Goal: Task Accomplishment & Management: Manage account settings

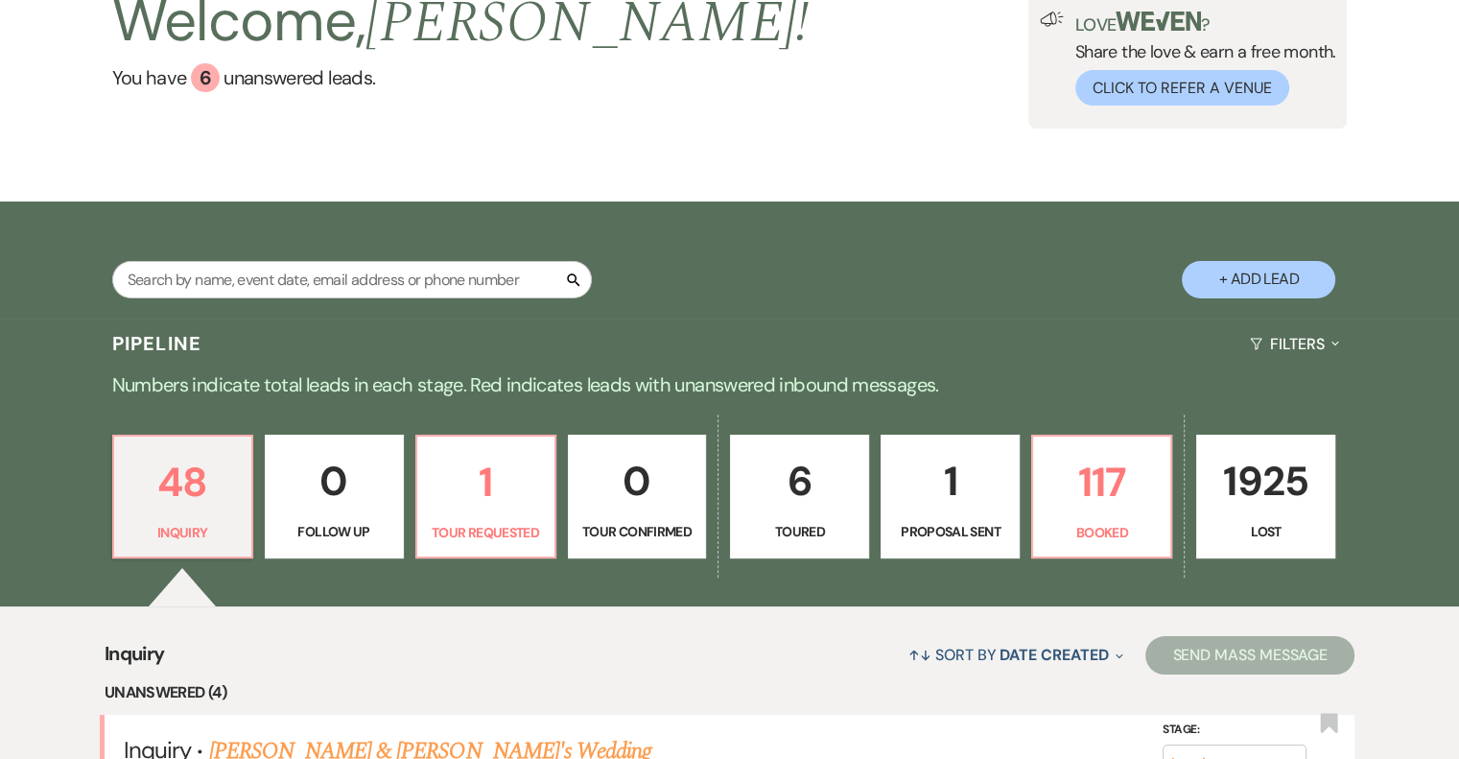
scroll to position [288, 0]
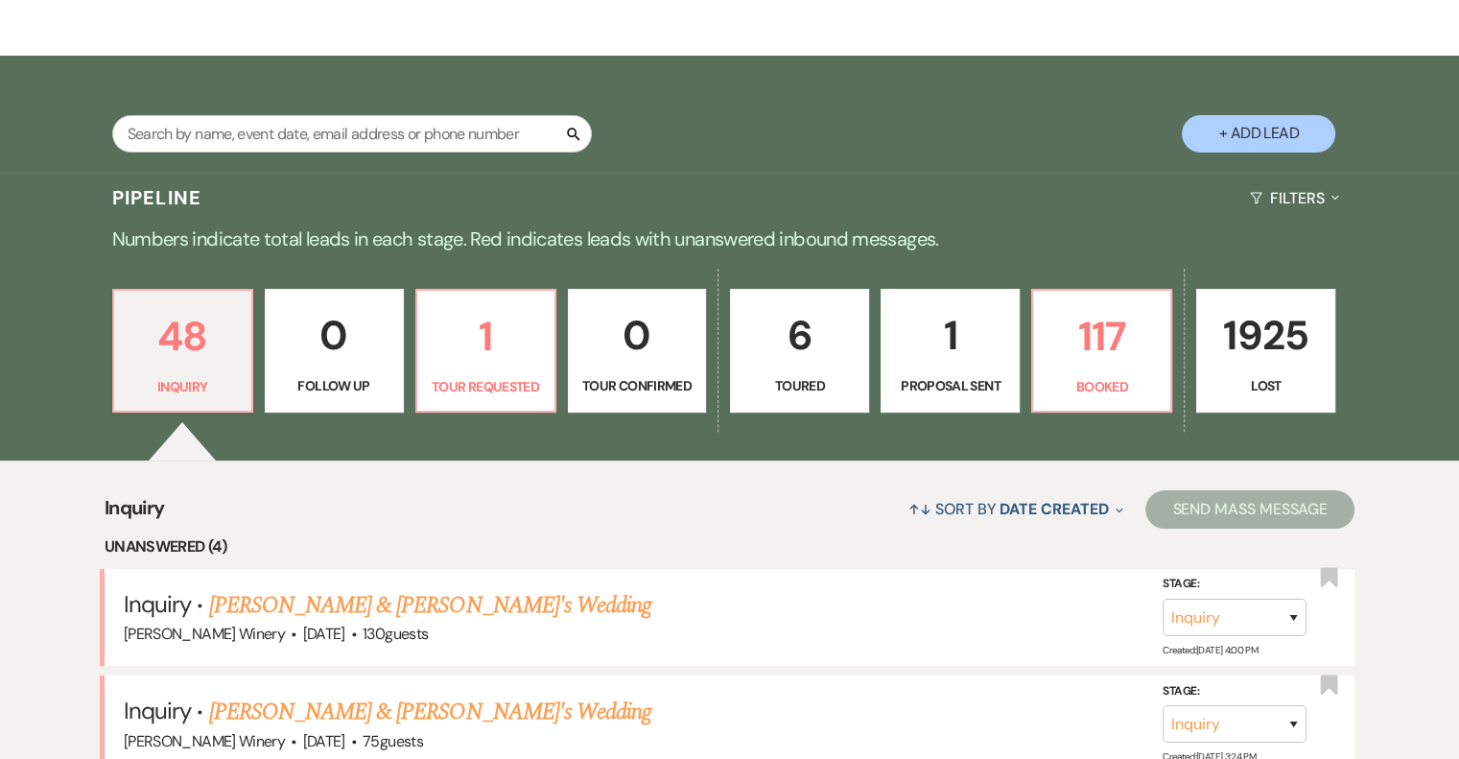
click at [957, 356] on p "1" at bounding box center [950, 335] width 114 height 64
select select "6"
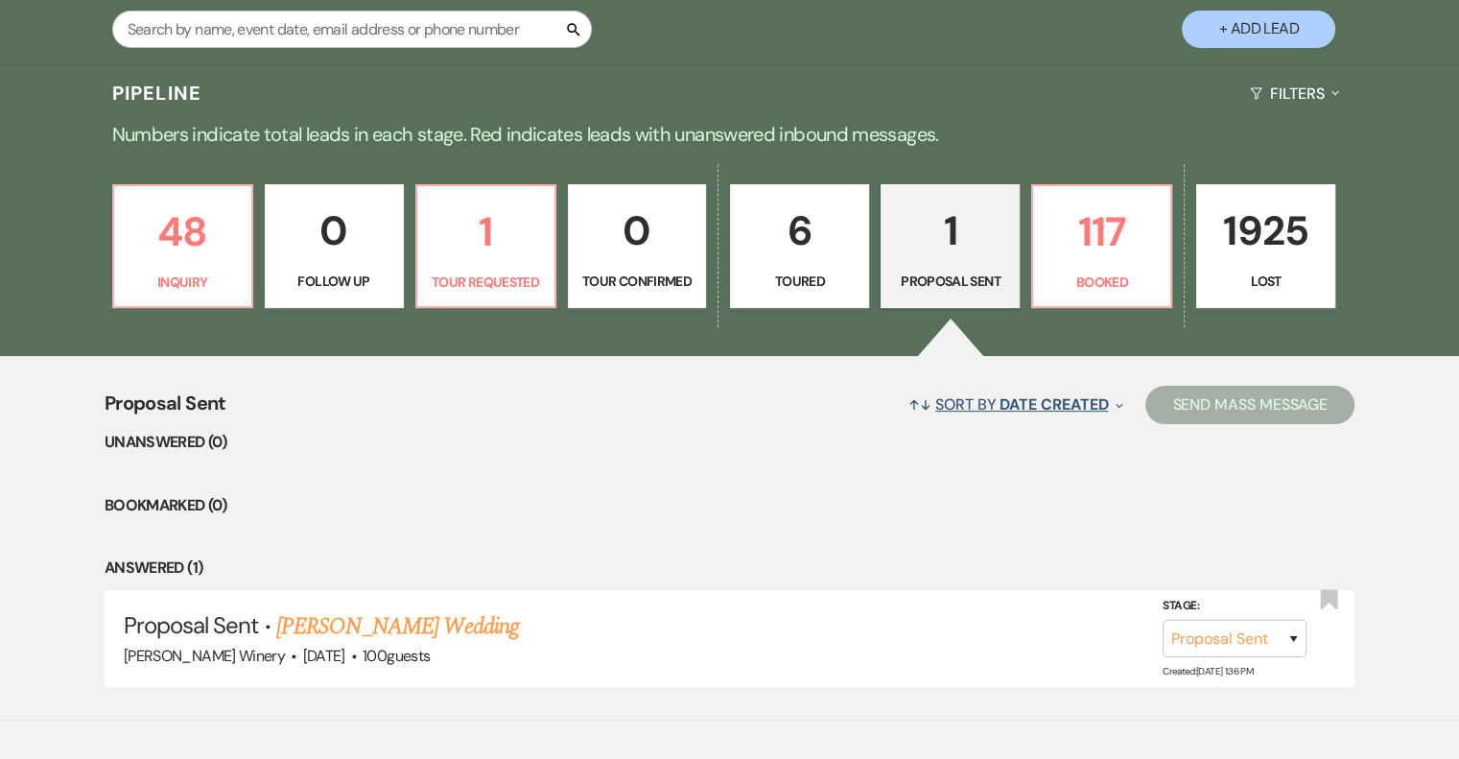
scroll to position [475, 0]
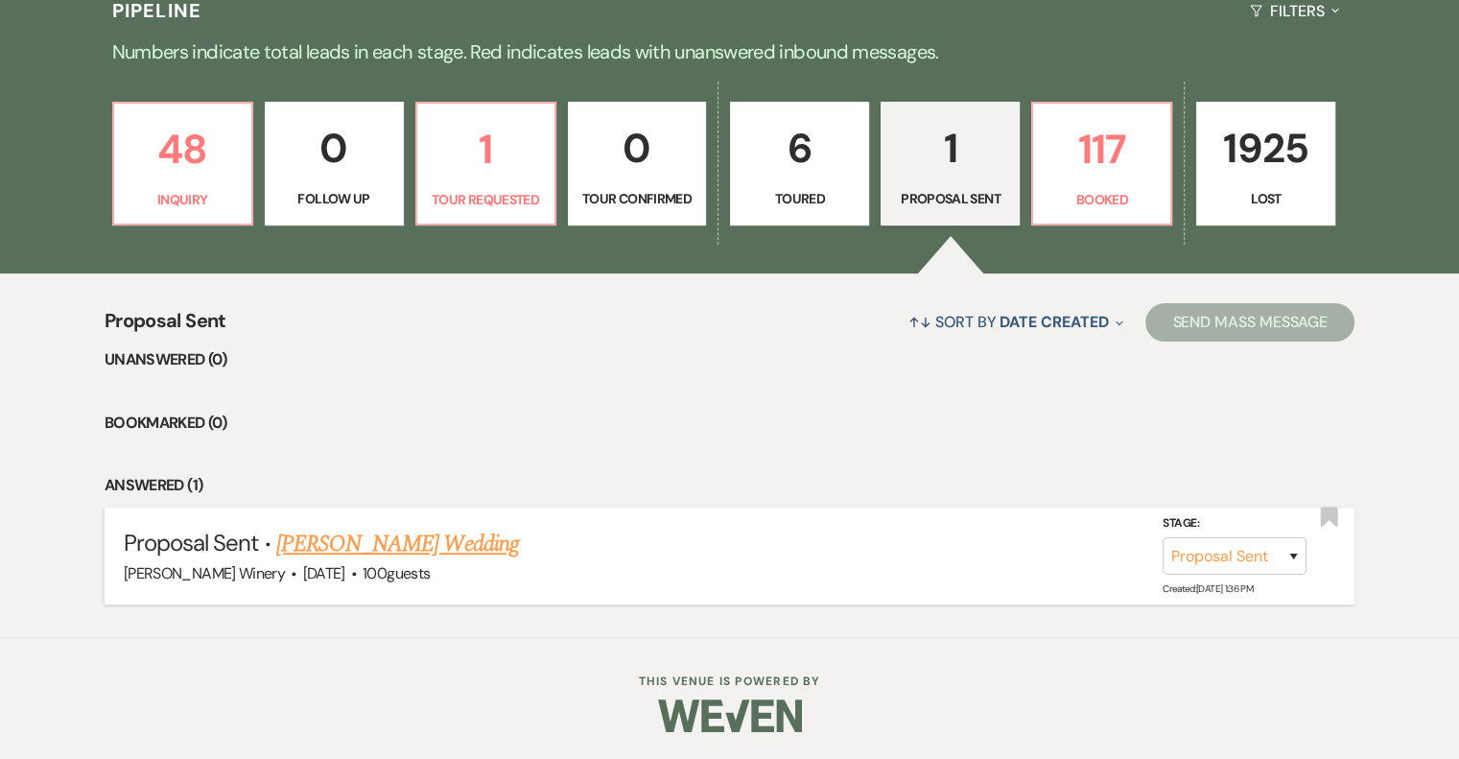
click at [437, 544] on link "[PERSON_NAME] Wedding" at bounding box center [397, 543] width 243 height 35
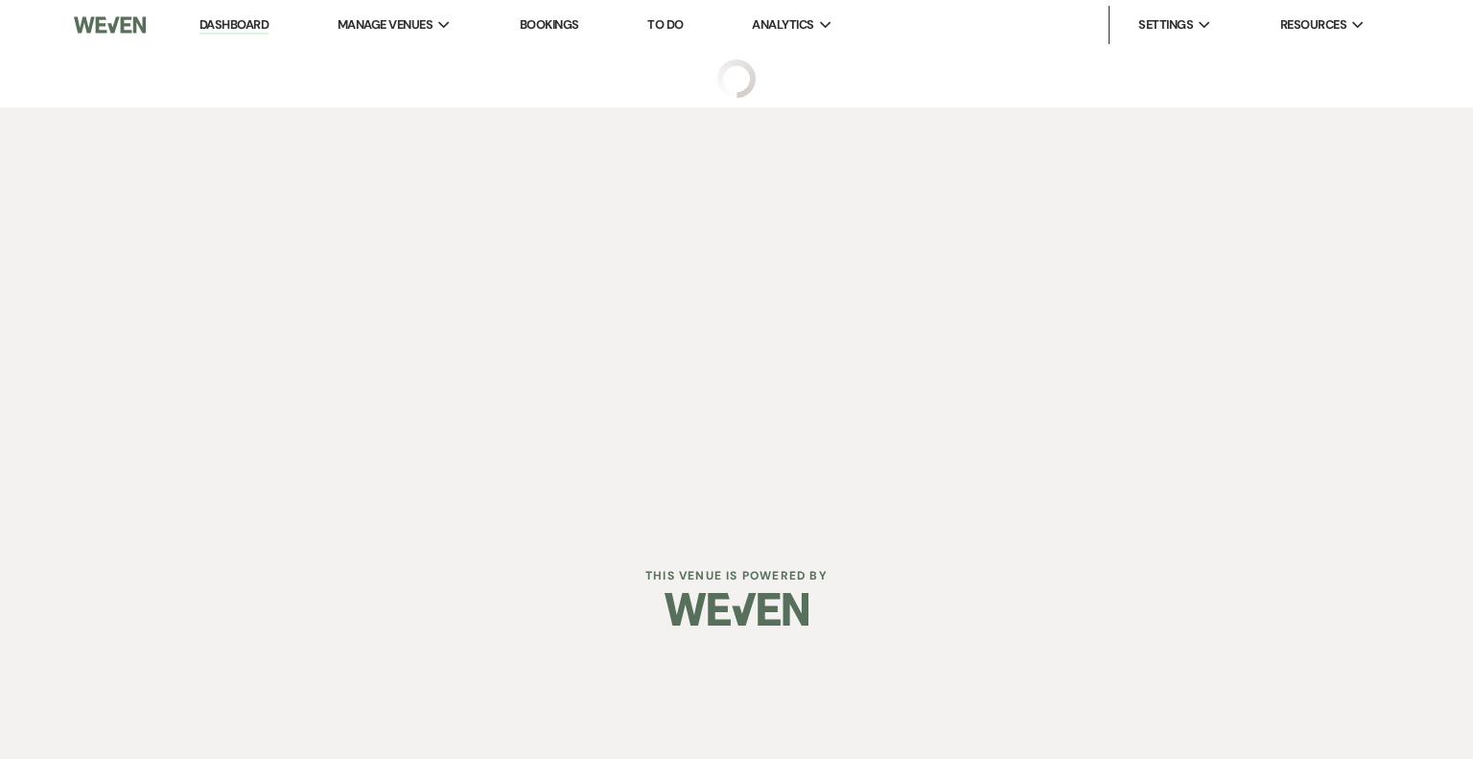
select select "6"
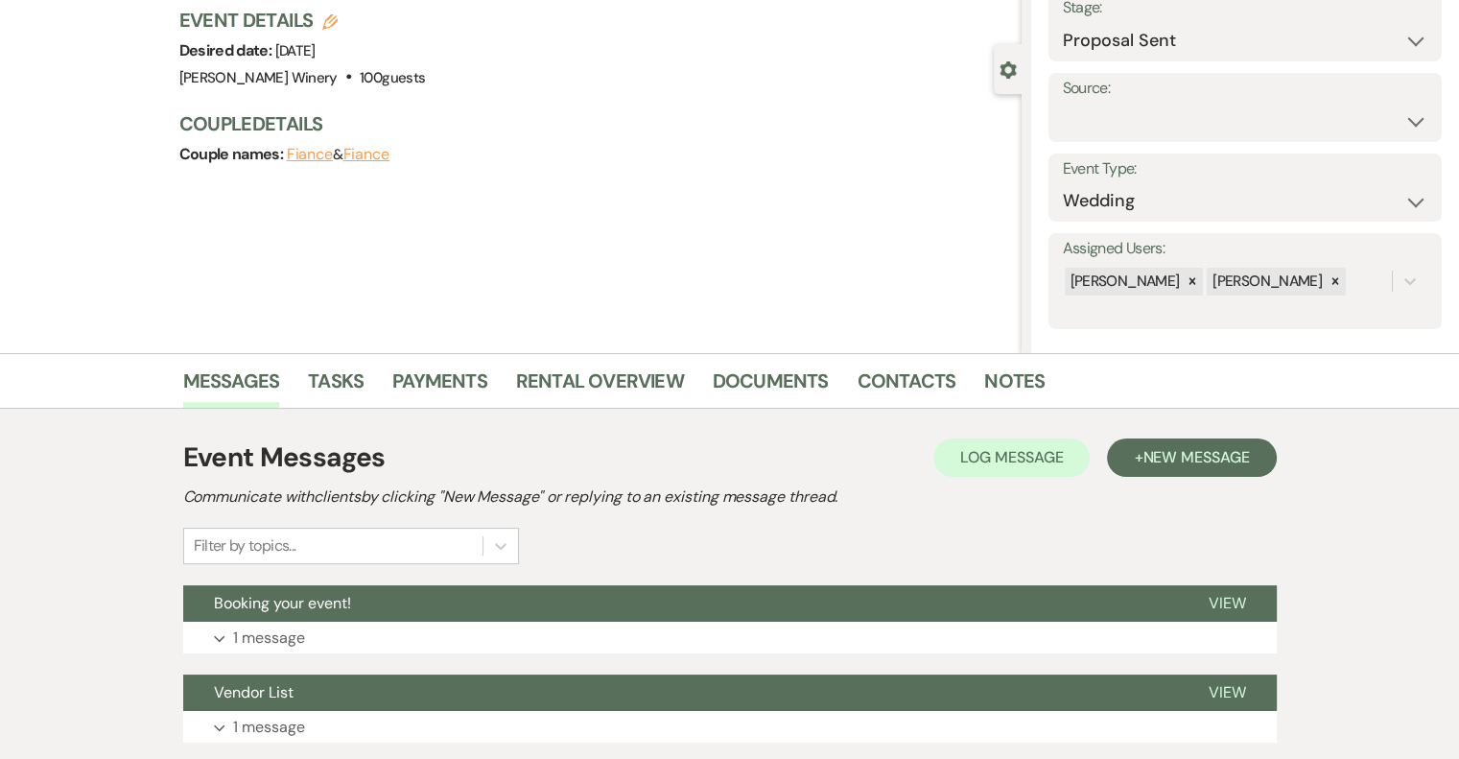
scroll to position [264, 0]
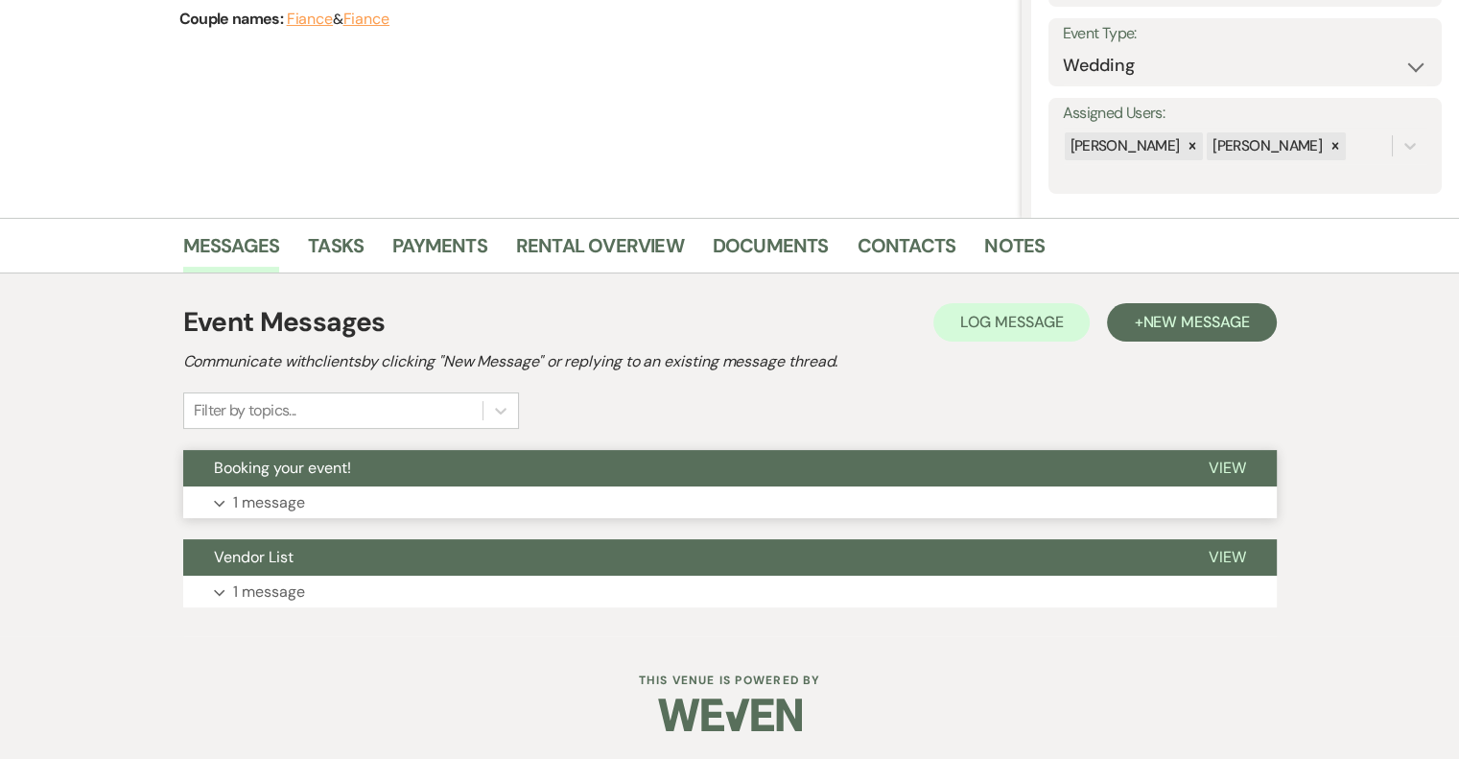
click at [1227, 467] on span "View" at bounding box center [1226, 467] width 37 height 20
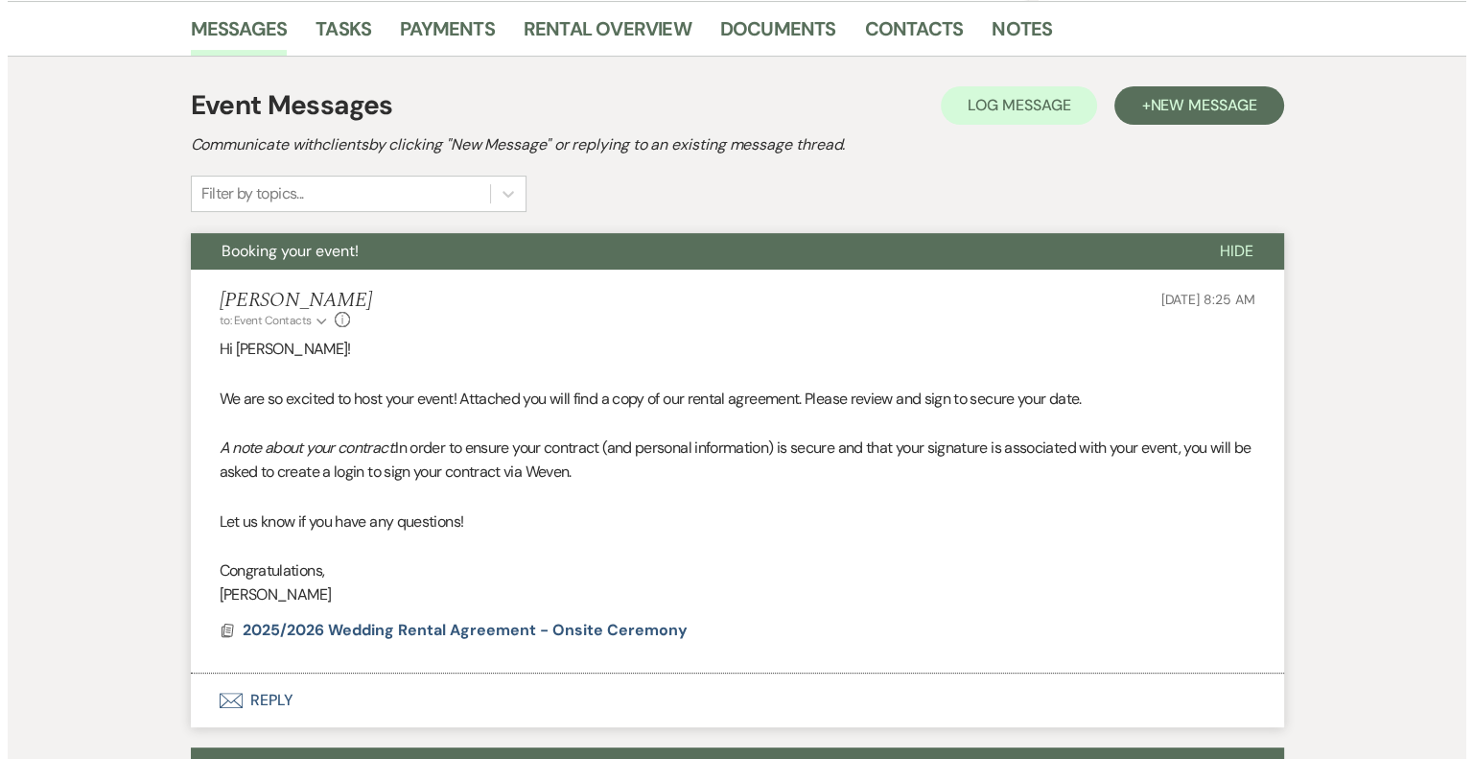
scroll to position [689, 0]
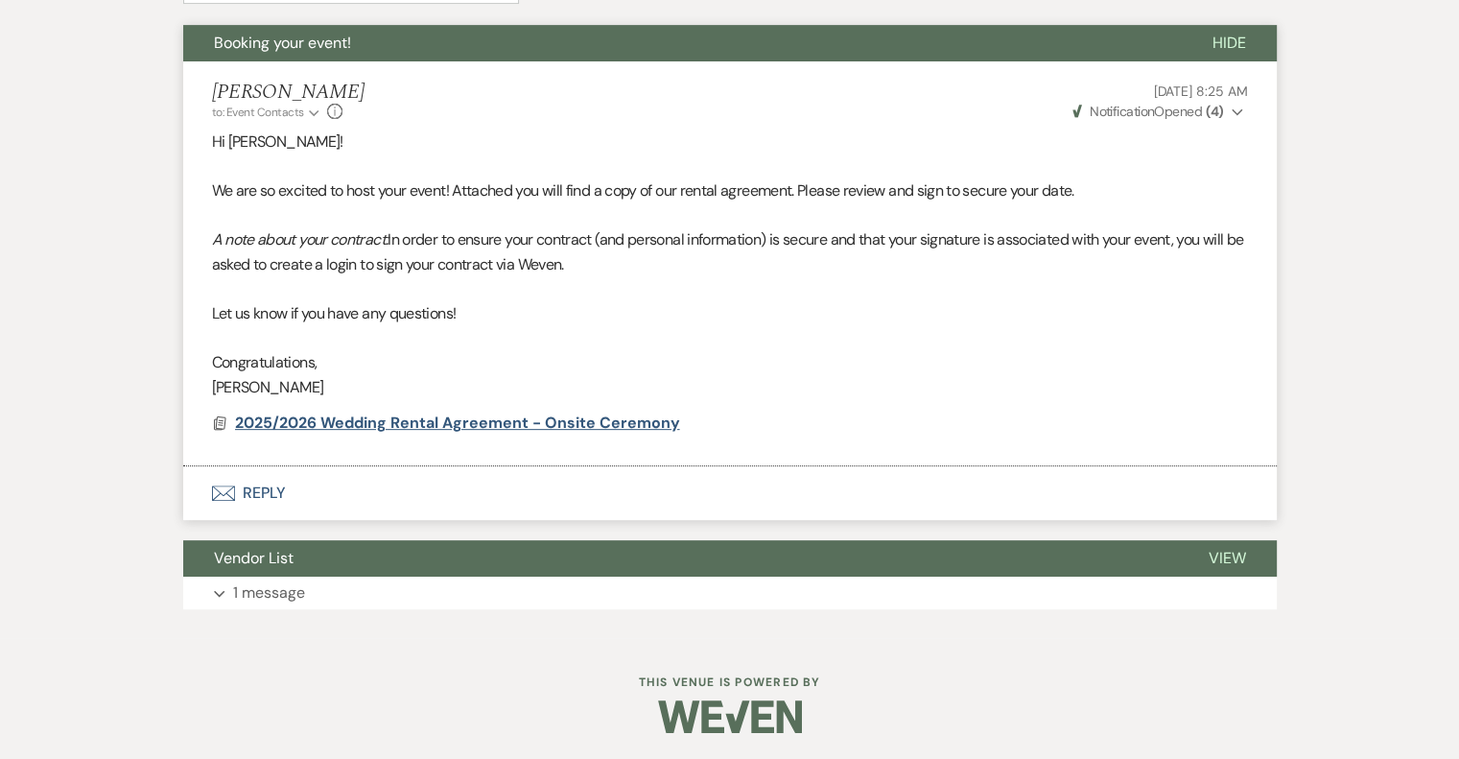
click at [377, 417] on span "2025/2026 Wedding Rental Agreement - Onsite Ceremony" at bounding box center [457, 422] width 445 height 20
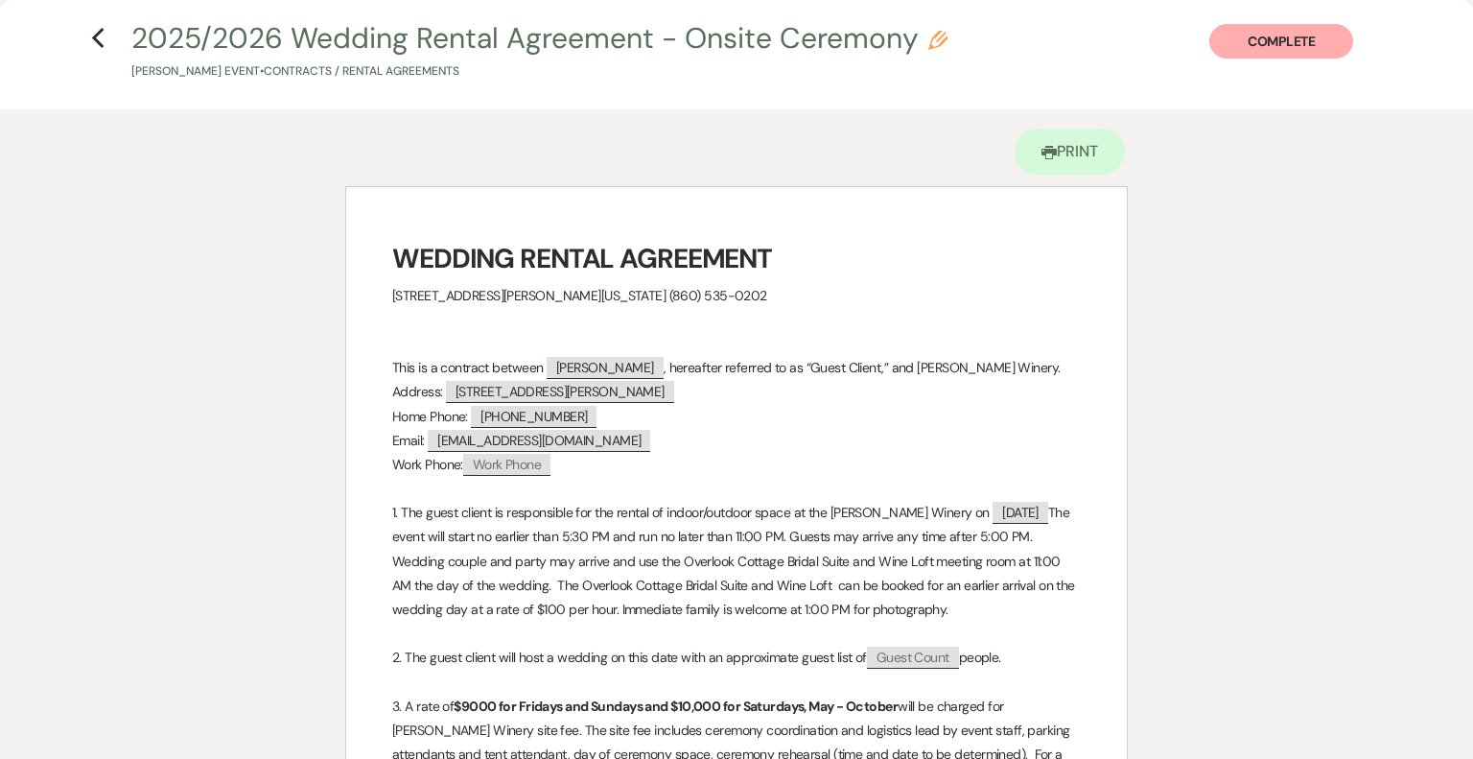
scroll to position [0, 0]
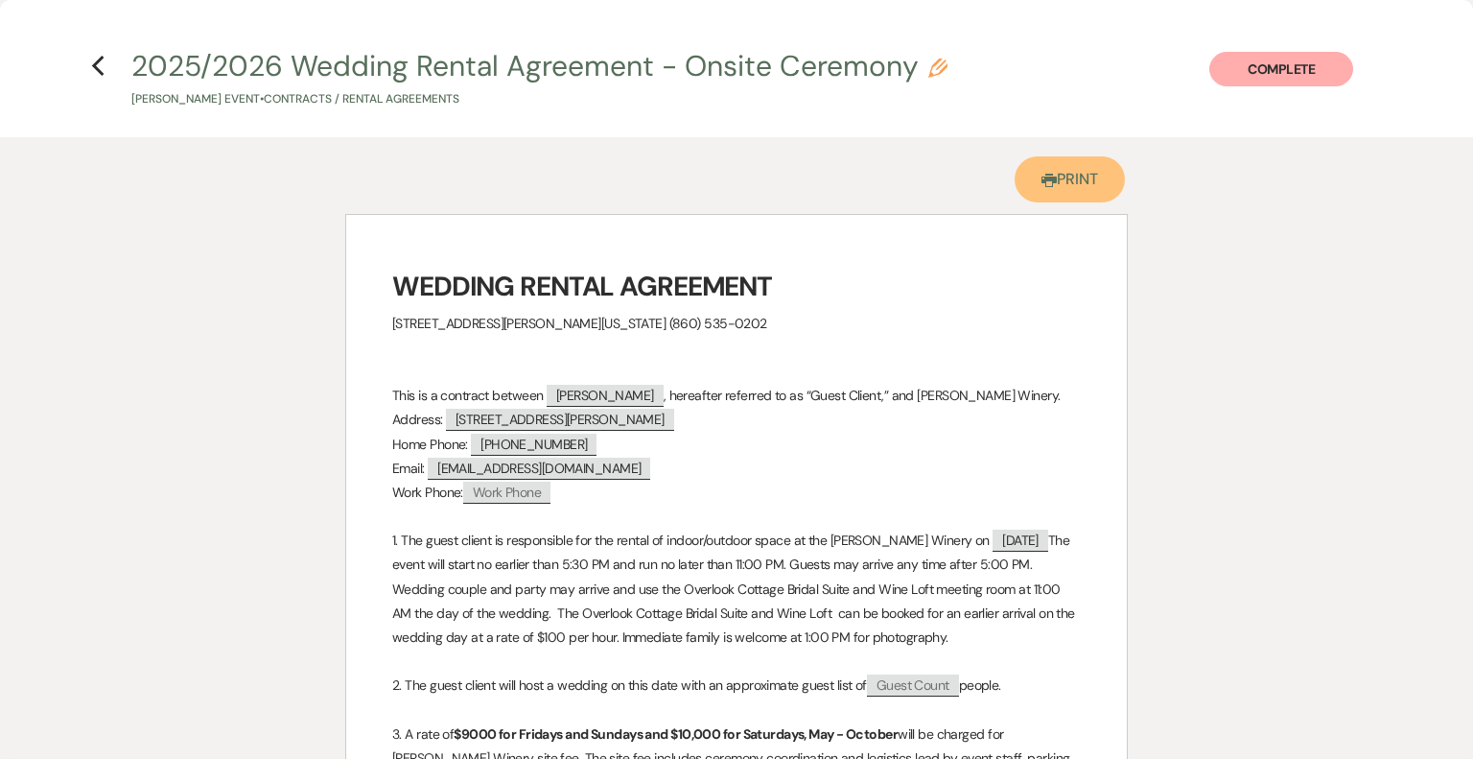
click at [1084, 171] on link "Printer Print" at bounding box center [1070, 179] width 110 height 46
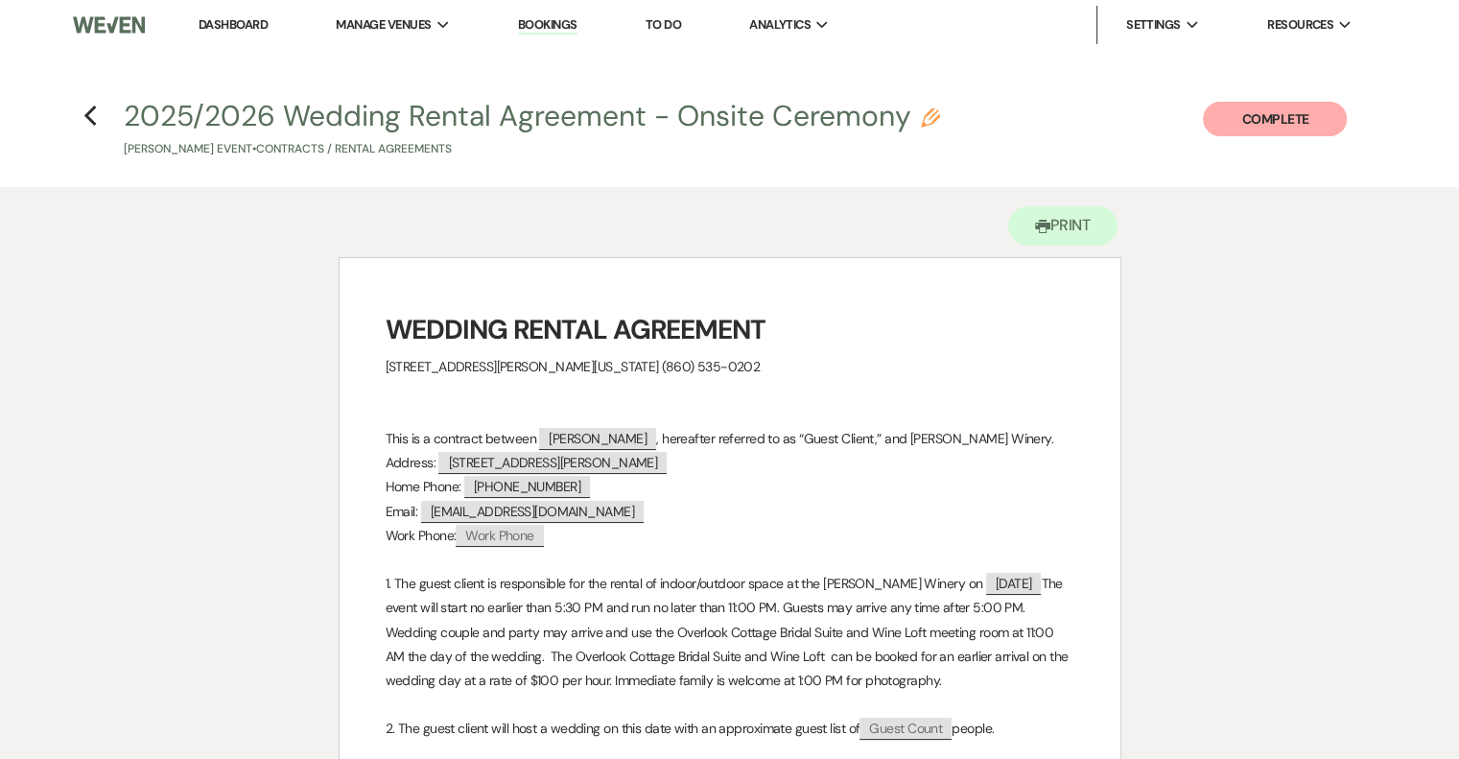
click at [257, 23] on link "Dashboard" at bounding box center [233, 24] width 69 height 16
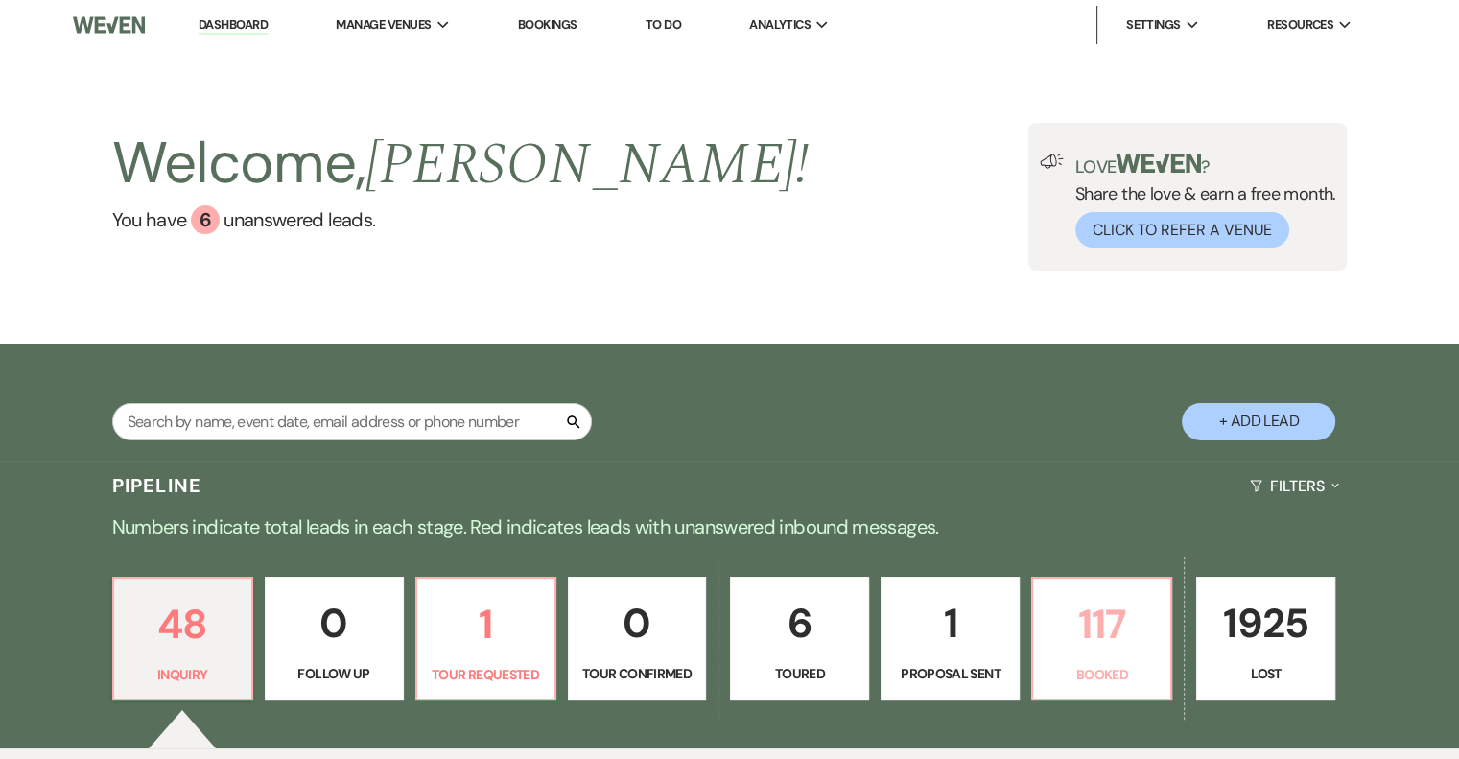
click at [1094, 670] on p "Booked" at bounding box center [1101, 674] width 114 height 21
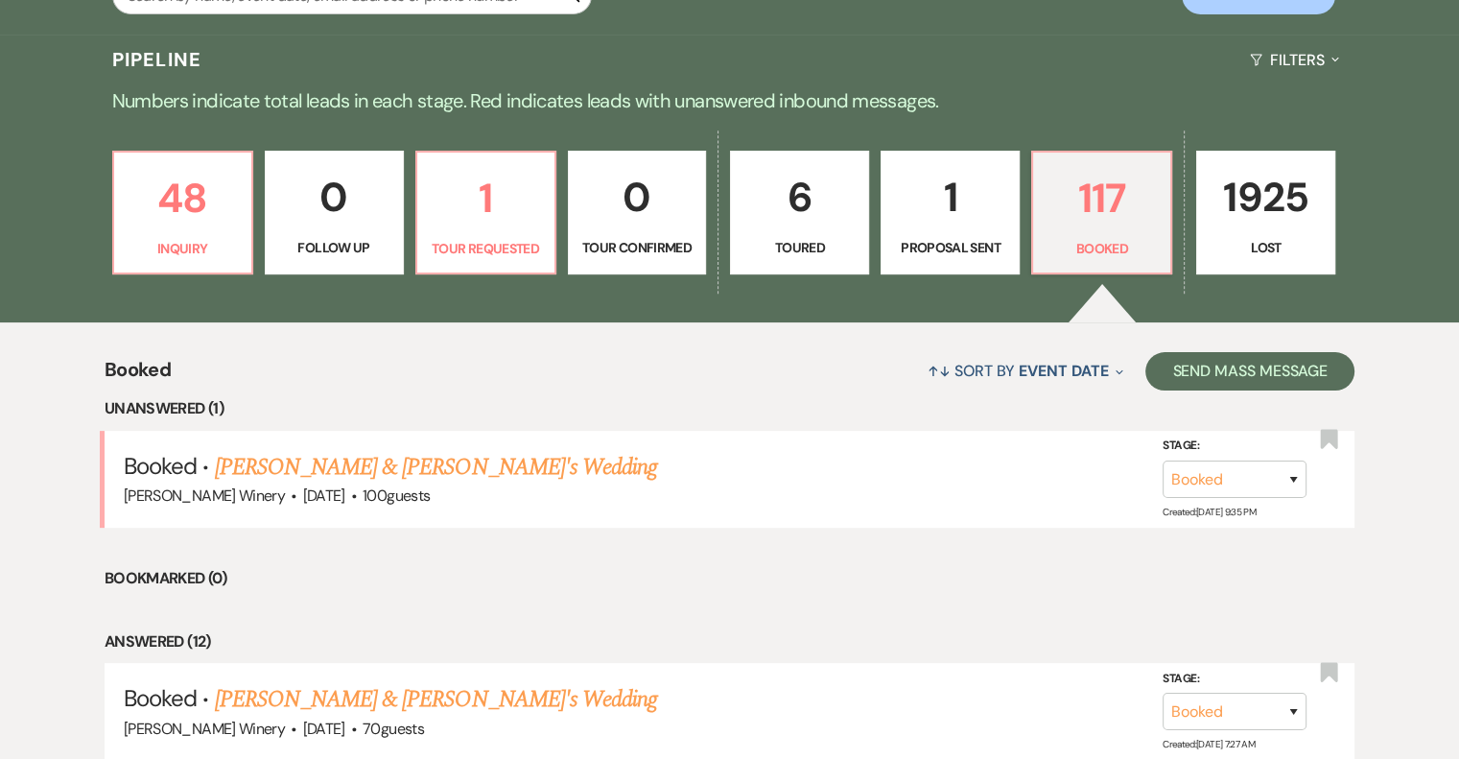
scroll to position [514, 0]
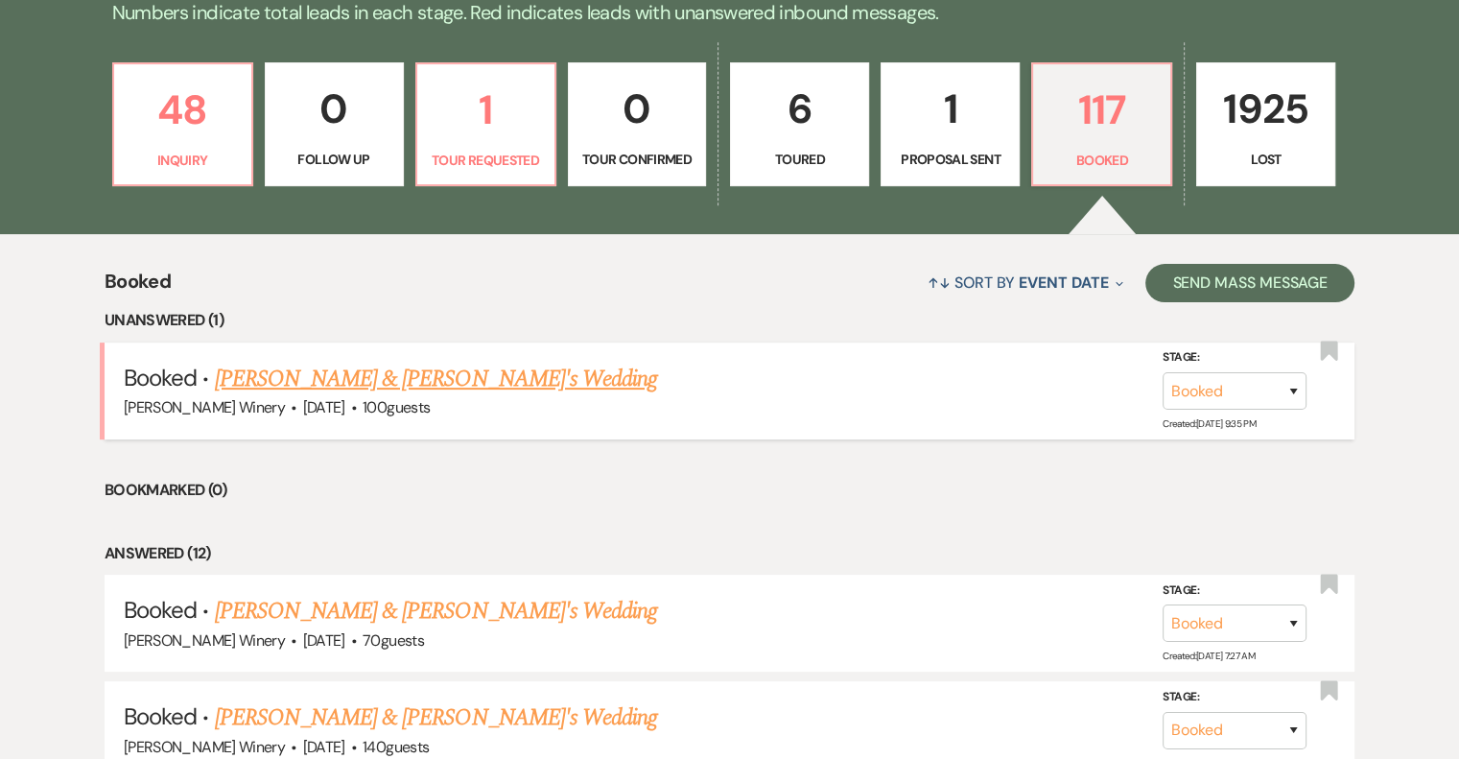
click at [315, 378] on link "Stacy Greenberg & Fiance's Wedding" at bounding box center [436, 379] width 443 height 35
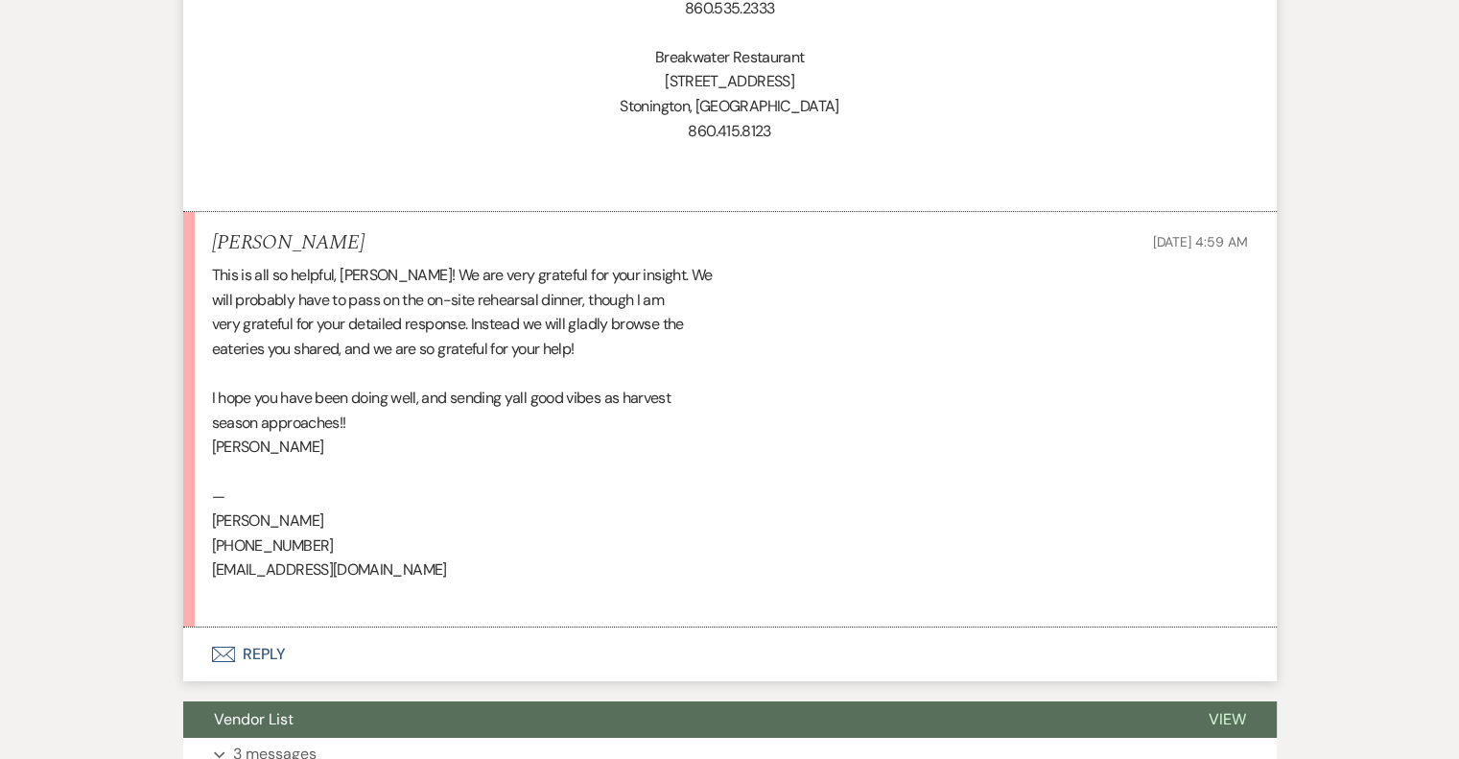
scroll to position [6971, 0]
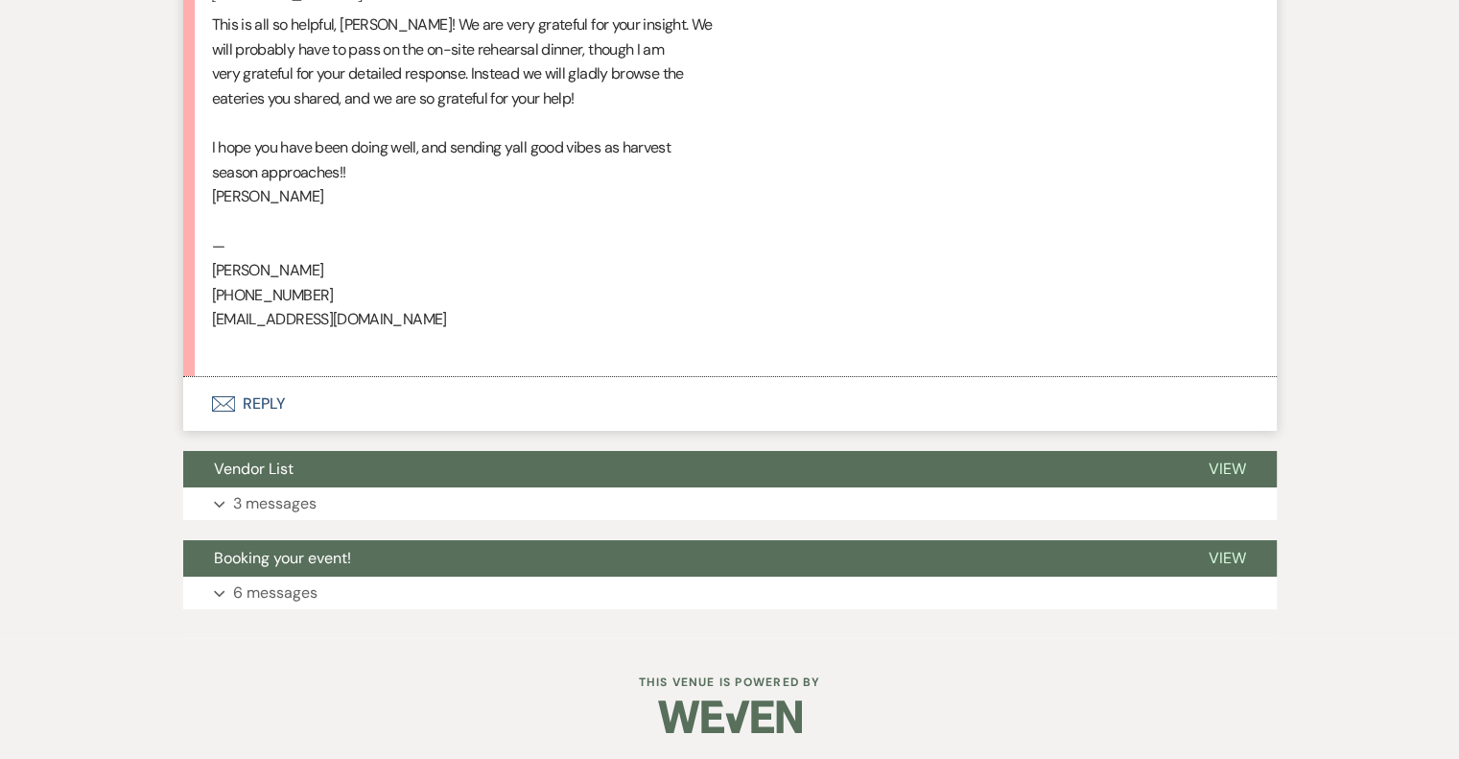
click at [249, 403] on button "Envelope Reply" at bounding box center [729, 404] width 1093 height 54
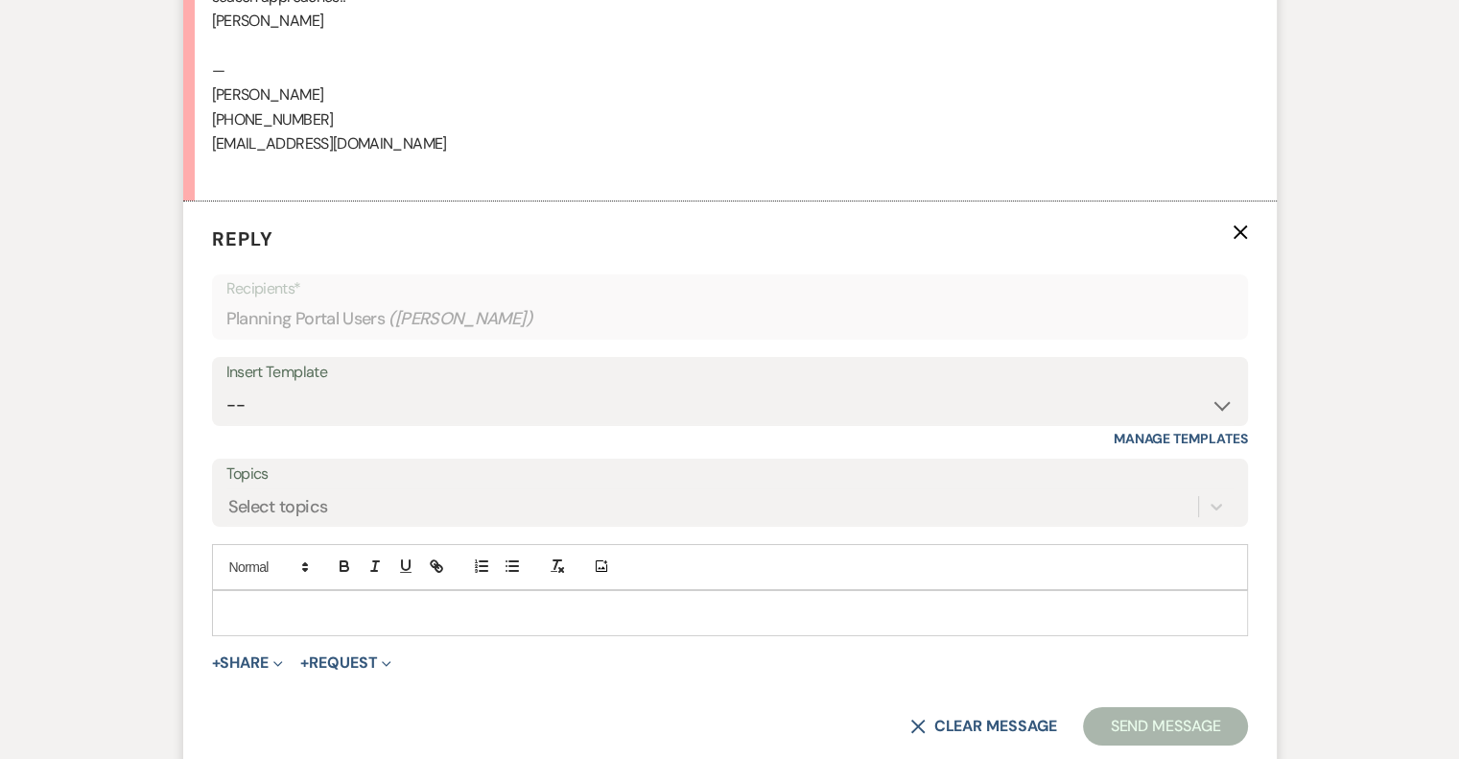
scroll to position [7198, 0]
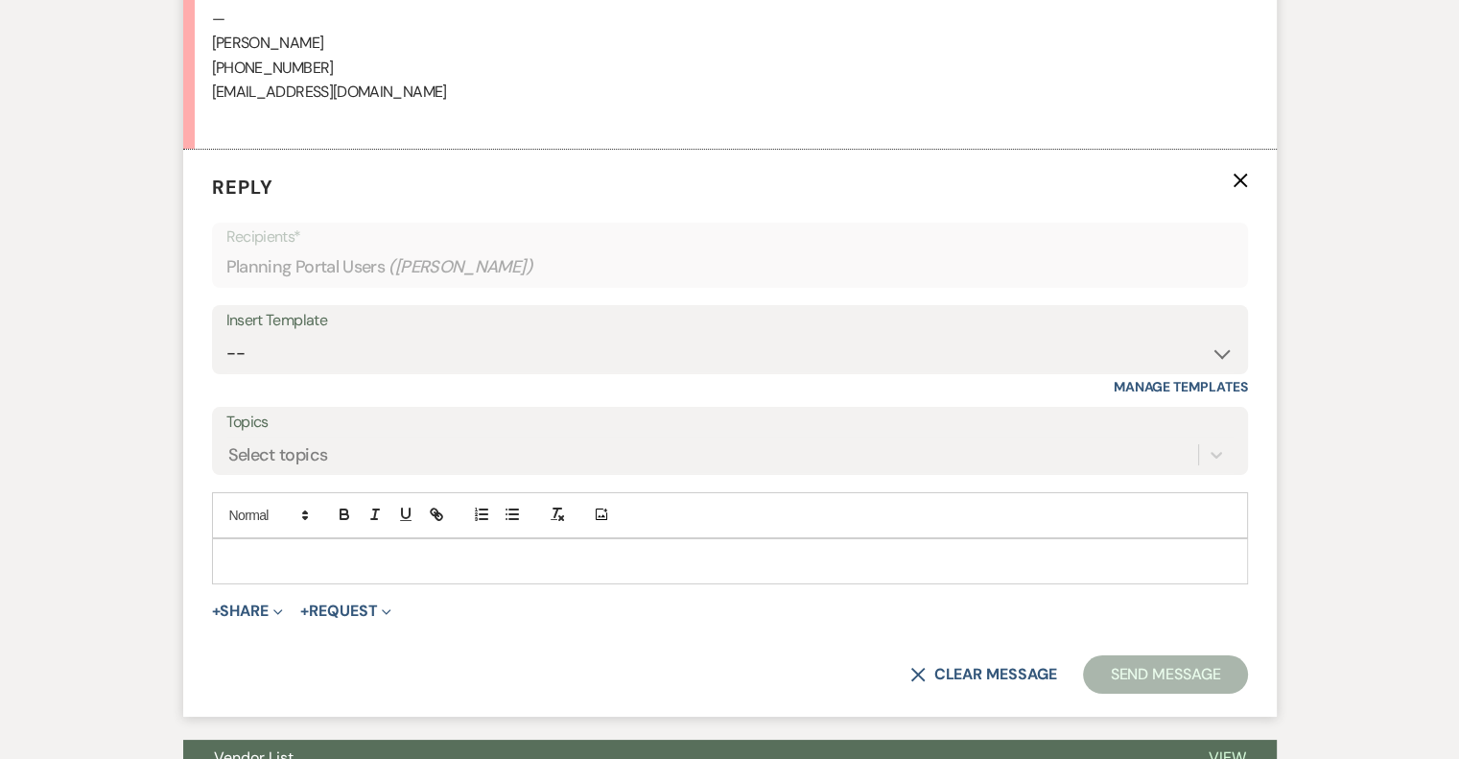
click at [242, 542] on div at bounding box center [730, 561] width 1034 height 44
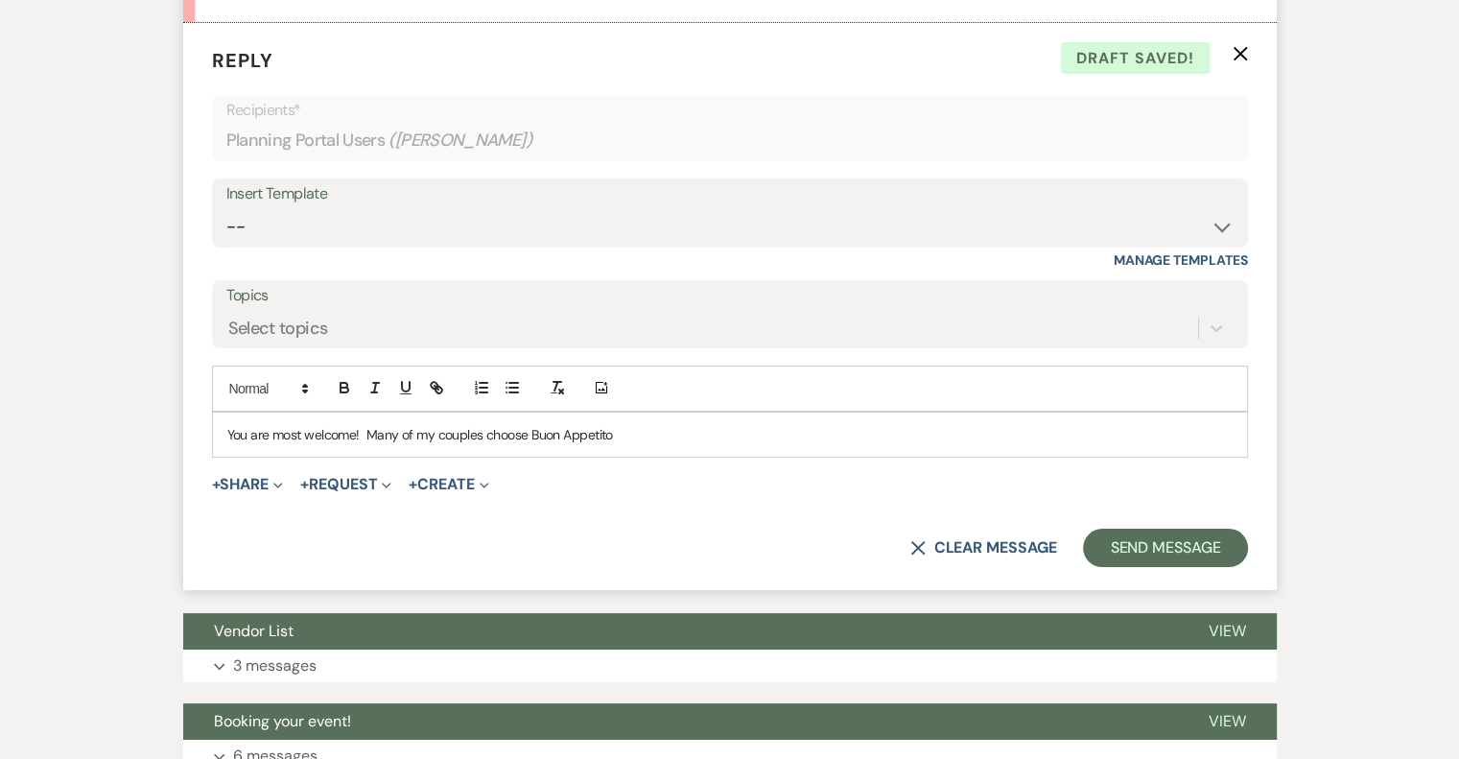
scroll to position [7486, 0]
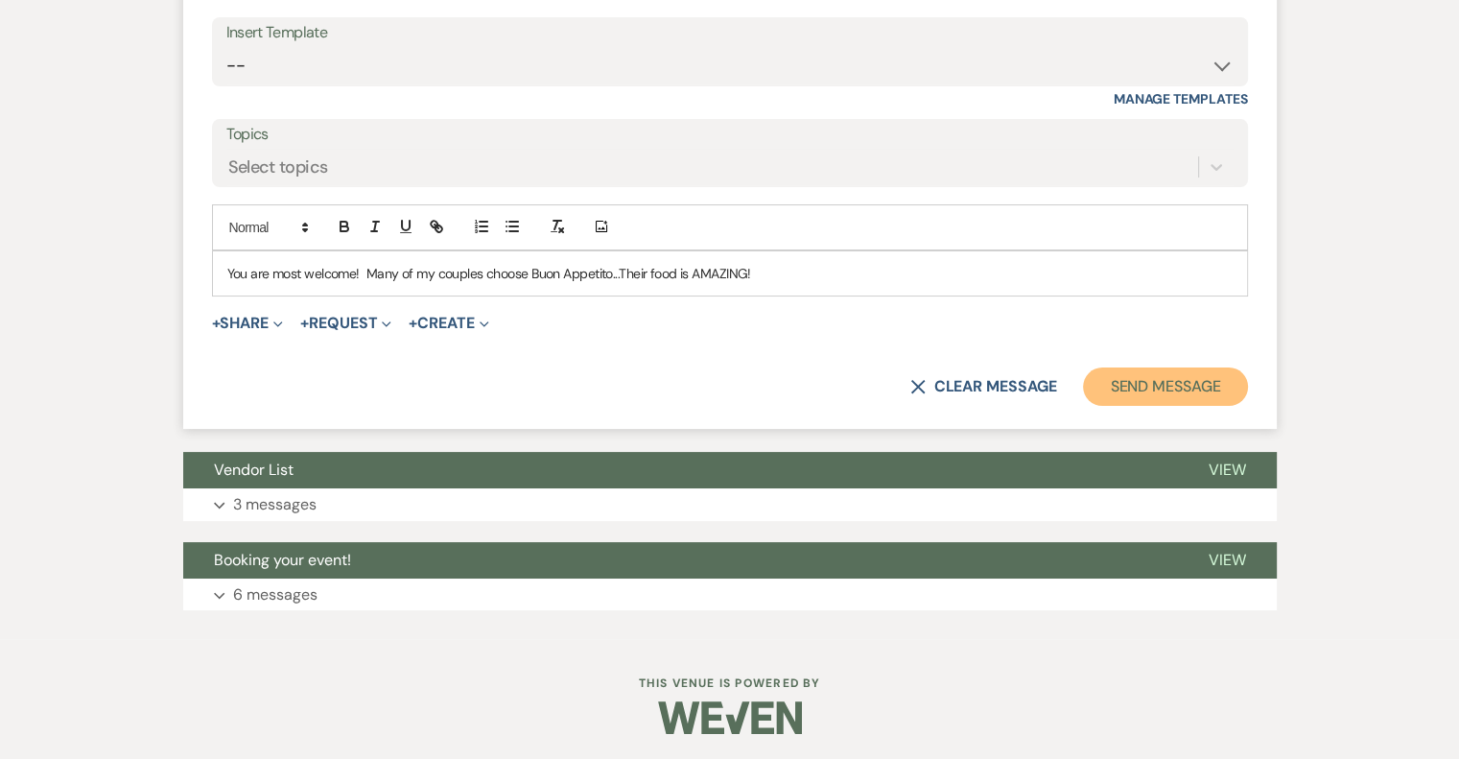
click at [1190, 383] on button "Send Message" at bounding box center [1165, 386] width 164 height 38
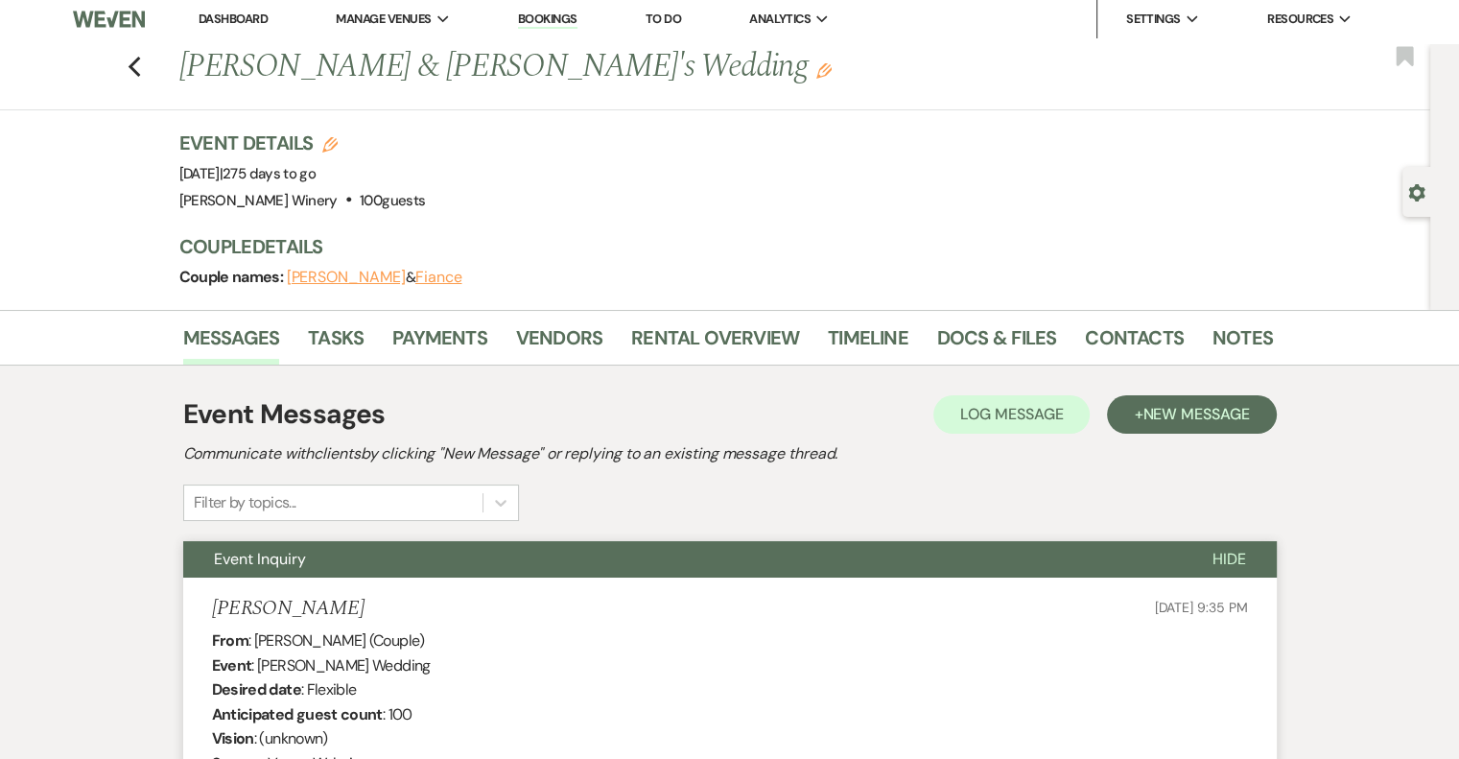
scroll to position [0, 0]
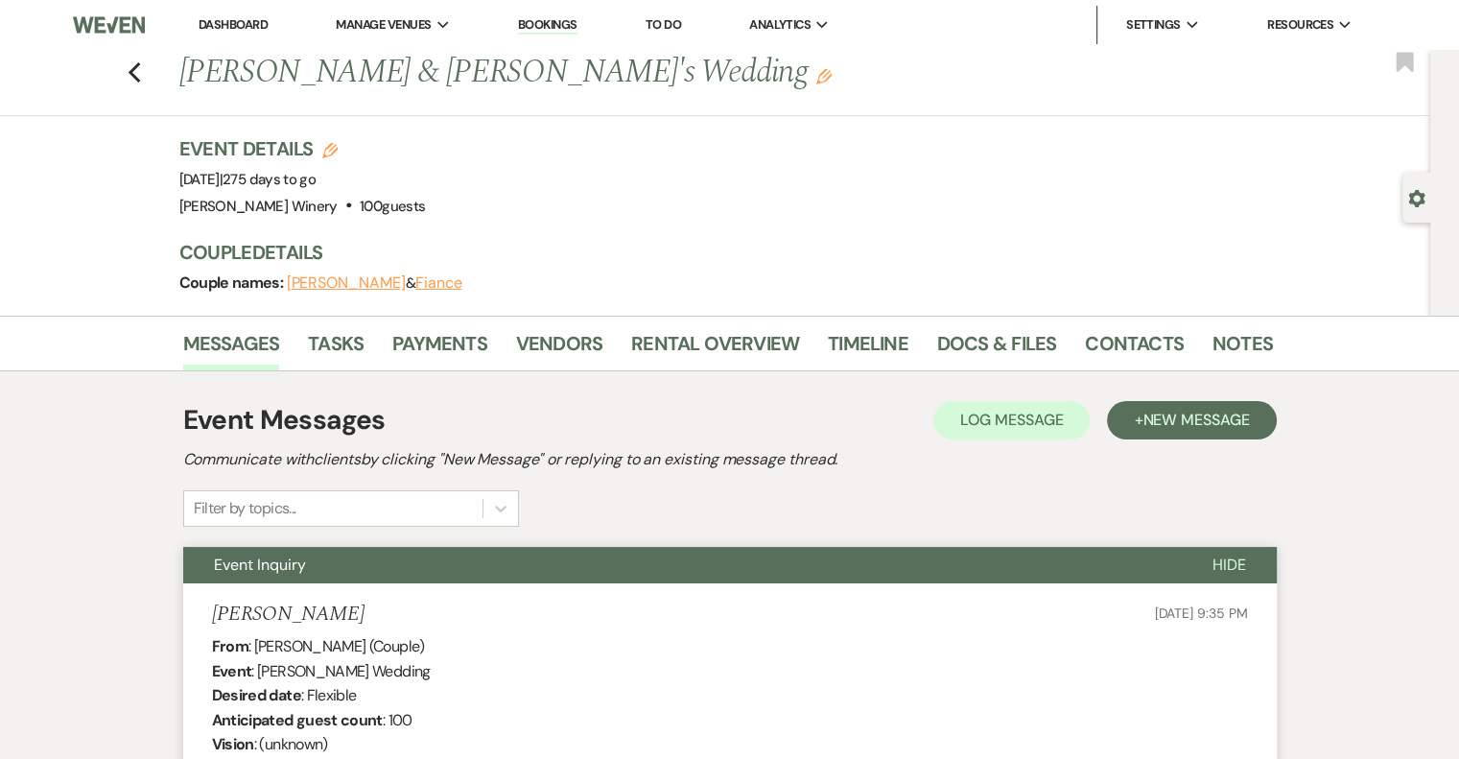
click at [203, 22] on link "Dashboard" at bounding box center [233, 24] width 69 height 16
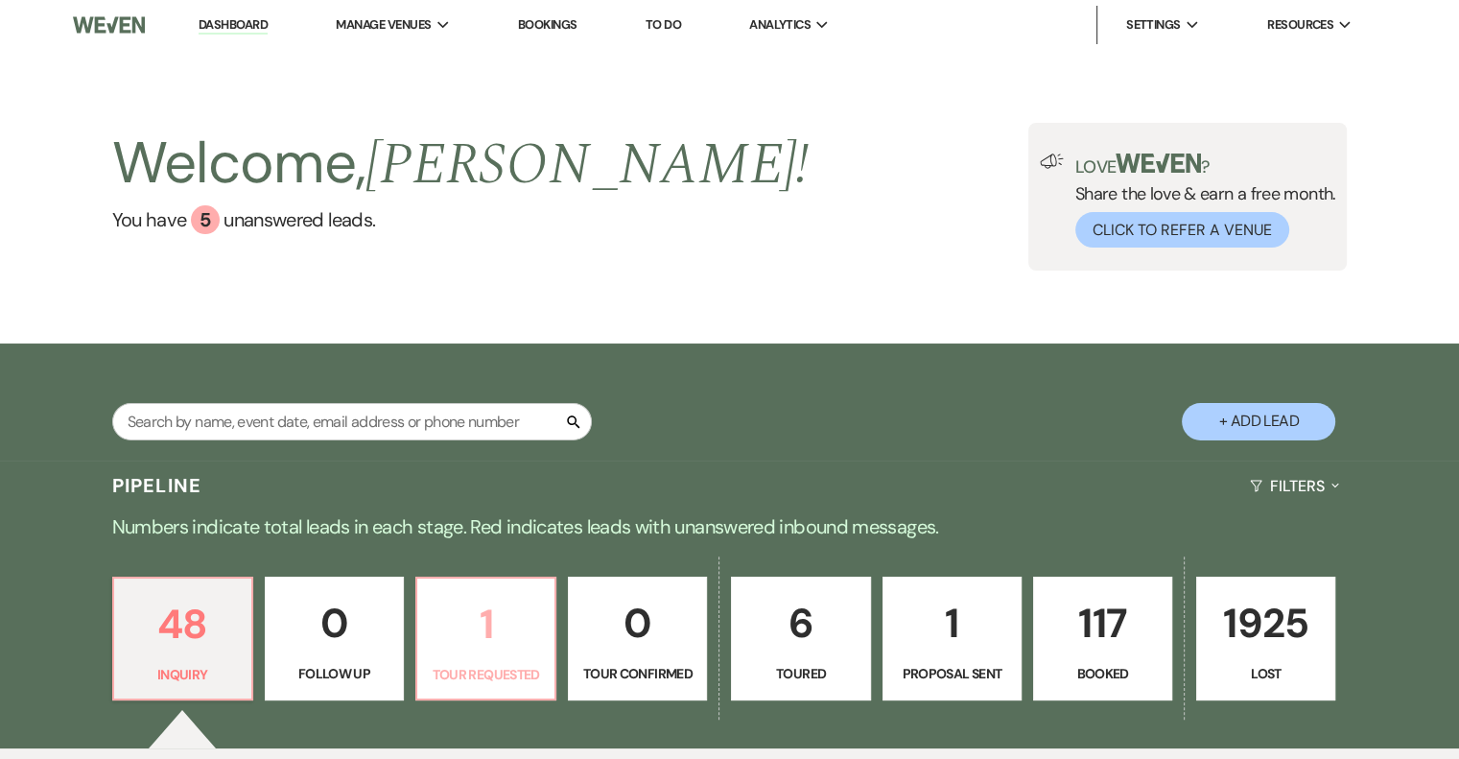
click at [499, 647] on p "1" at bounding box center [486, 624] width 114 height 64
select select "2"
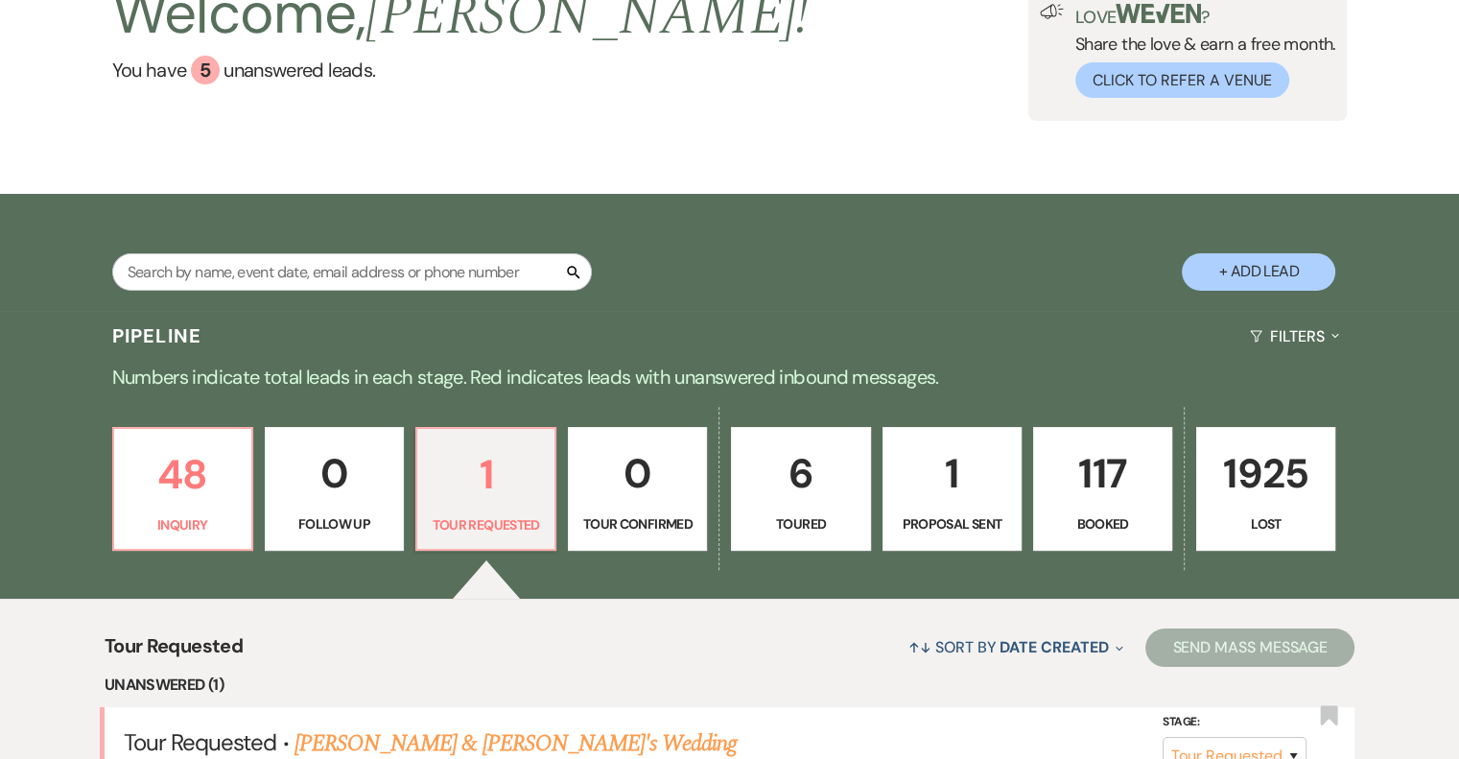
scroll to position [465, 0]
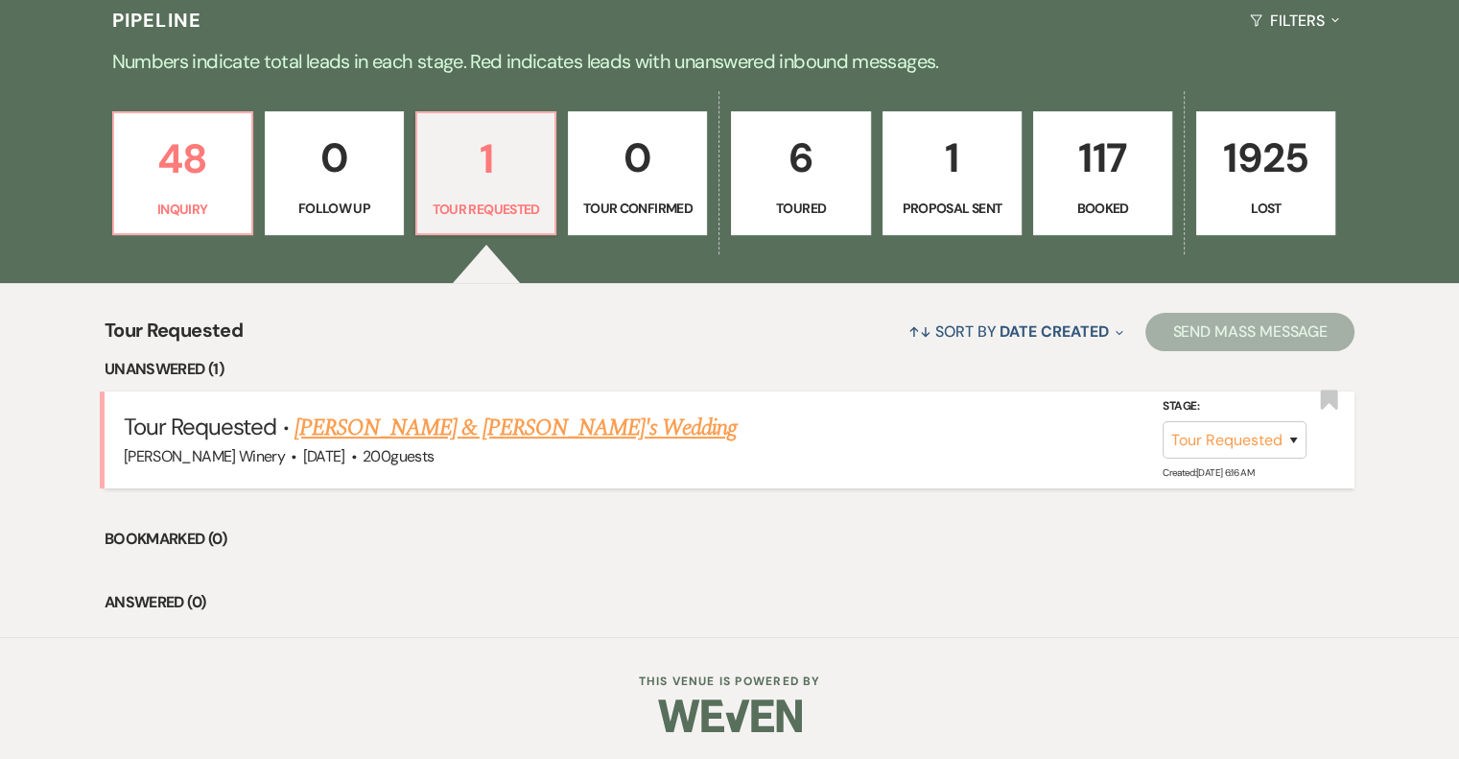
click at [412, 421] on link "Melanie Otero & Fiance's Wedding" at bounding box center [515, 427] width 443 height 35
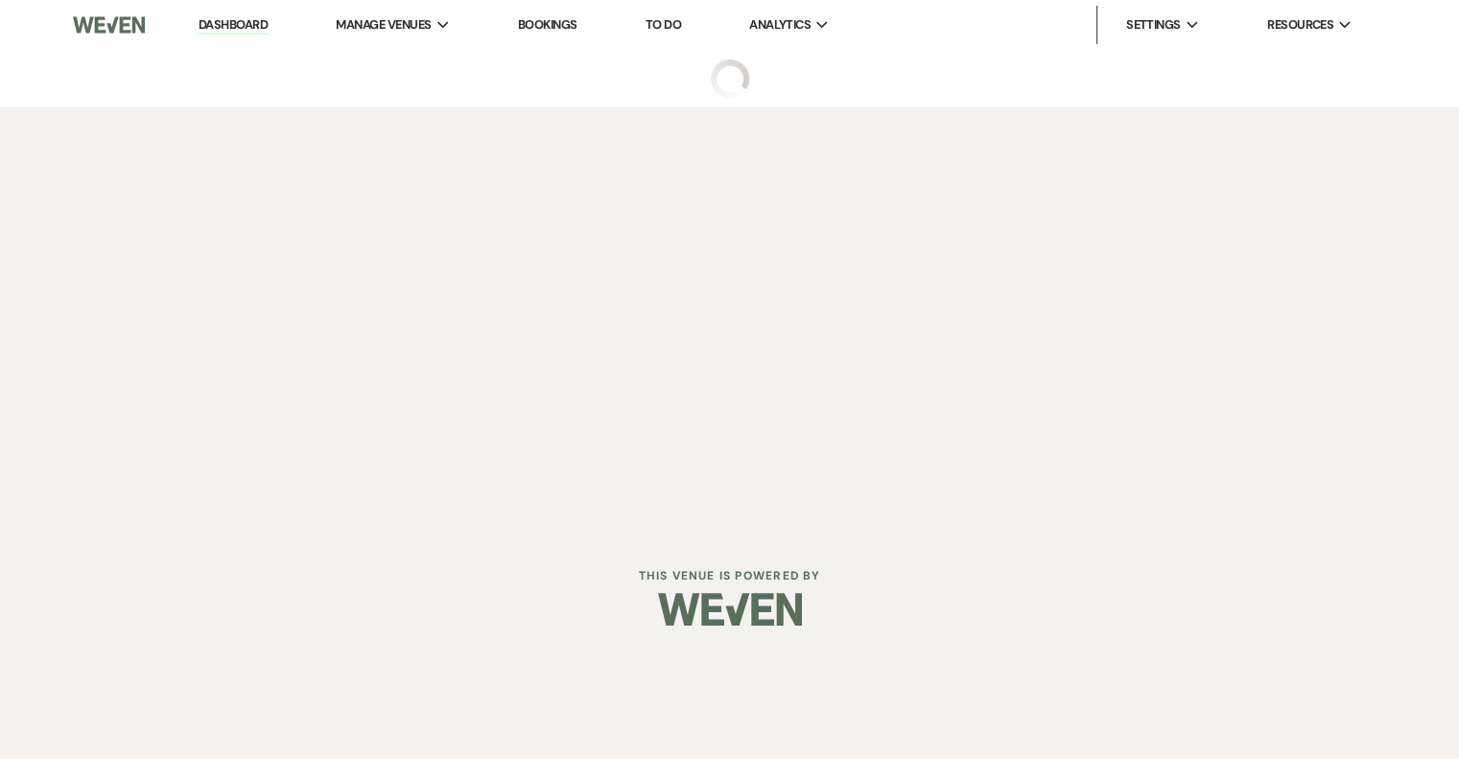
select select "2"
select select "5"
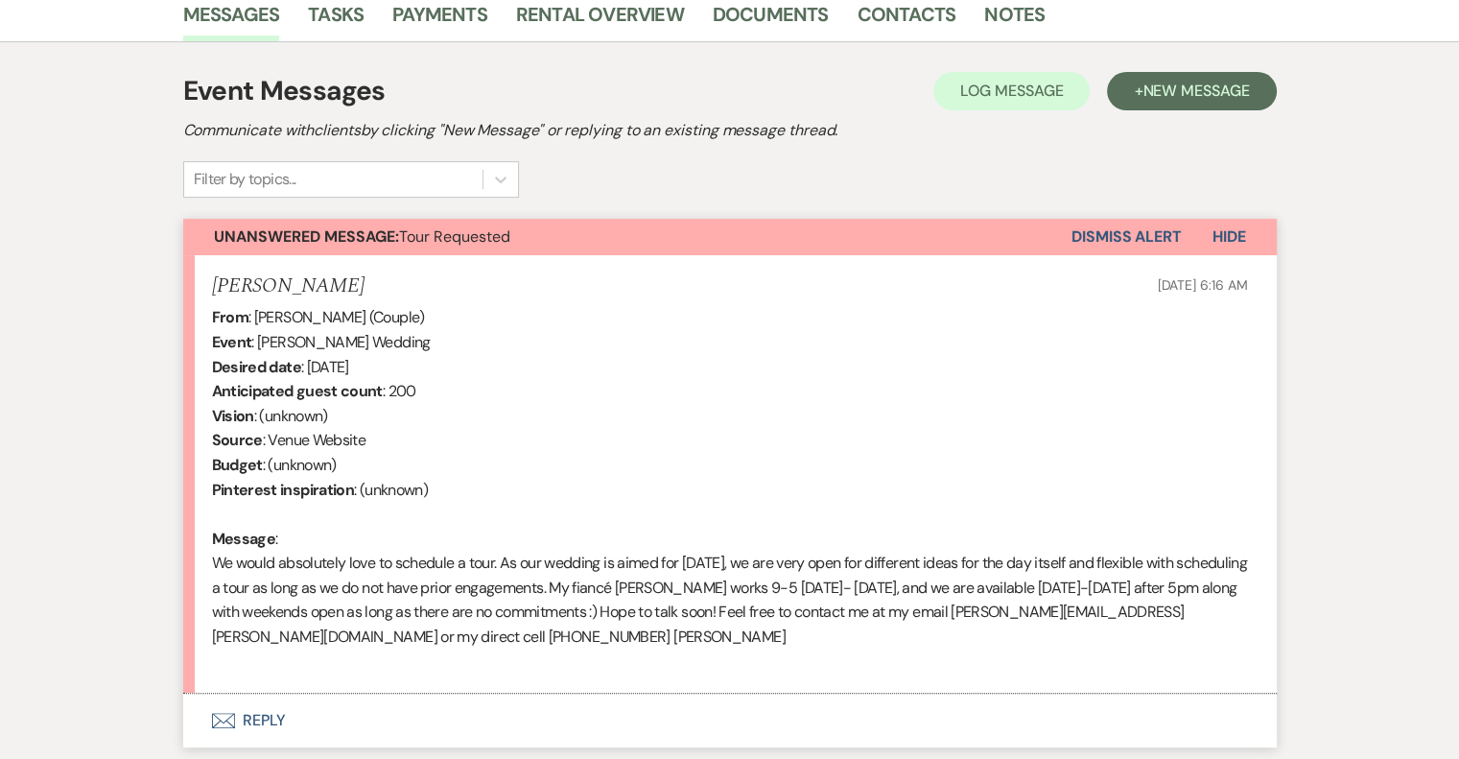
scroll to position [634, 0]
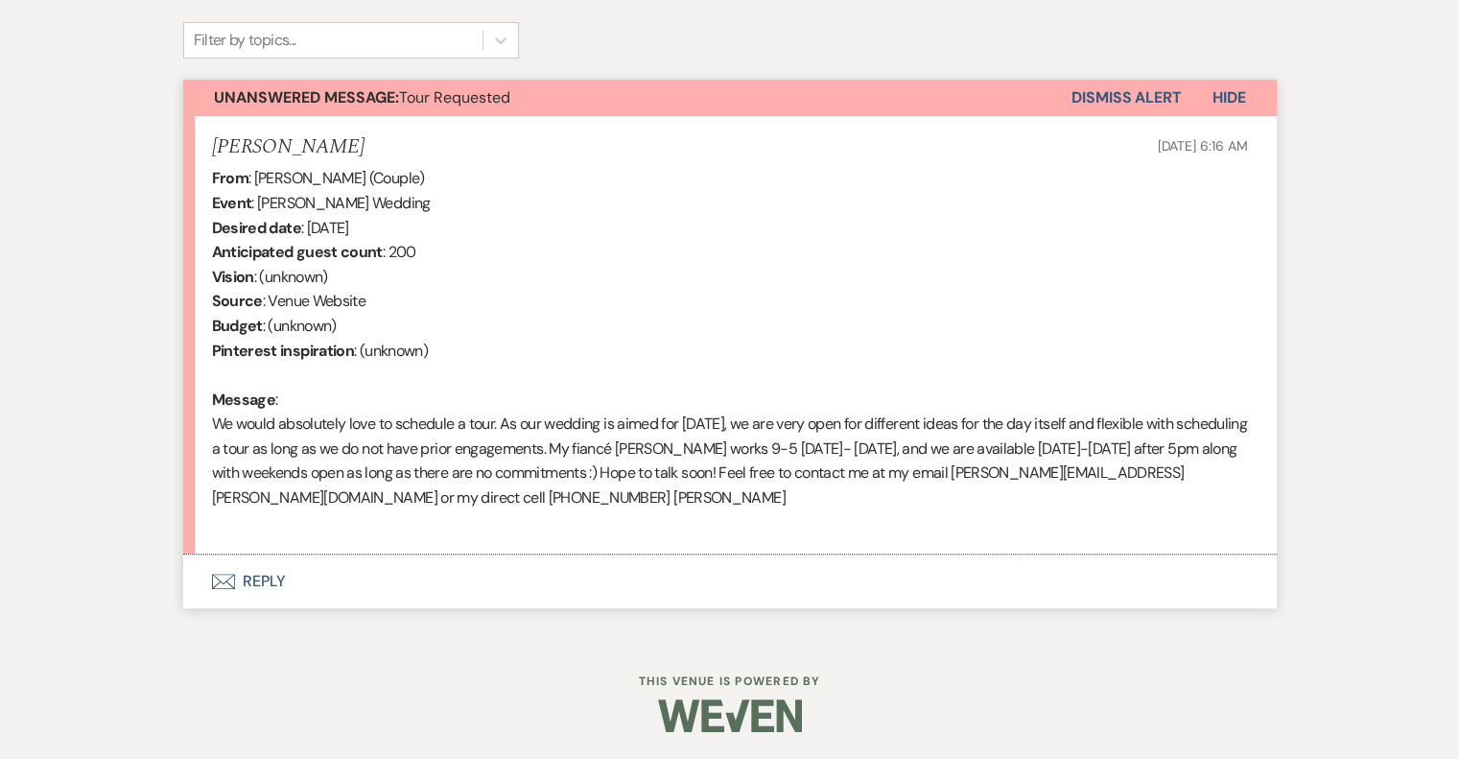
click at [270, 578] on button "Envelope Reply" at bounding box center [729, 581] width 1093 height 54
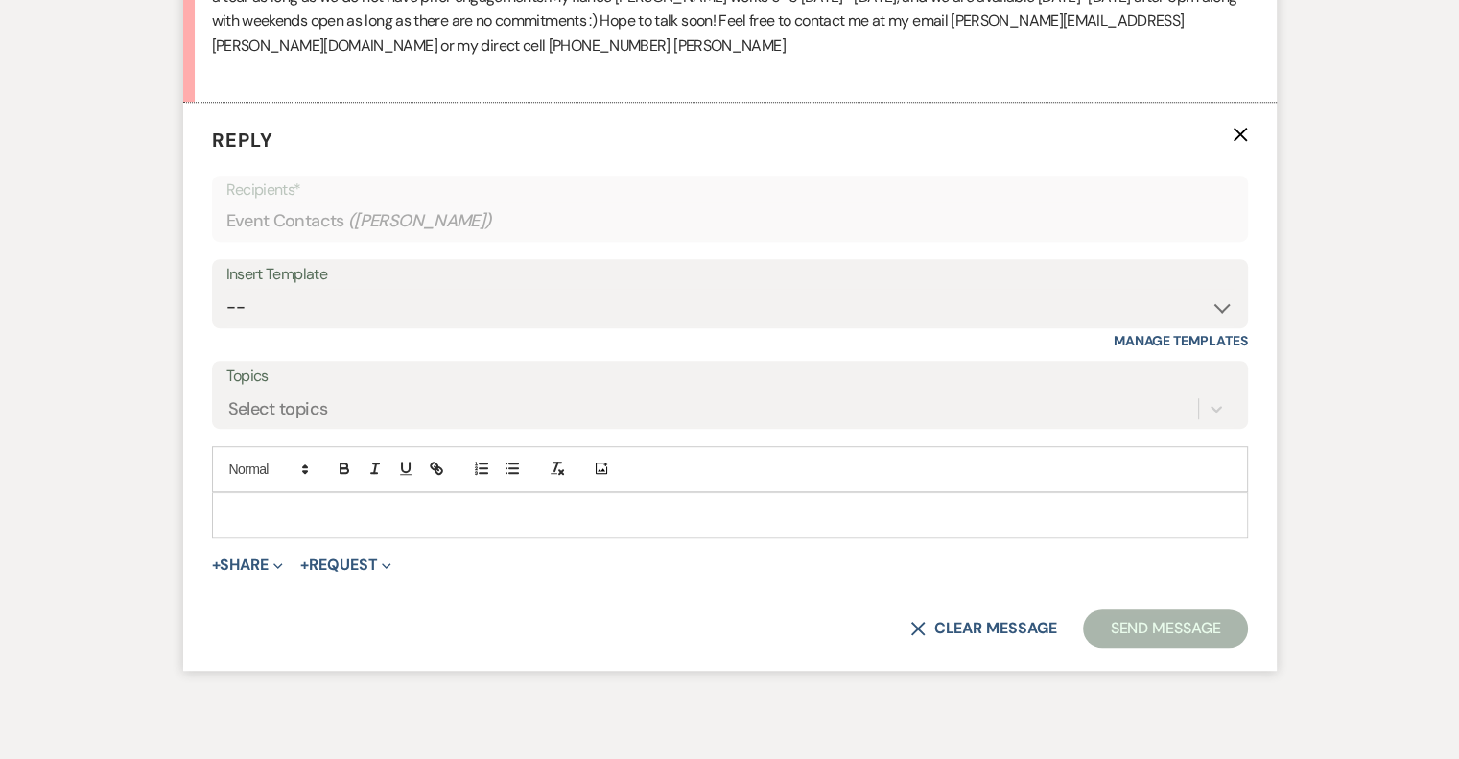
scroll to position [1091, 0]
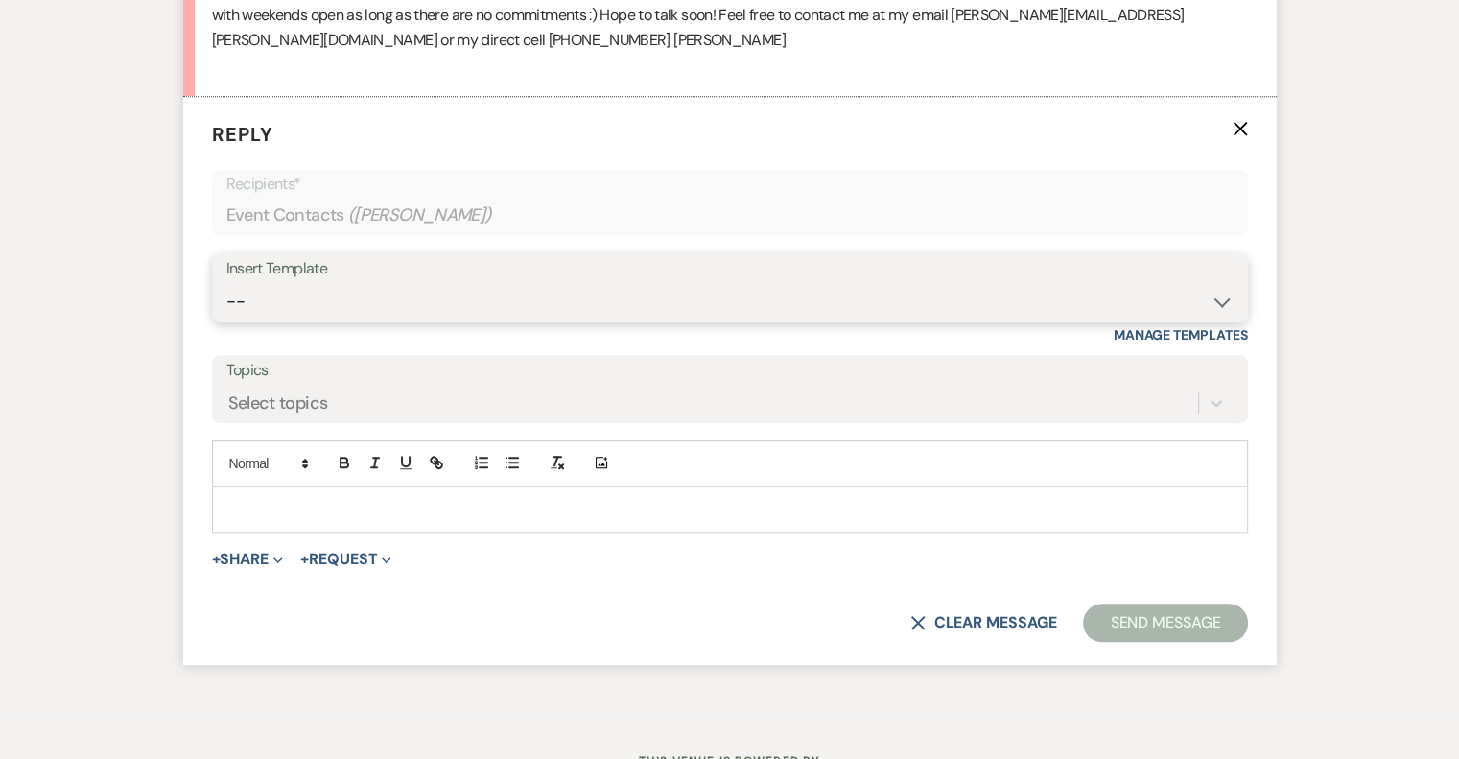
click at [309, 310] on select "-- Weven Planning Portal Introduction (Booked Events) Tour Request Response Fol…" at bounding box center [729, 301] width 1007 height 37
select select "403"
click at [226, 283] on select "-- Weven Planning Portal Introduction (Booked Events) Tour Request Response Fol…" at bounding box center [729, 301] width 1007 height 37
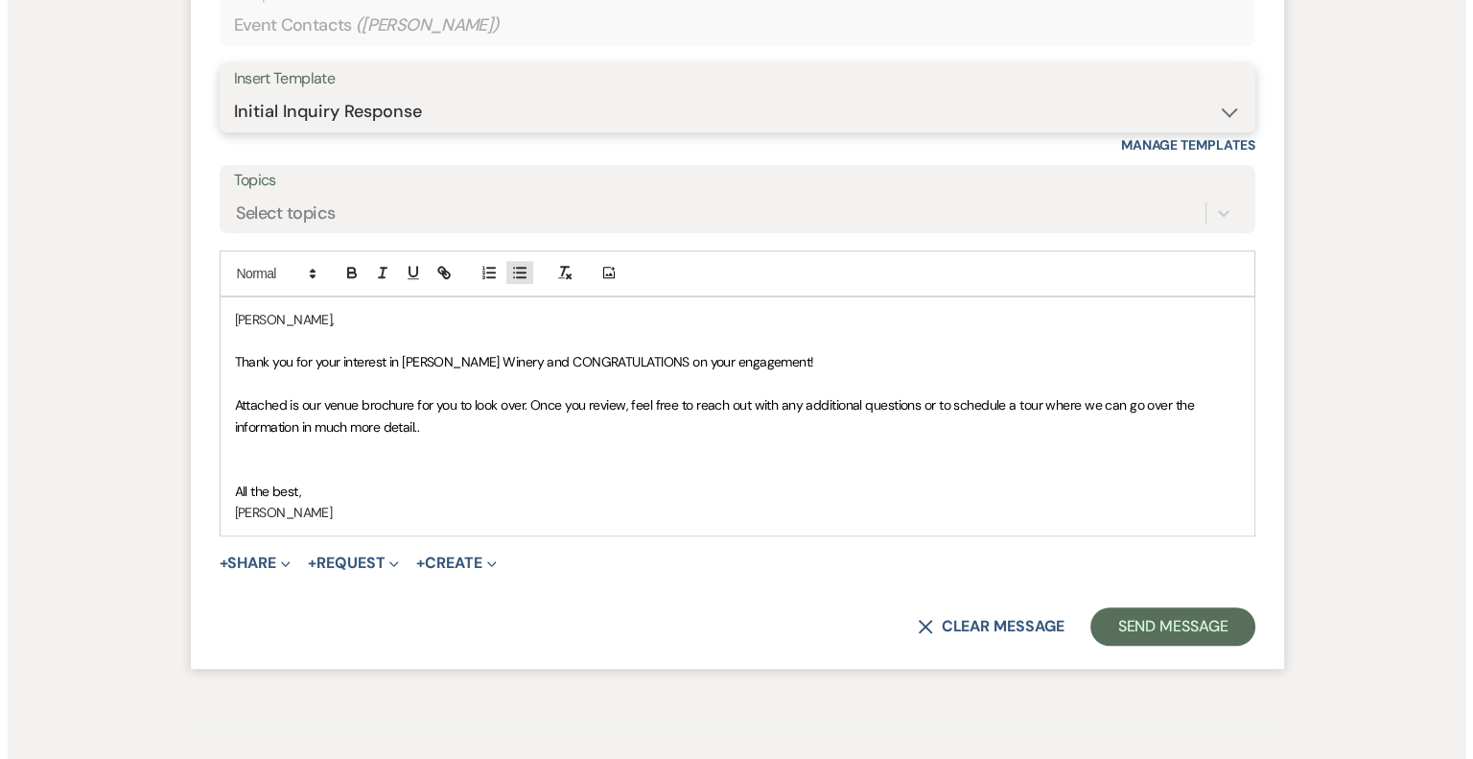
scroll to position [1283, 0]
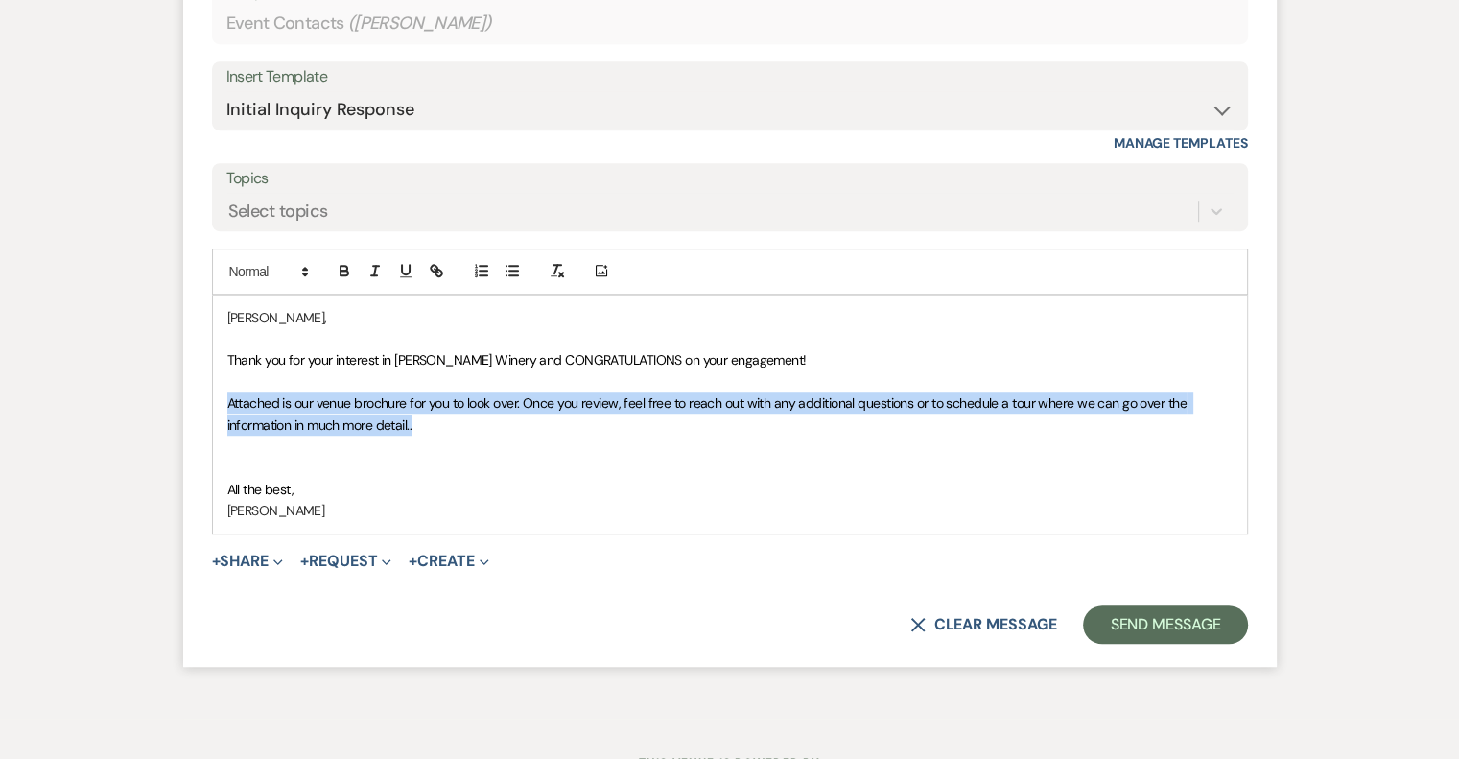
drag, startPoint x: 225, startPoint y: 398, endPoint x: 459, endPoint y: 425, distance: 235.5
click at [459, 425] on div "Melanie Otero, Thank you for your interest in Jonathan Edwards Winery and CONGR…" at bounding box center [730, 414] width 1034 height 238
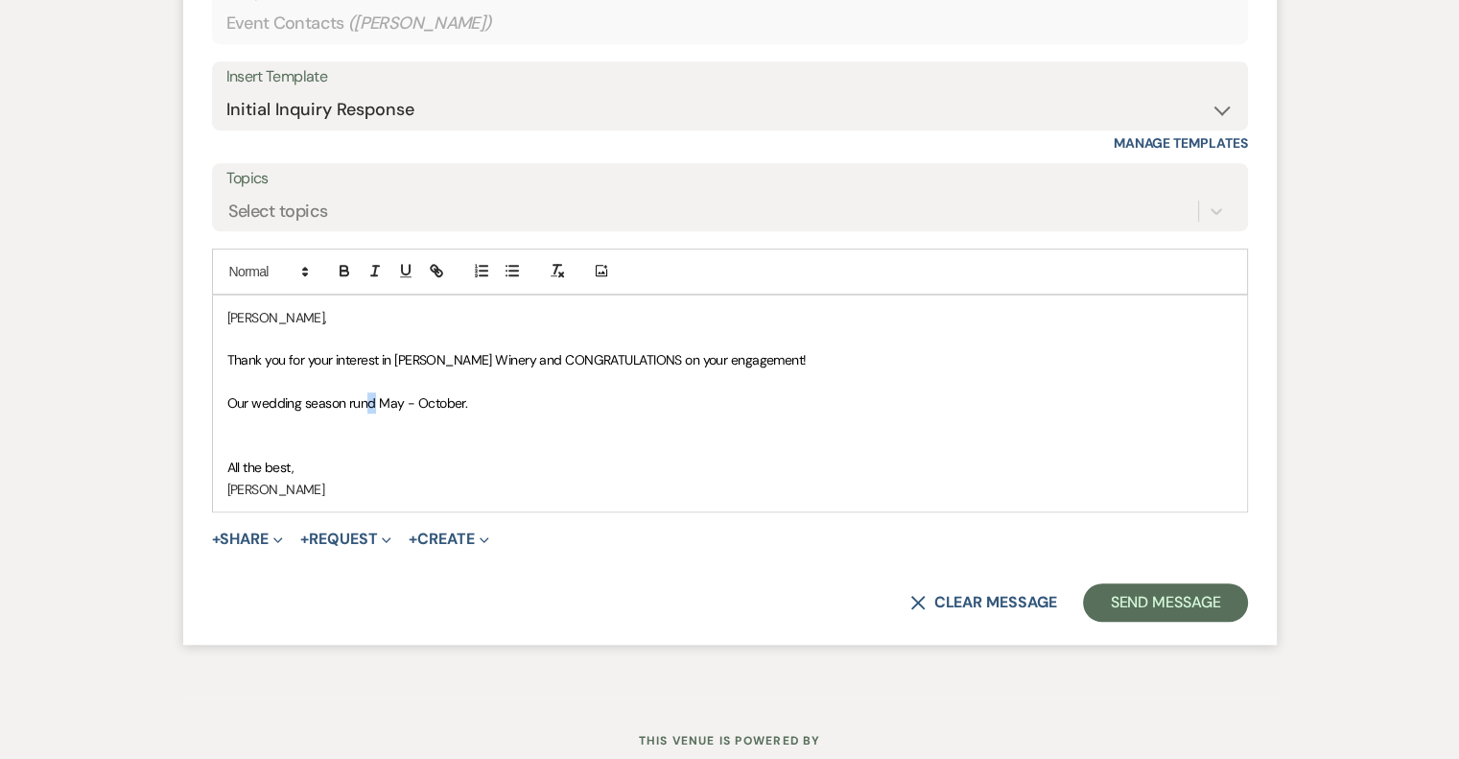
click at [372, 403] on span "Our wedding season rund May - October." at bounding box center [347, 402] width 241 height 17
click at [469, 401] on p "Our wedding season runs May - October." at bounding box center [729, 402] width 1005 height 21
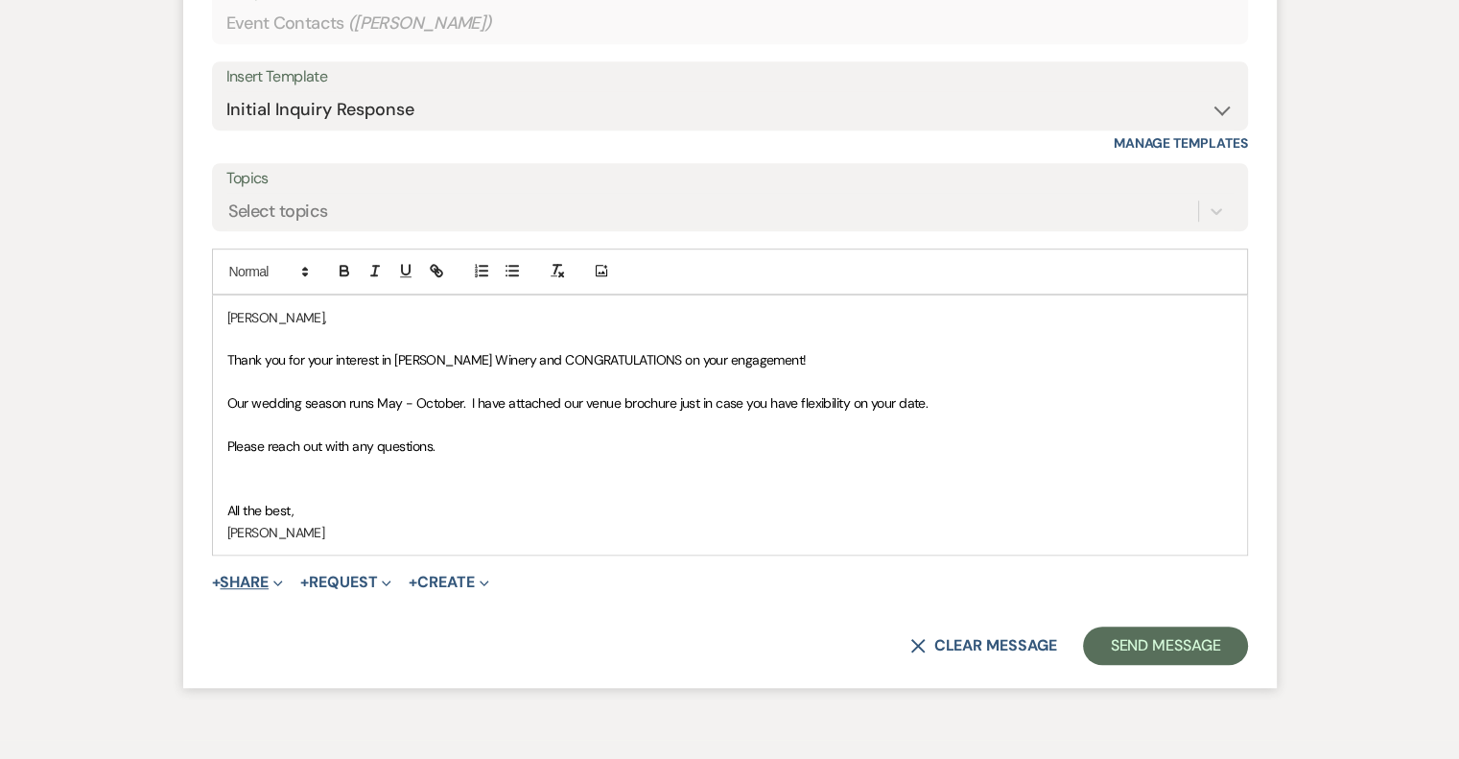
click at [245, 580] on button "+ Share Expand" at bounding box center [248, 581] width 72 height 15
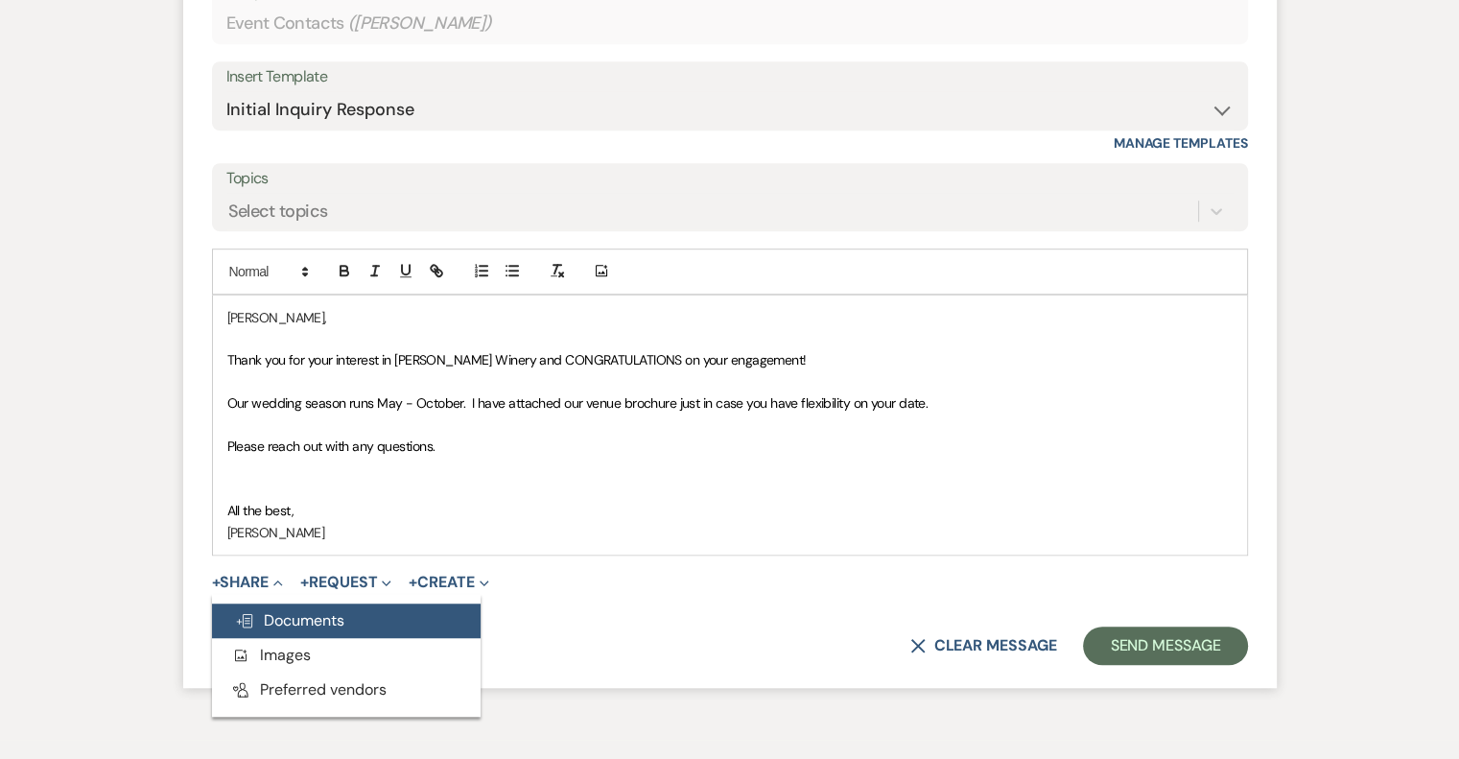
click at [350, 616] on button "Doc Upload Documents" at bounding box center [346, 620] width 269 height 35
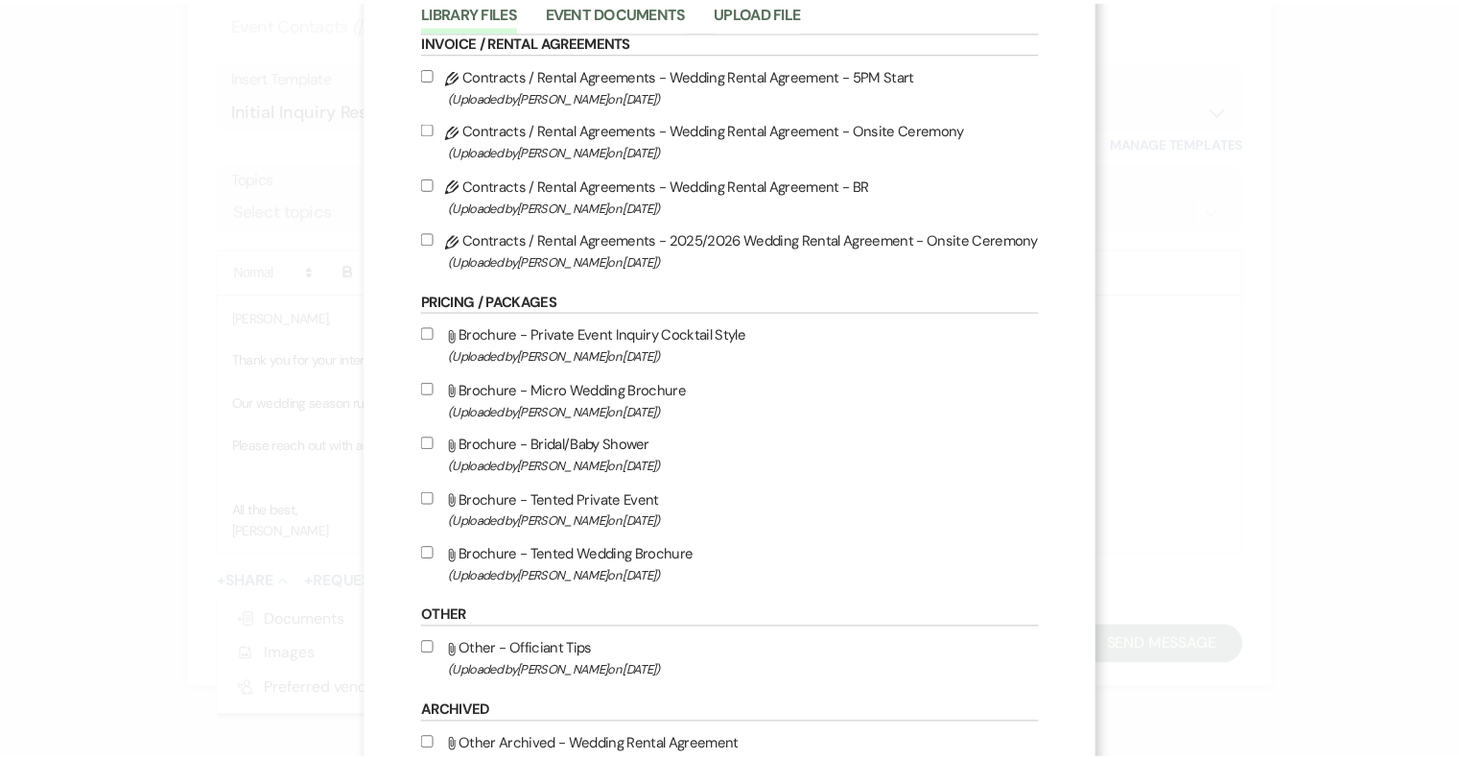
scroll to position [315, 0]
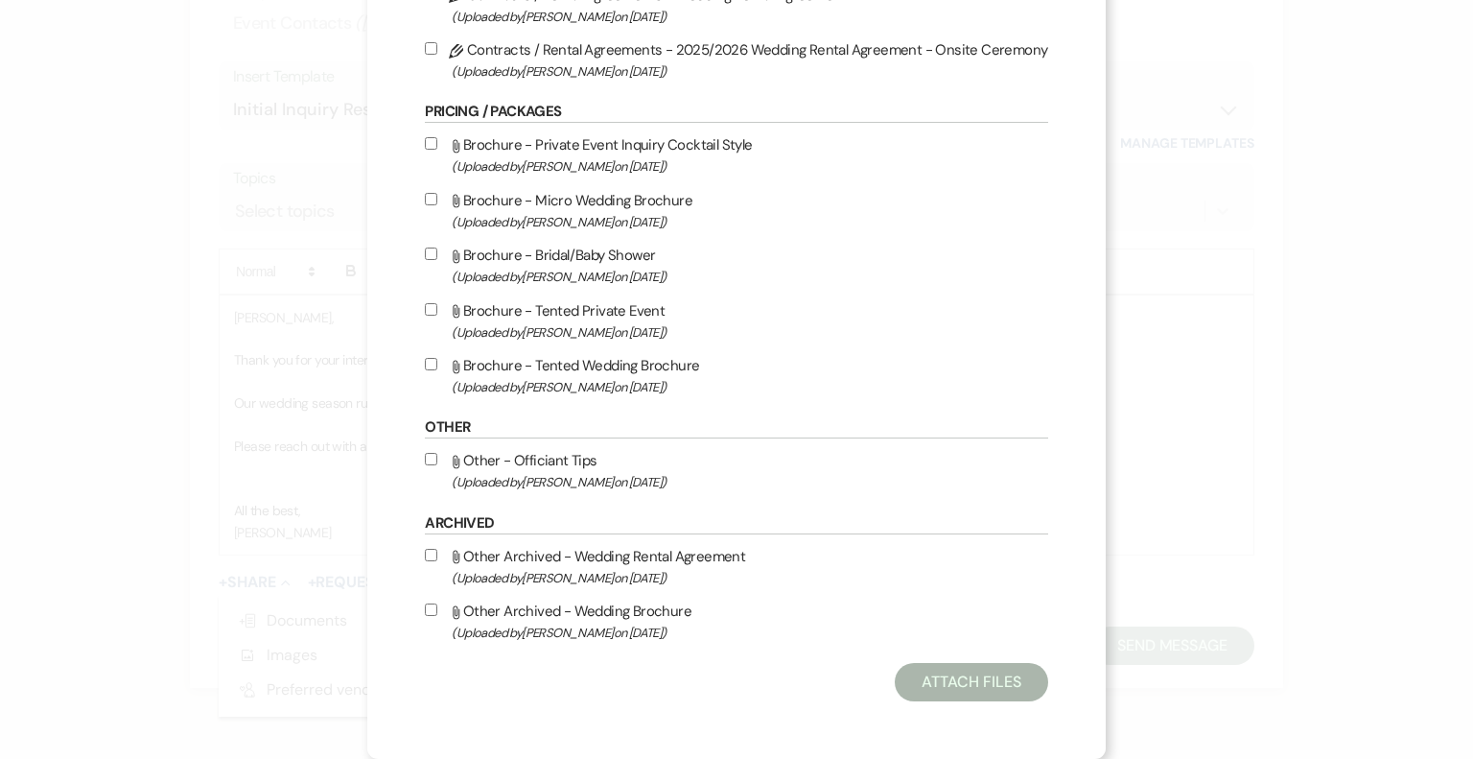
click at [648, 385] on span "(Uploaded by Susan Solecki on Jul 22nd, 2025 )" at bounding box center [750, 387] width 596 height 22
click at [437, 370] on input "Attach File Brochure - Tented Wedding Brochure (Uploaded by Susan Solecki on Ju…" at bounding box center [431, 364] width 12 height 12
checkbox input "true"
click at [976, 691] on button "Attach Files" at bounding box center [971, 682] width 152 height 38
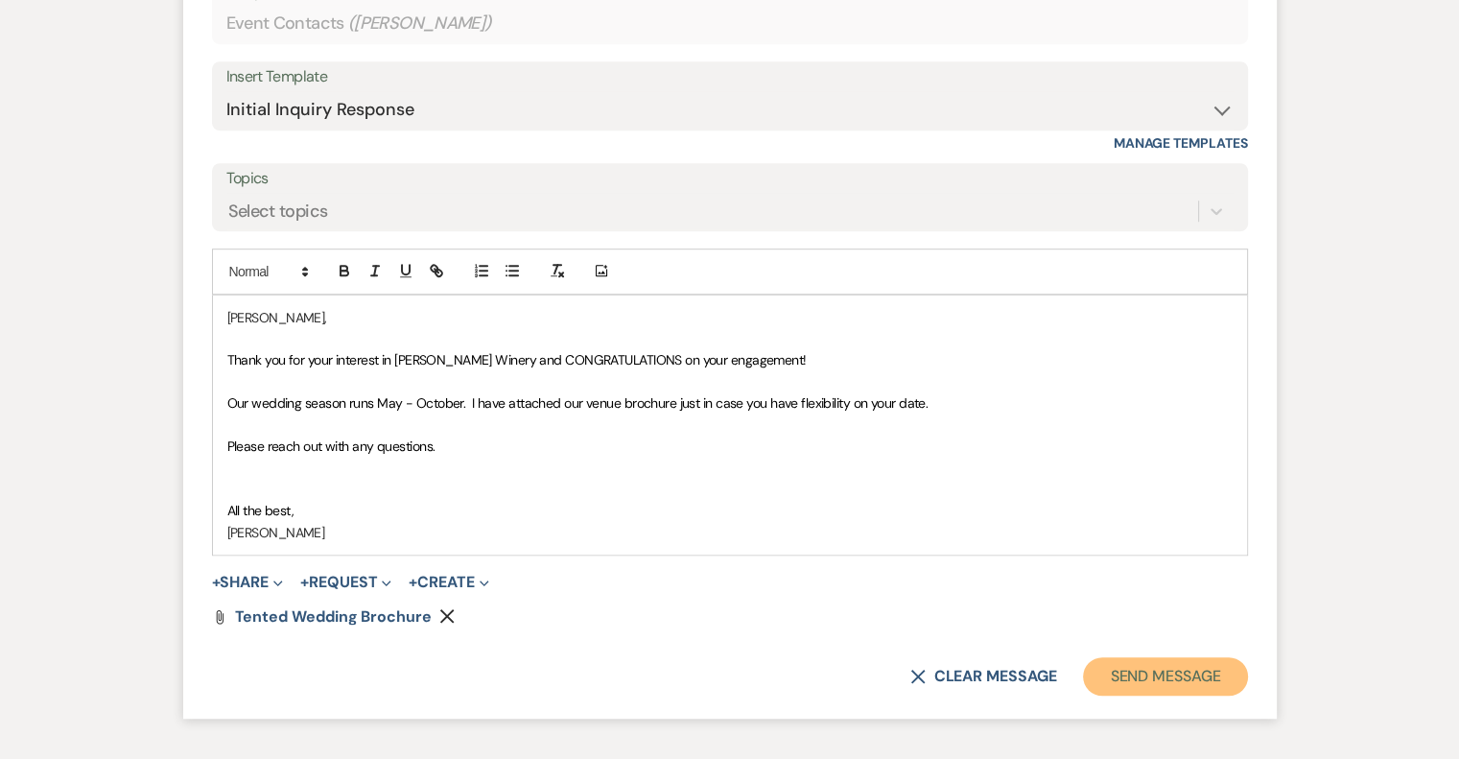
click at [1181, 678] on button "Send Message" at bounding box center [1165, 676] width 164 height 38
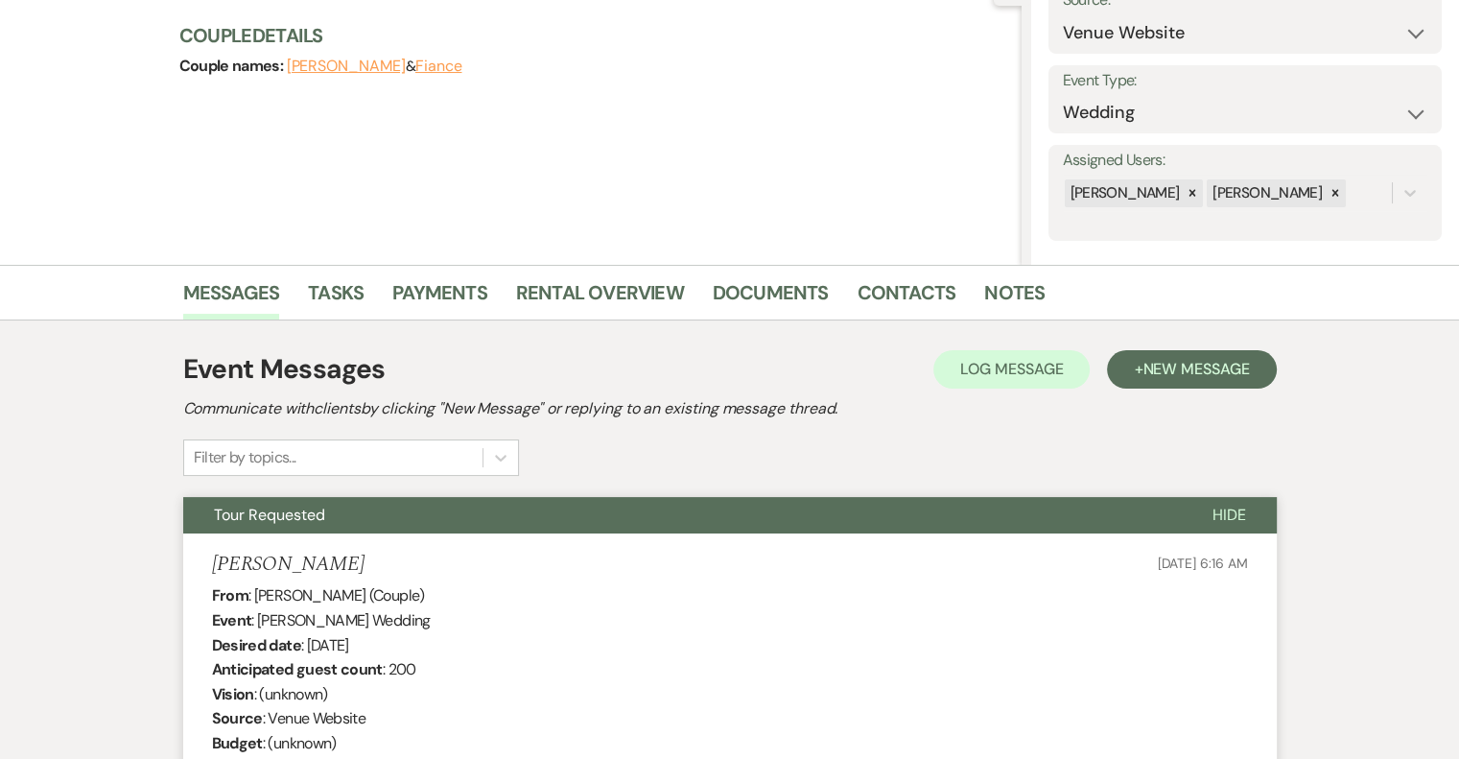
scroll to position [0, 0]
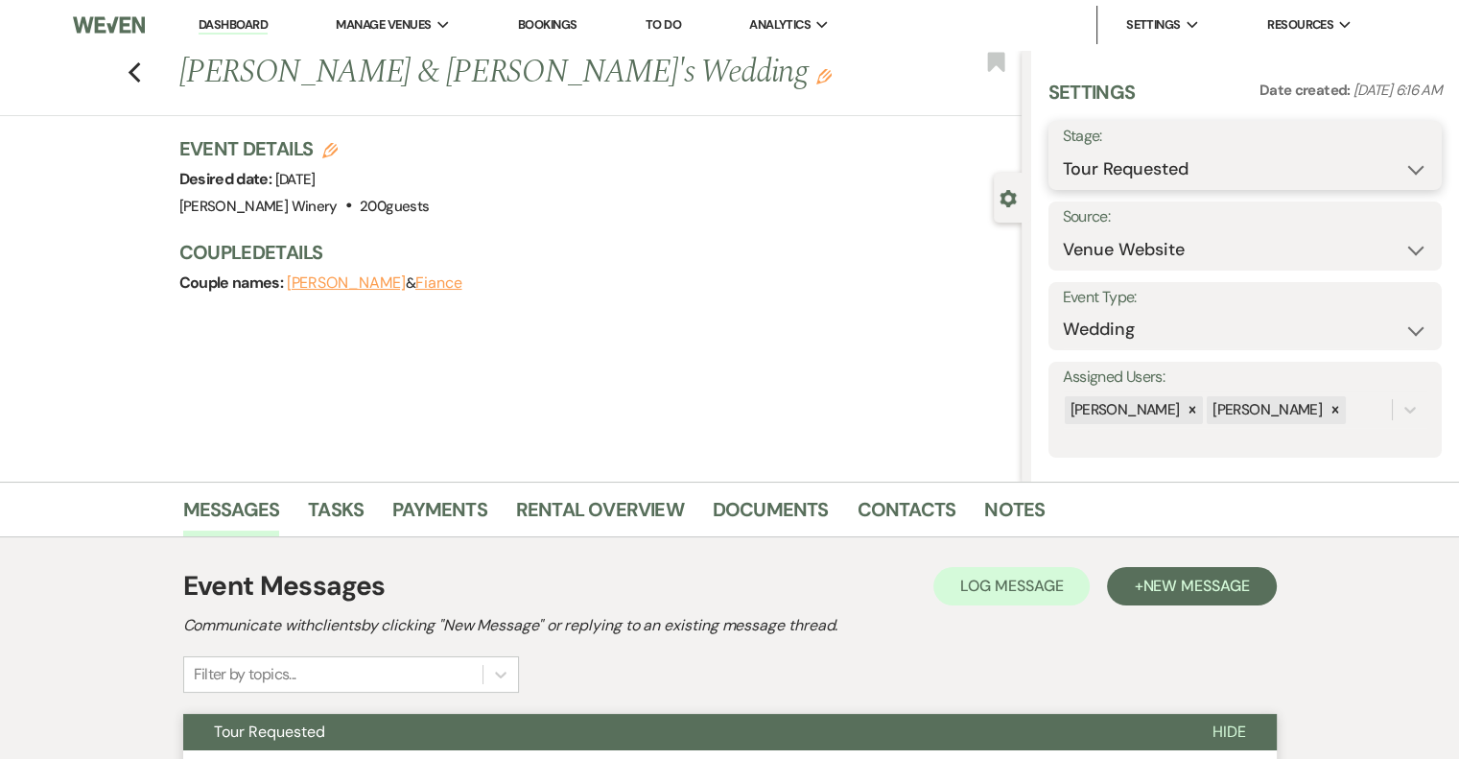
click at [1253, 166] on select "Inquiry Follow Up Tour Requested Tour Confirmed Toured Proposal Sent Booked Lost" at bounding box center [1245, 169] width 364 height 37
click at [1063, 151] on select "Inquiry Follow Up Tour Requested Tour Confirmed Toured Proposal Sent Booked Lost" at bounding box center [1245, 169] width 364 height 37
click at [1188, 165] on select "Inquiry Follow Up Tour Requested Tour Confirmed Toured Proposal Sent Booked Lost" at bounding box center [1199, 169] width 273 height 37
select select "1"
click at [1063, 151] on select "Inquiry Follow Up Tour Requested Tour Confirmed Toured Proposal Sent Booked Lost" at bounding box center [1199, 169] width 273 height 37
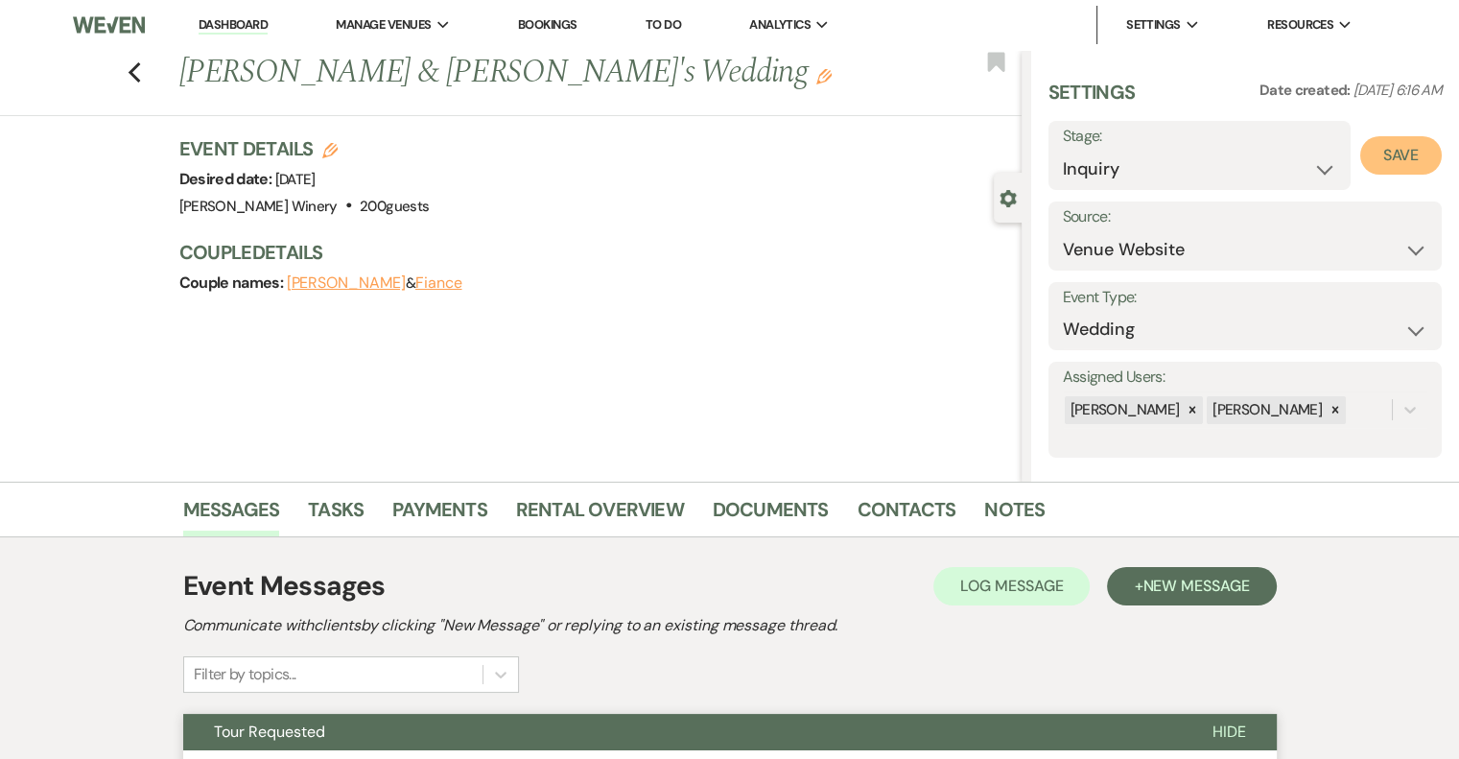
click at [1398, 152] on button "Save" at bounding box center [1401, 155] width 82 height 38
click at [213, 24] on link "Dashboard" at bounding box center [233, 25] width 69 height 18
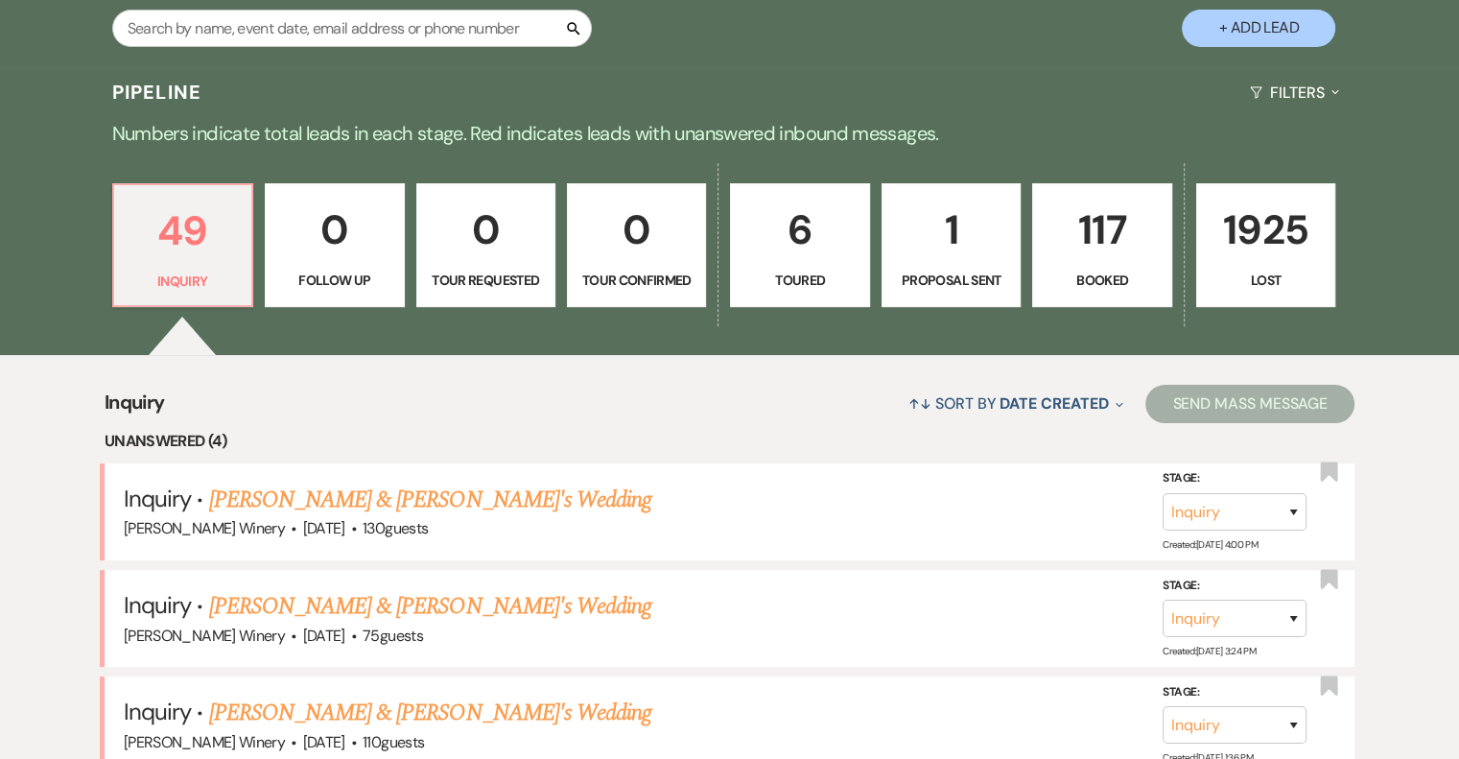
scroll to position [575, 0]
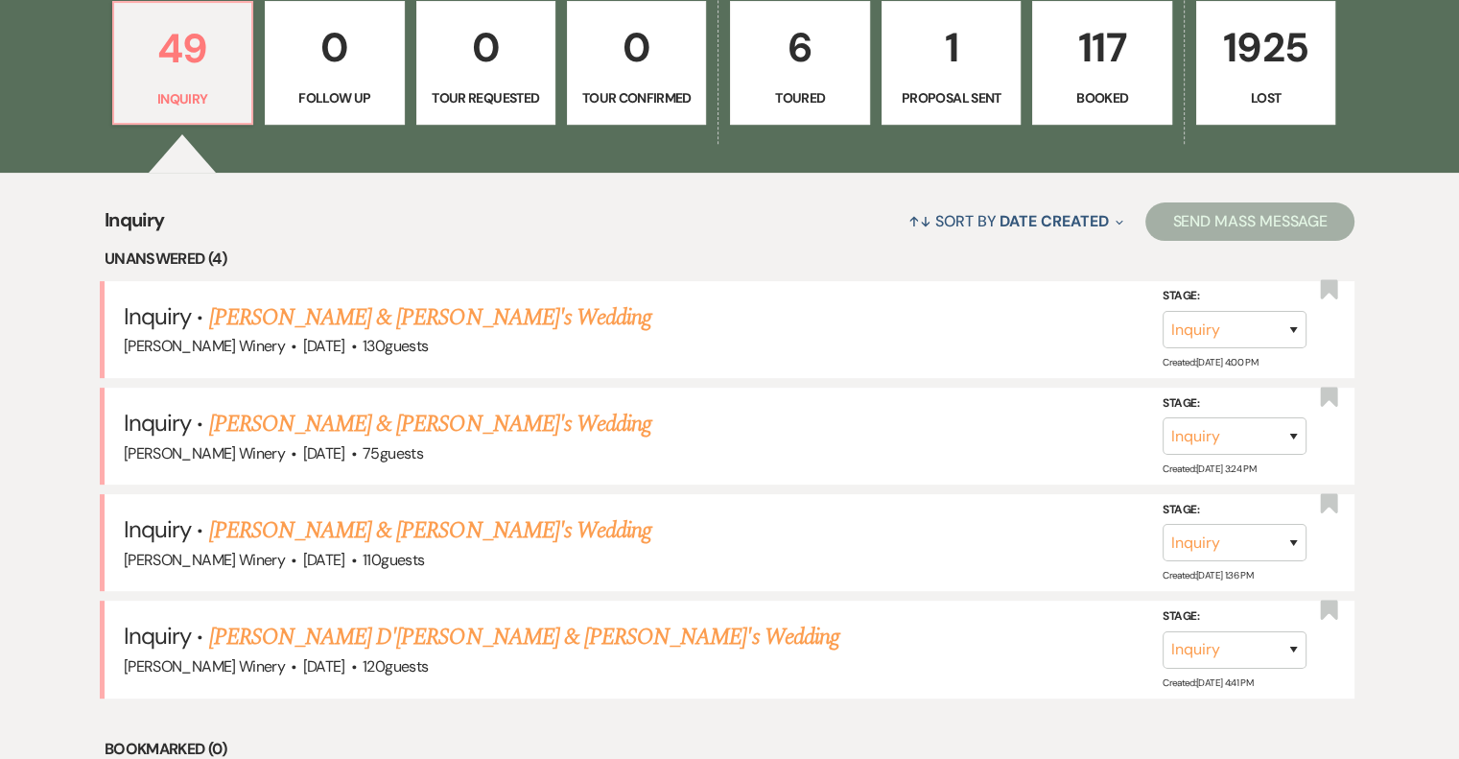
click at [341, 638] on link "[PERSON_NAME] D'[PERSON_NAME] & [PERSON_NAME]'s Wedding" at bounding box center [524, 636] width 630 height 35
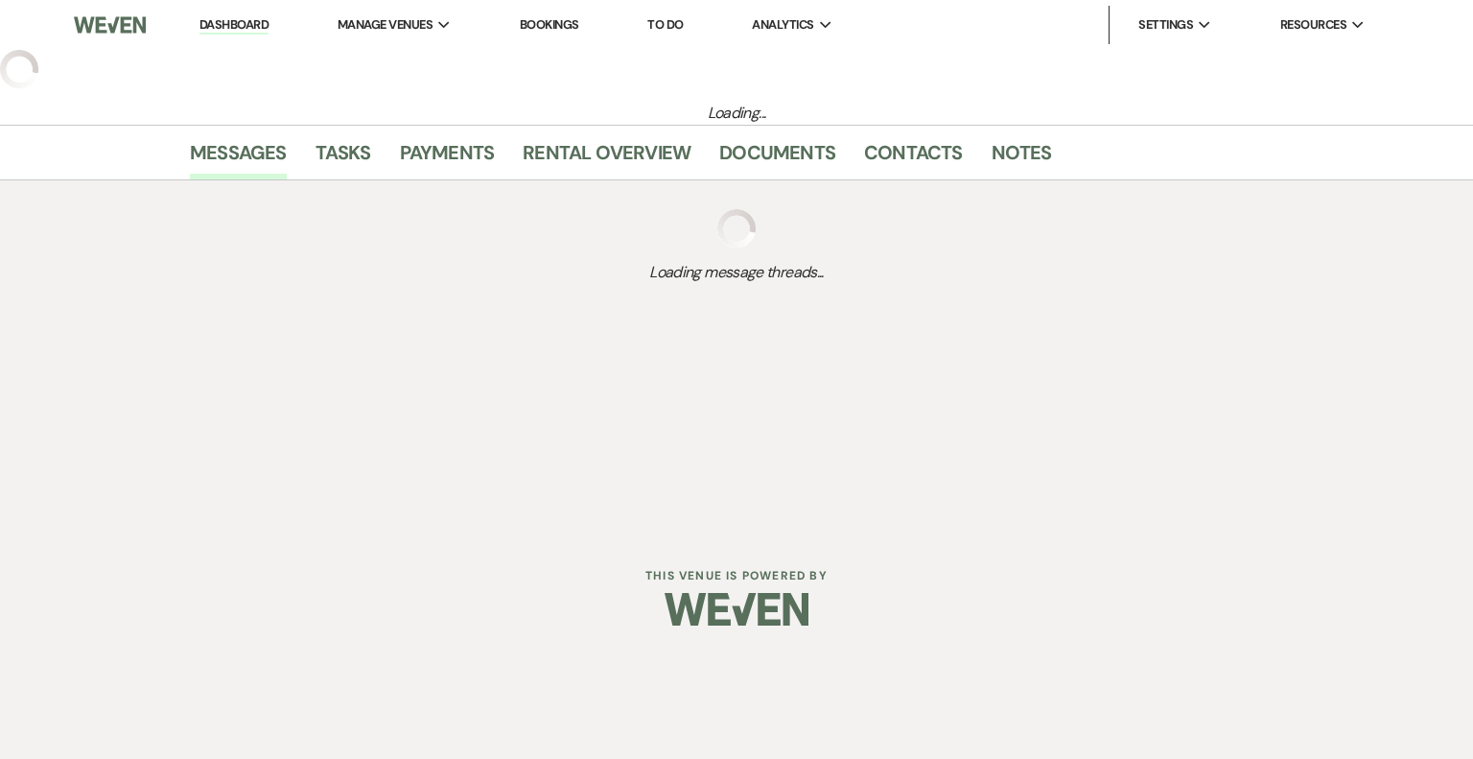
select select "5"
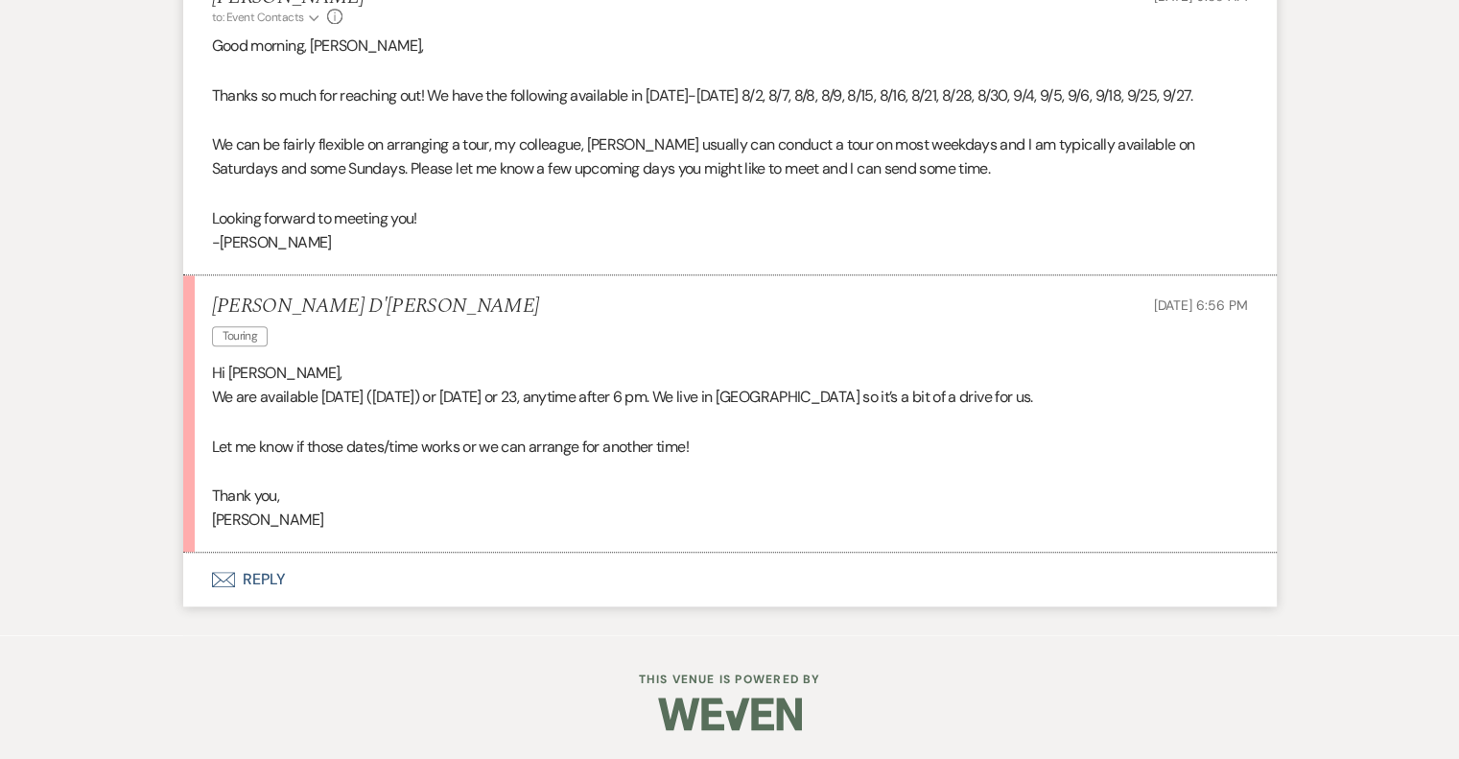
scroll to position [1878, 0]
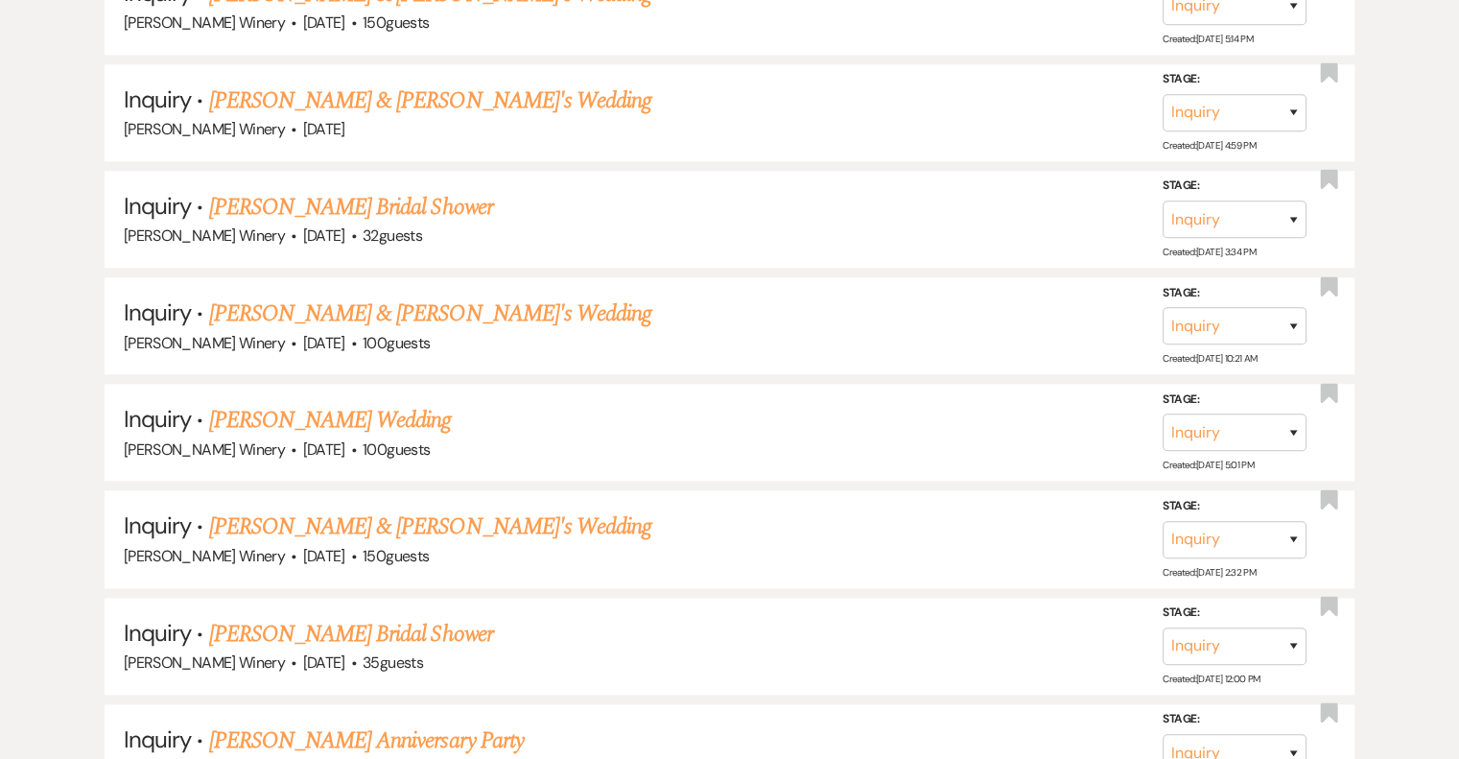
scroll to position [575, 0]
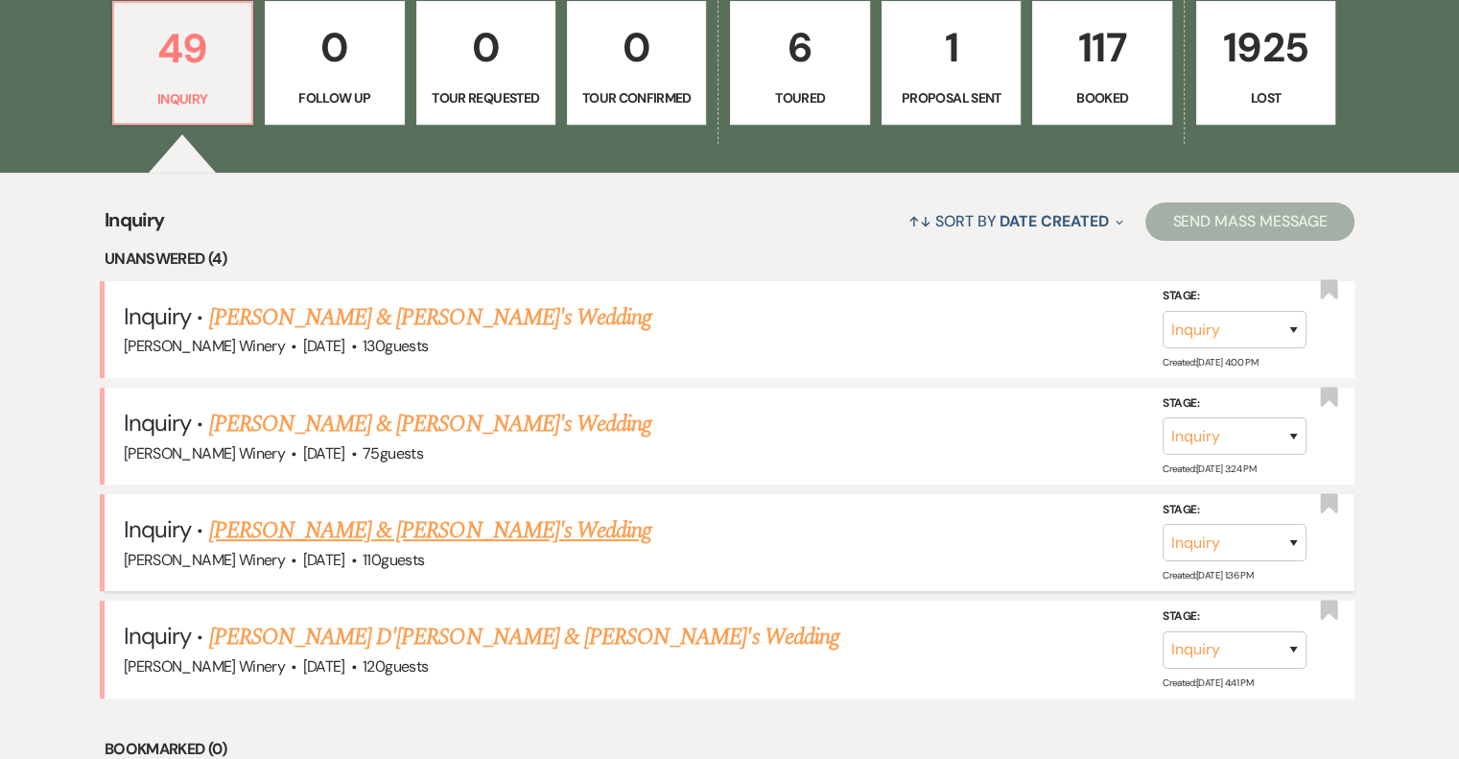
click at [288, 517] on link "[PERSON_NAME] & [PERSON_NAME]'s Wedding" at bounding box center [430, 530] width 443 height 35
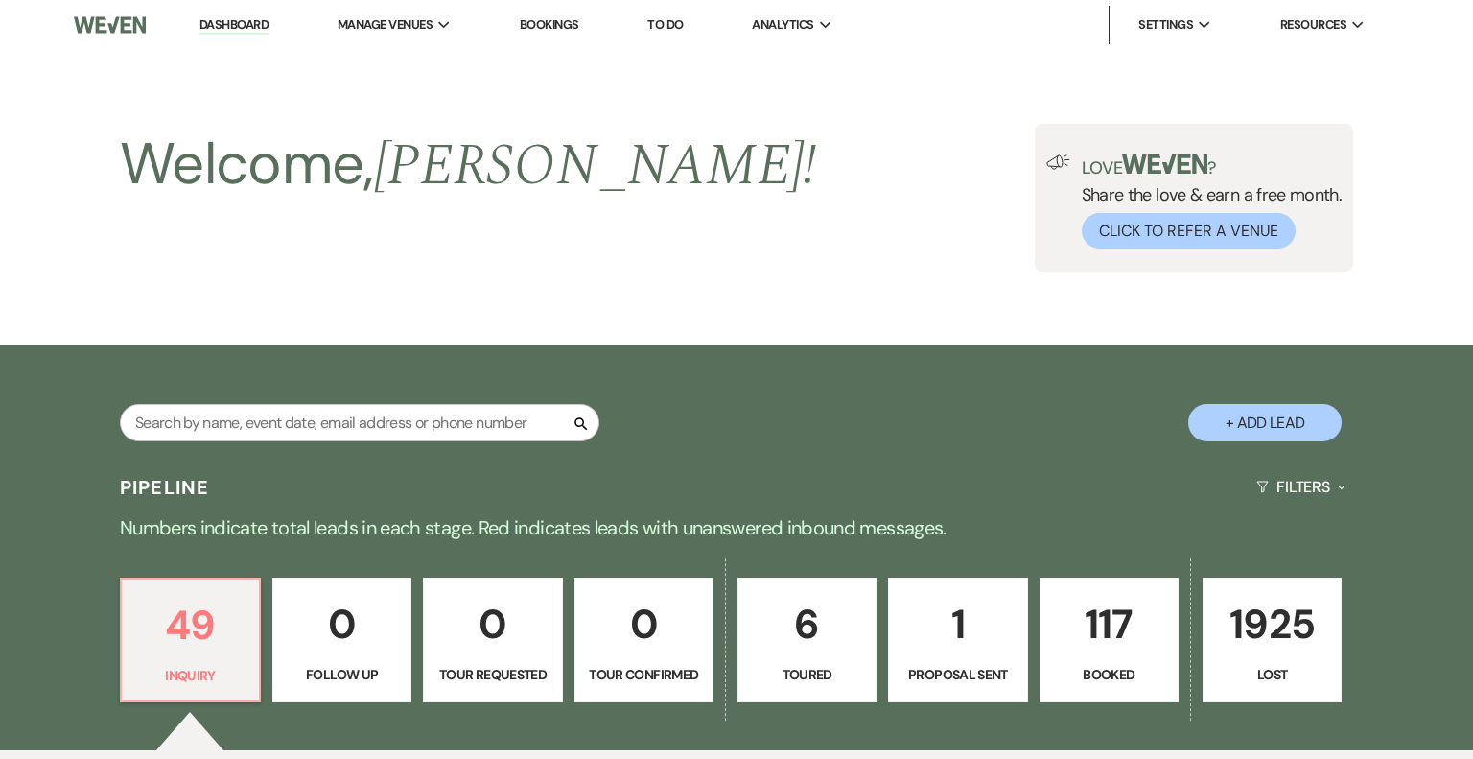
select select "5"
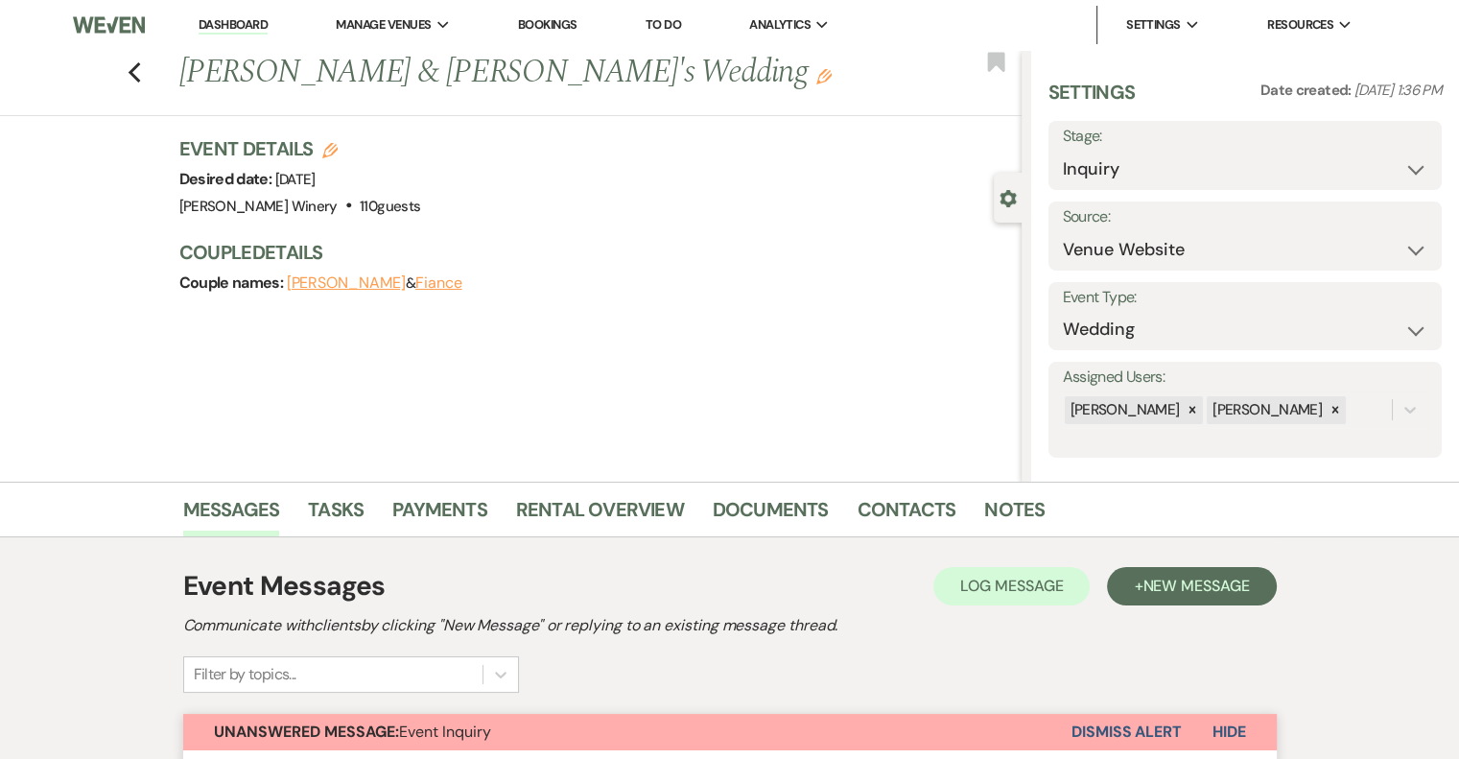
click at [230, 26] on link "Dashboard" at bounding box center [233, 25] width 69 height 18
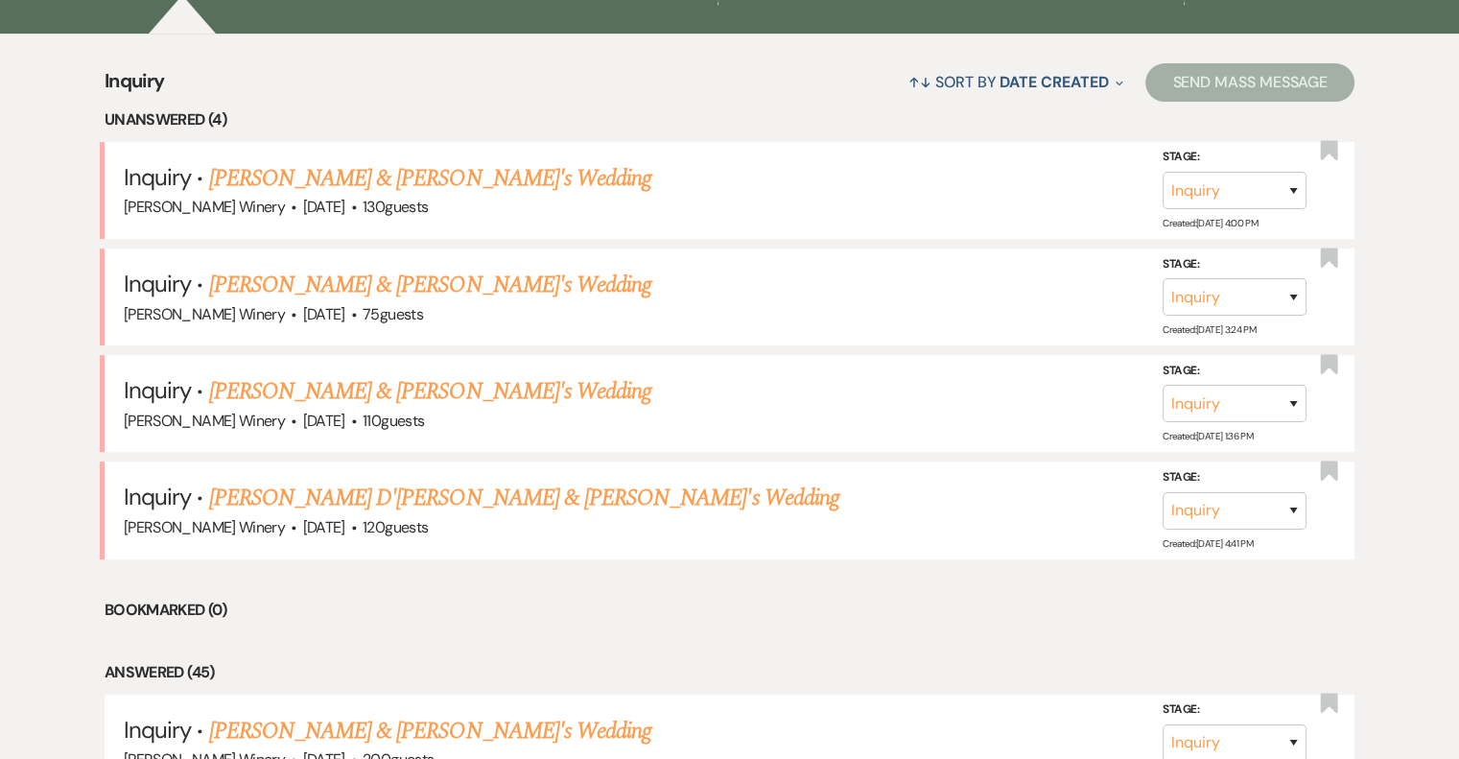
scroll to position [767, 0]
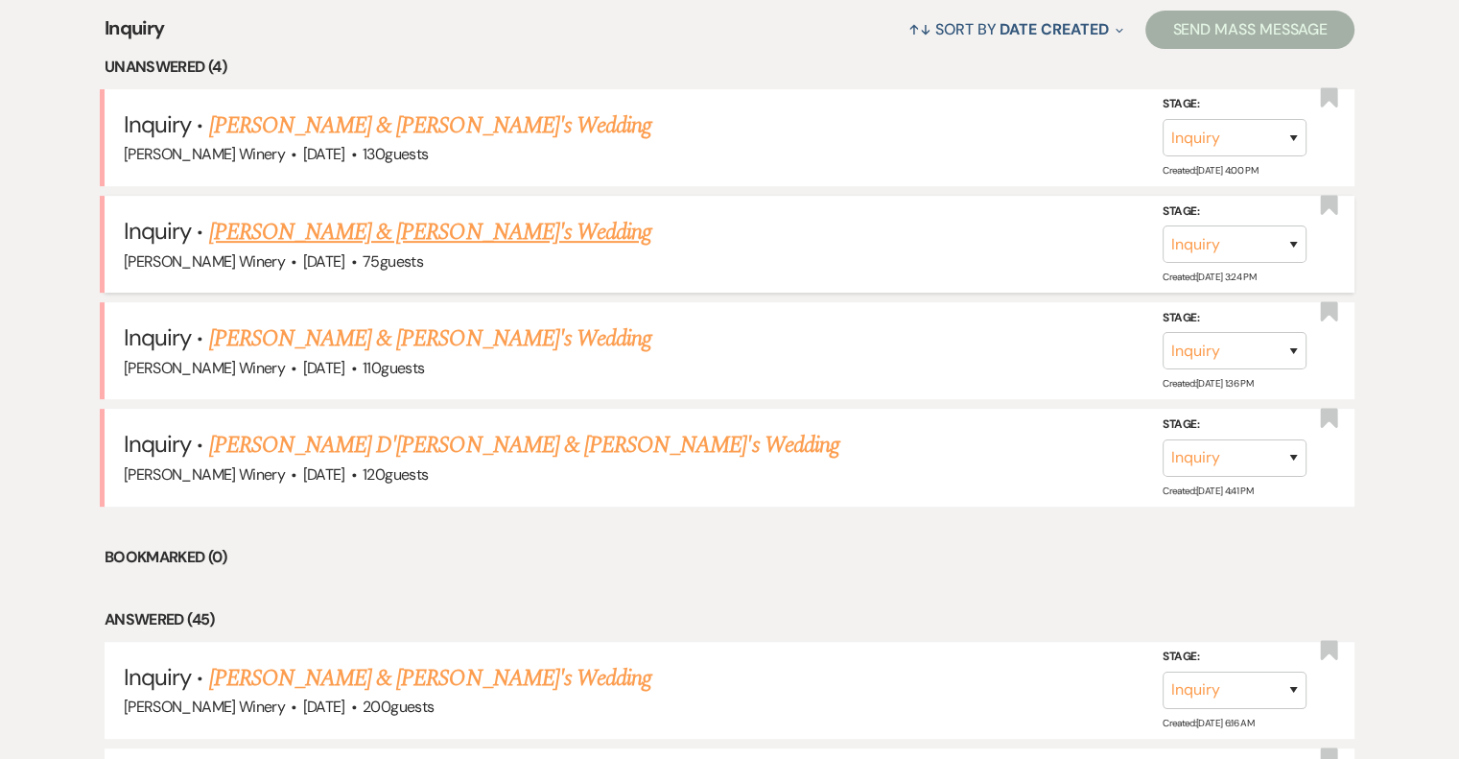
click at [269, 232] on link "[PERSON_NAME] & [PERSON_NAME]'s Wedding" at bounding box center [430, 232] width 443 height 35
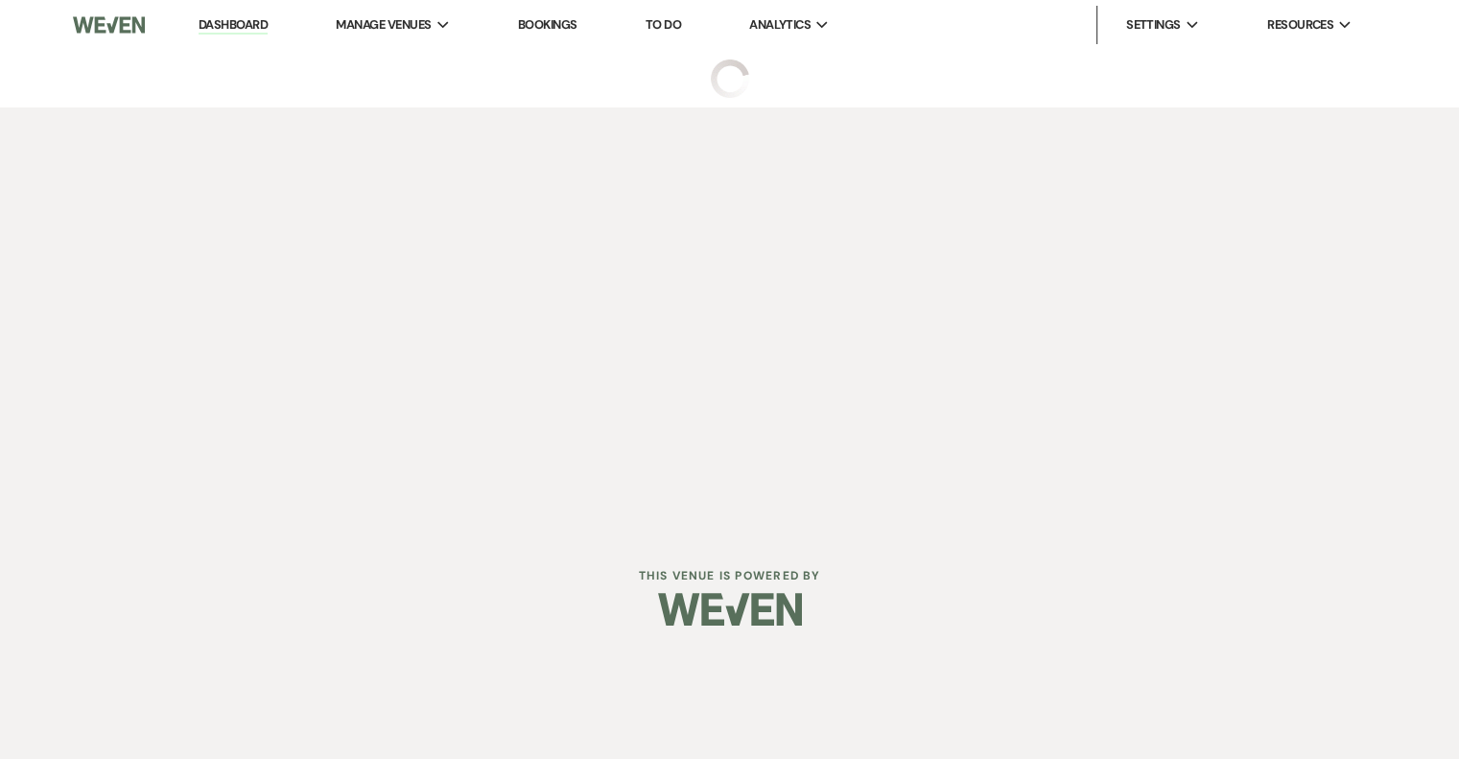
select select "5"
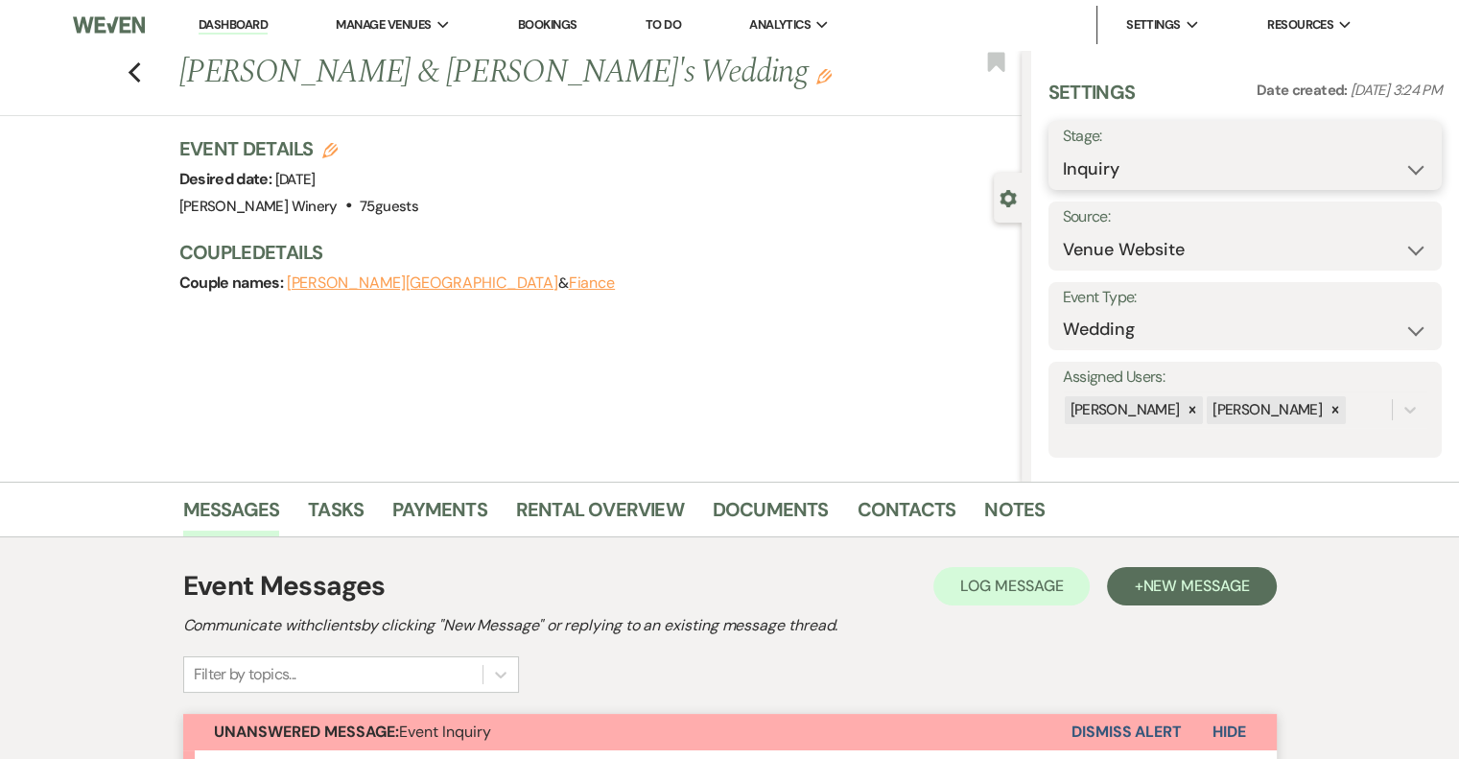
click at [1368, 169] on select "Inquiry Follow Up Tour Requested Tour Confirmed Toured Proposal Sent Booked Lost" at bounding box center [1245, 169] width 364 height 37
click at [1085, 726] on button "Dismiss Alert" at bounding box center [1126, 731] width 110 height 36
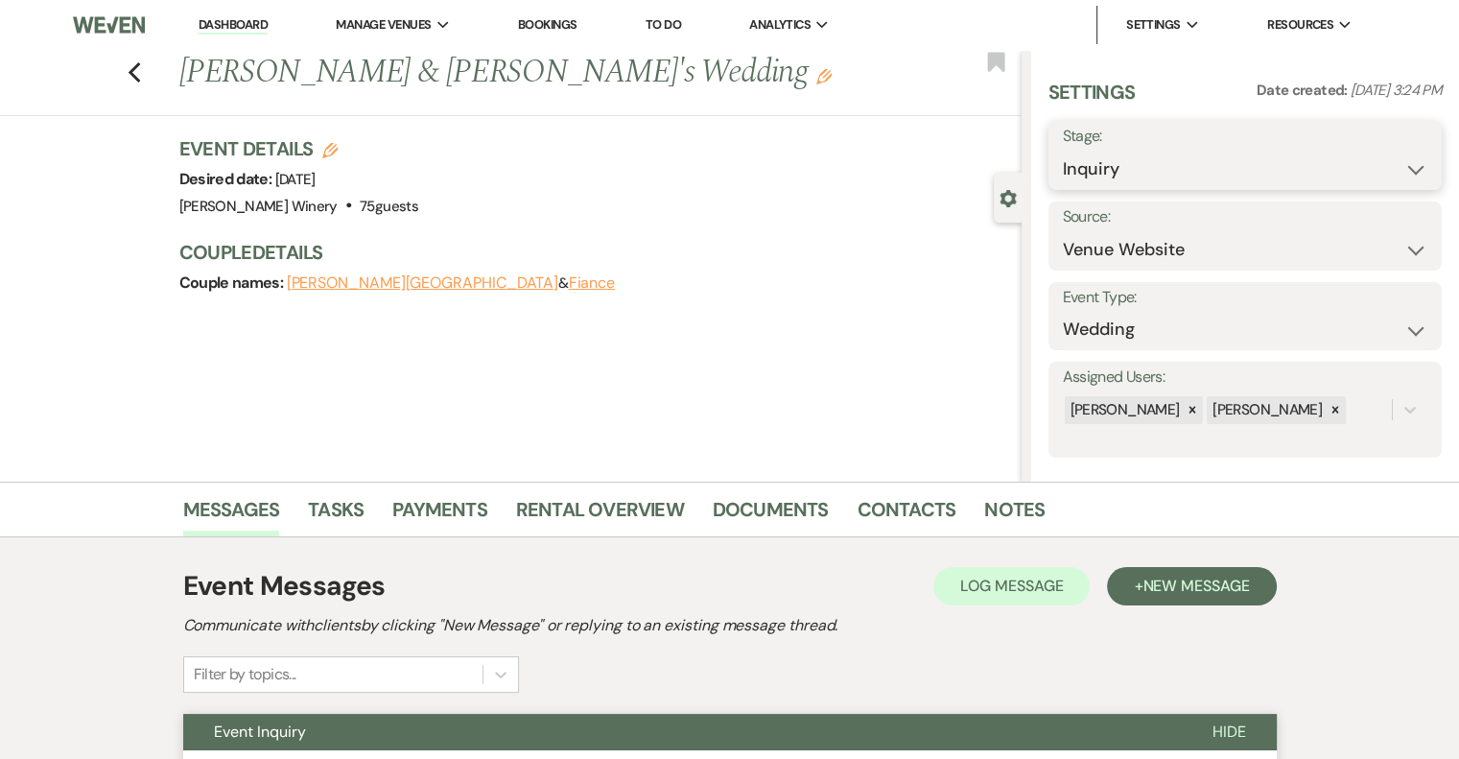
click at [1199, 160] on select "Inquiry Follow Up Tour Requested Tour Confirmed Toured Proposal Sent Booked Lost" at bounding box center [1245, 169] width 364 height 37
select select "8"
click at [1063, 151] on select "Inquiry Follow Up Tour Requested Tour Confirmed Toured Proposal Sent Booked Lost" at bounding box center [1245, 169] width 364 height 37
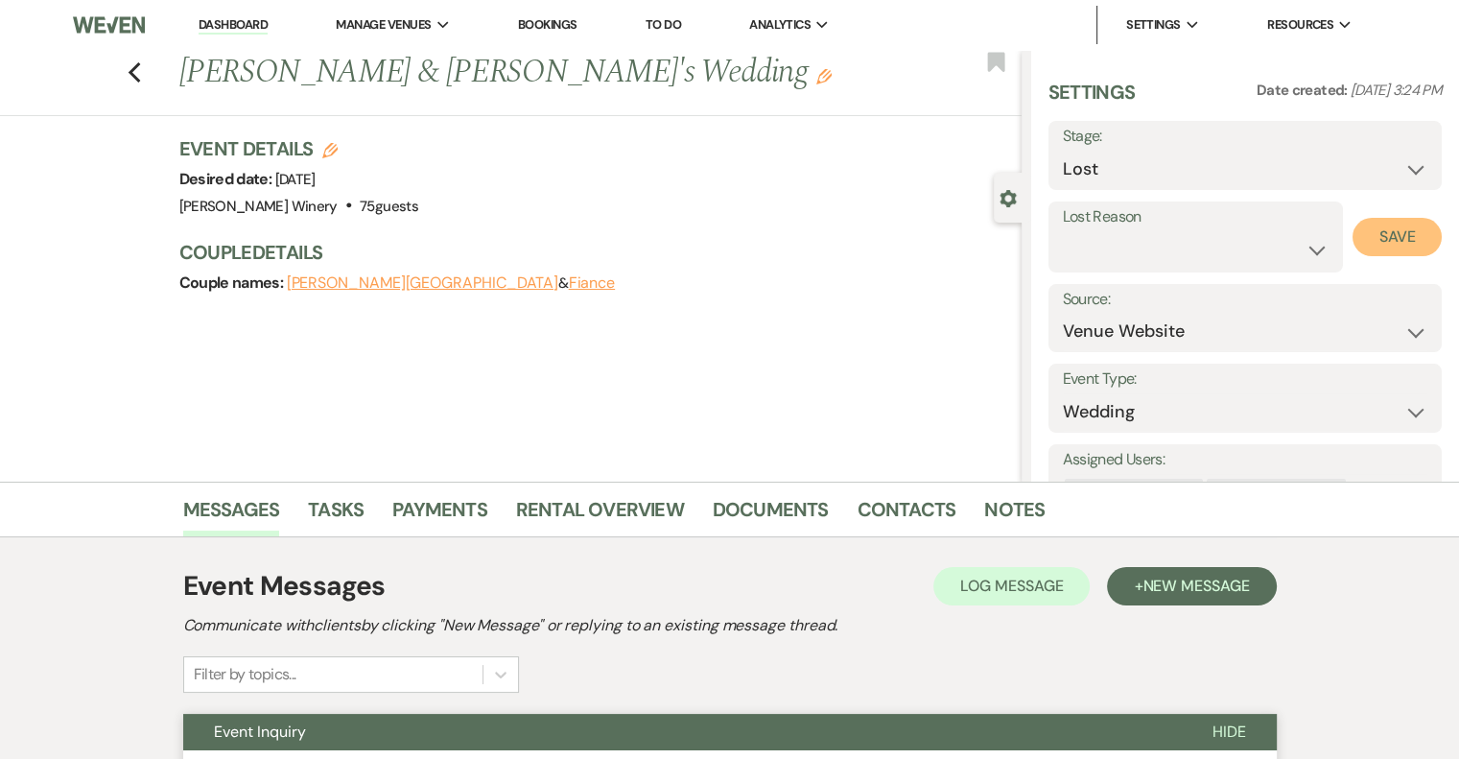
click at [1362, 231] on button "Save" at bounding box center [1396, 237] width 89 height 38
click at [207, 21] on link "Dashboard" at bounding box center [233, 25] width 69 height 18
select select "8"
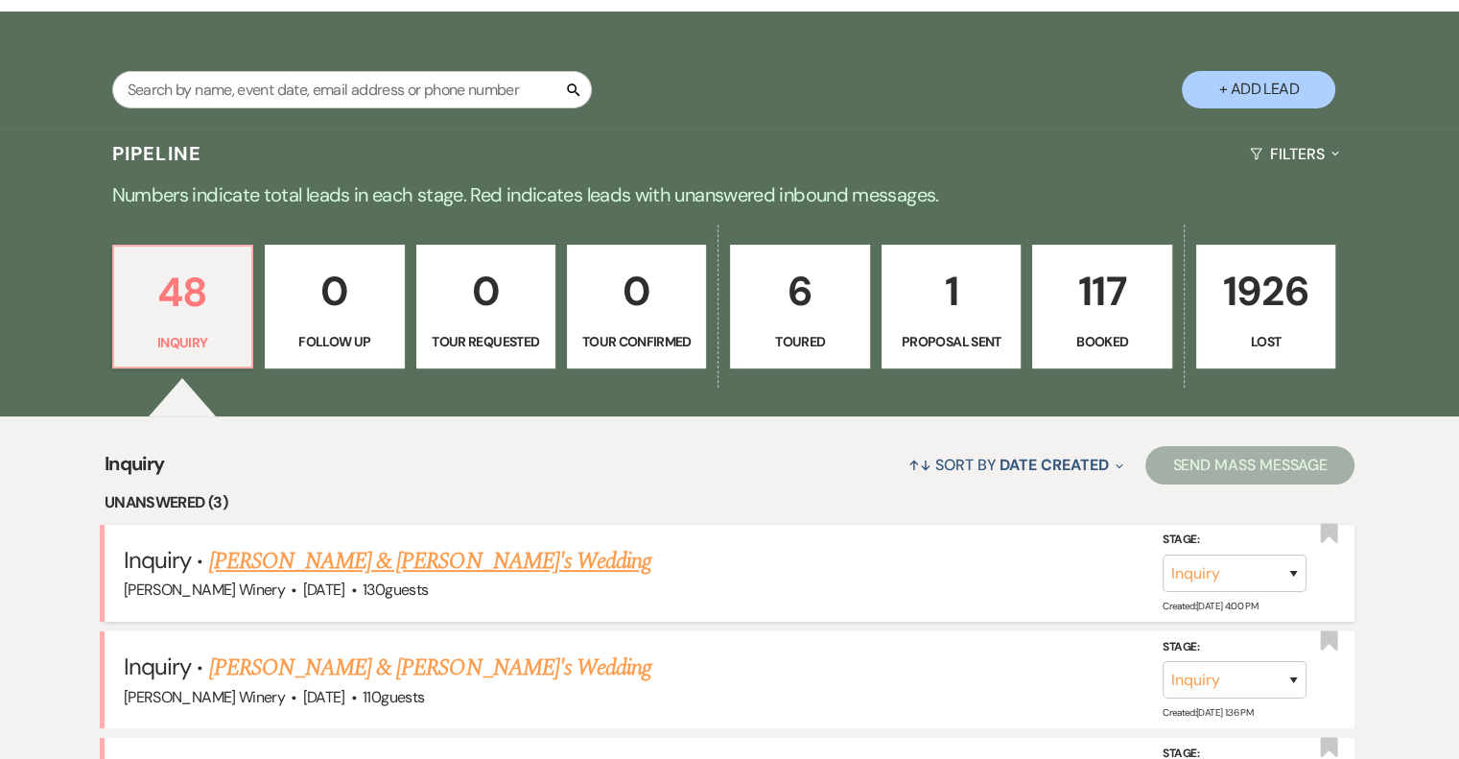
scroll to position [479, 0]
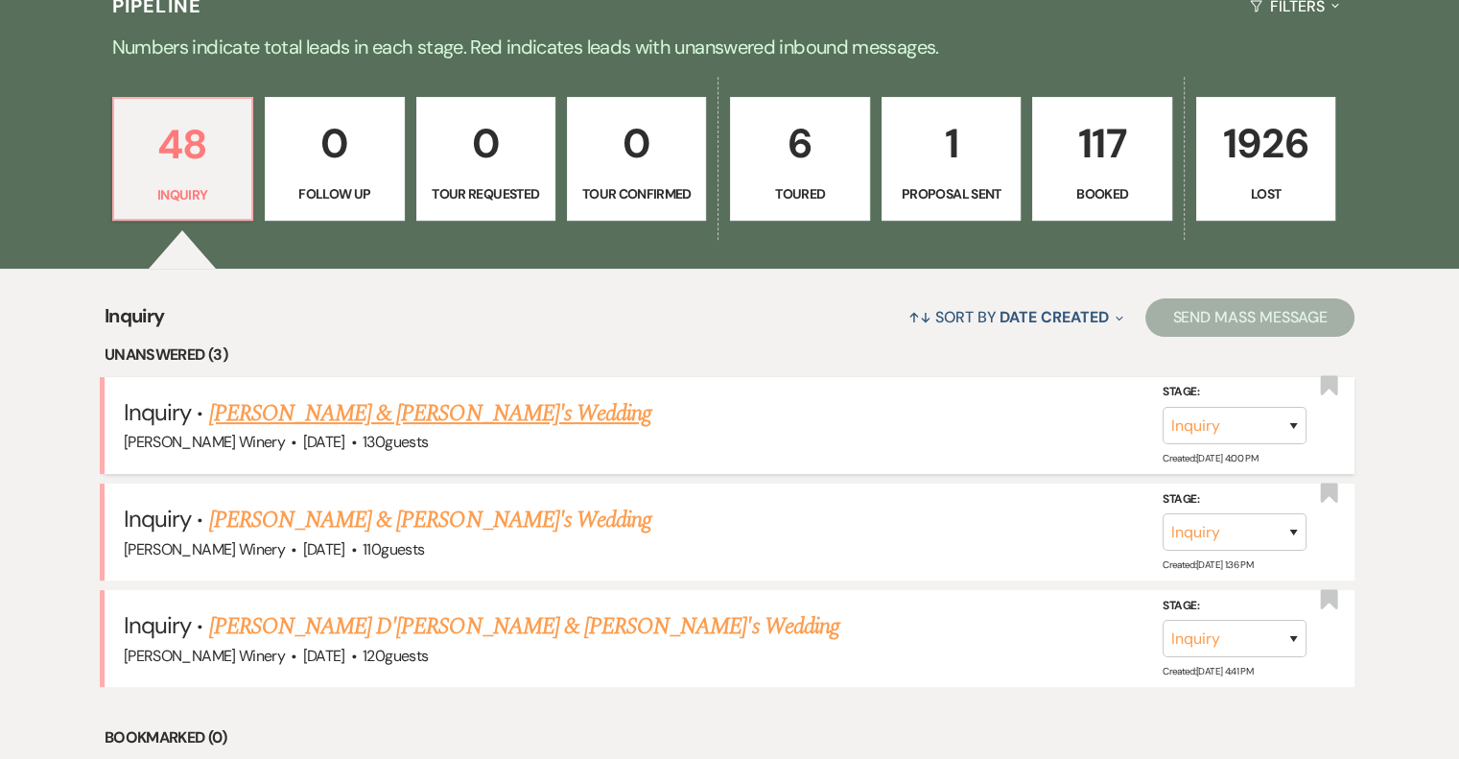
click at [306, 409] on link "[PERSON_NAME] & [PERSON_NAME]'s Wedding" at bounding box center [430, 413] width 443 height 35
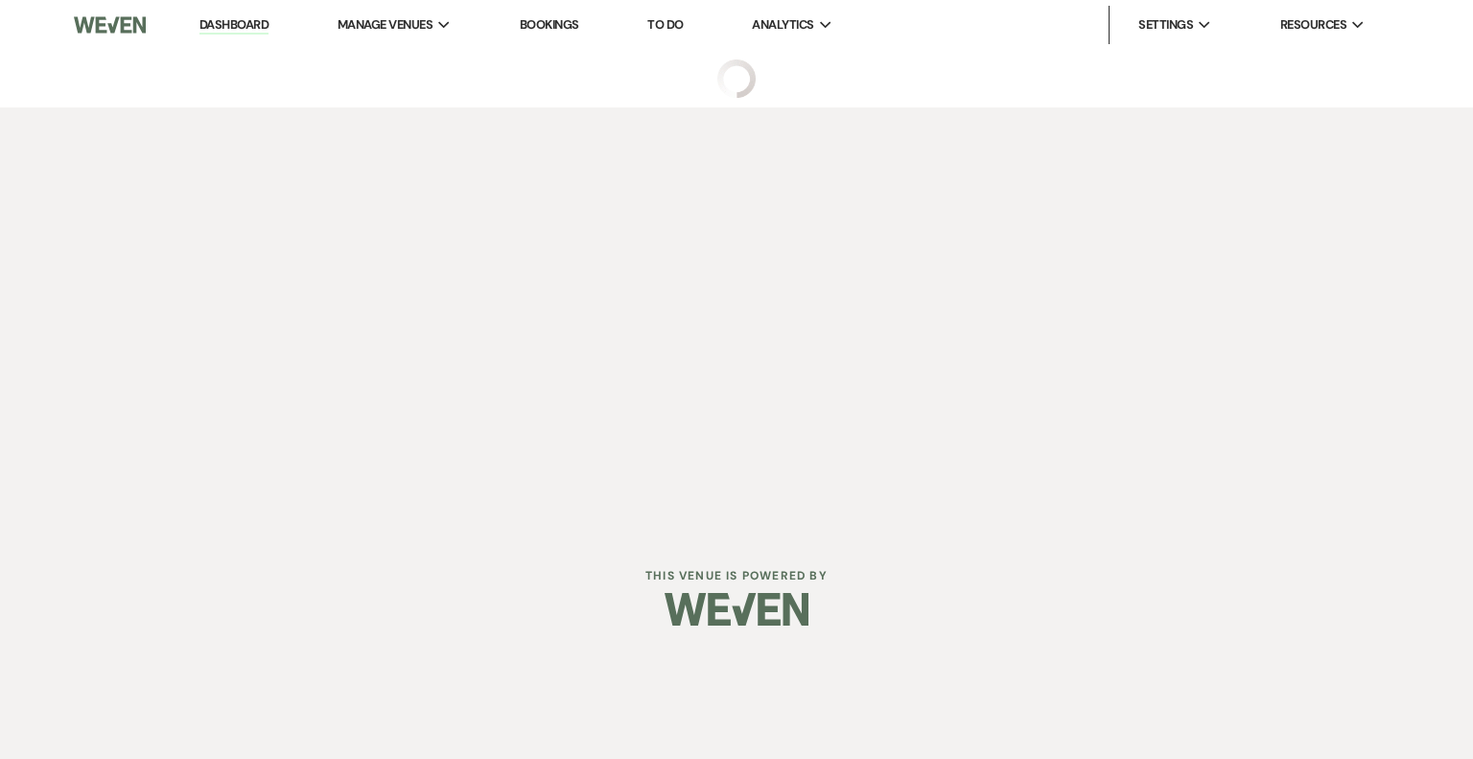
select select "5"
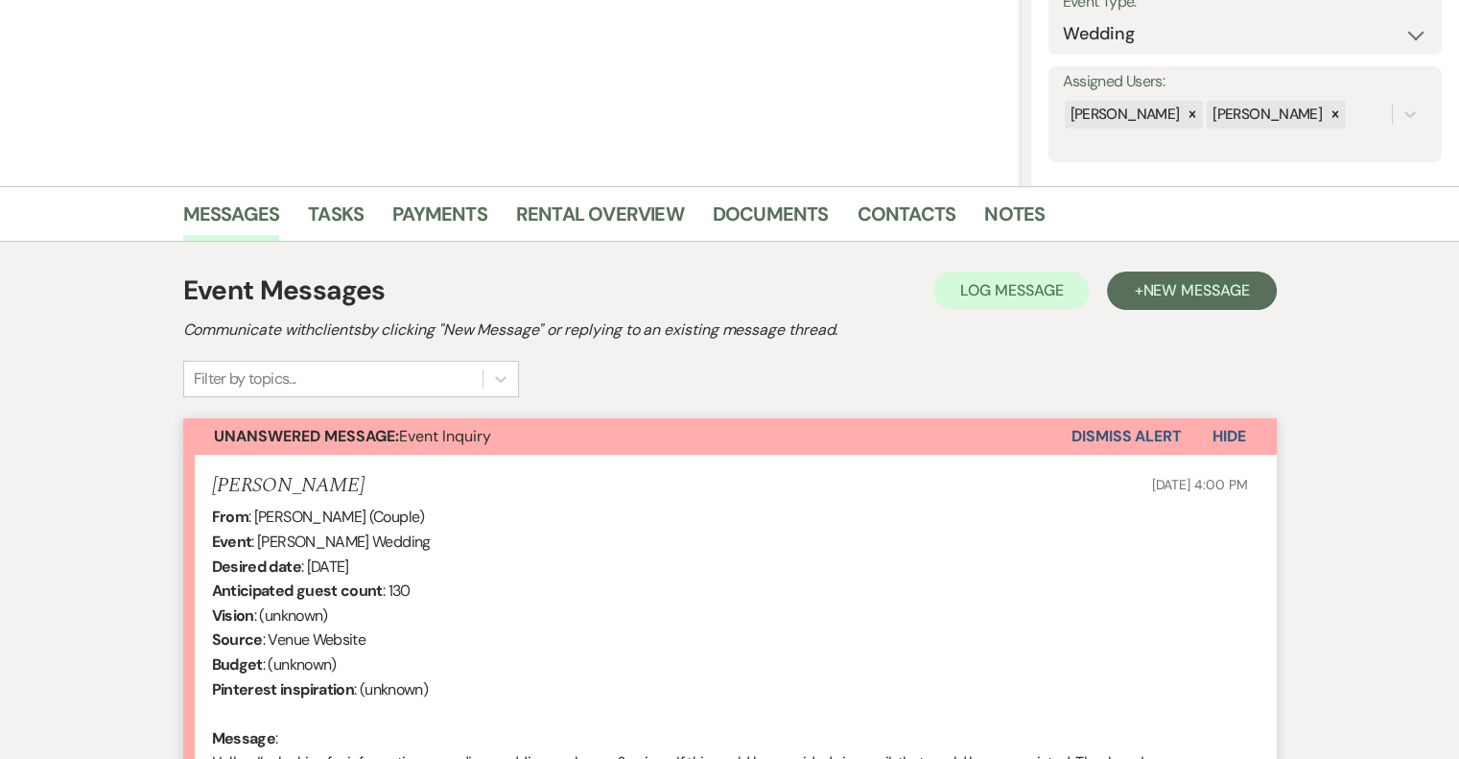
scroll to position [560, 0]
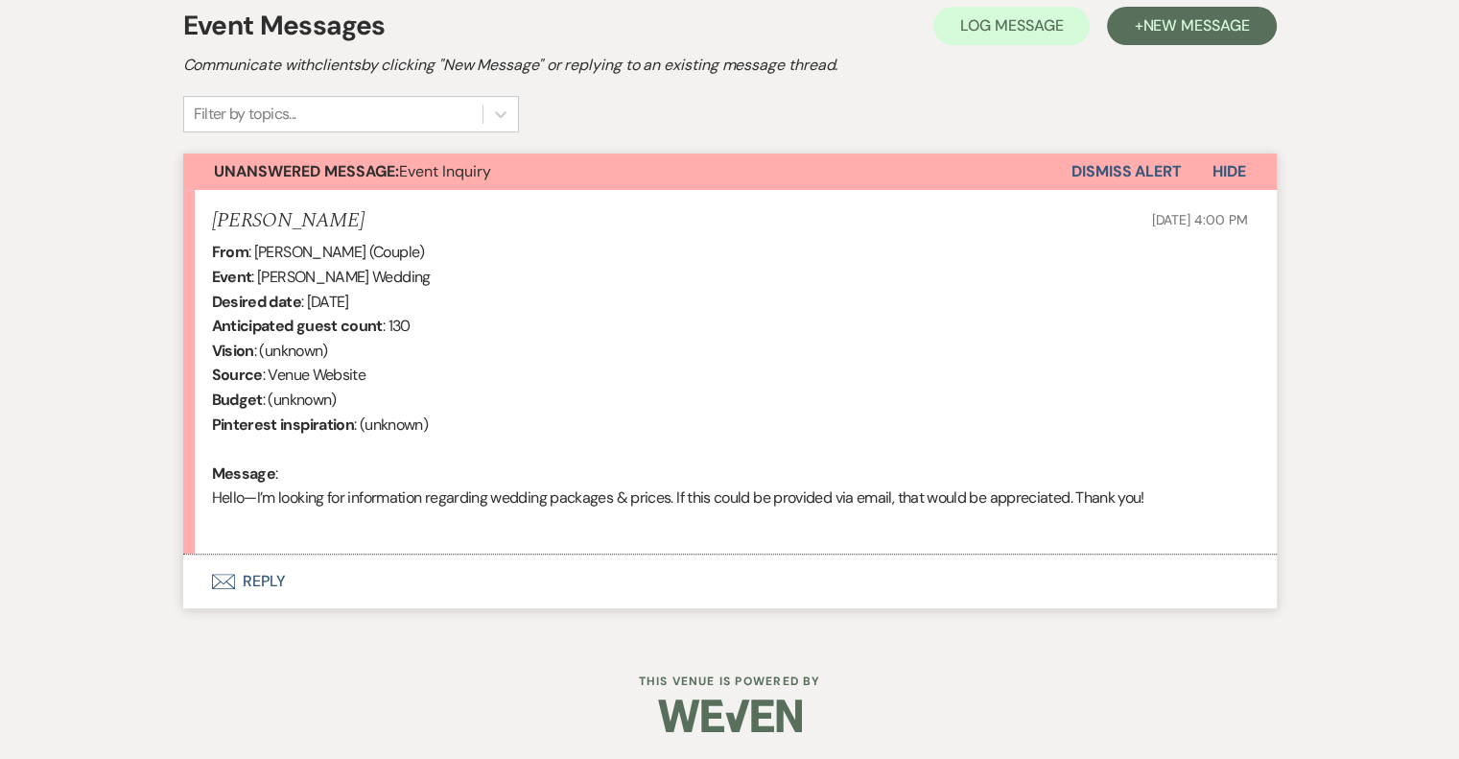
click at [268, 578] on button "Envelope Reply" at bounding box center [729, 581] width 1093 height 54
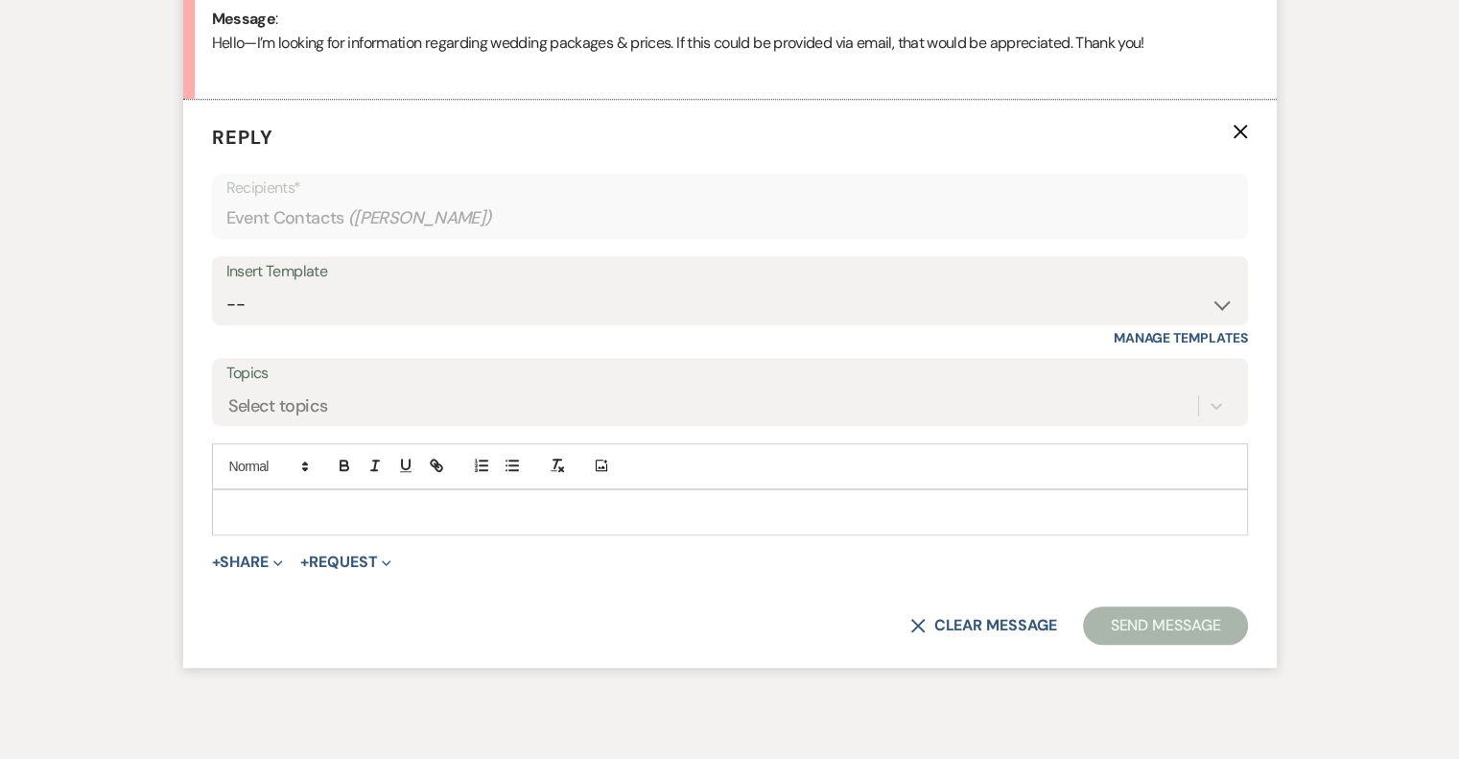
scroll to position [1017, 0]
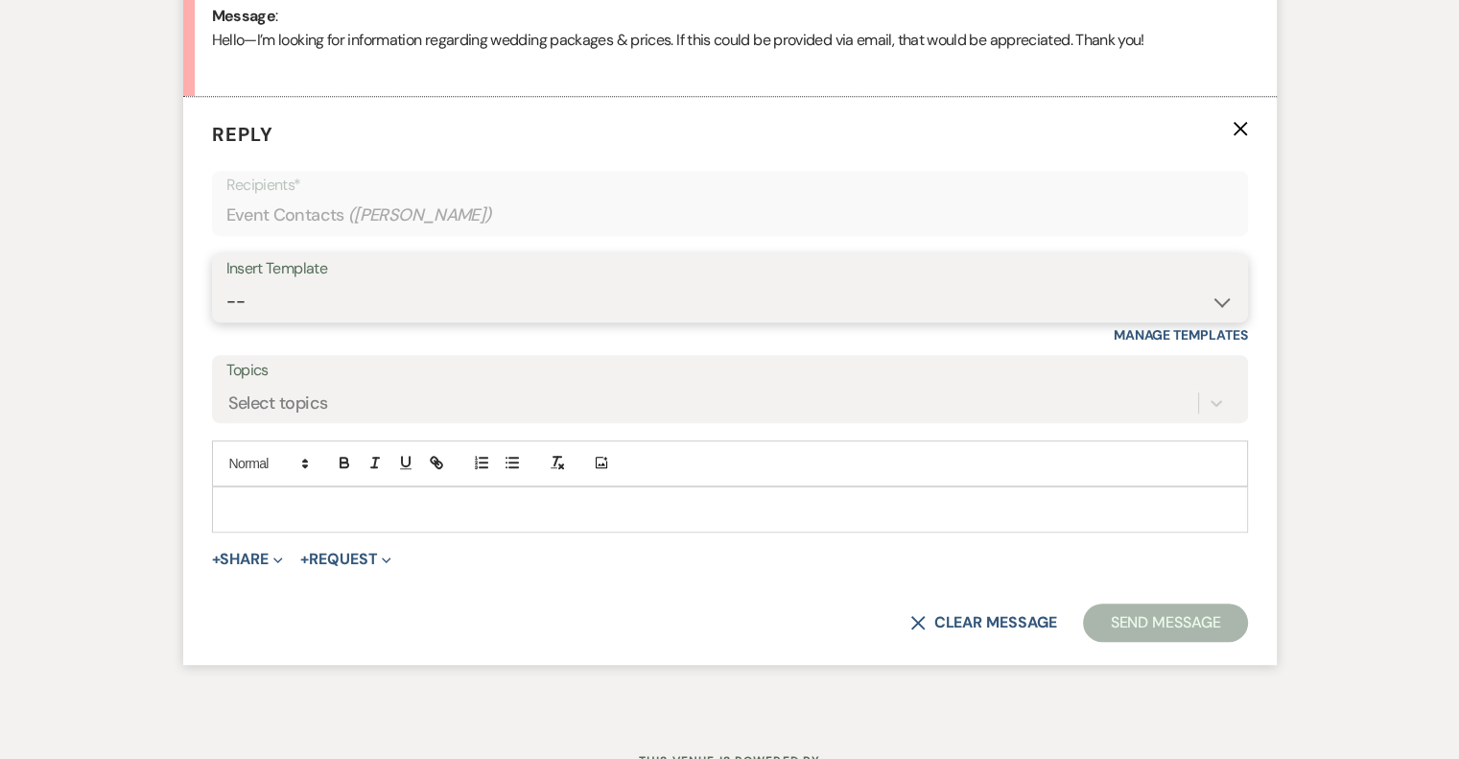
click at [360, 303] on select "-- Weven Planning Portal Introduction (Booked Events) Tour Request Response Fol…" at bounding box center [729, 301] width 1007 height 37
select select "403"
click at [226, 283] on select "-- Weven Planning Portal Introduction (Booked Events) Tour Request Response Fol…" at bounding box center [729, 301] width 1007 height 37
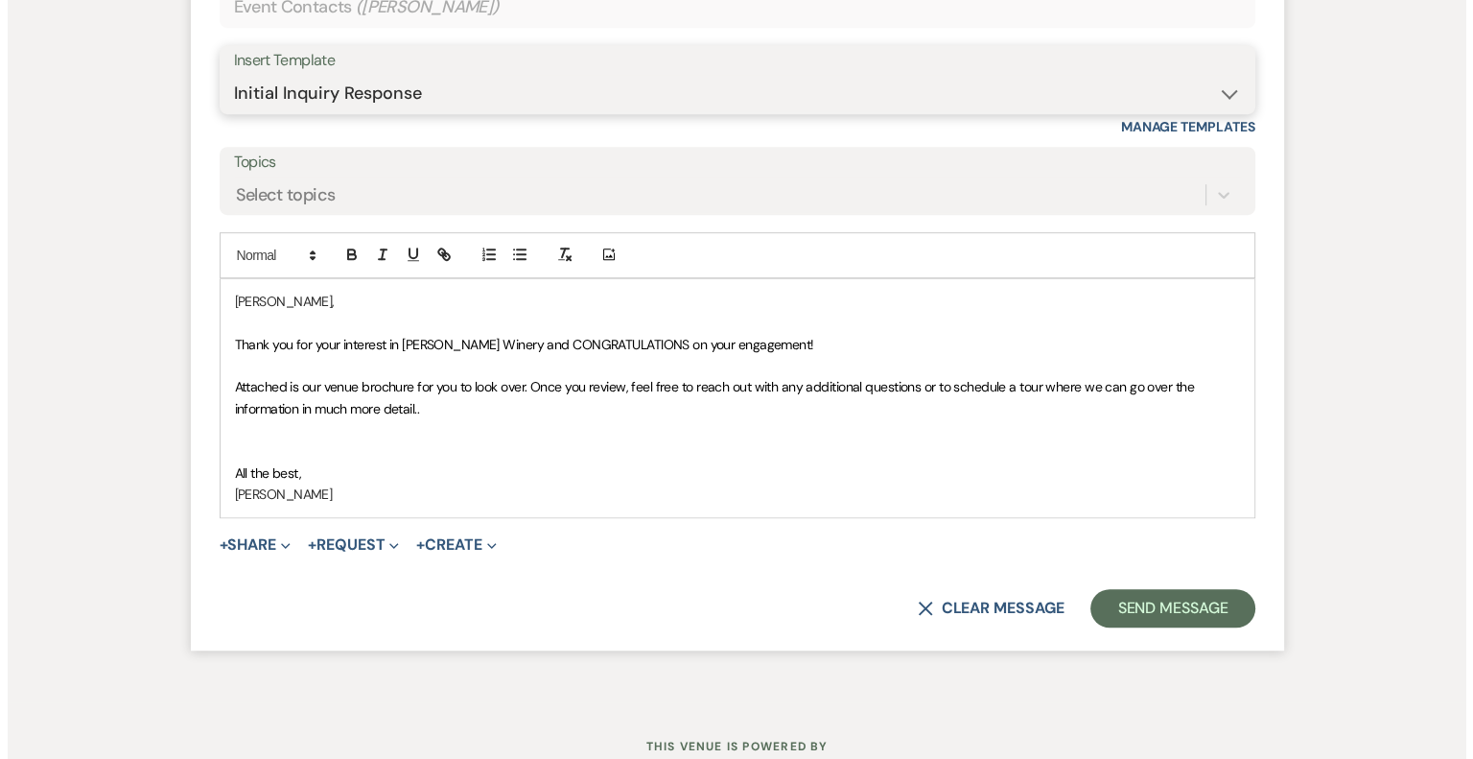
scroll to position [1289, 0]
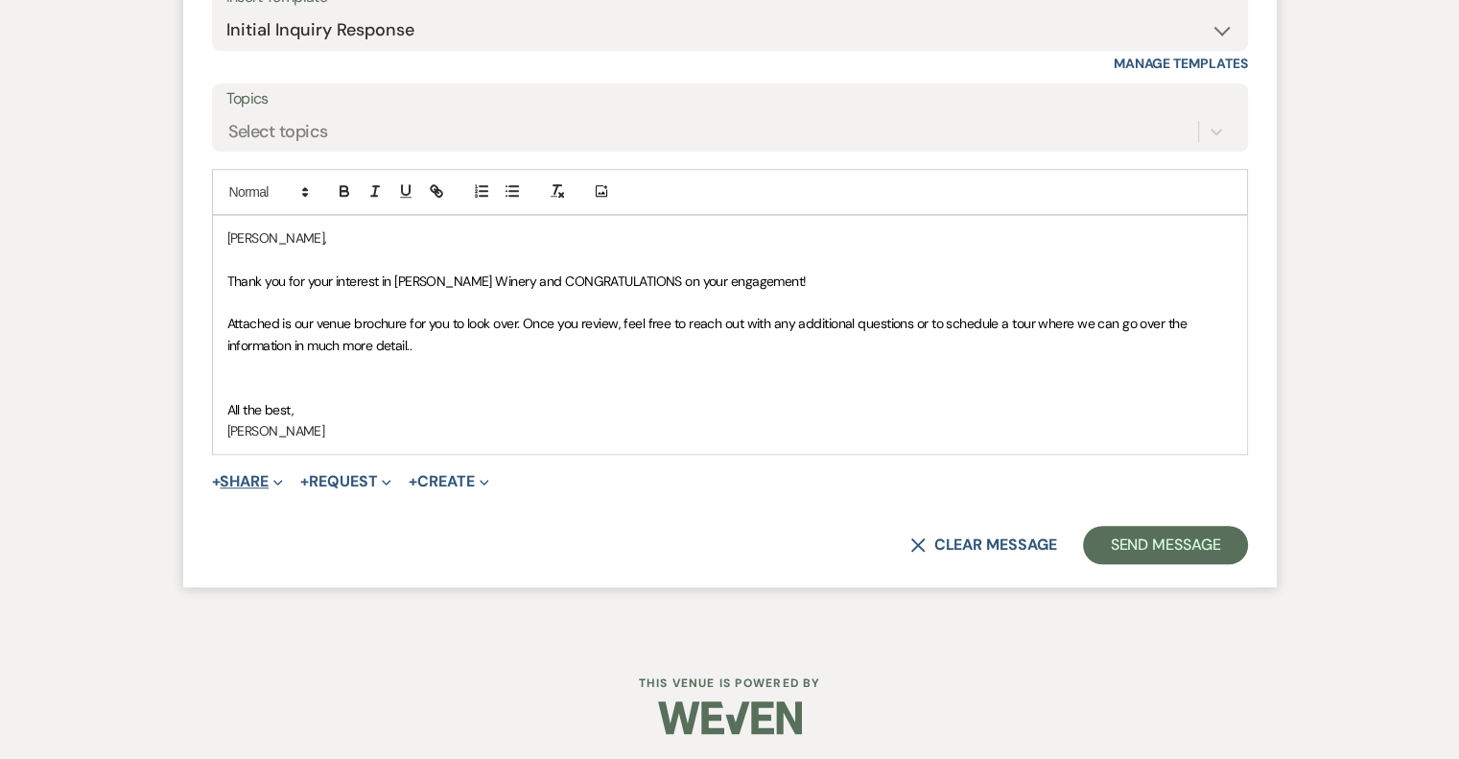
click at [254, 480] on button "+ Share Expand" at bounding box center [248, 481] width 72 height 15
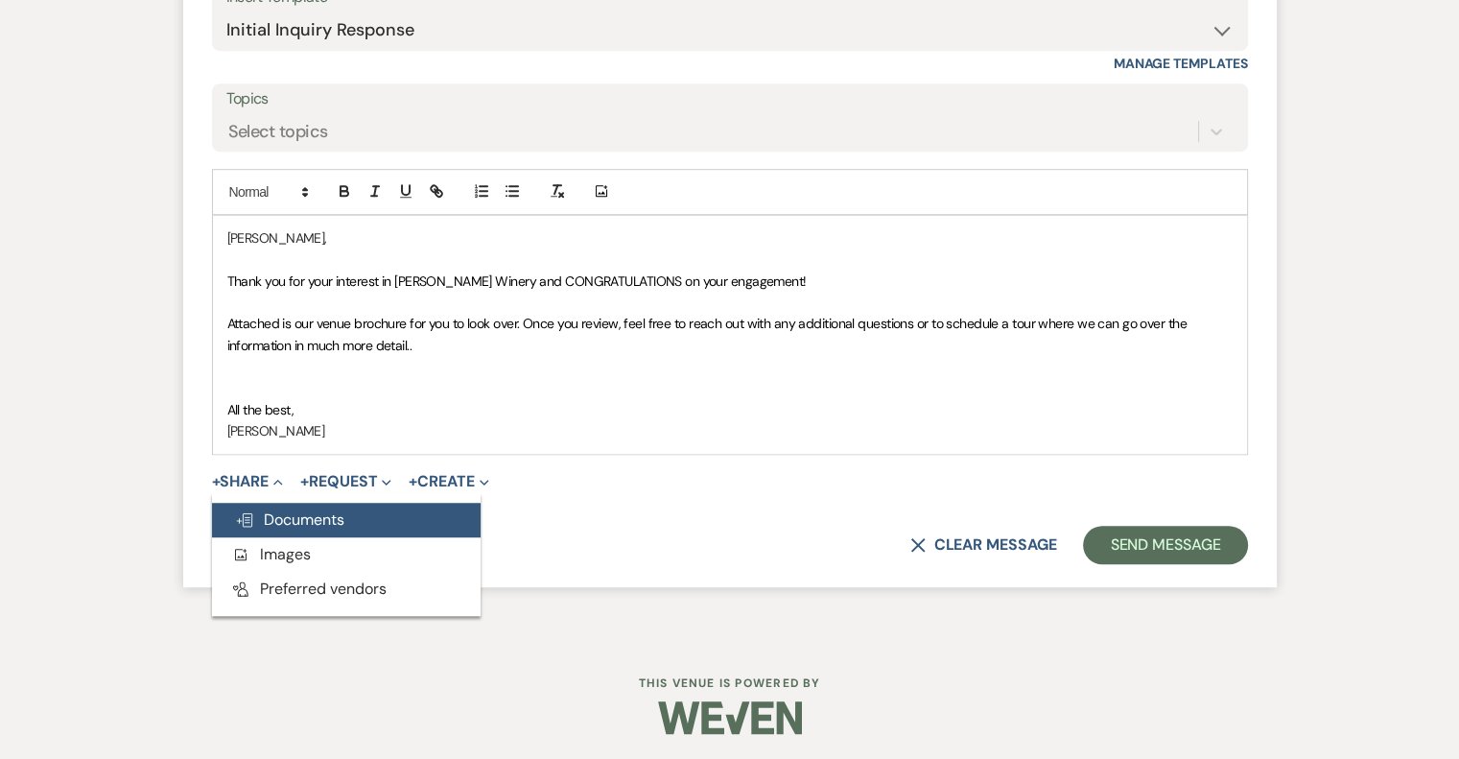
click at [307, 521] on span "Doc Upload Documents" at bounding box center [289, 519] width 109 height 20
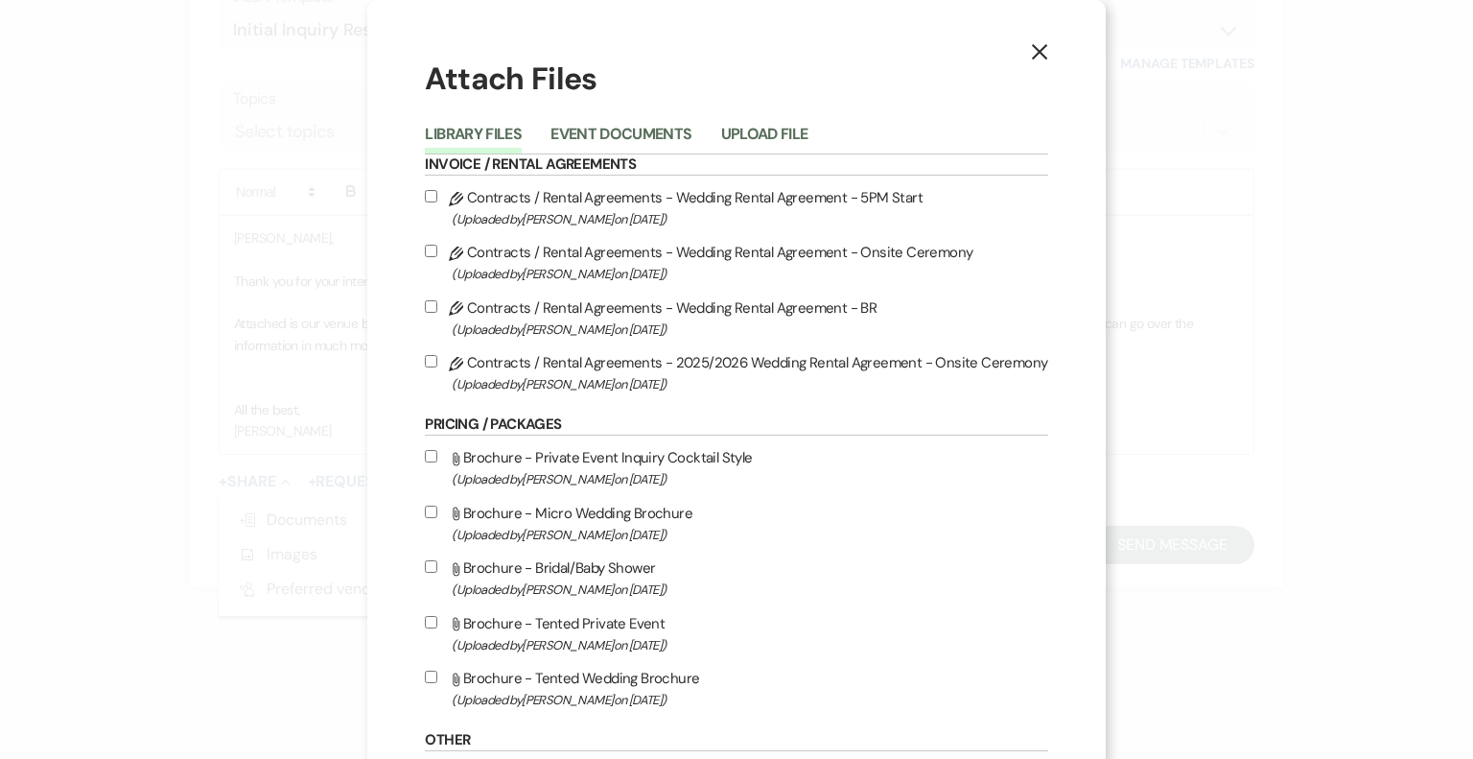
click at [629, 698] on span "(Uploaded by Susan Solecki on Jul 22nd, 2025 )" at bounding box center [750, 700] width 596 height 22
click at [437, 683] on input "Attach File Brochure - Tented Wedding Brochure (Uploaded by Susan Solecki on Ju…" at bounding box center [431, 676] width 12 height 12
checkbox input "true"
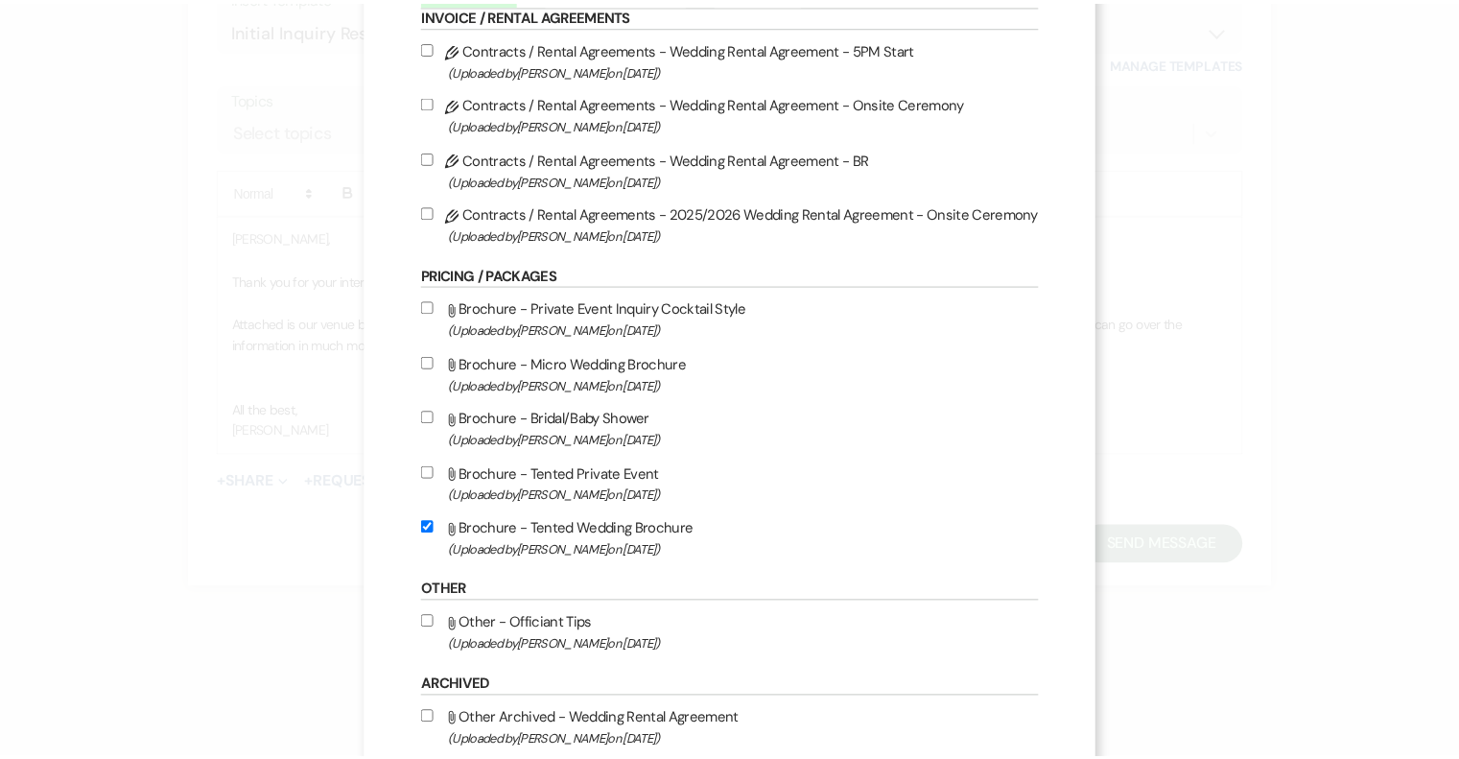
scroll to position [315, 0]
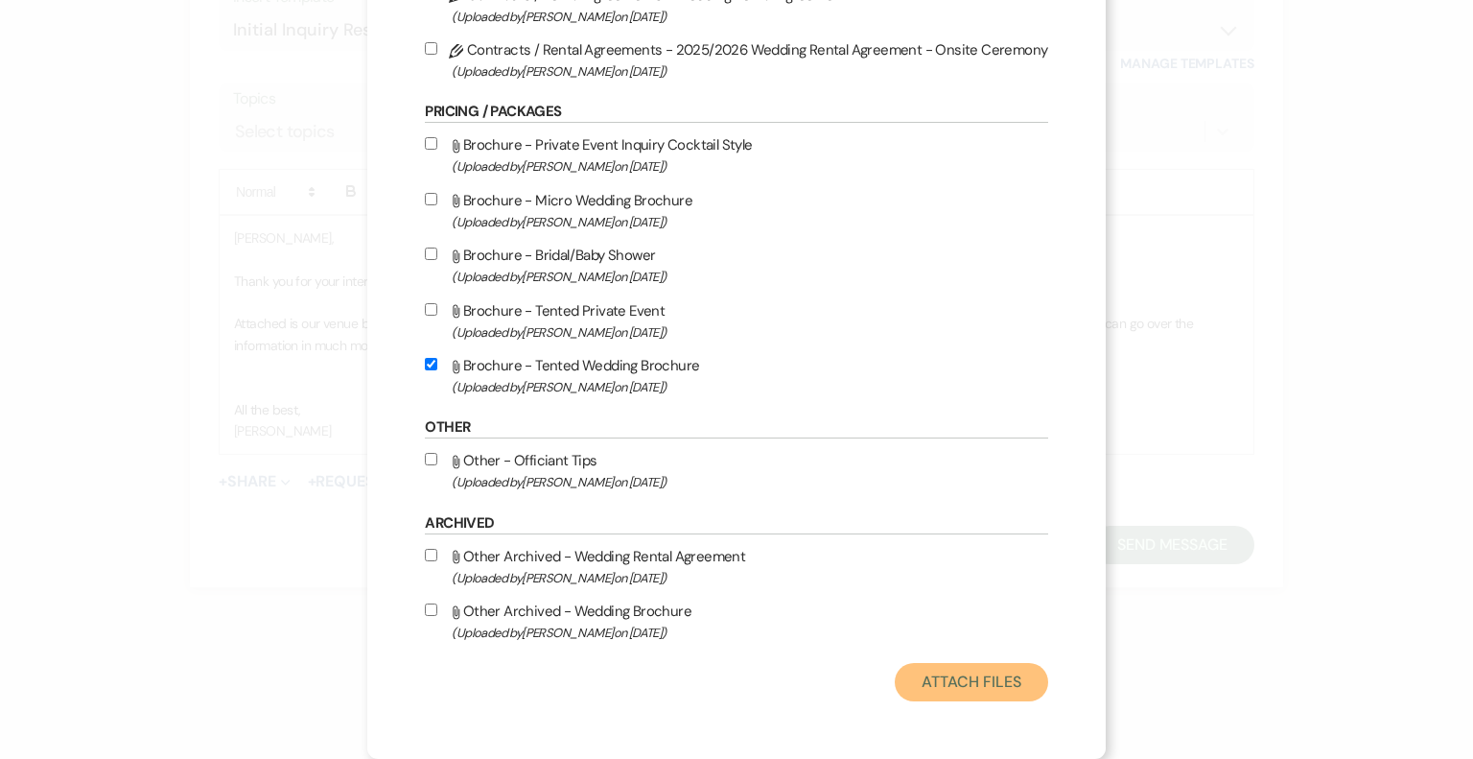
click at [967, 674] on button "Attach Files" at bounding box center [971, 682] width 152 height 38
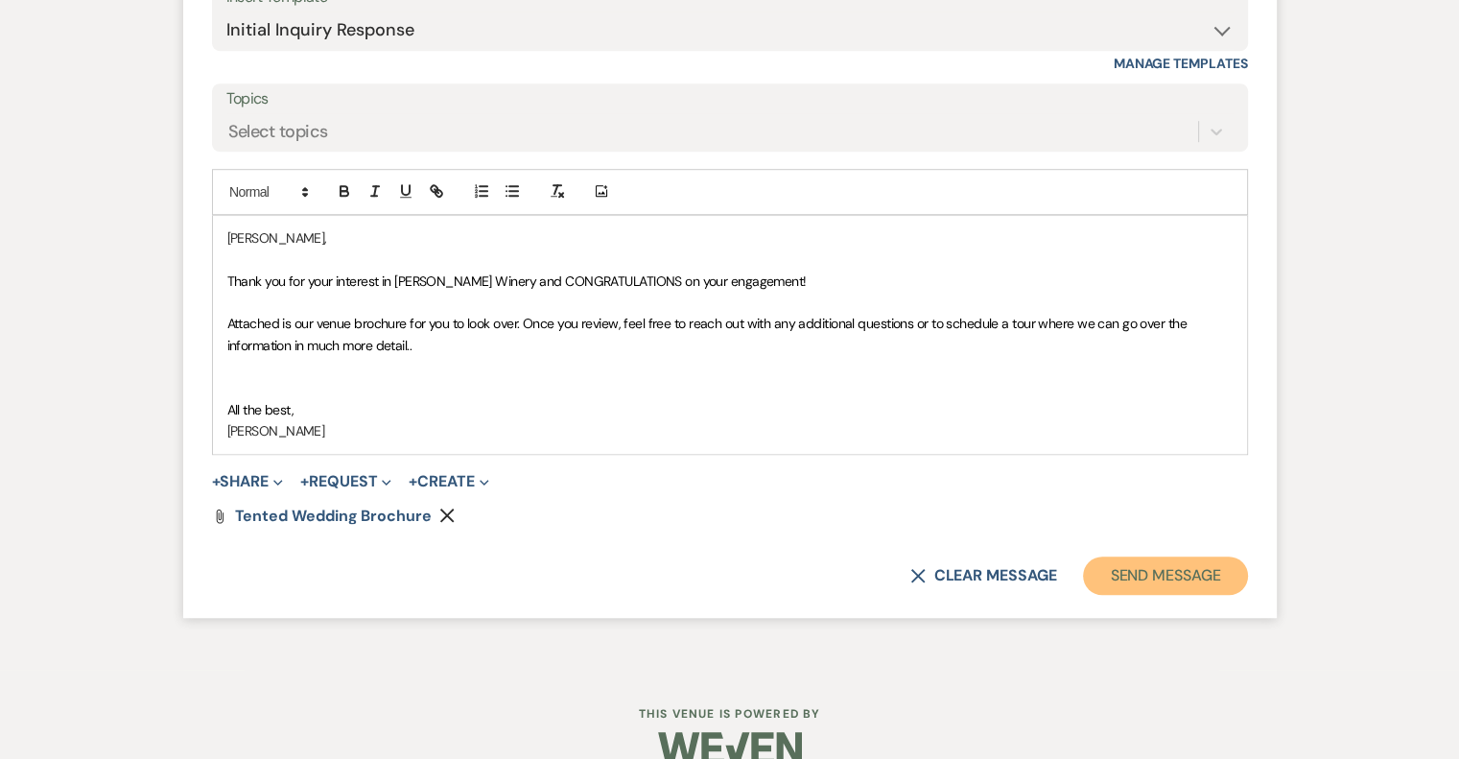
click at [1169, 563] on button "Send Message" at bounding box center [1165, 575] width 164 height 38
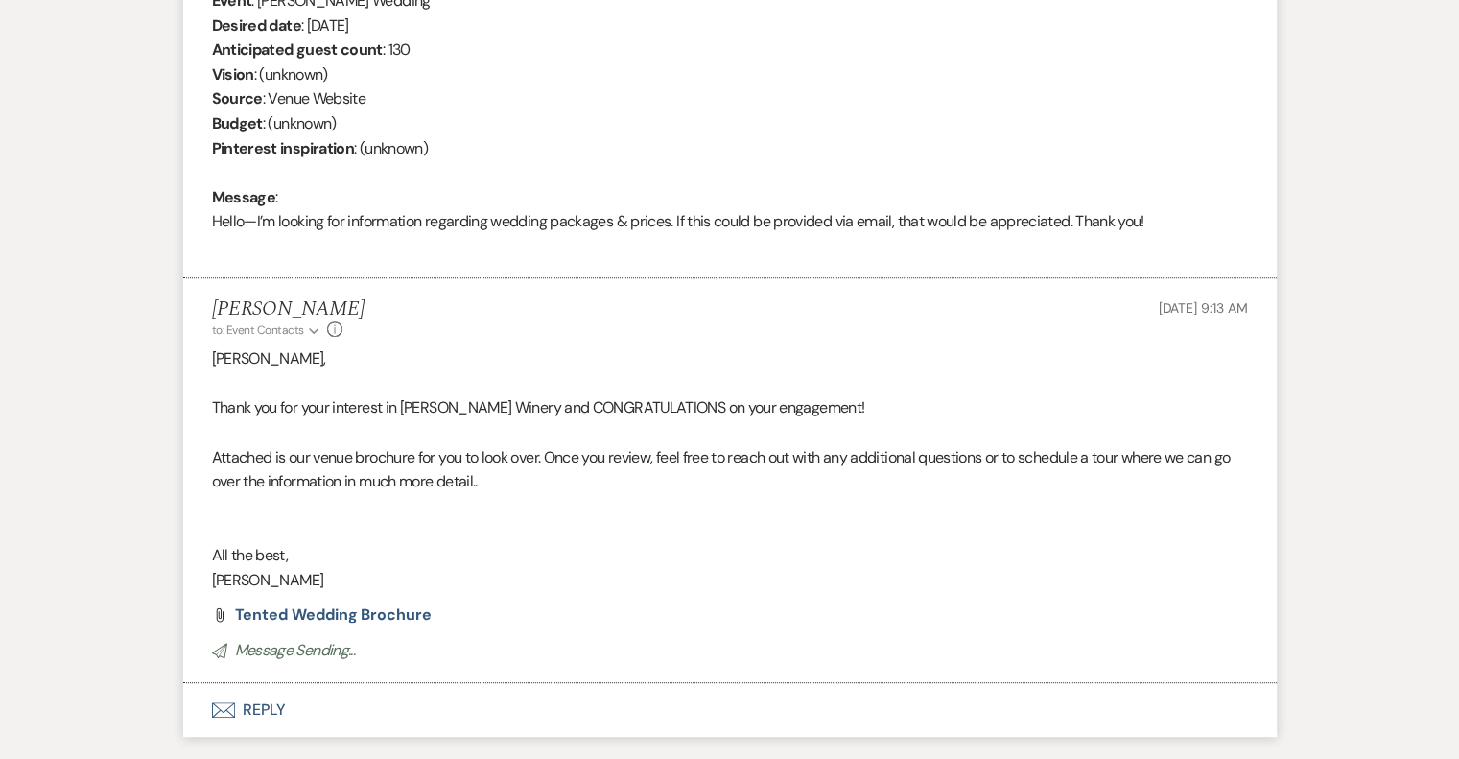
scroll to position [0, 0]
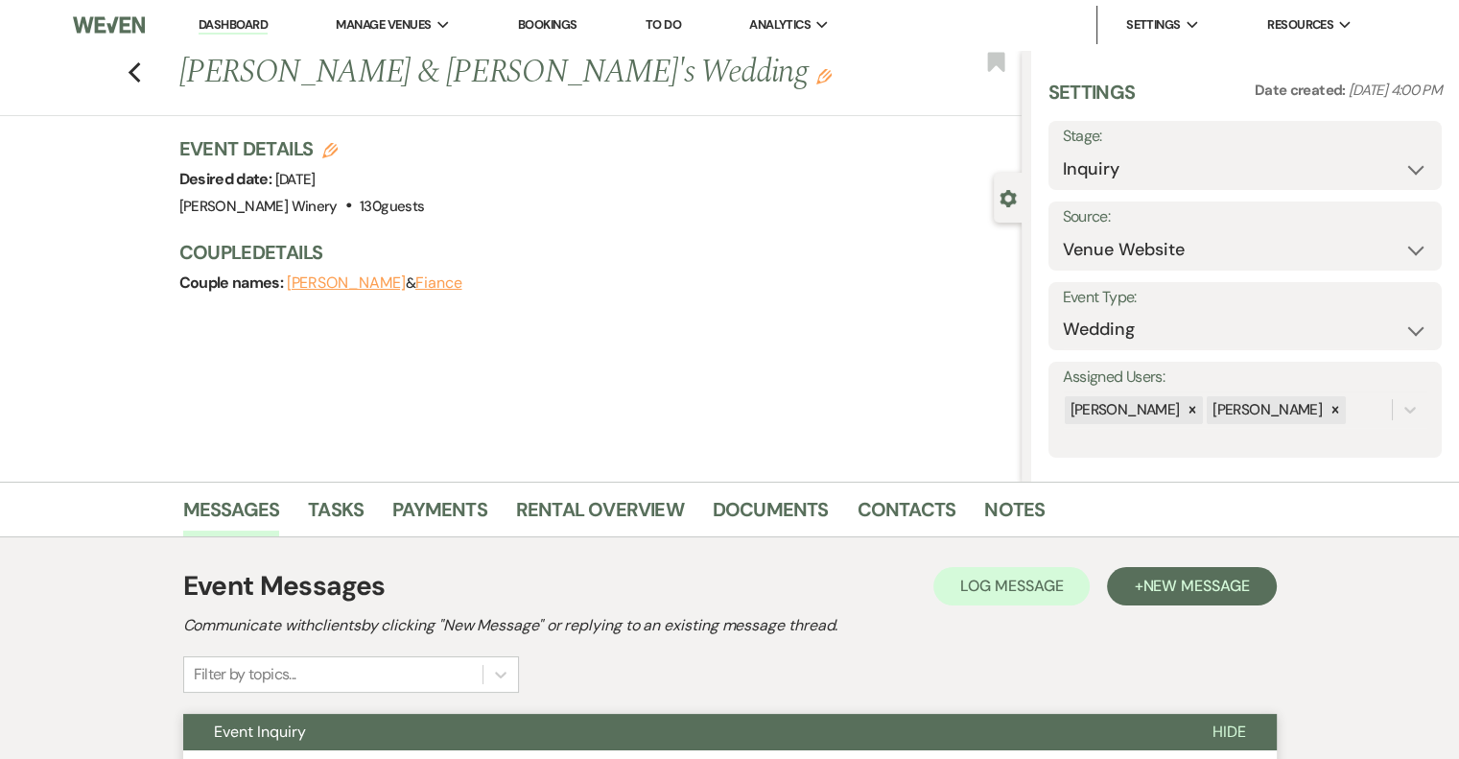
click at [234, 20] on link "Dashboard" at bounding box center [233, 25] width 69 height 18
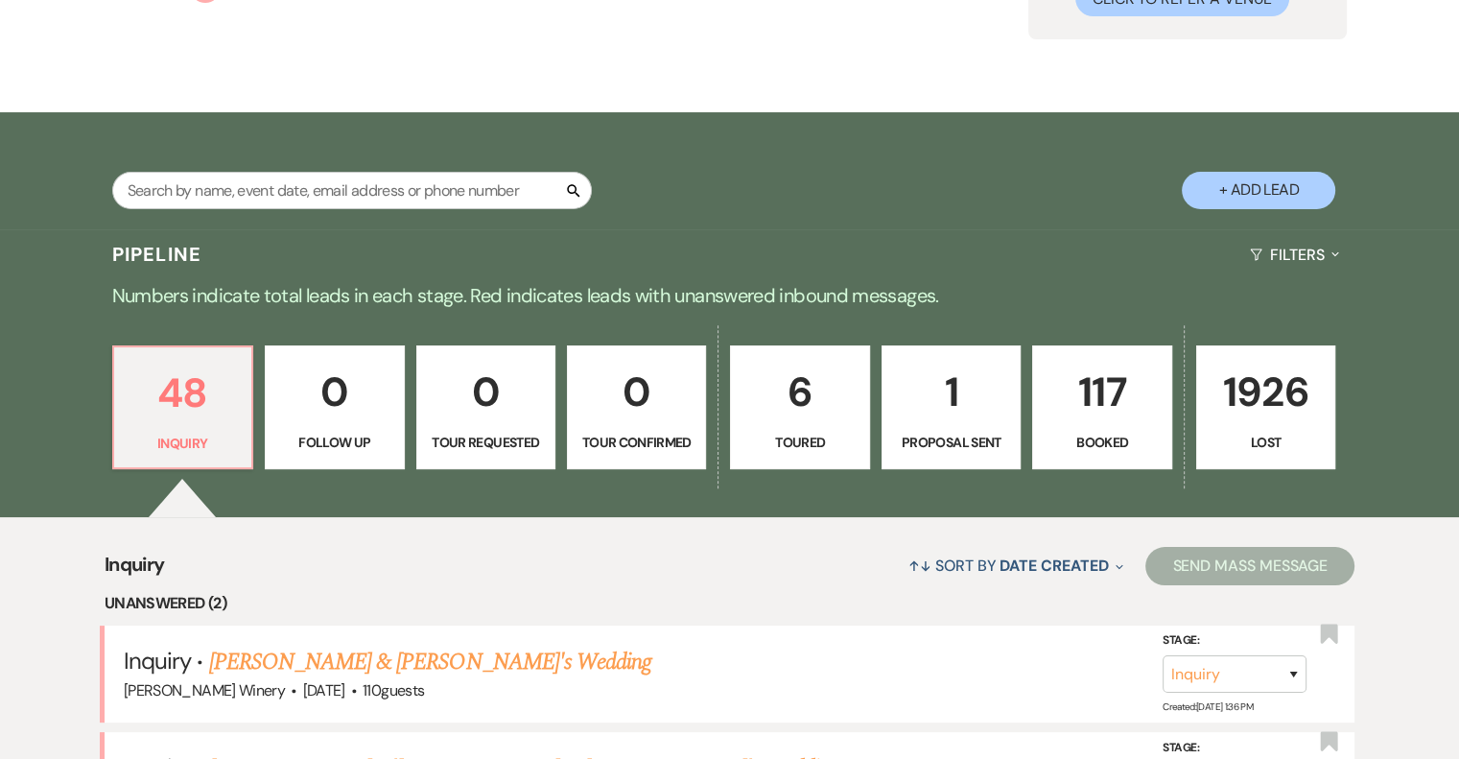
scroll to position [575, 0]
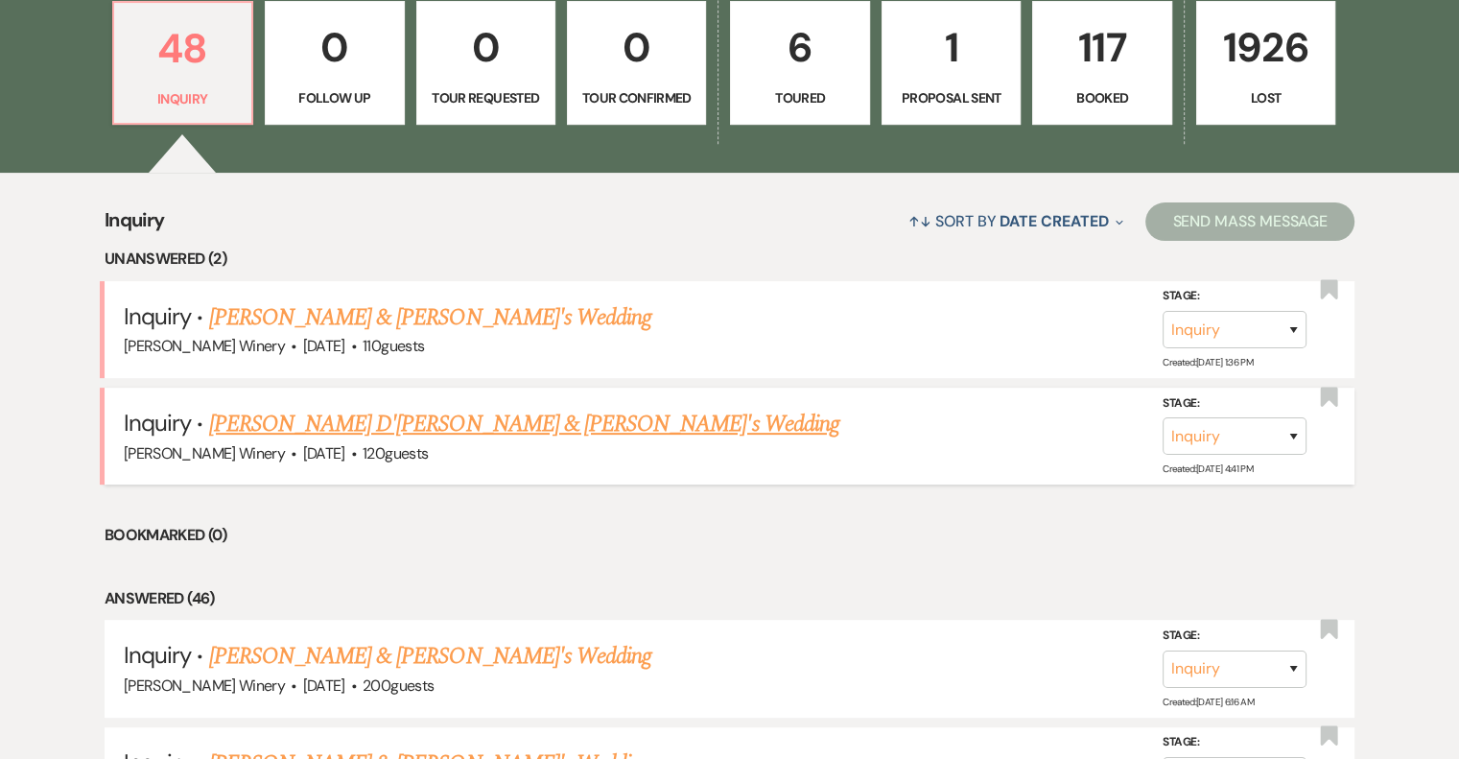
click at [390, 424] on link "[PERSON_NAME] D'[PERSON_NAME] & [PERSON_NAME]'s Wedding" at bounding box center [524, 424] width 630 height 35
select select "5"
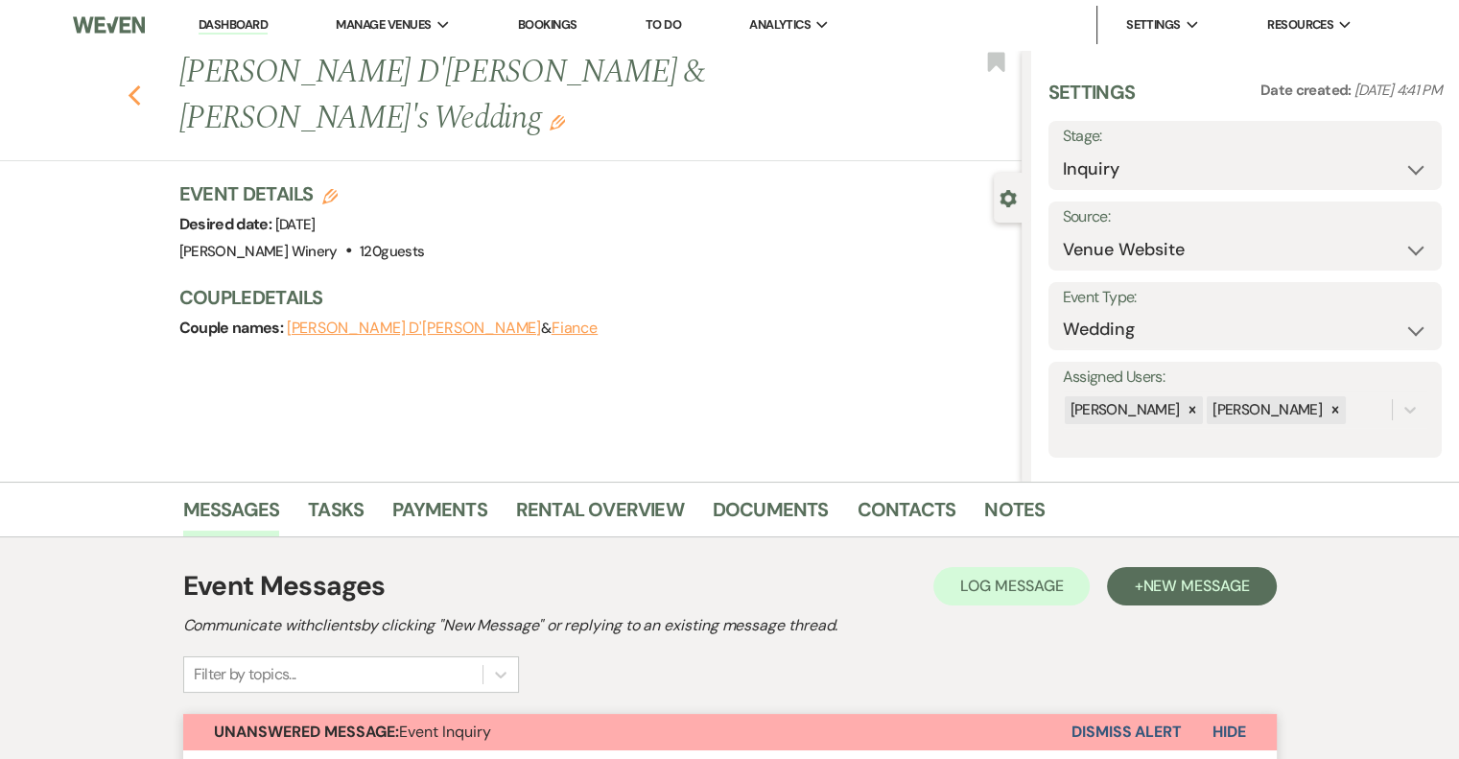
click at [142, 84] on icon "Previous" at bounding box center [135, 95] width 14 height 23
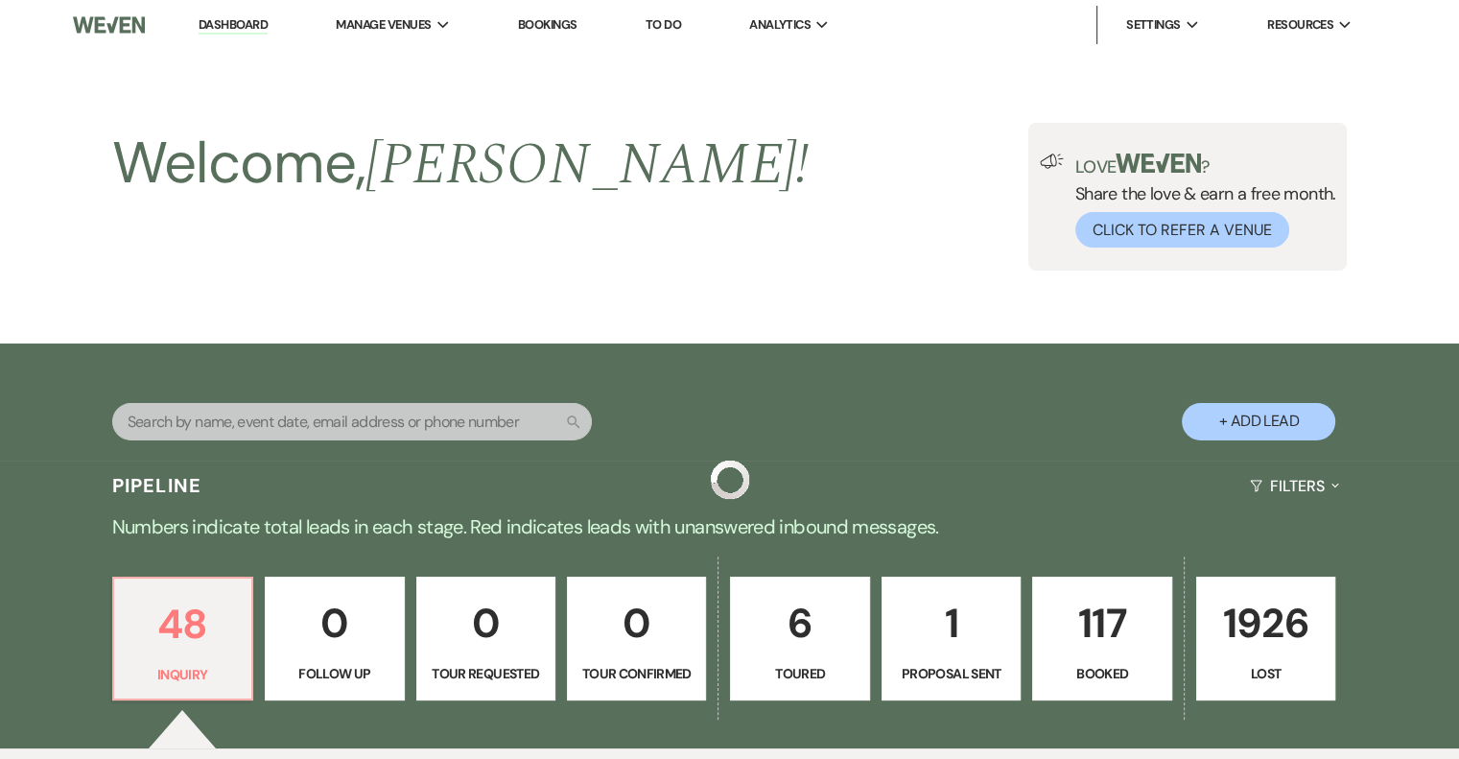
scroll to position [575, 0]
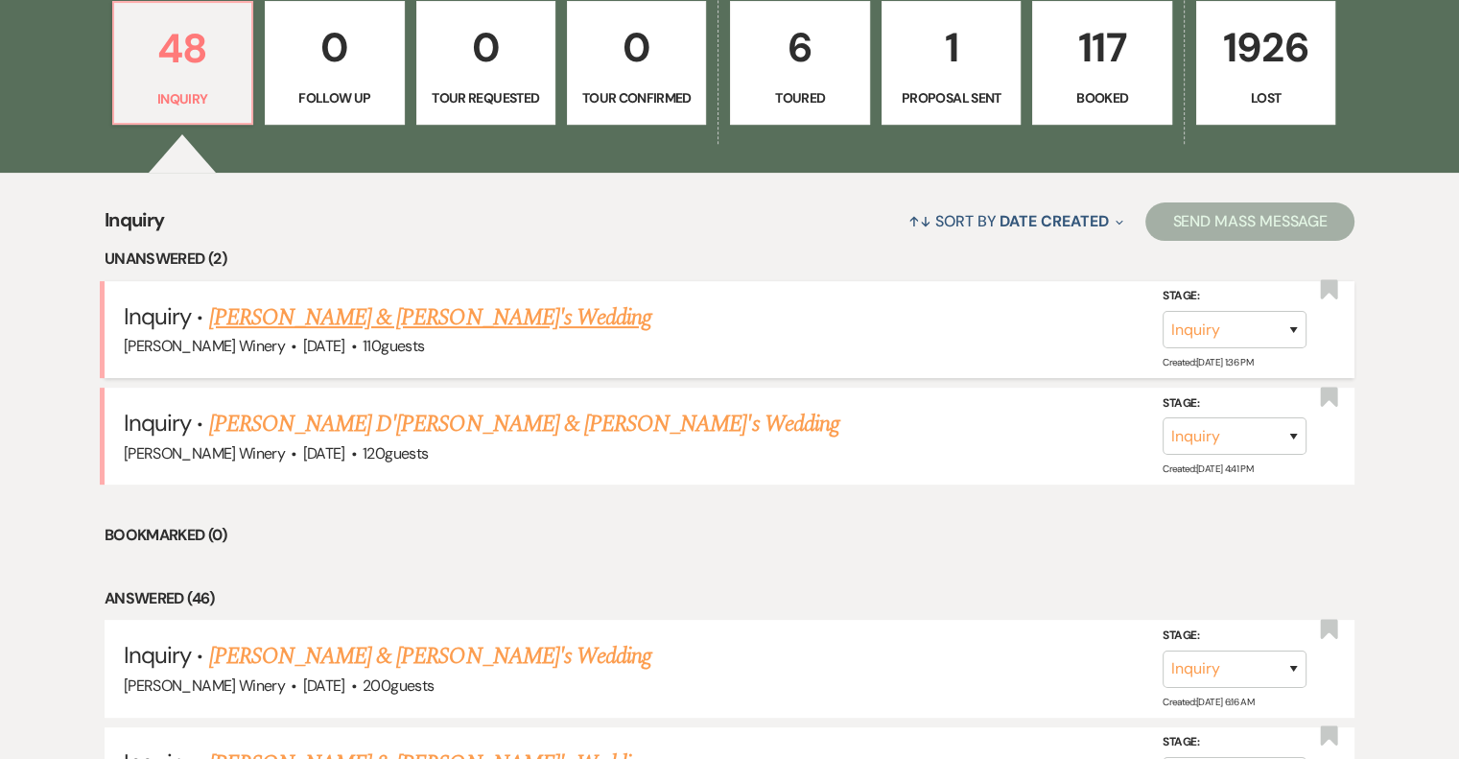
click at [370, 315] on link "[PERSON_NAME] & [PERSON_NAME]'s Wedding" at bounding box center [430, 317] width 443 height 35
select select "5"
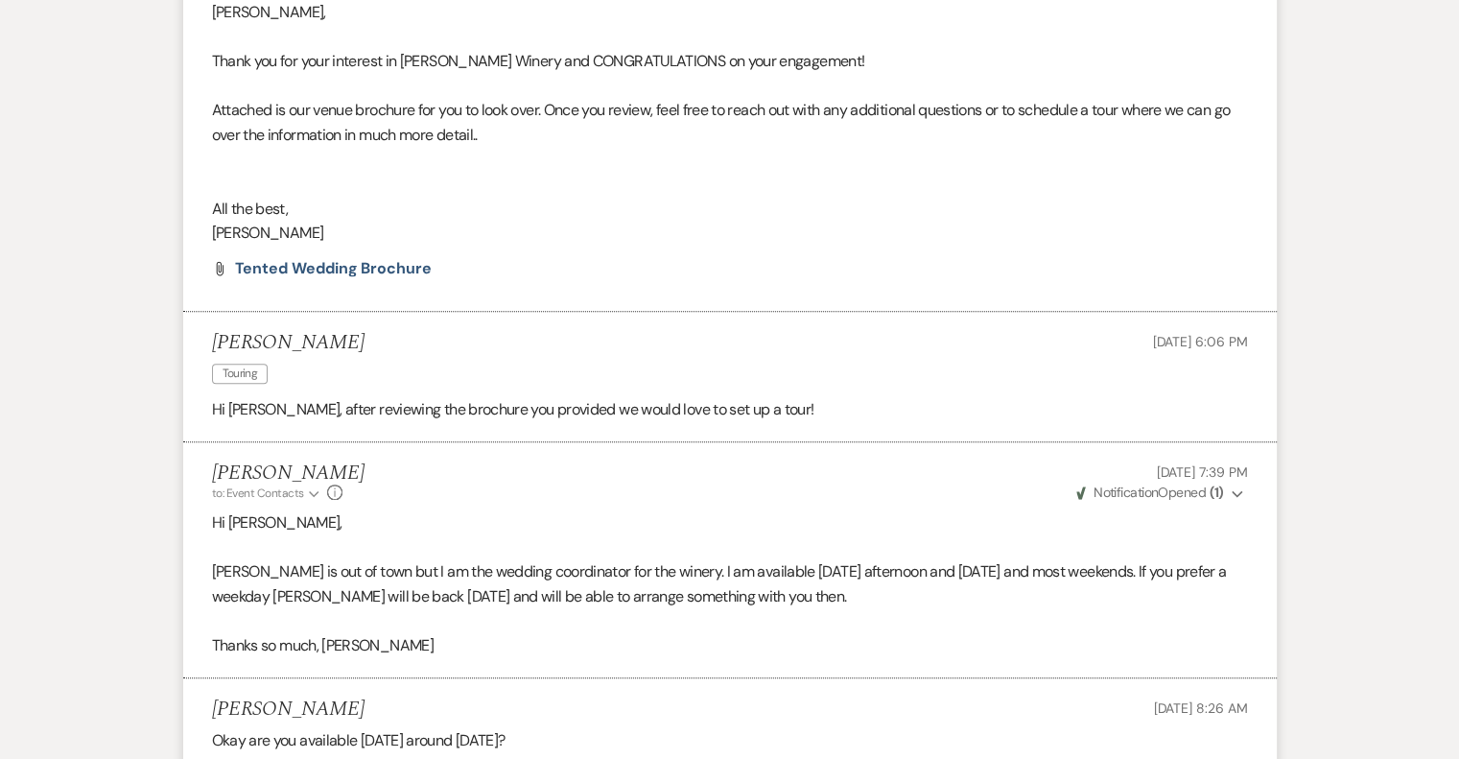
scroll to position [2088, 0]
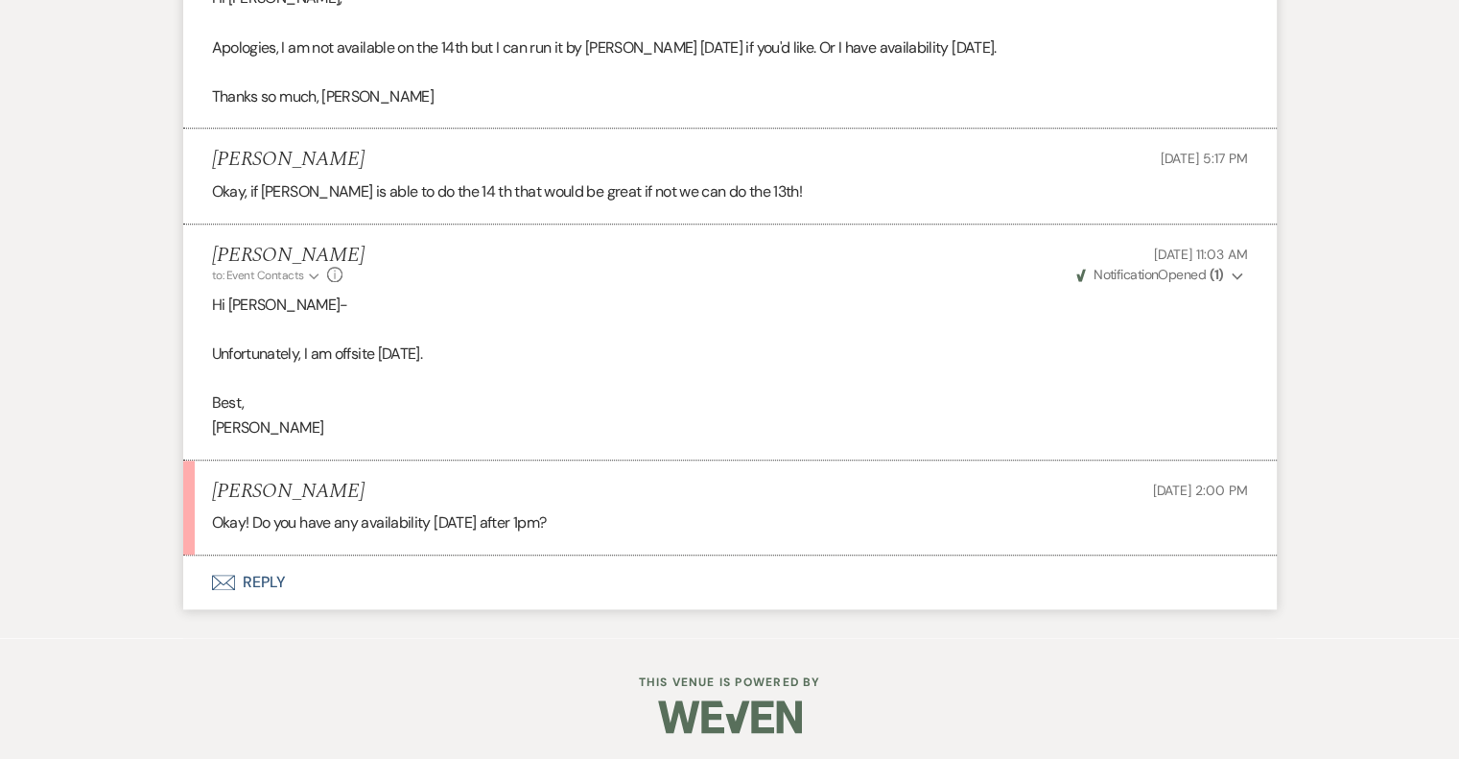
click at [281, 577] on button "Envelope Reply" at bounding box center [729, 582] width 1093 height 54
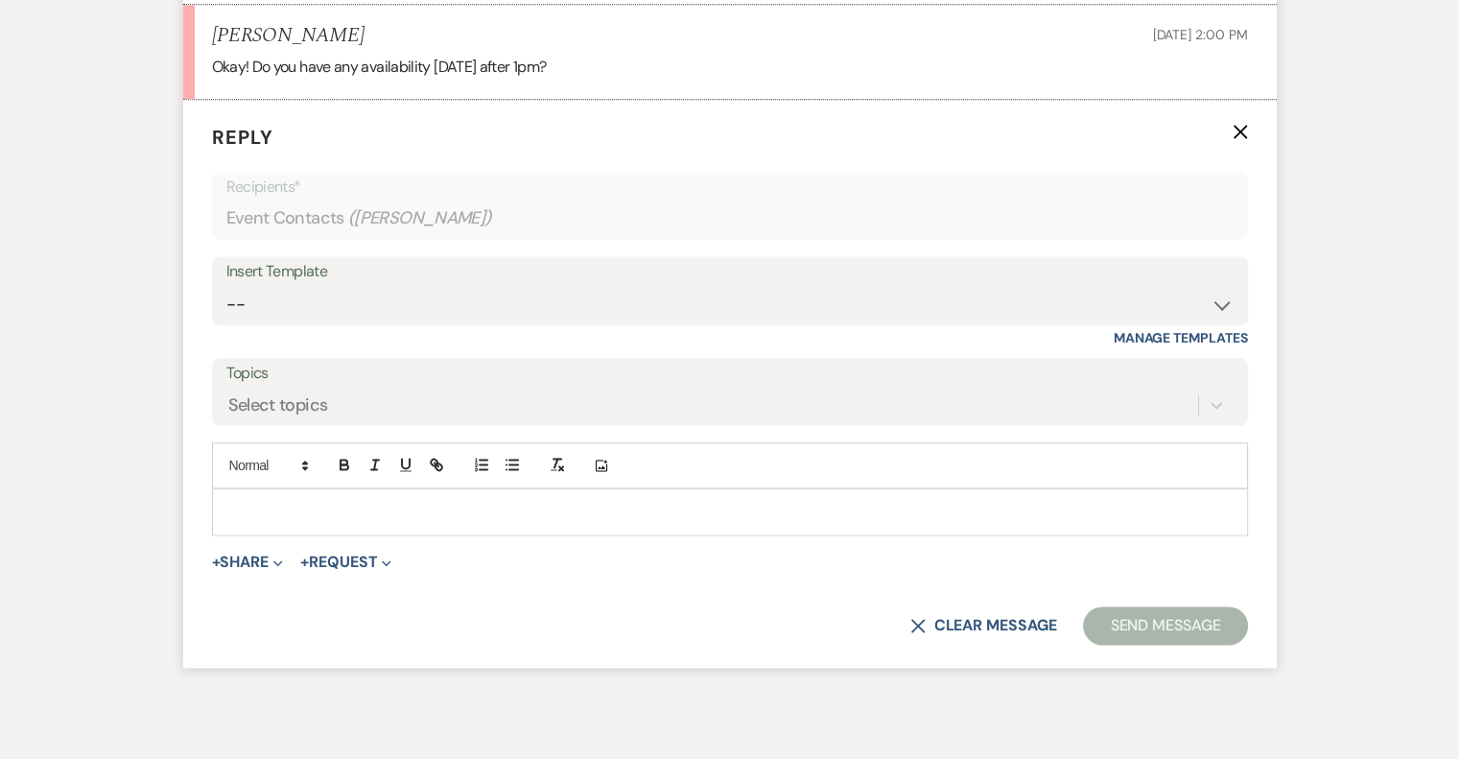
scroll to position [2544, 0]
click at [245, 493] on div at bounding box center [730, 510] width 1034 height 44
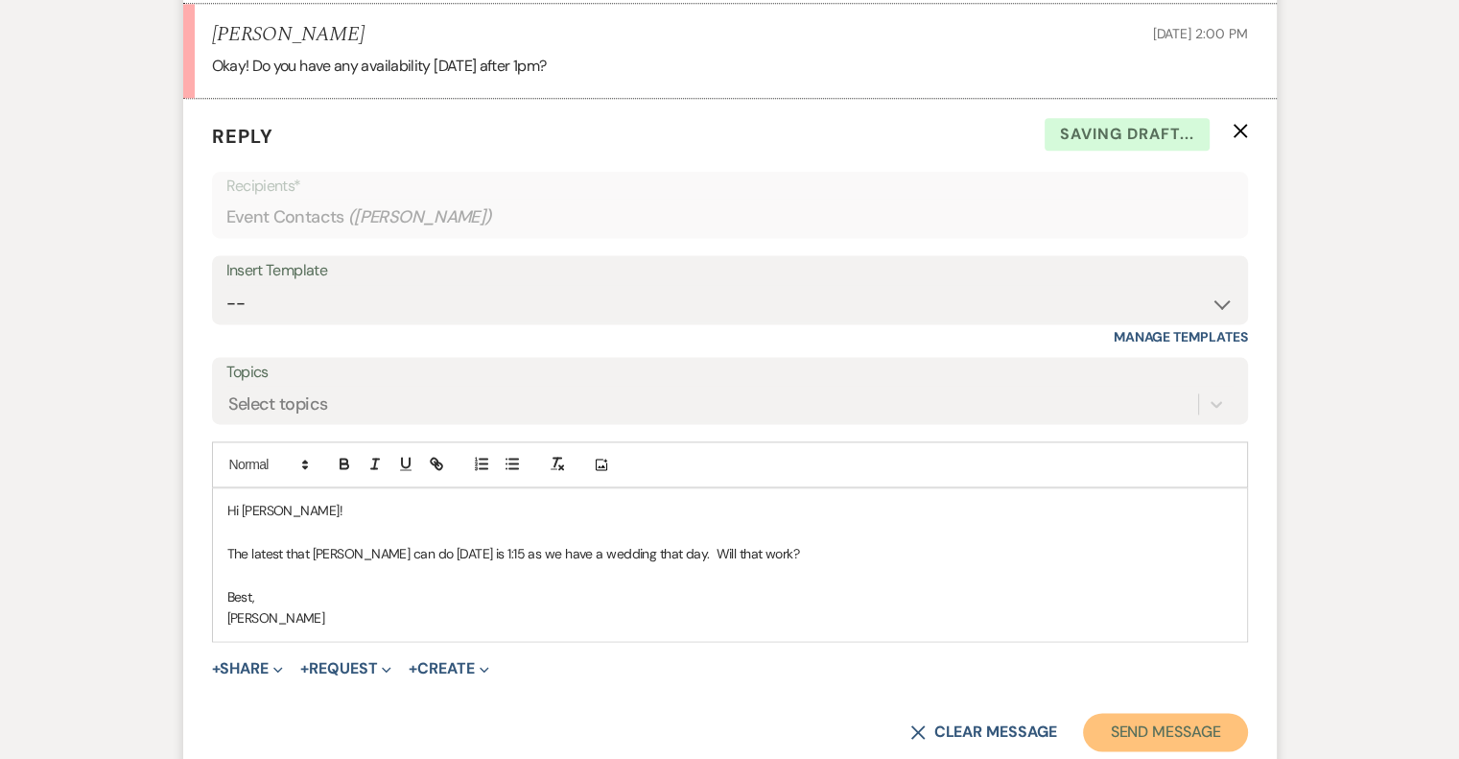
click at [1162, 724] on button "Send Message" at bounding box center [1165, 731] width 164 height 38
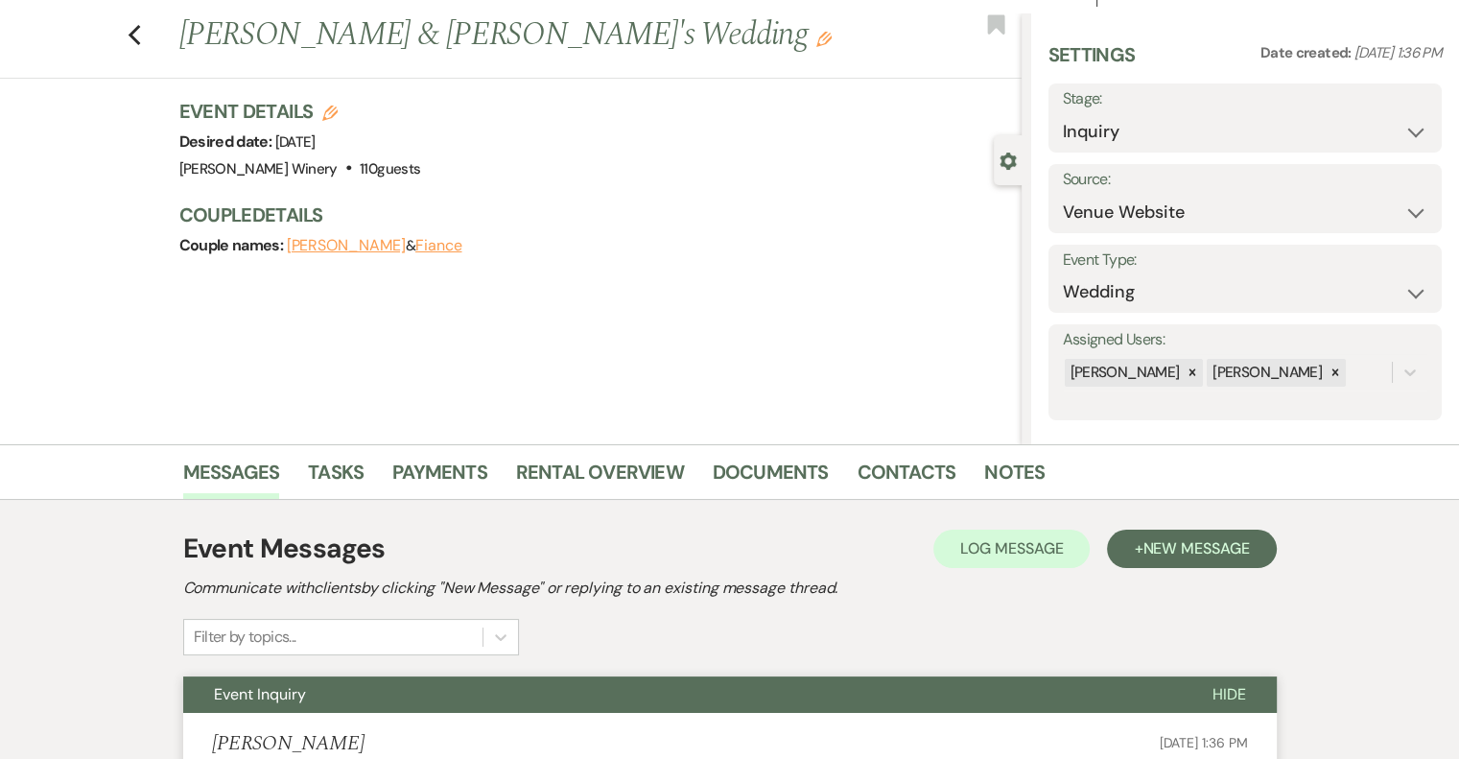
scroll to position [0, 0]
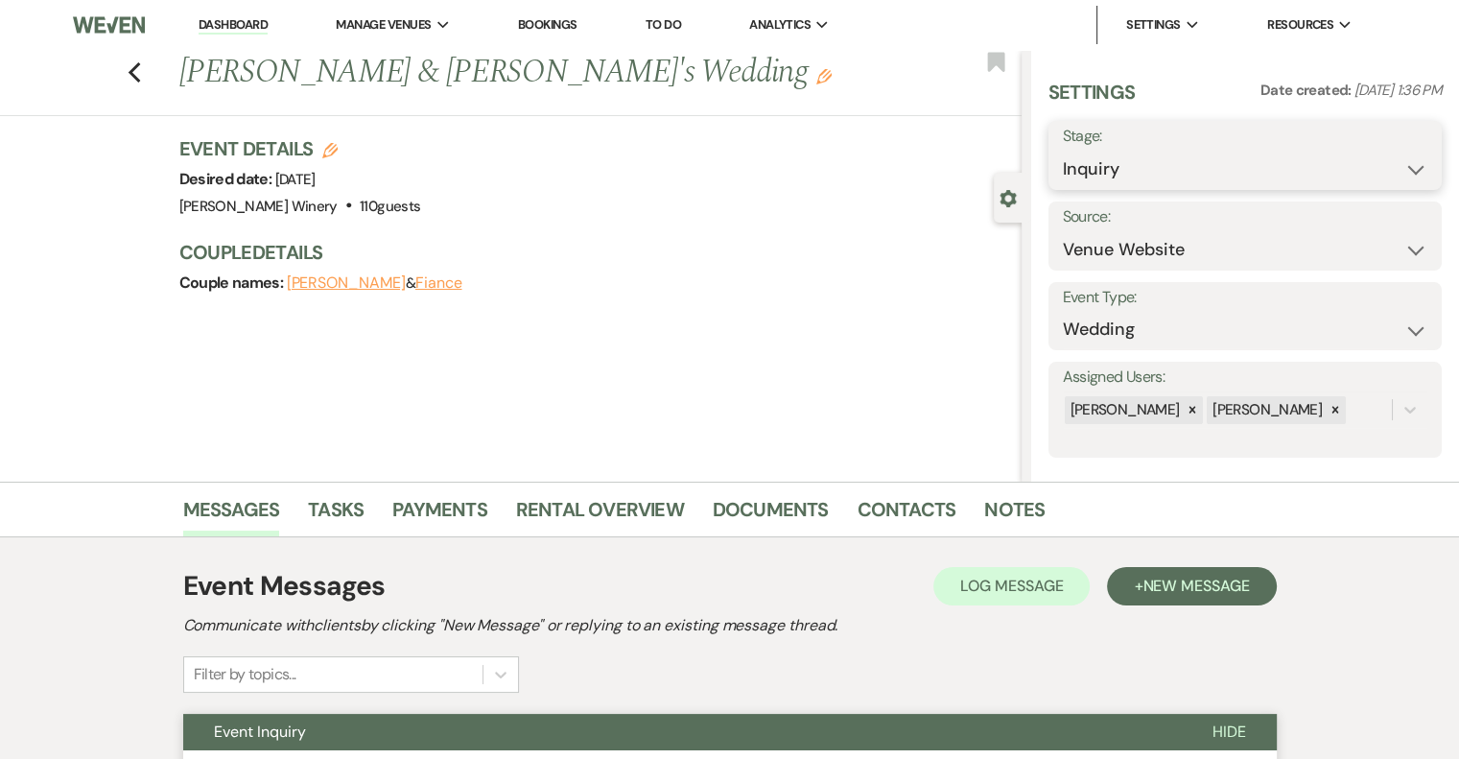
click at [1175, 156] on select "Inquiry Follow Up Tour Requested Tour Confirmed Toured Proposal Sent Booked Lost" at bounding box center [1245, 169] width 364 height 37
select select "2"
click at [1063, 151] on select "Inquiry Follow Up Tour Requested Tour Confirmed Toured Proposal Sent Booked Lost" at bounding box center [1245, 169] width 364 height 37
click at [1396, 160] on button "Save" at bounding box center [1401, 155] width 82 height 38
click at [202, 23] on link "Dashboard" at bounding box center [233, 25] width 69 height 18
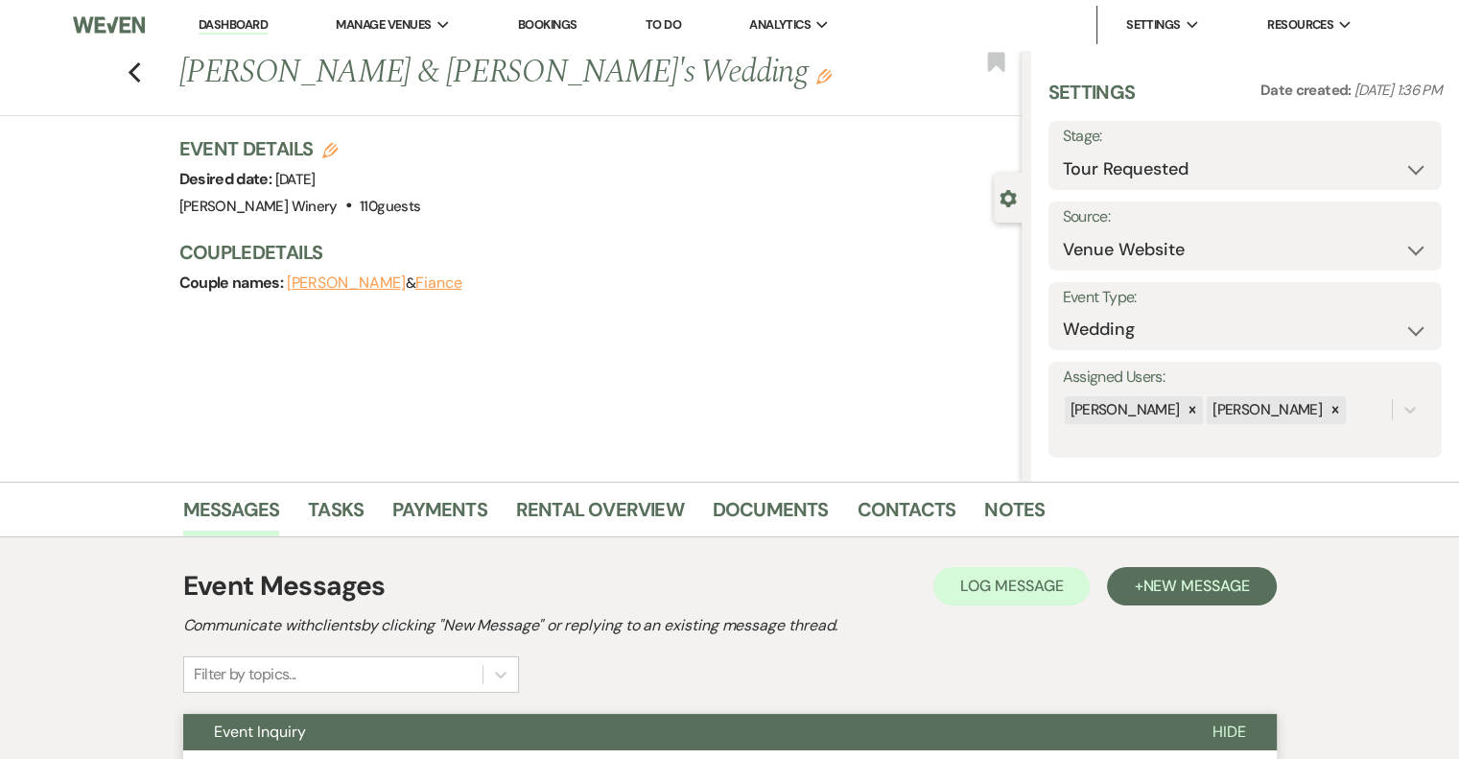
select select "2"
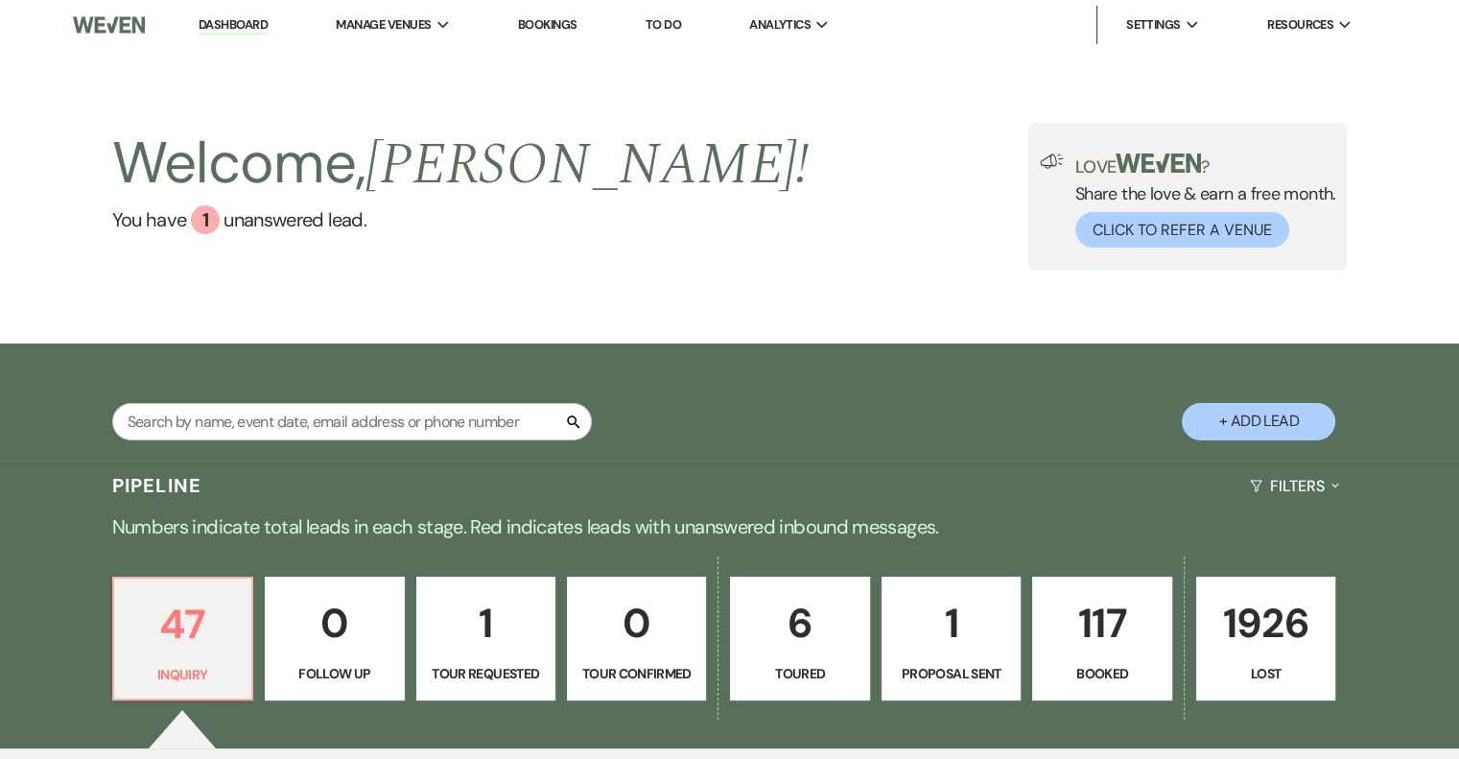
click at [948, 641] on p "1" at bounding box center [951, 623] width 114 height 64
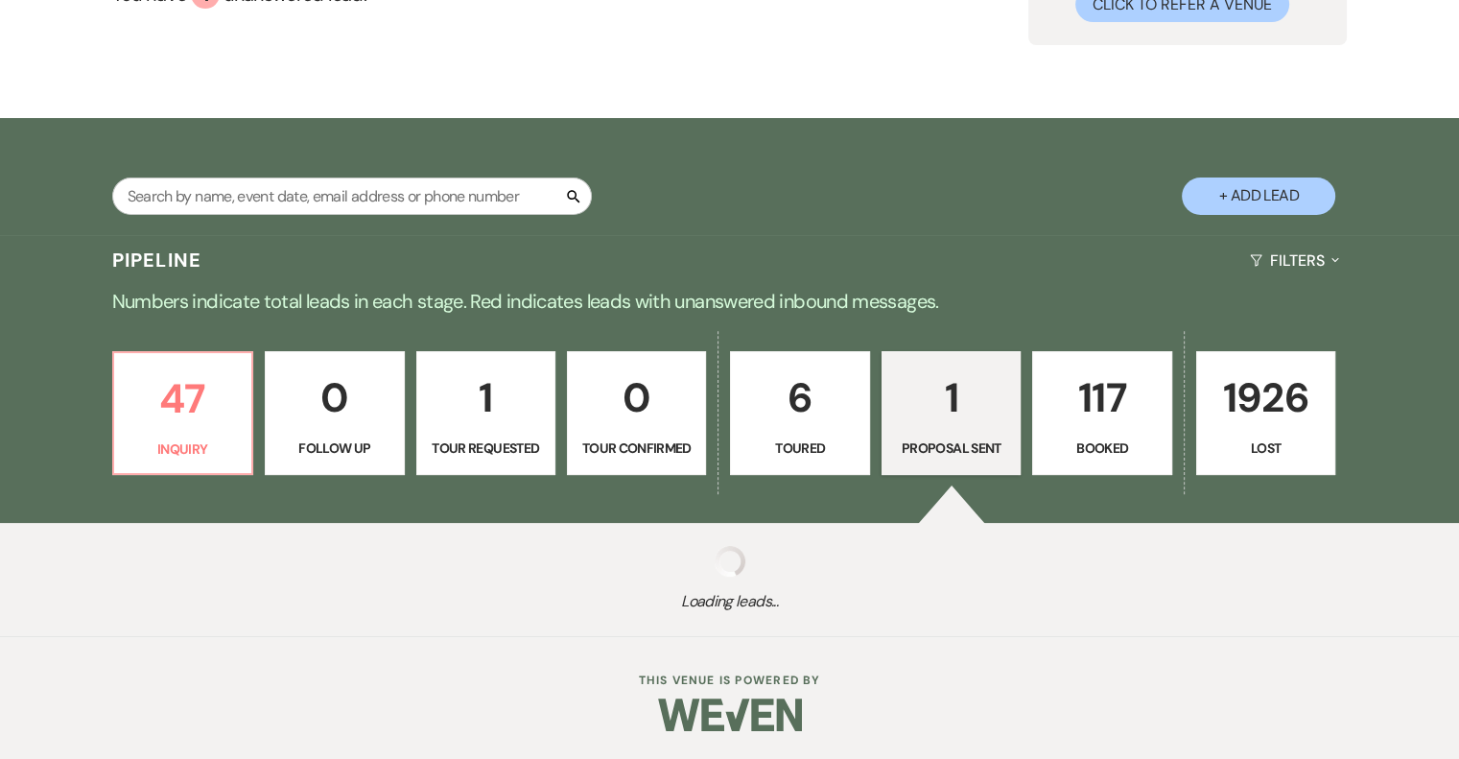
scroll to position [226, 0]
select select "6"
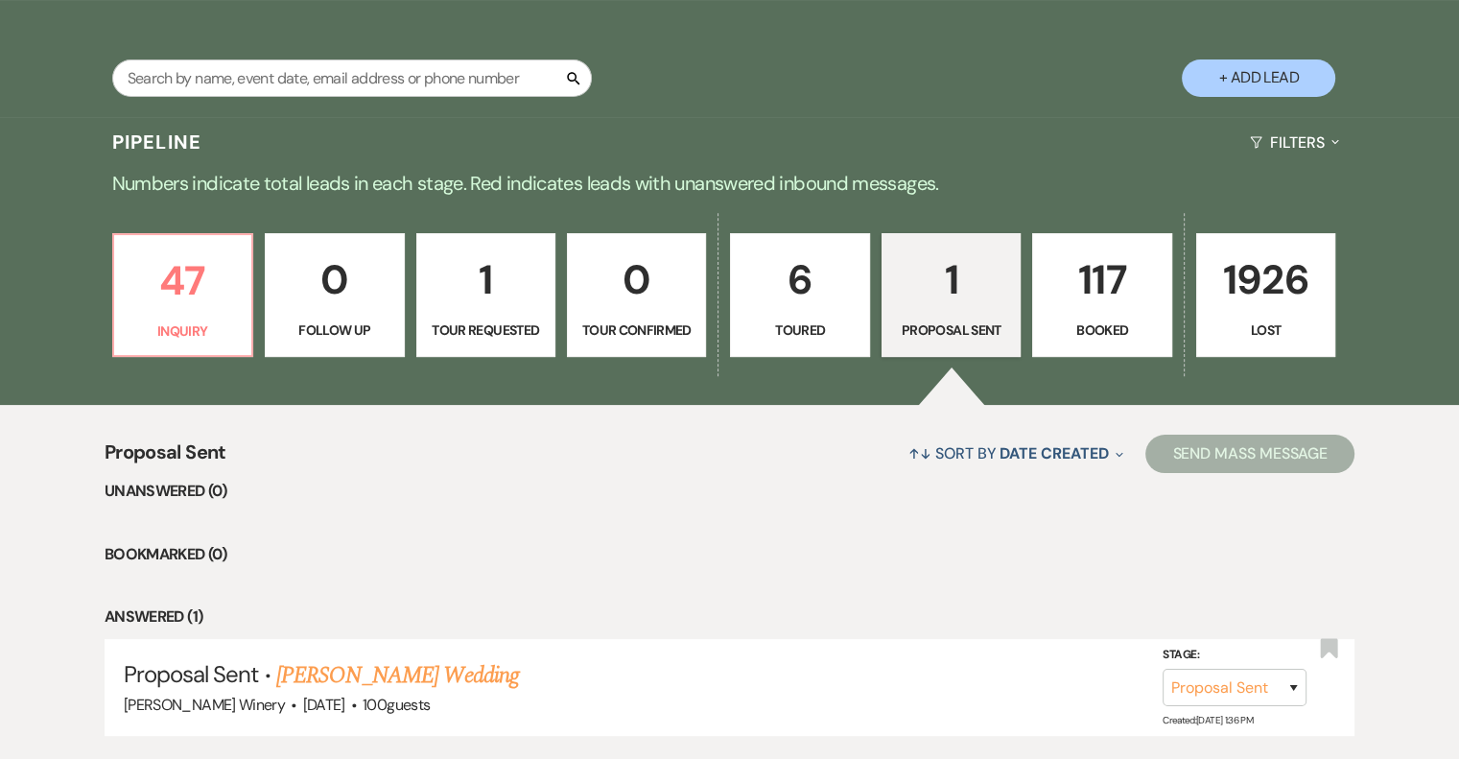
scroll to position [475, 0]
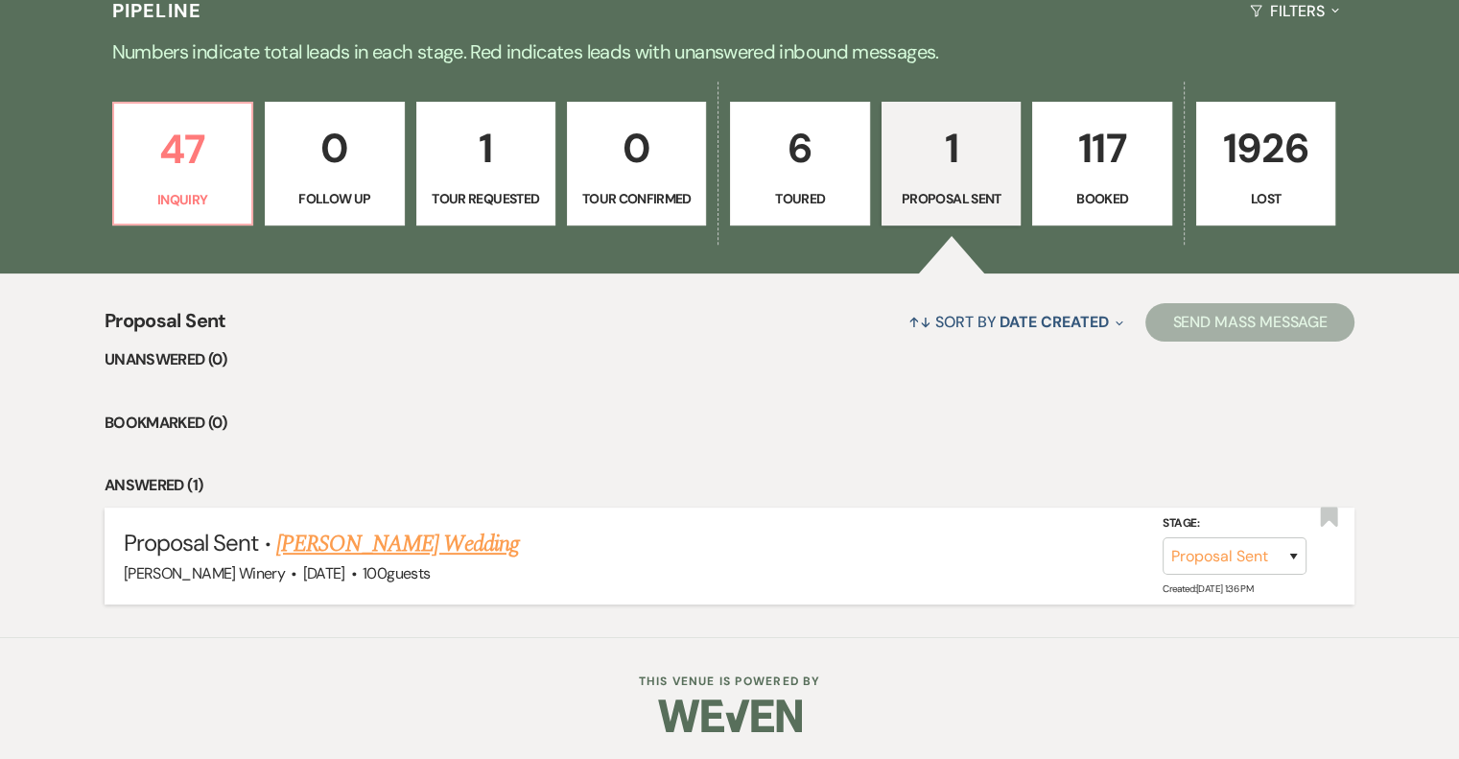
click at [426, 536] on link "[PERSON_NAME] Wedding" at bounding box center [397, 543] width 243 height 35
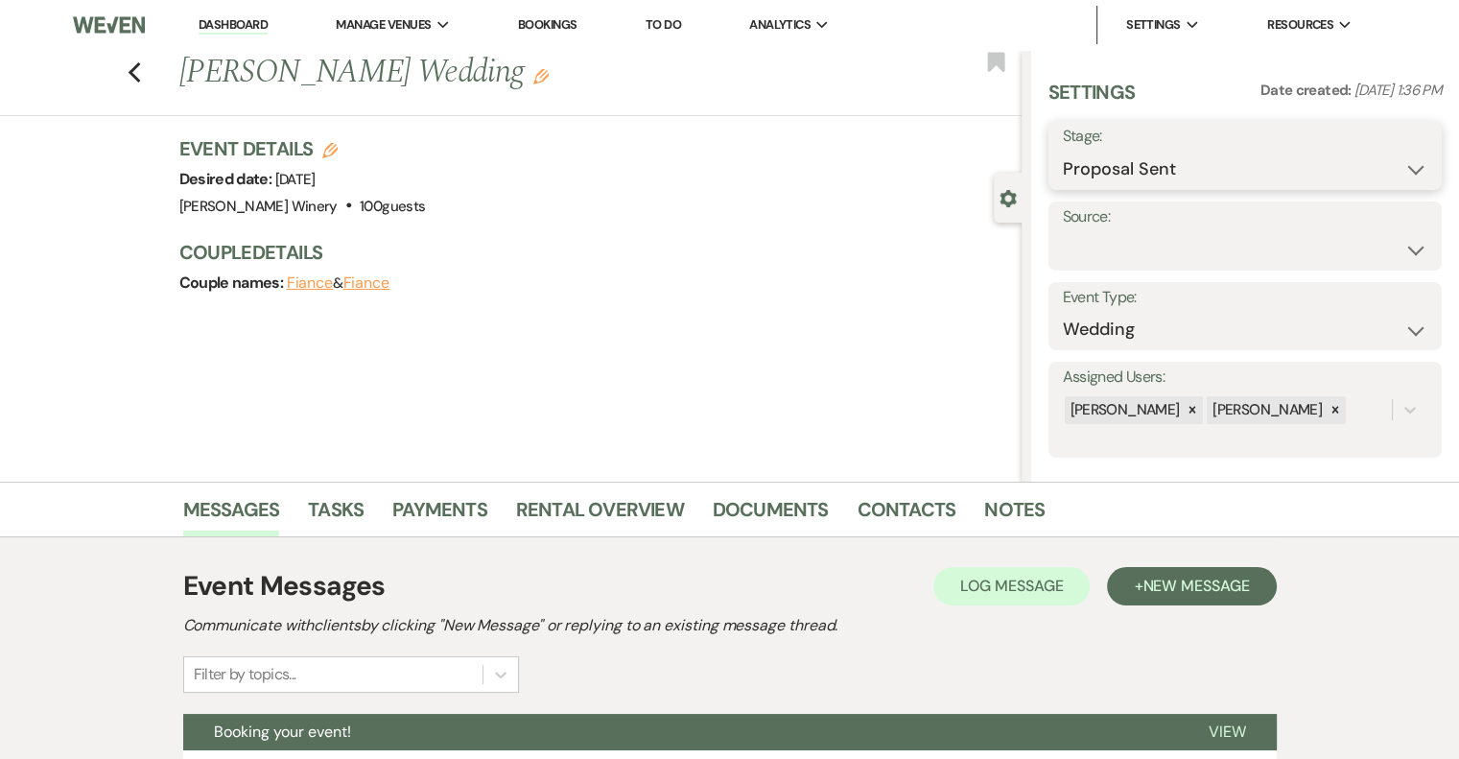
click at [1251, 168] on select "Inquiry Follow Up Tour Requested Tour Confirmed Toured Proposal Sent Booked Lost" at bounding box center [1245, 169] width 364 height 37
select select "7"
click at [1063, 151] on select "Inquiry Follow Up Tour Requested Tour Confirmed Toured Proposal Sent Booked Lost" at bounding box center [1245, 169] width 364 height 37
click at [1371, 160] on button "Save" at bounding box center [1401, 155] width 82 height 38
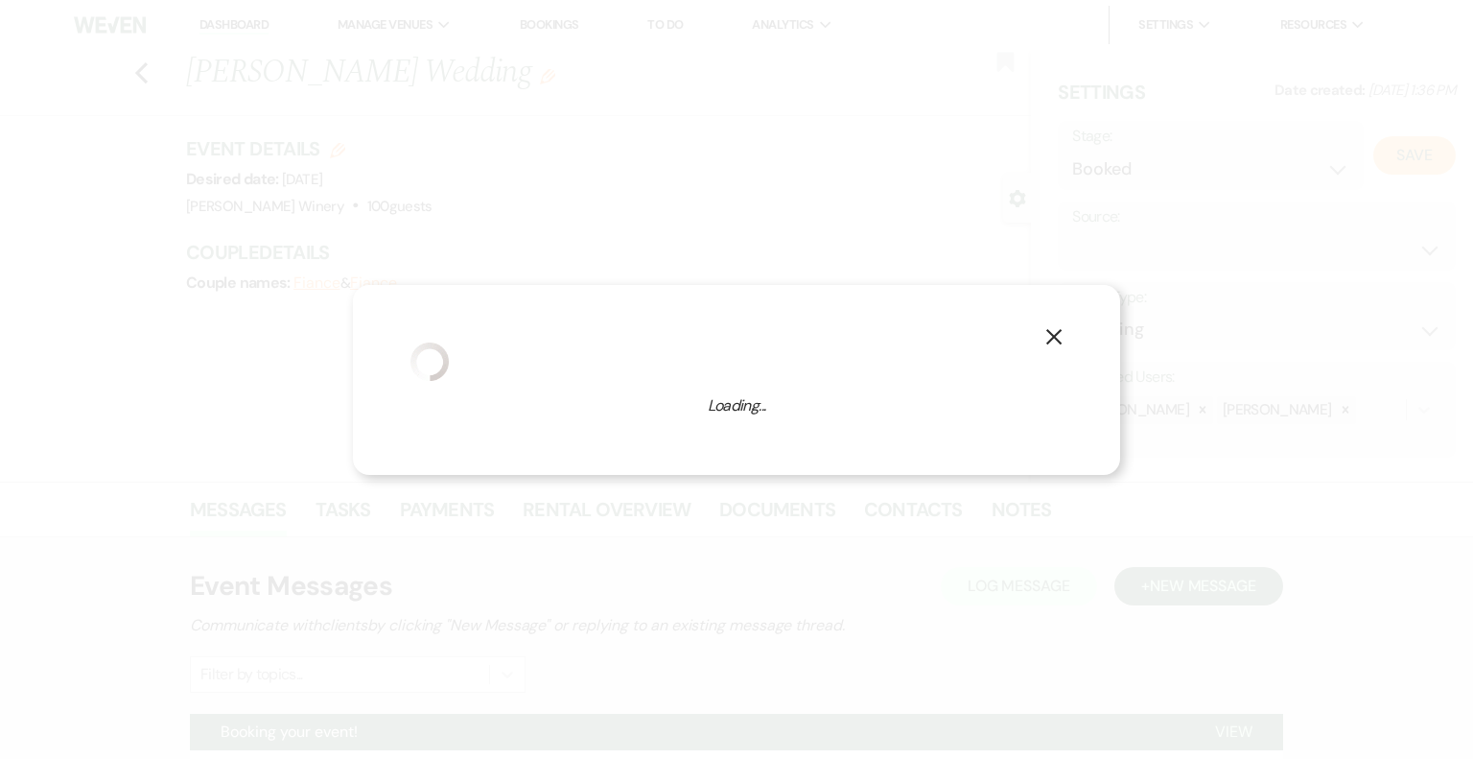
select select "1"
select select "525"
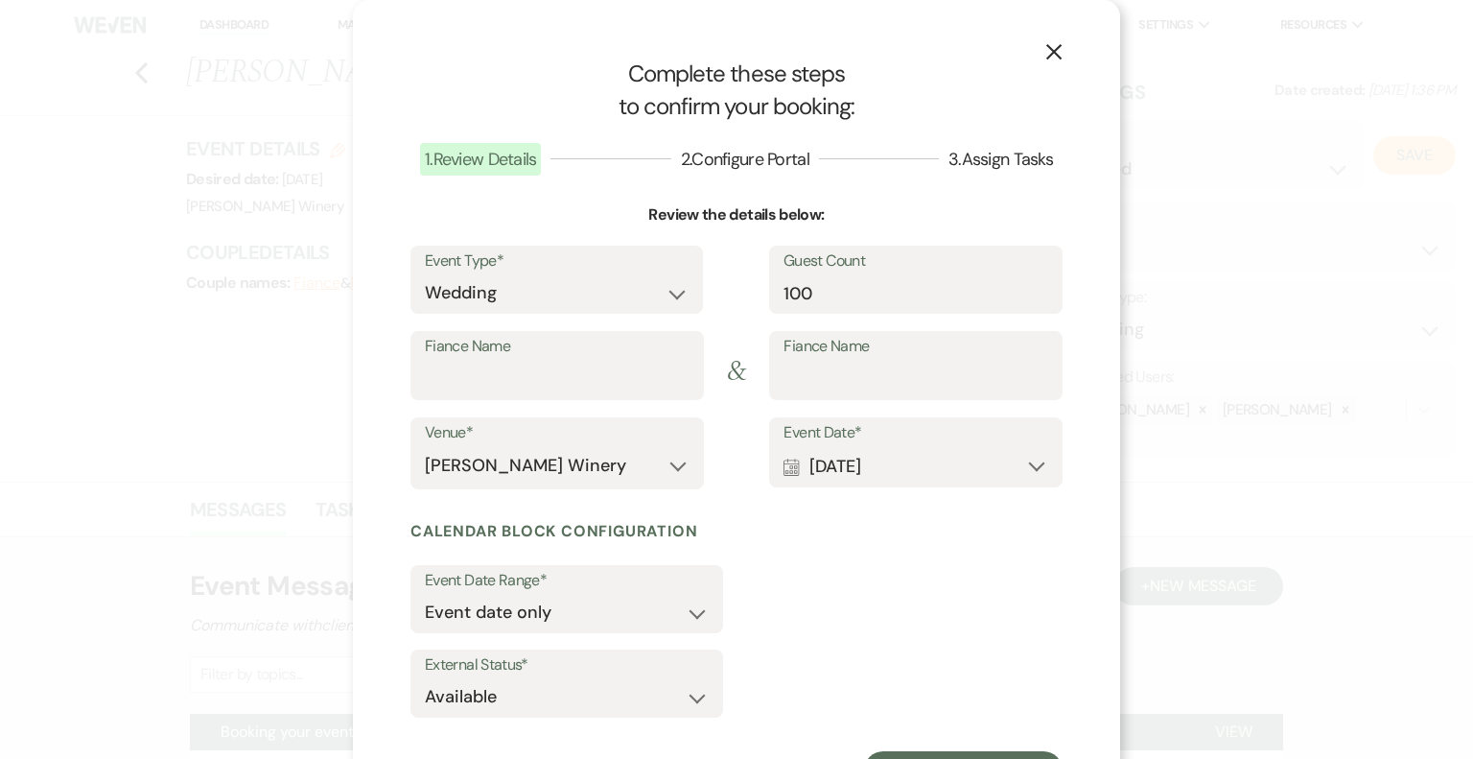
scroll to position [87, 0]
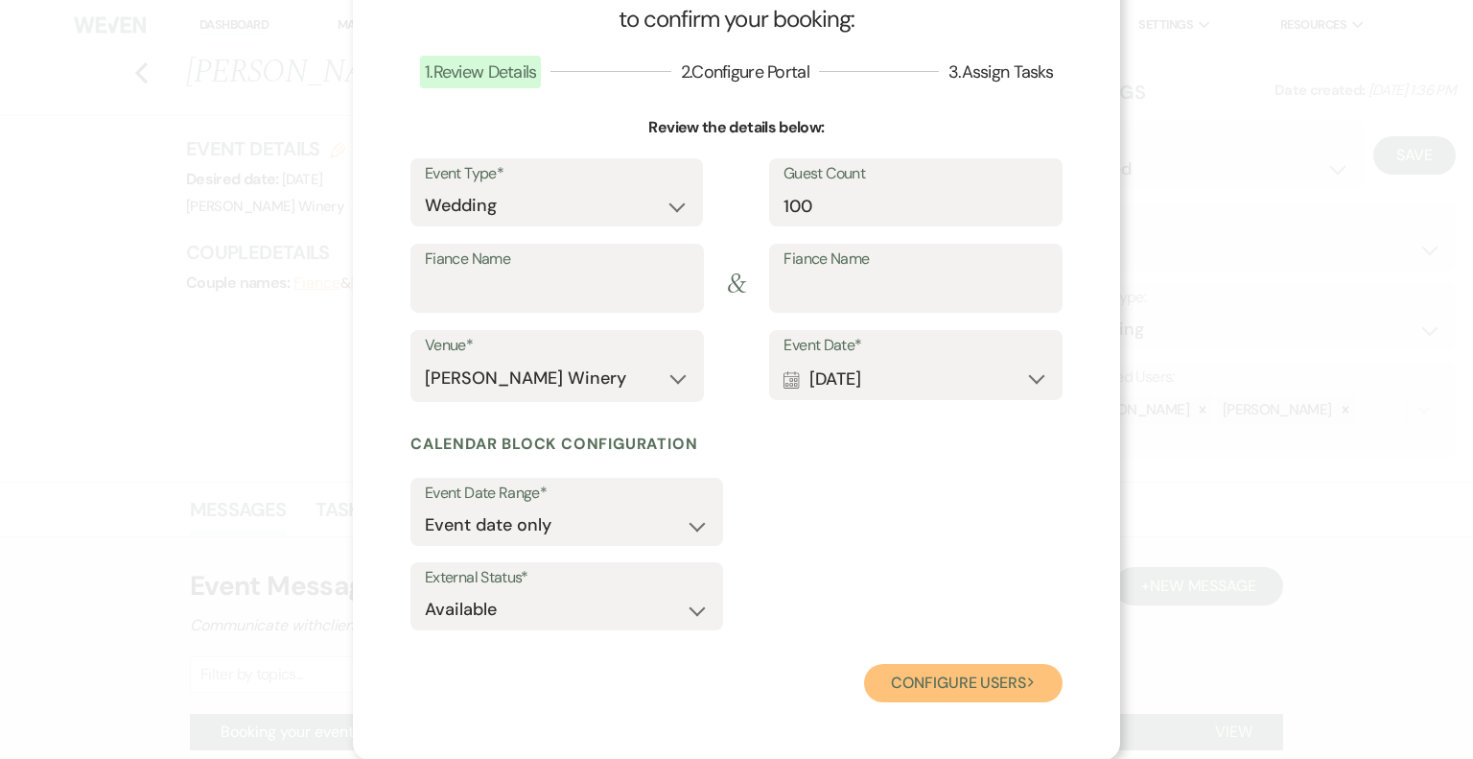
click at [972, 679] on button "Configure users Next" at bounding box center [963, 683] width 199 height 38
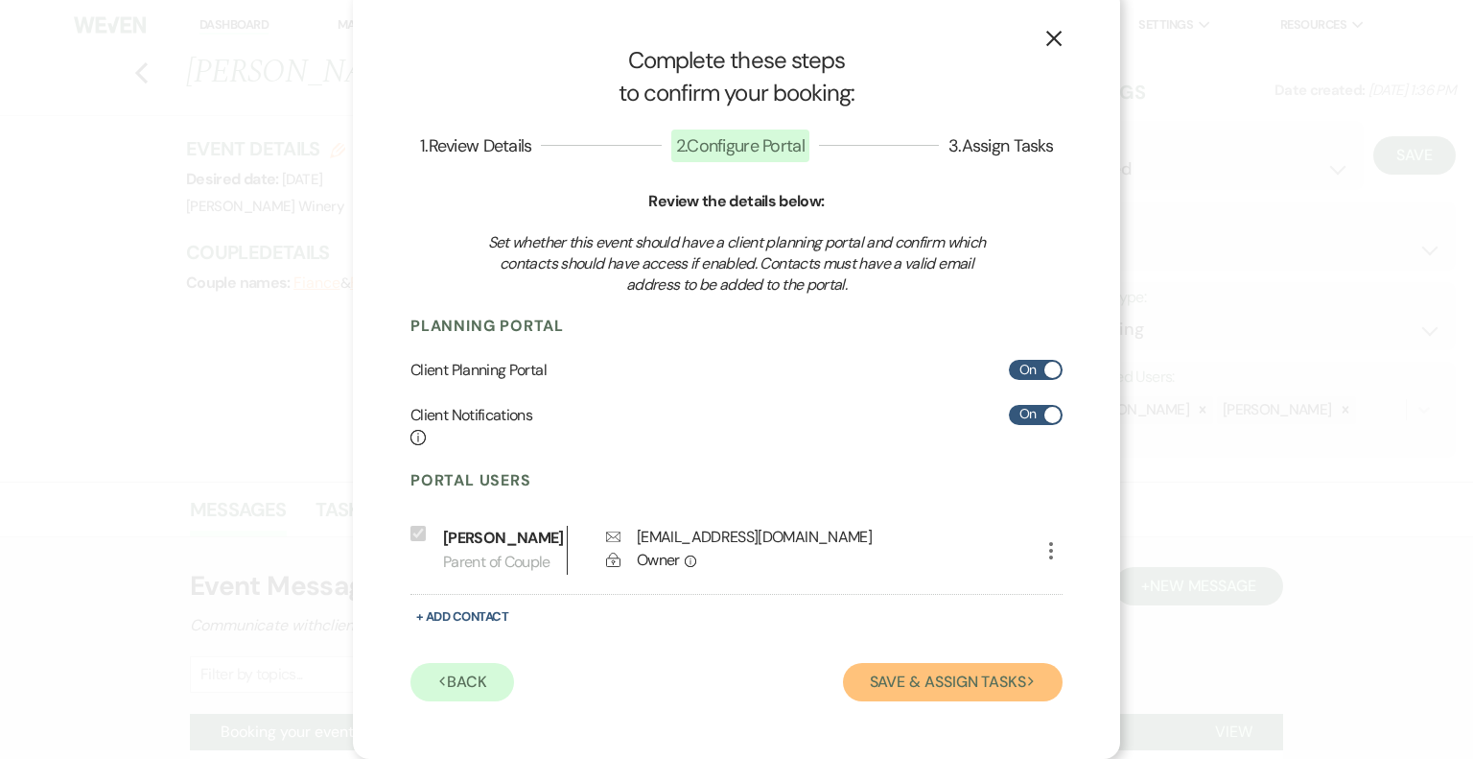
click at [915, 682] on button "Save & Assign Tasks Next" at bounding box center [953, 682] width 220 height 38
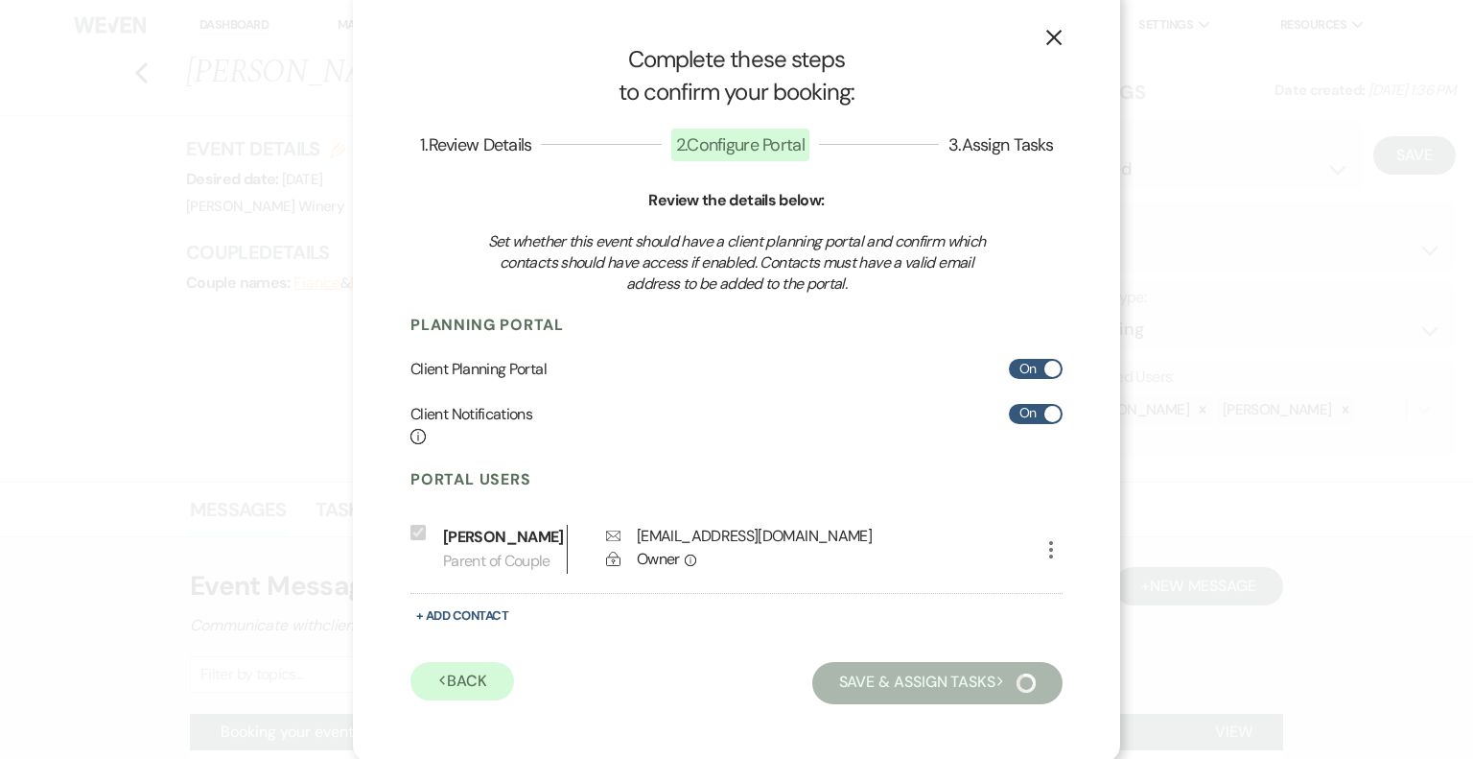
scroll to position [0, 0]
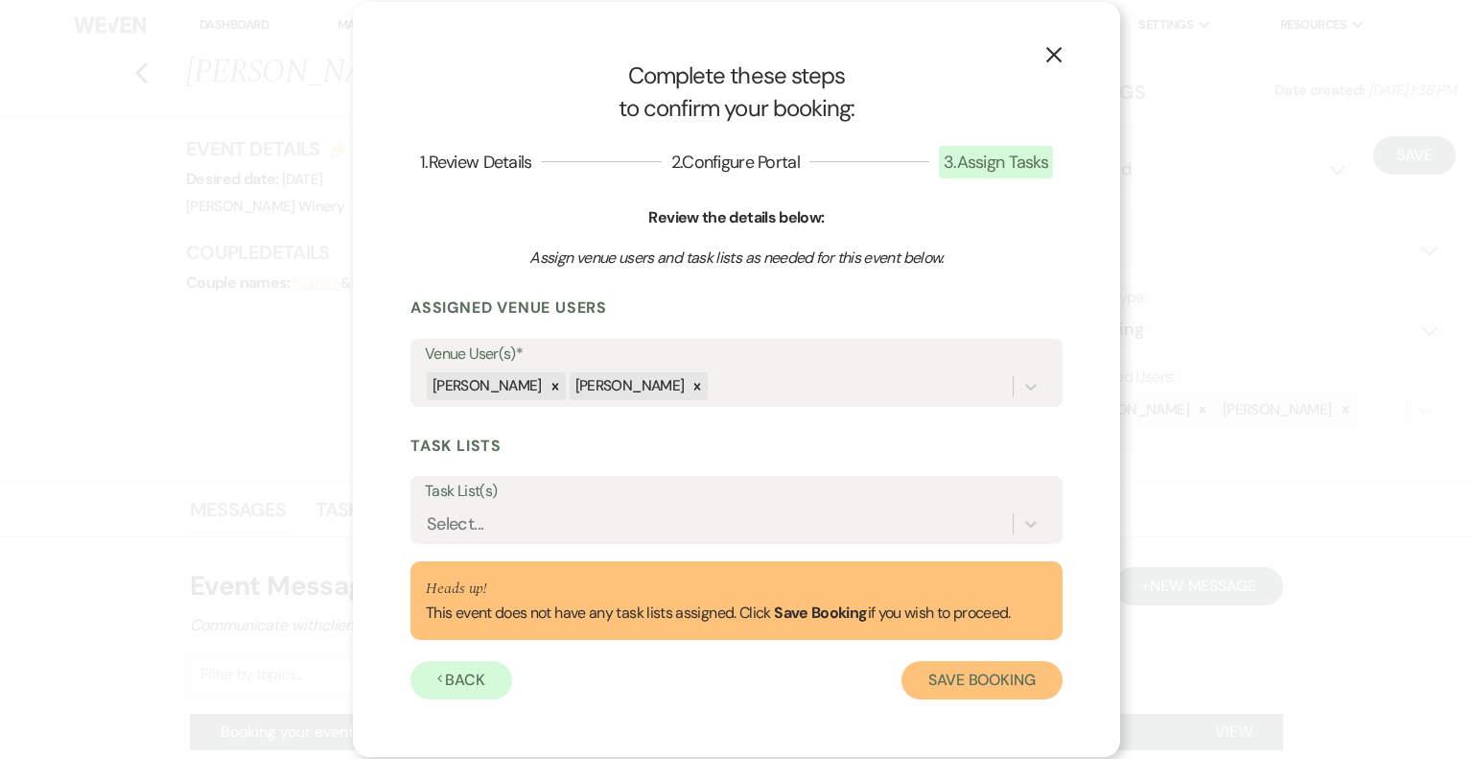
click at [921, 674] on button "Save Booking" at bounding box center [981, 680] width 161 height 38
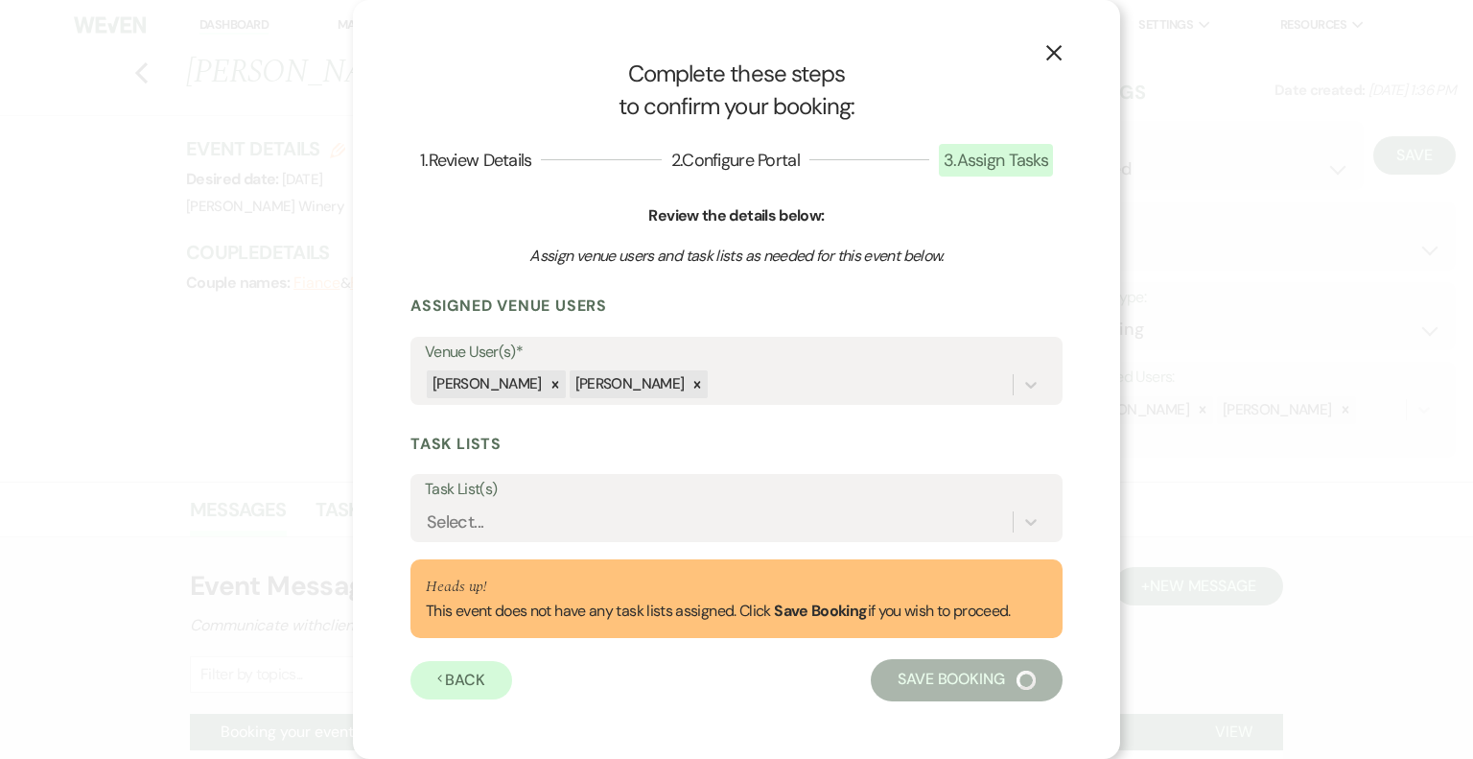
select select "14"
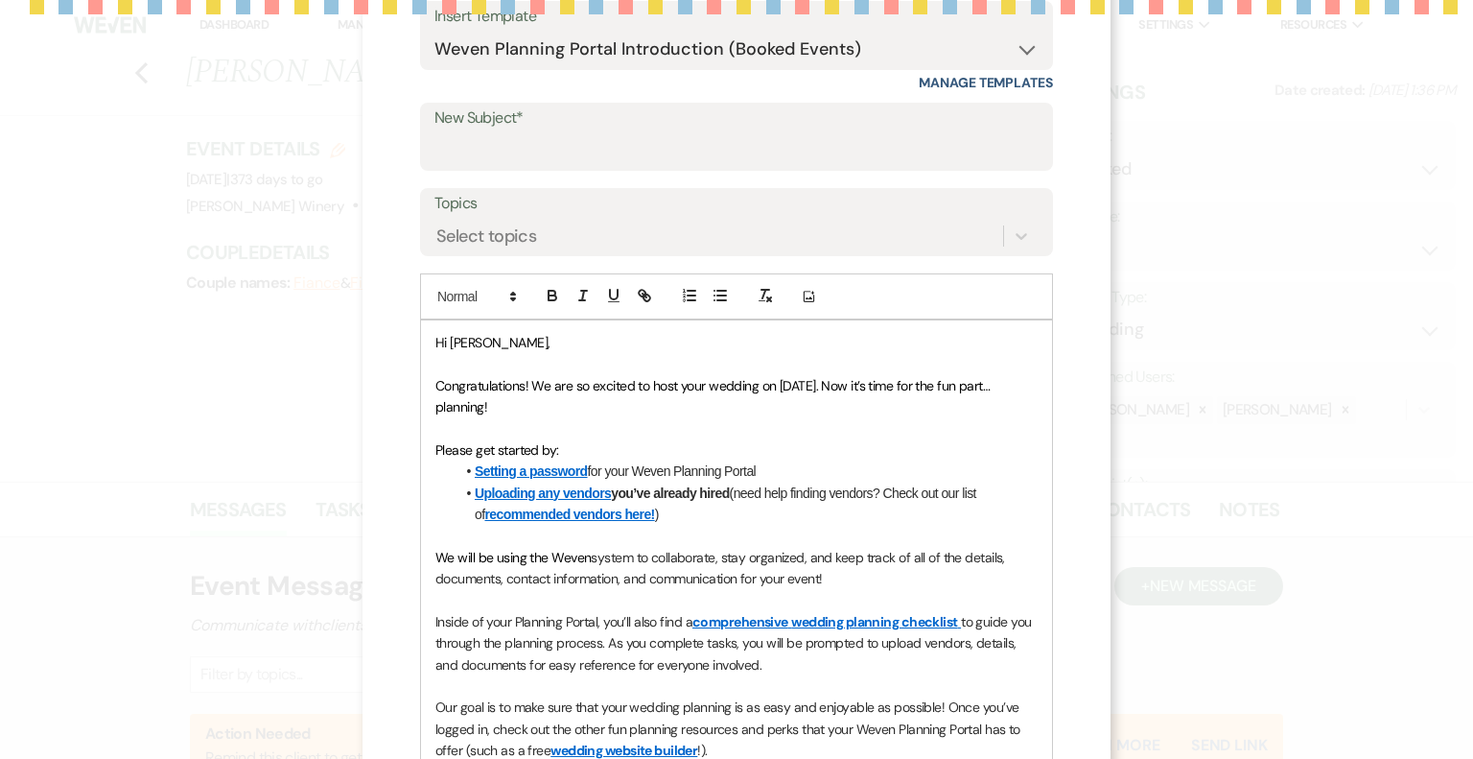
scroll to position [330, 0]
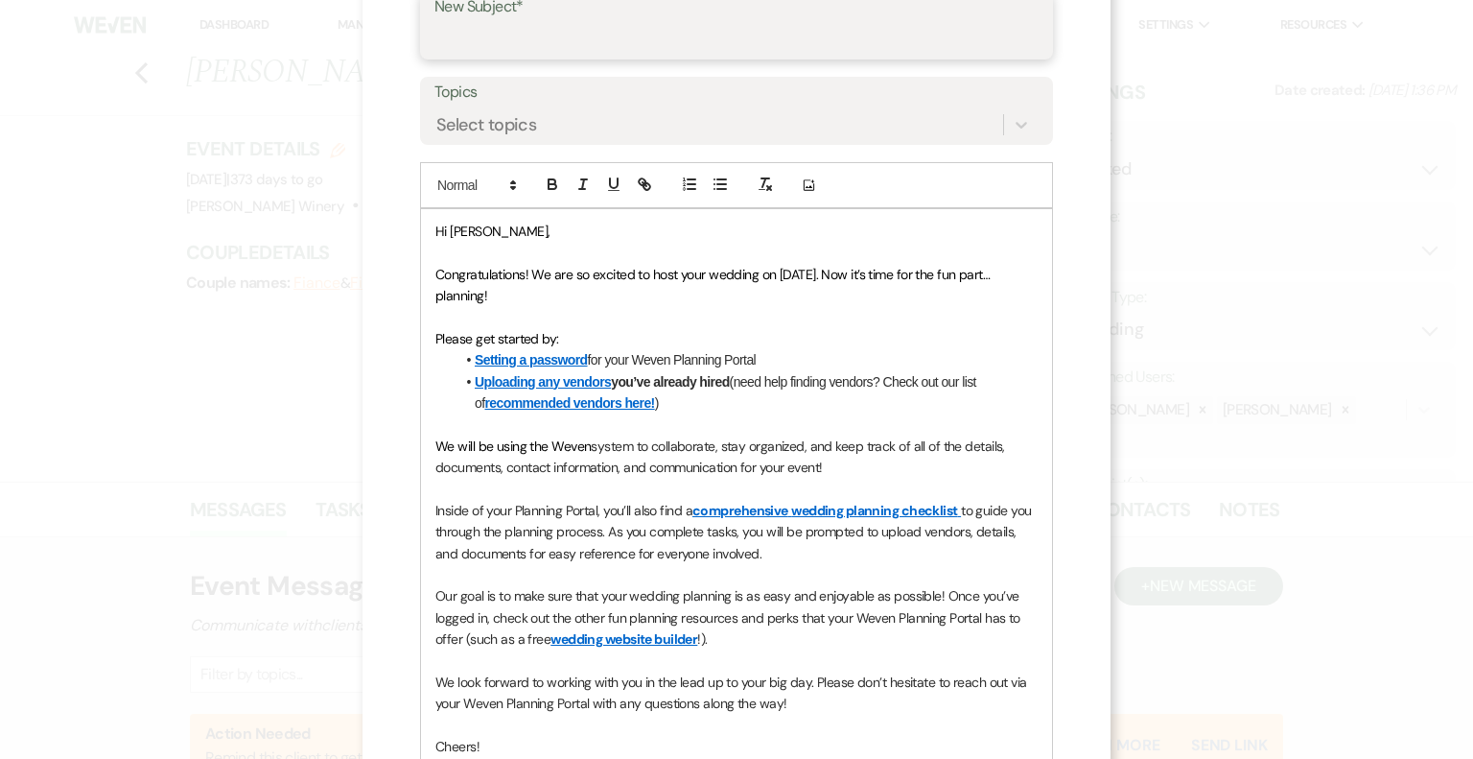
click at [548, 26] on input "New Subject*" at bounding box center [736, 38] width 604 height 37
type input "Weven Planning Portal"
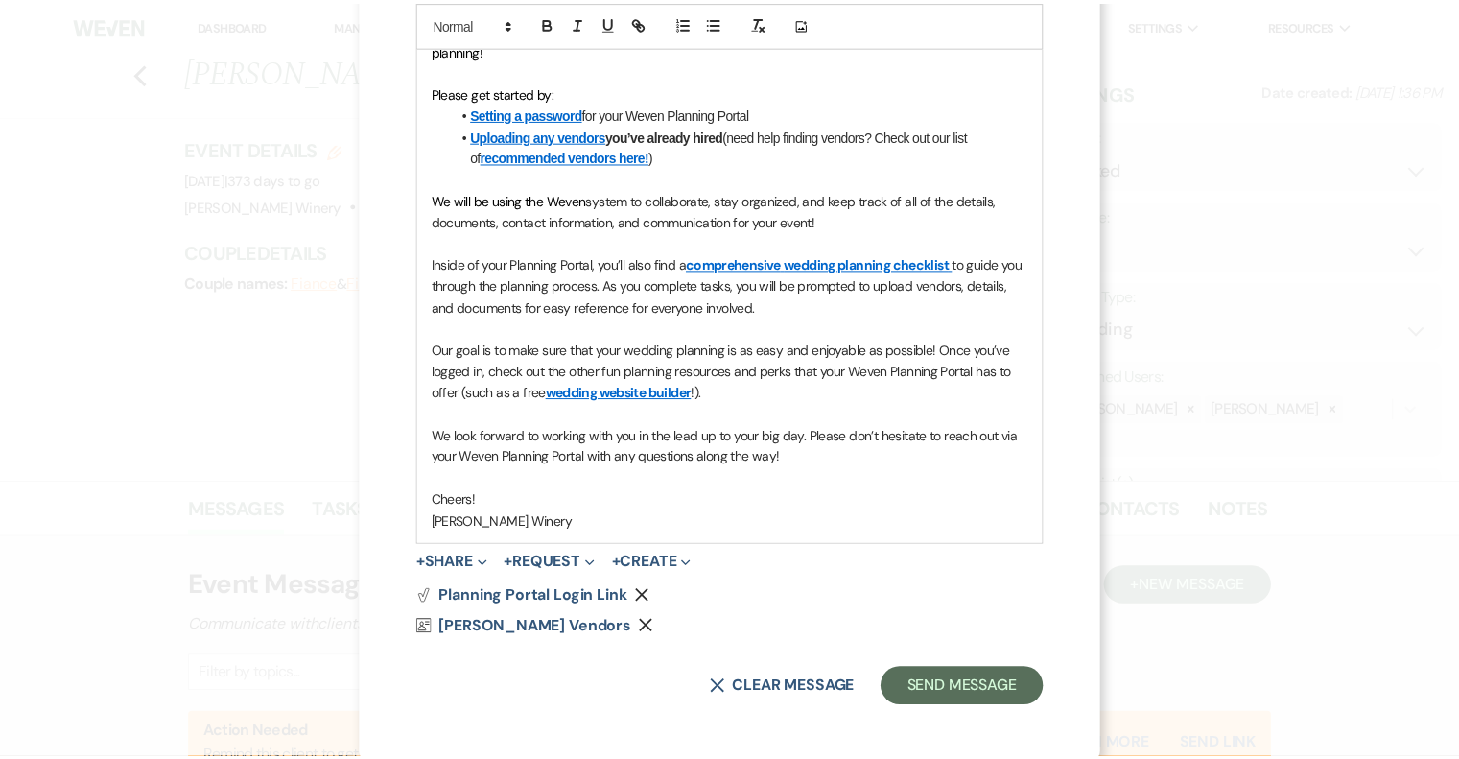
scroll to position [580, 0]
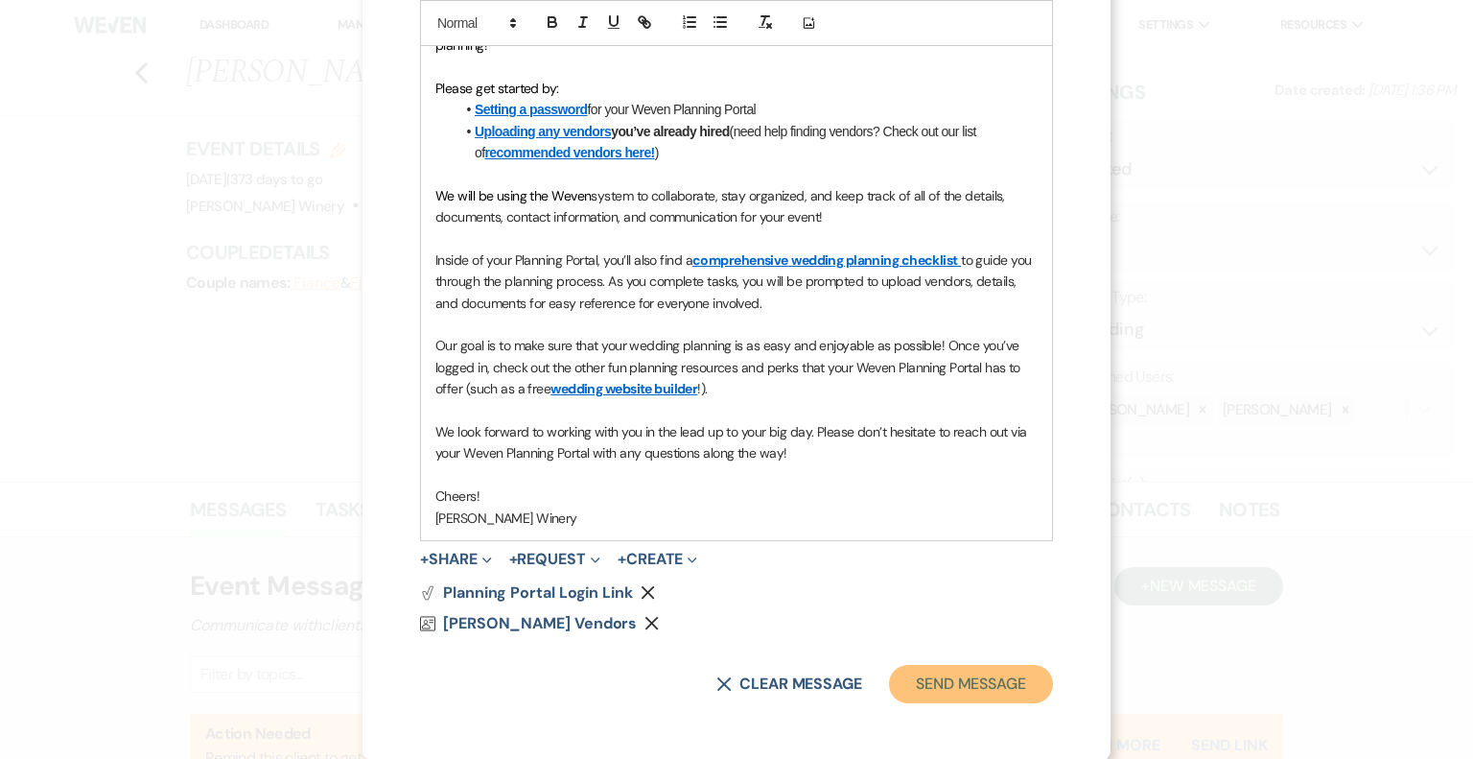
click at [971, 684] on button "Send Message" at bounding box center [971, 684] width 164 height 38
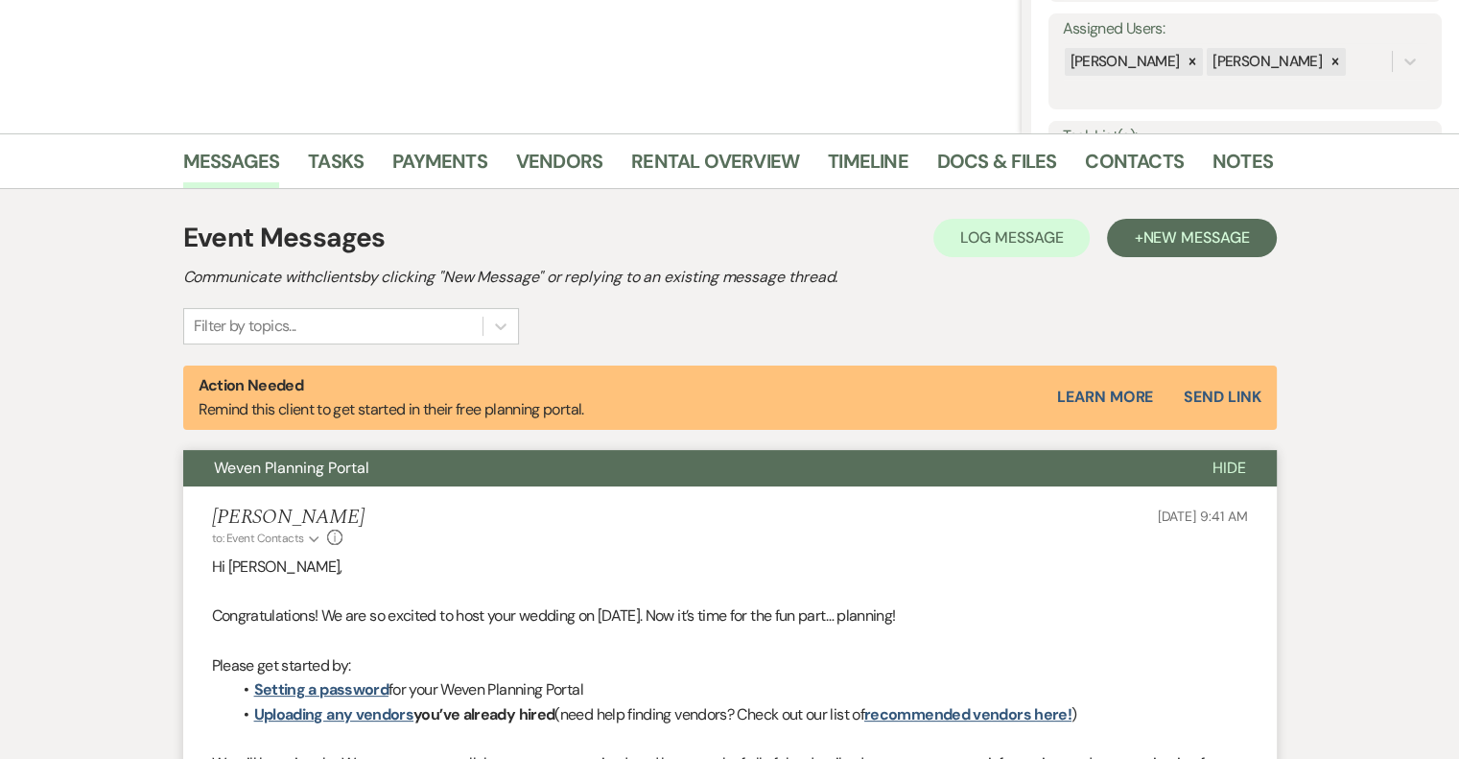
scroll to position [671, 0]
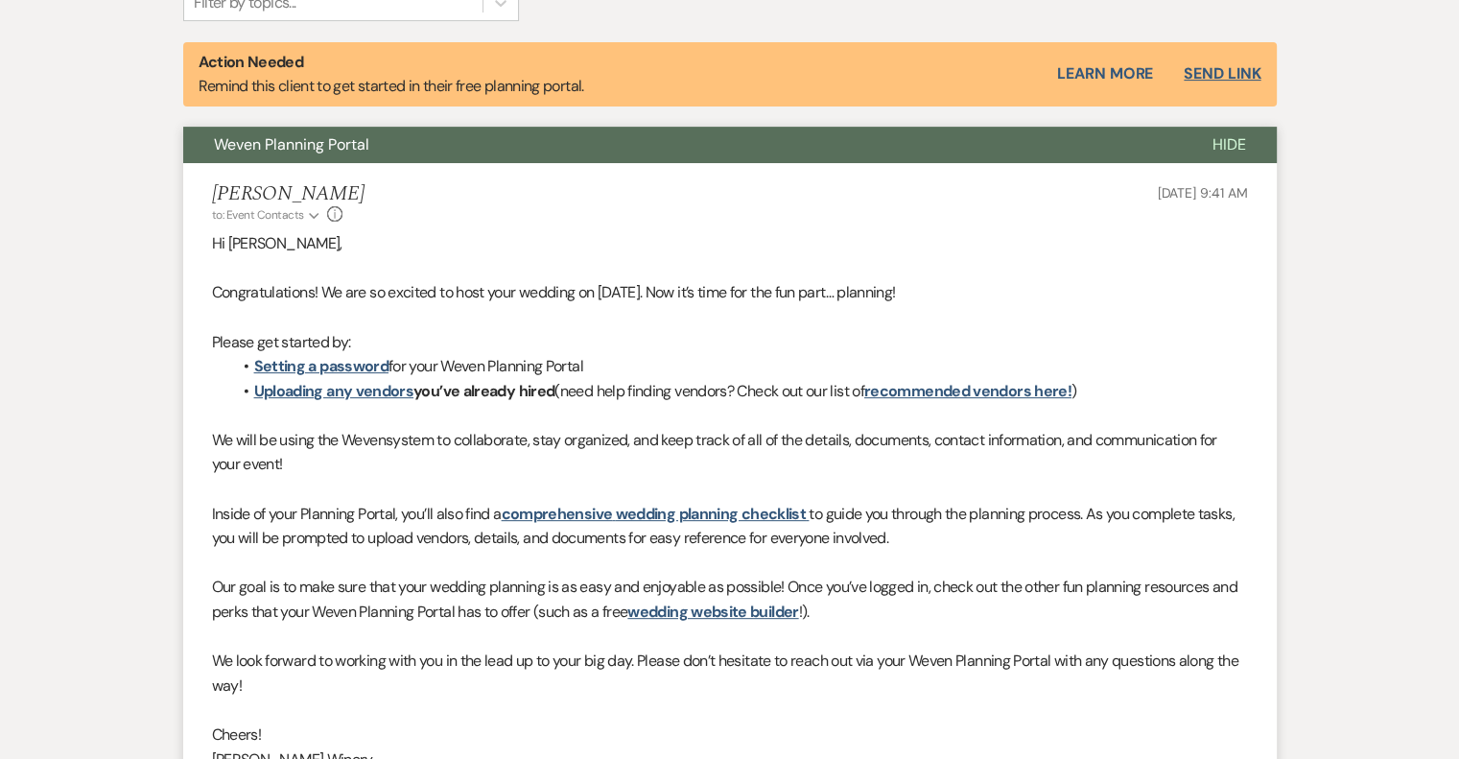
click at [1209, 72] on button "Send Link" at bounding box center [1221, 73] width 77 height 15
select select "14"
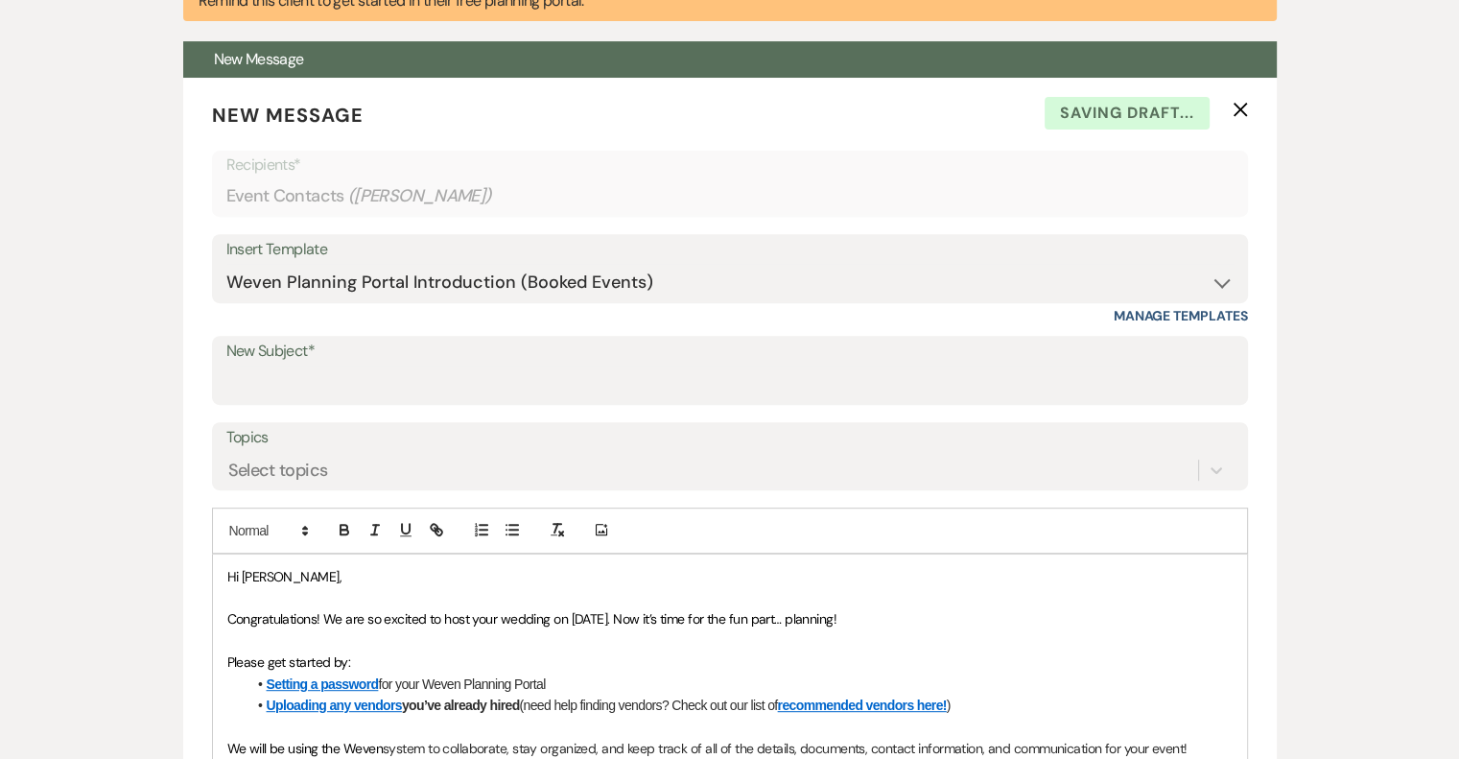
scroll to position [762, 0]
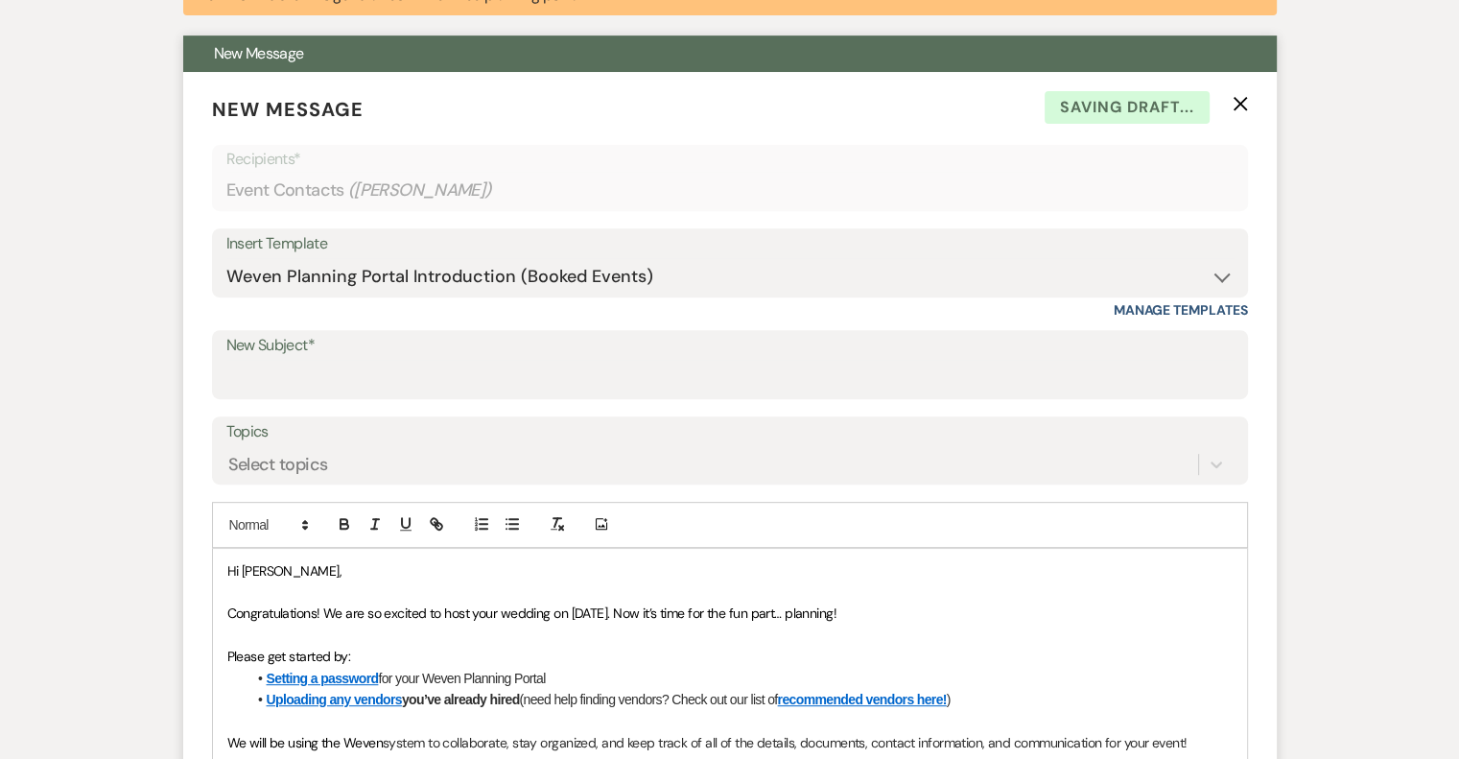
click at [1241, 99] on icon "X" at bounding box center [1239, 103] width 15 height 15
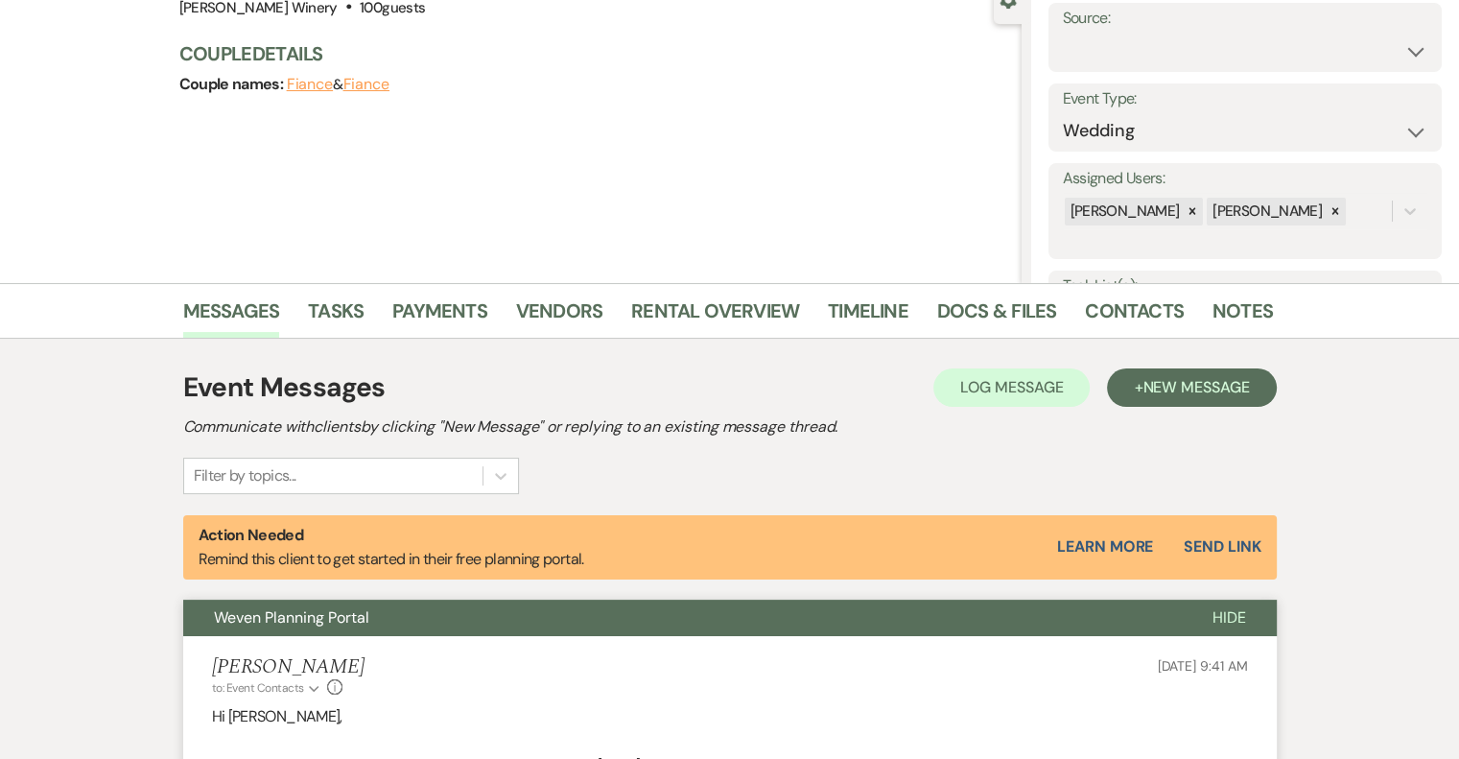
scroll to position [0, 0]
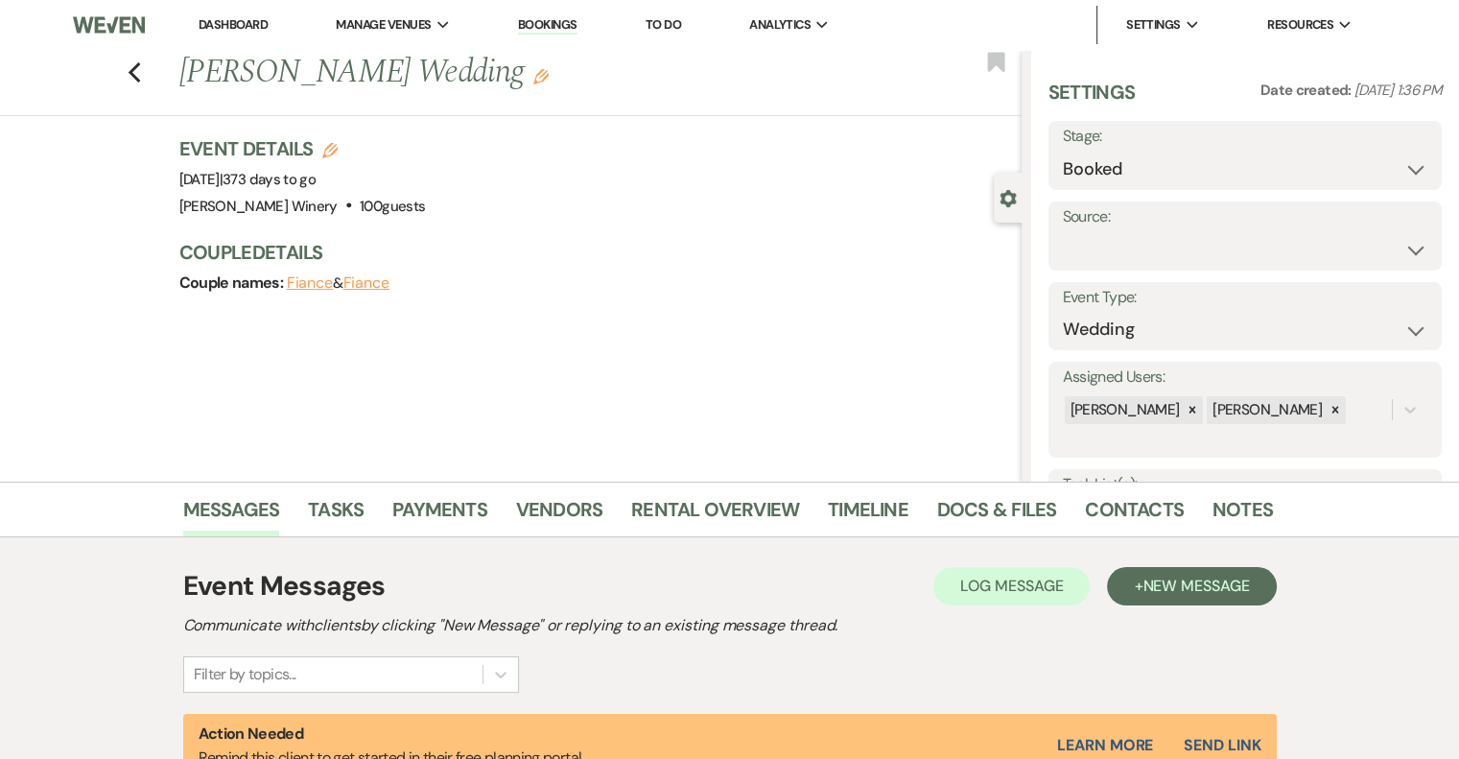
click at [239, 23] on link "Dashboard" at bounding box center [233, 24] width 69 height 16
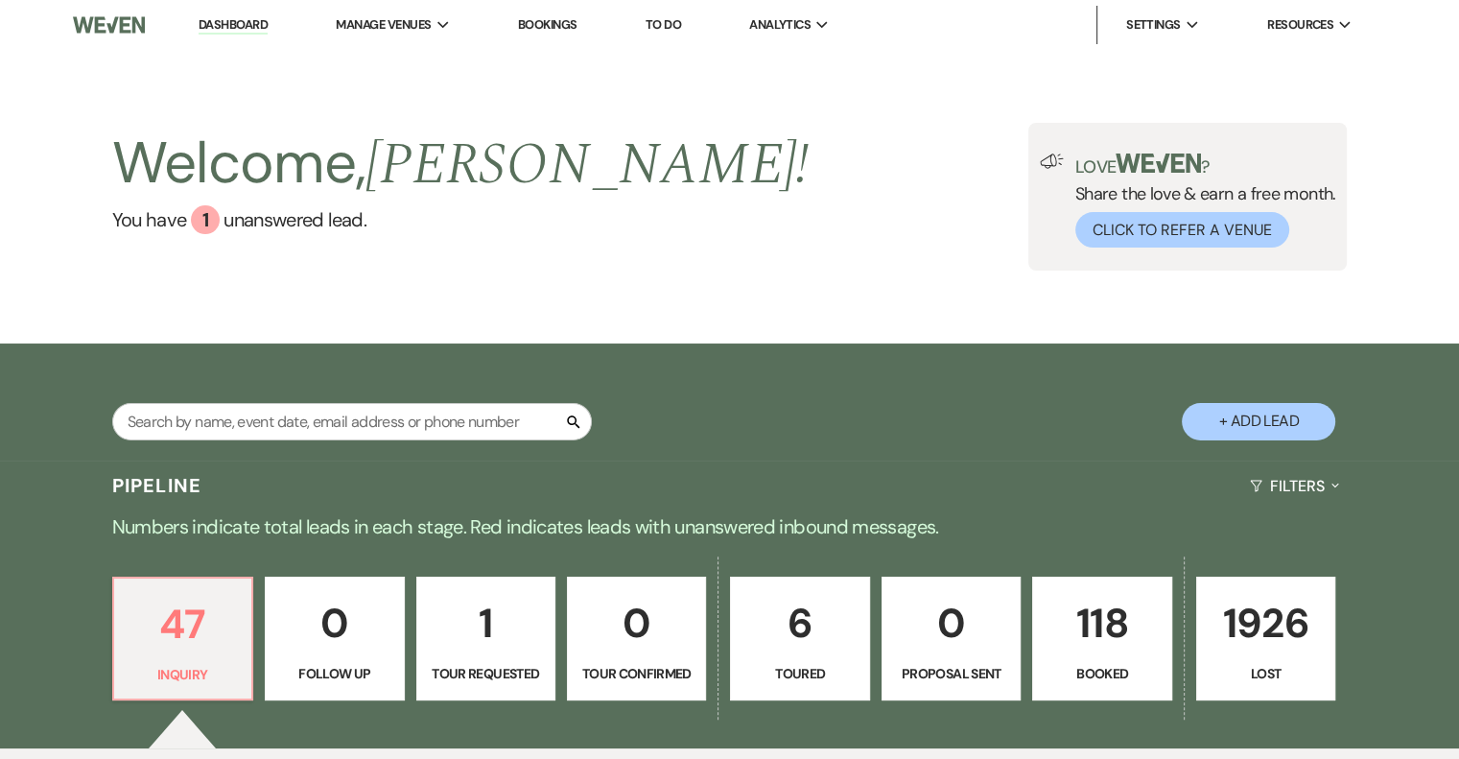
click at [1076, 638] on p "118" at bounding box center [1101, 623] width 114 height 64
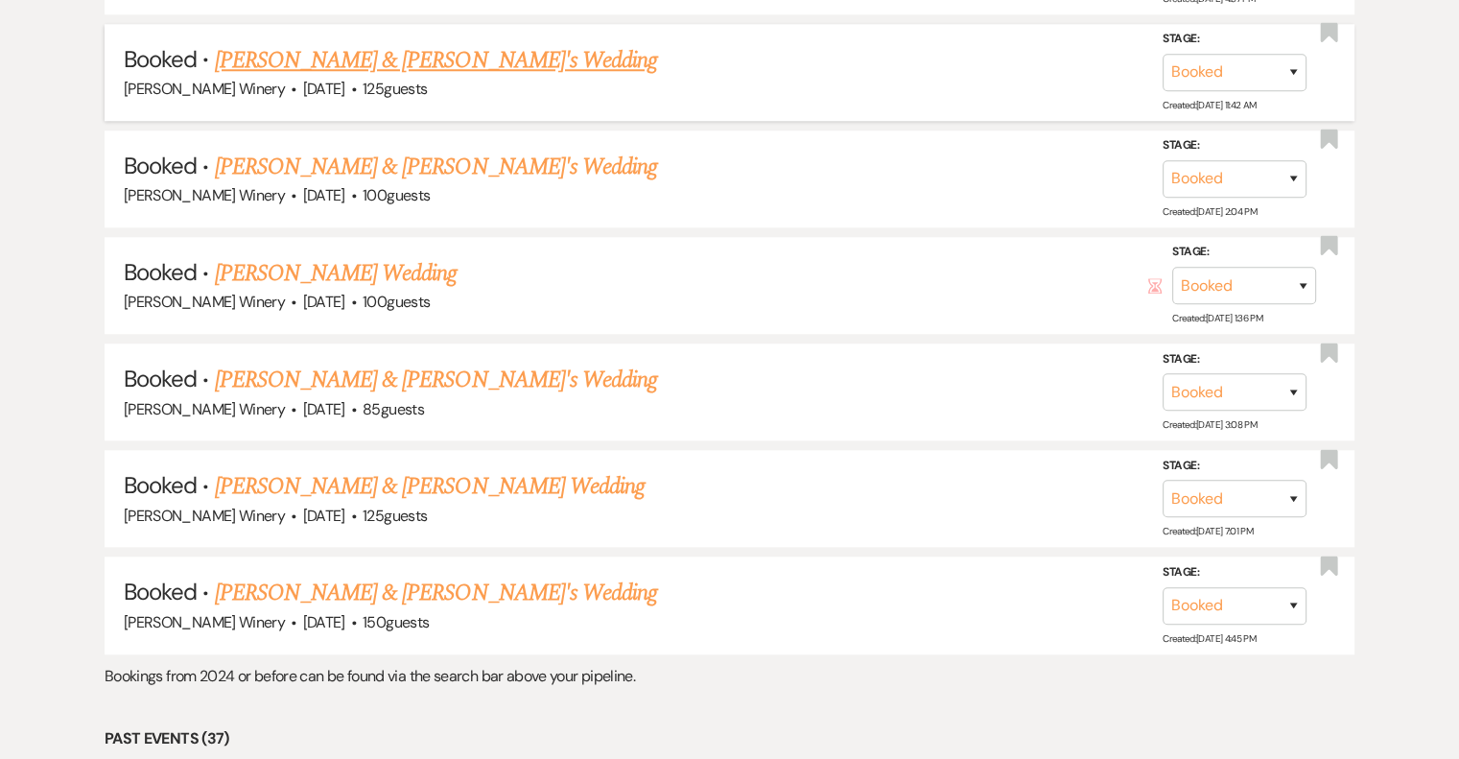
scroll to position [1822, 0]
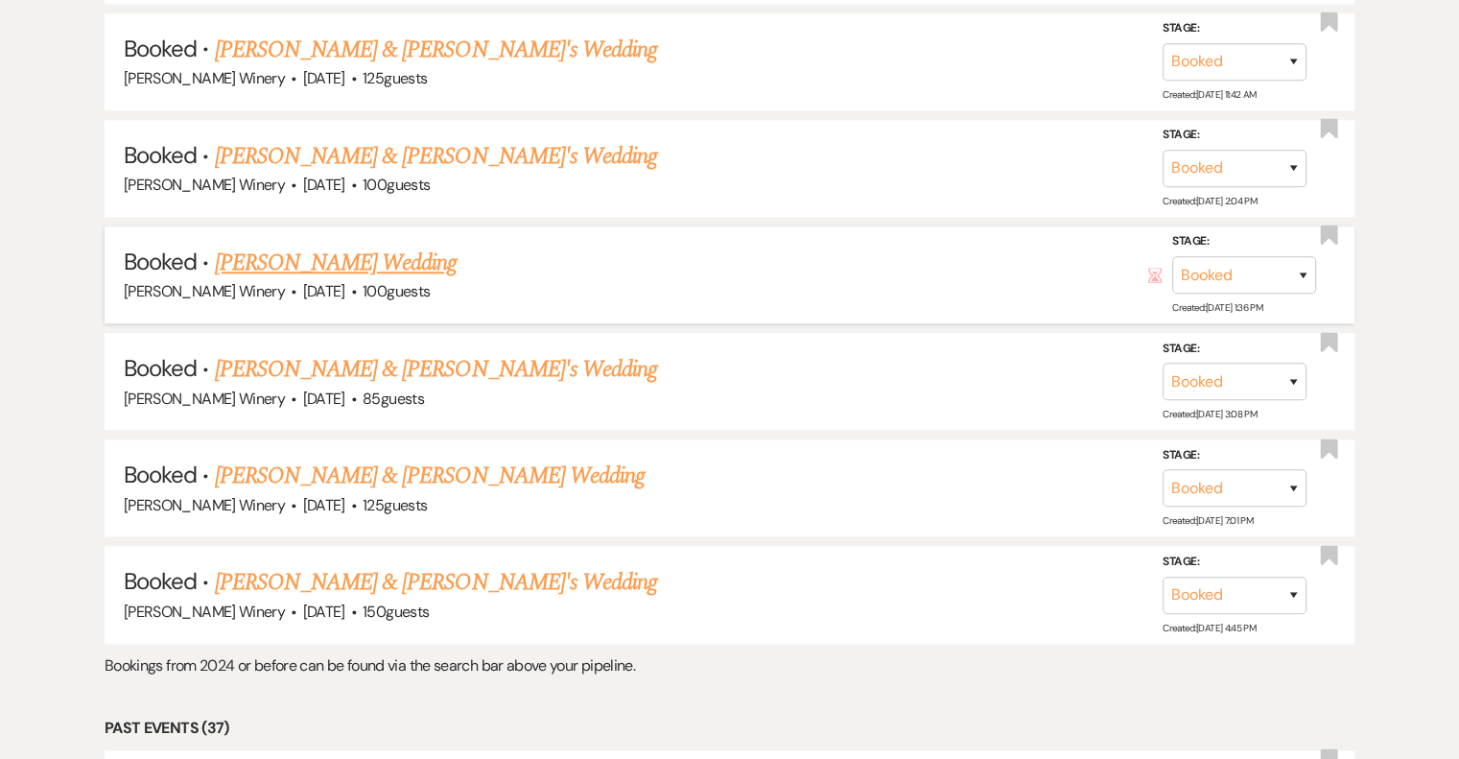
click at [362, 245] on link "[PERSON_NAME] Wedding" at bounding box center [336, 262] width 243 height 35
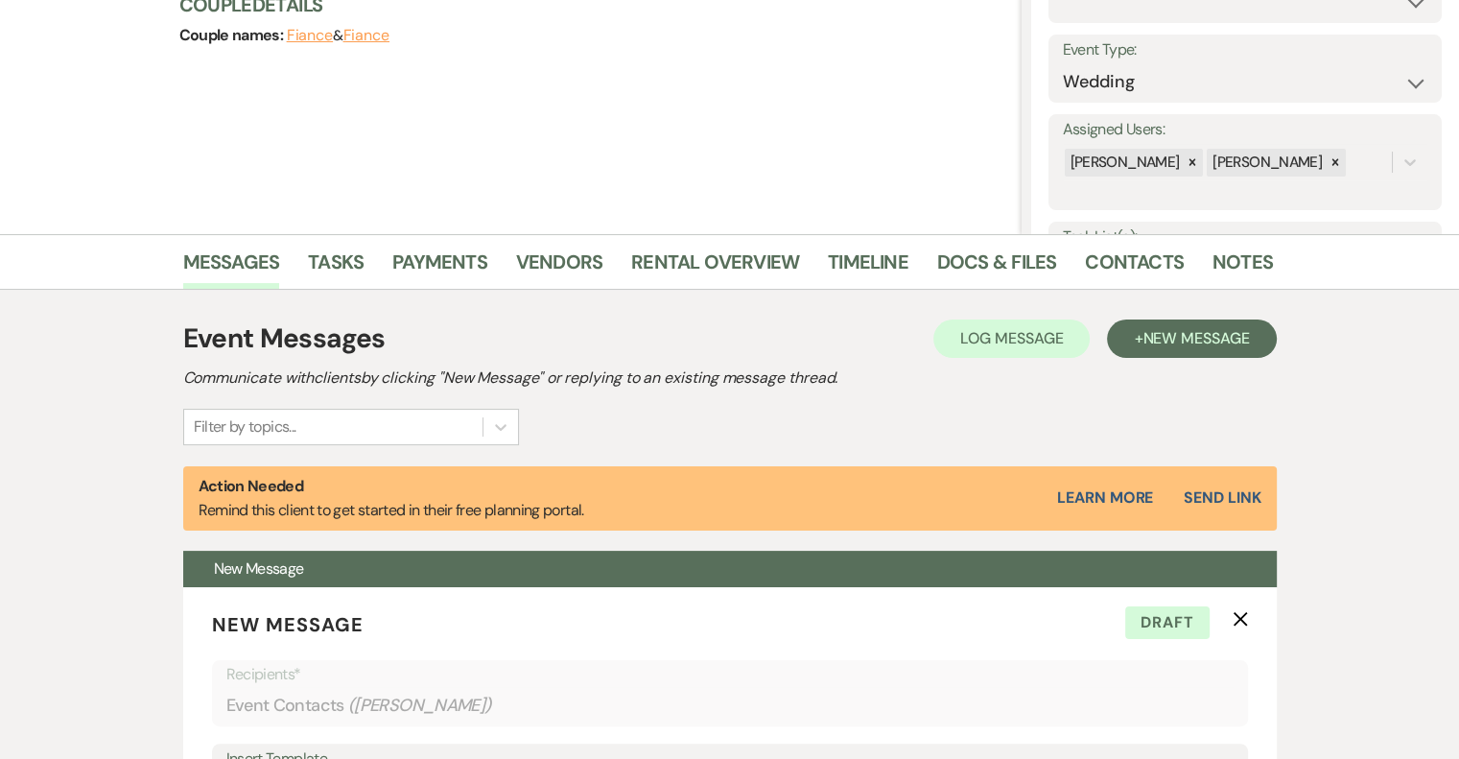
scroll to position [288, 0]
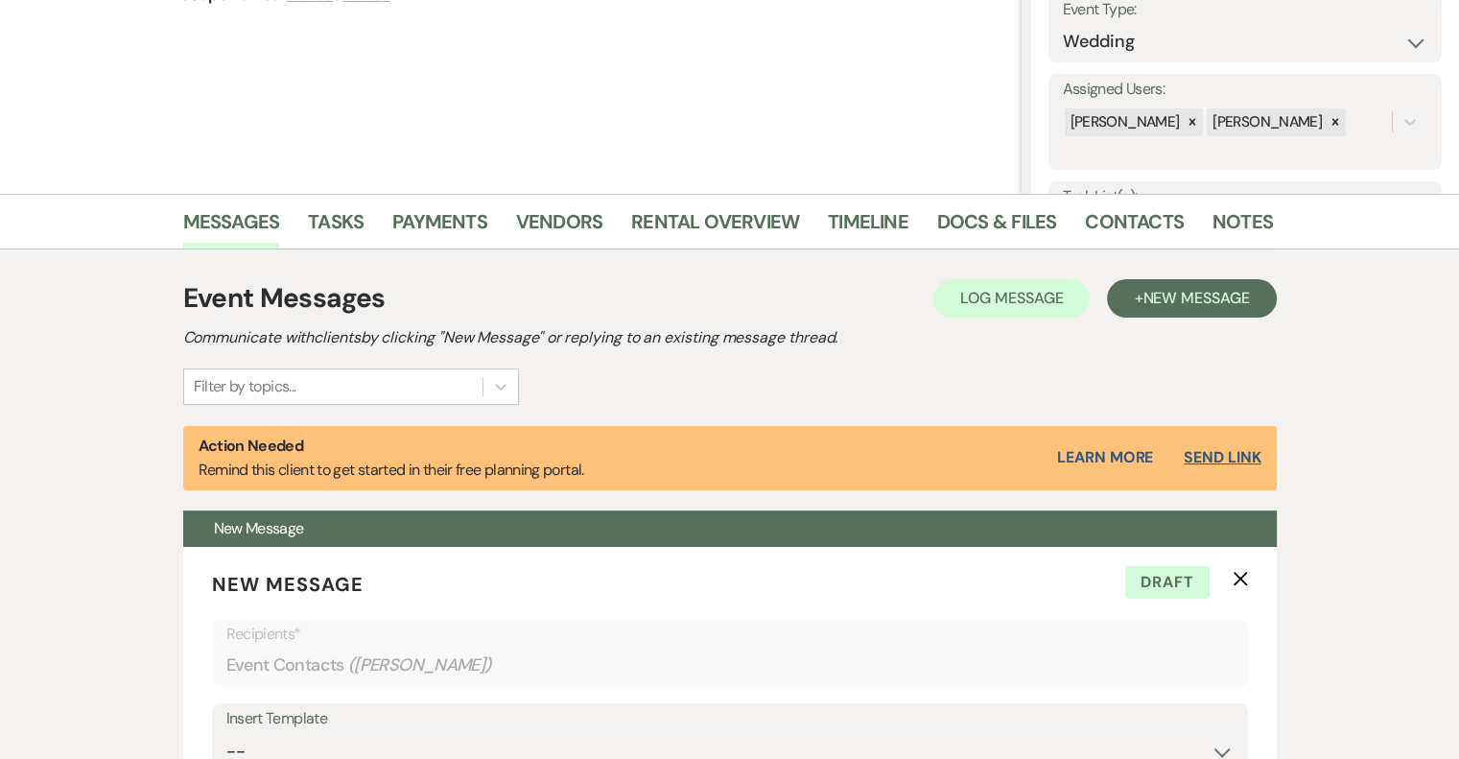
click at [1231, 456] on button "Send Link" at bounding box center [1221, 457] width 77 height 15
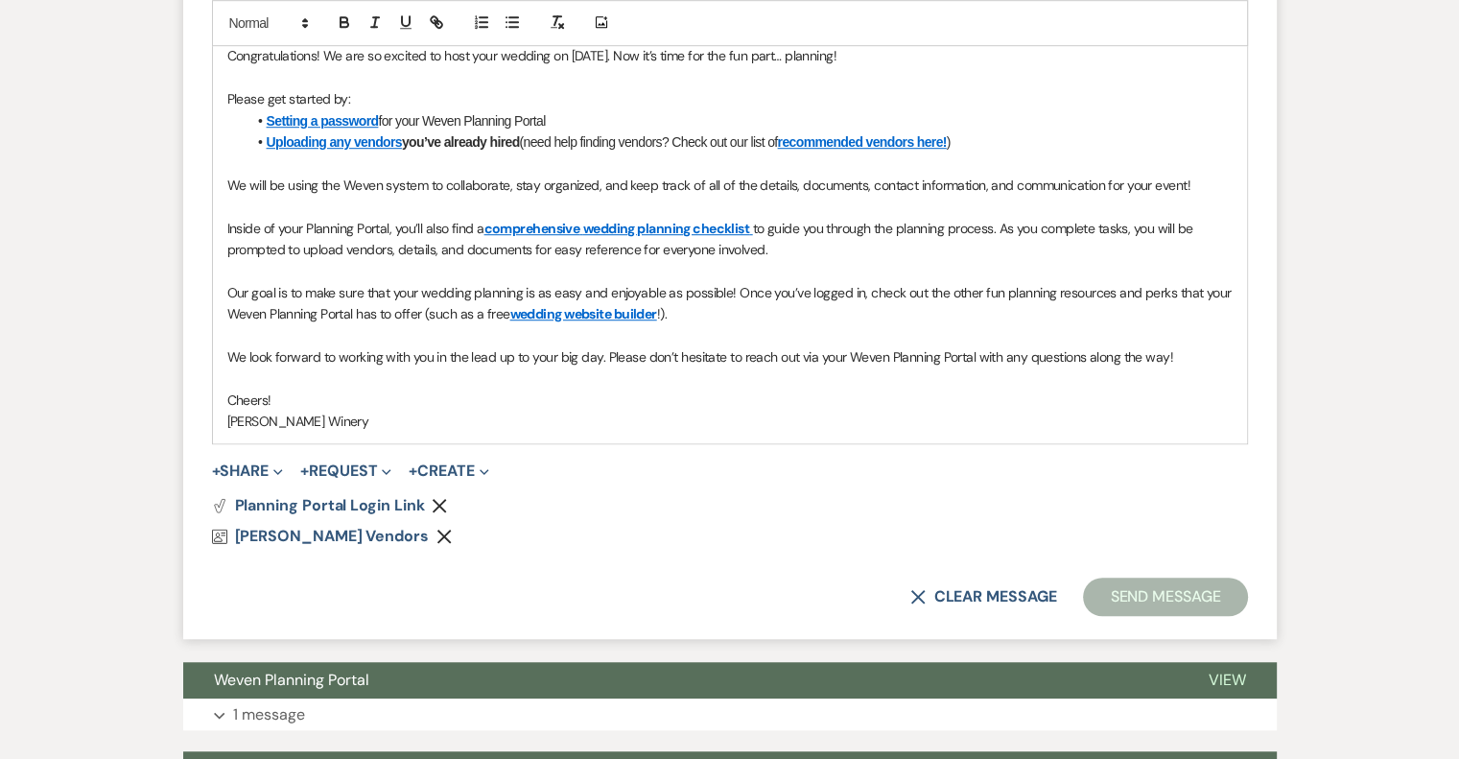
scroll to position [947, 0]
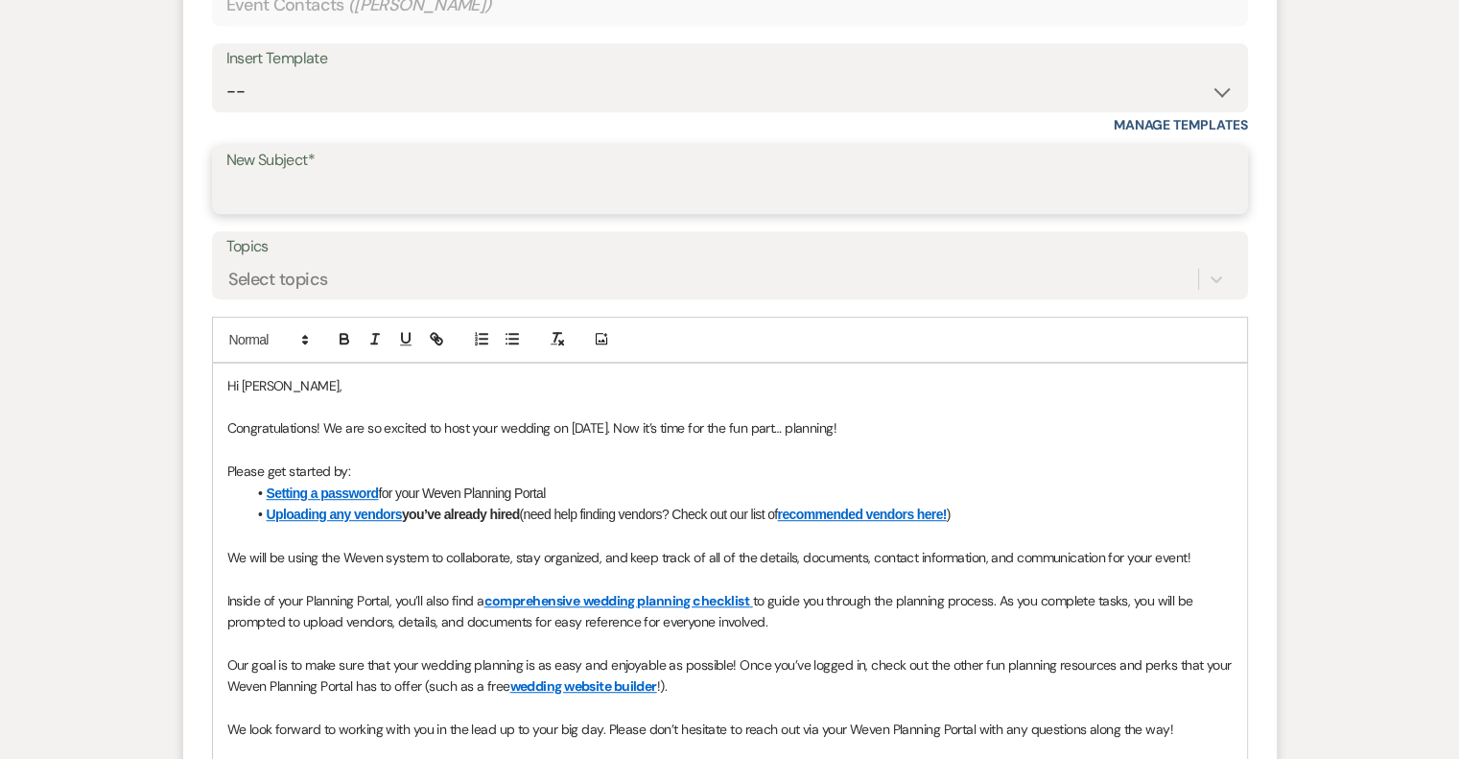
click at [327, 175] on input "New Subject*" at bounding box center [729, 193] width 1007 height 37
type input "Weven Planning Portal"
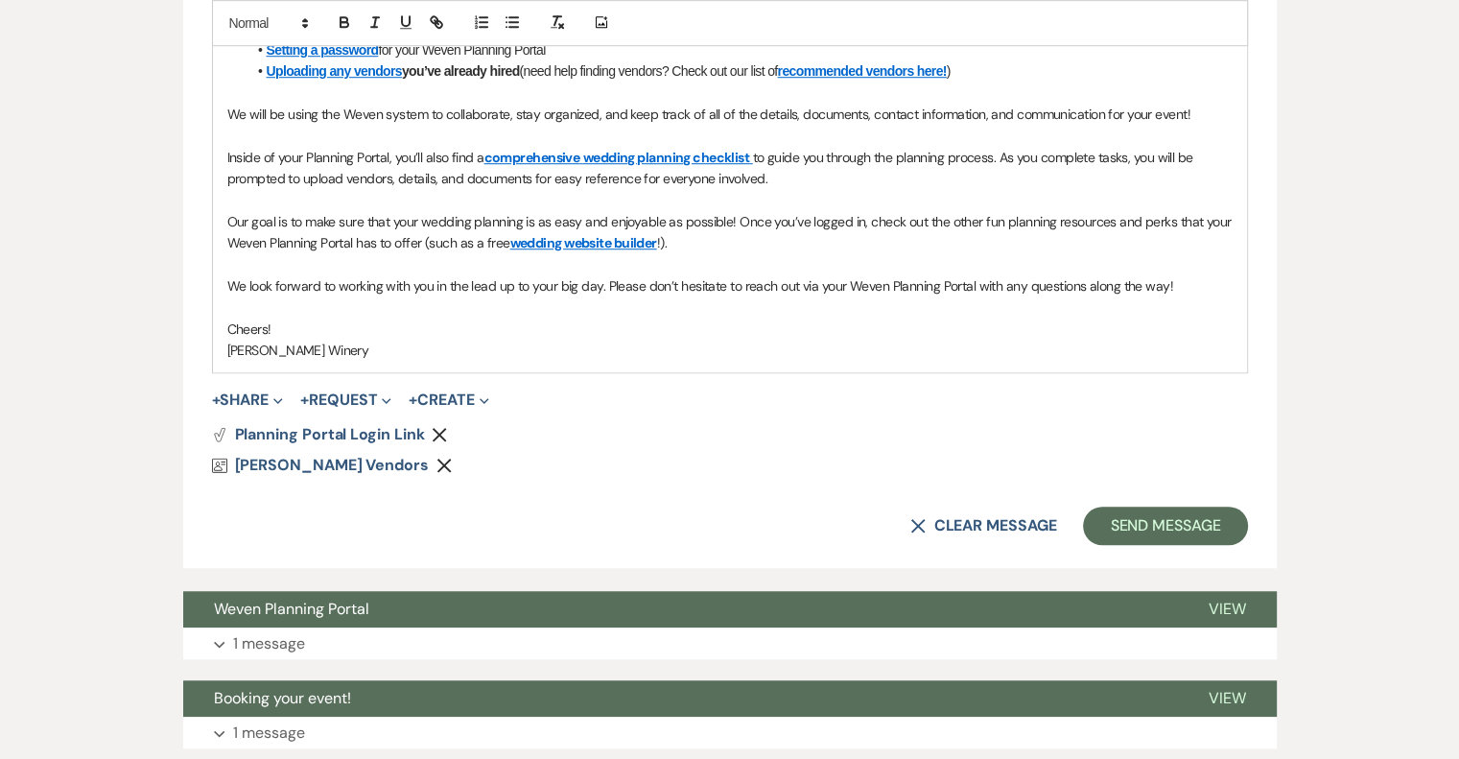
scroll to position [1619, 0]
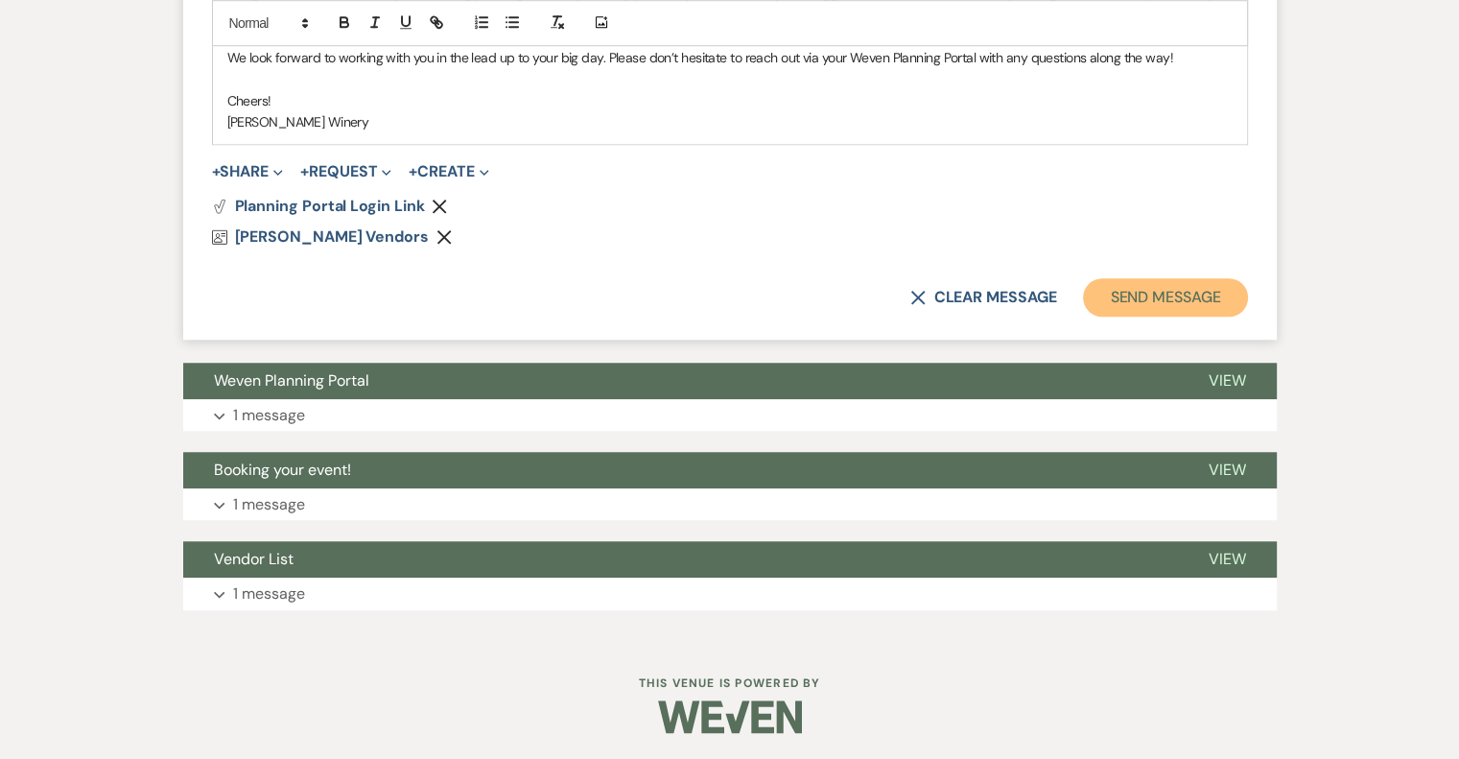
click at [1130, 297] on button "Send Message" at bounding box center [1165, 297] width 164 height 38
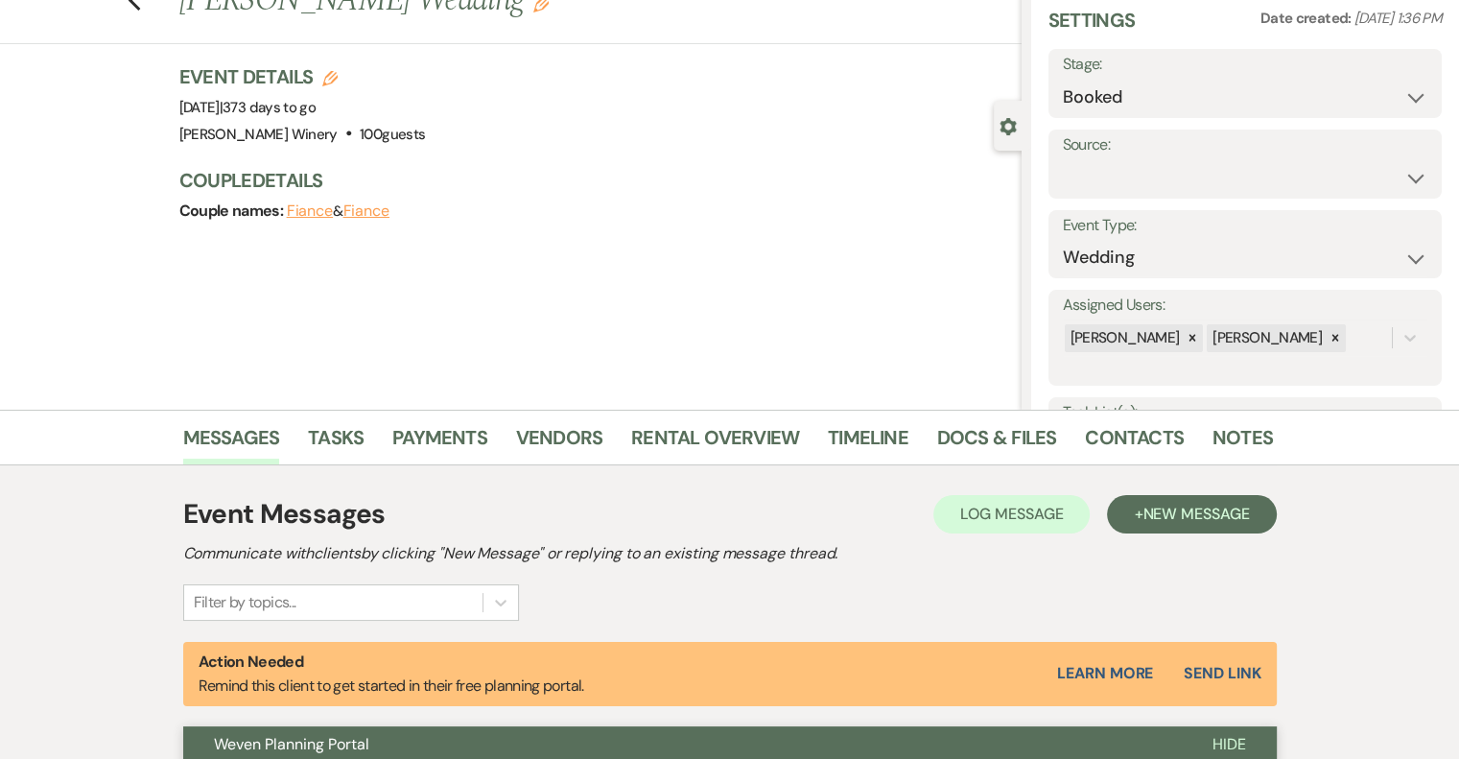
scroll to position [0, 0]
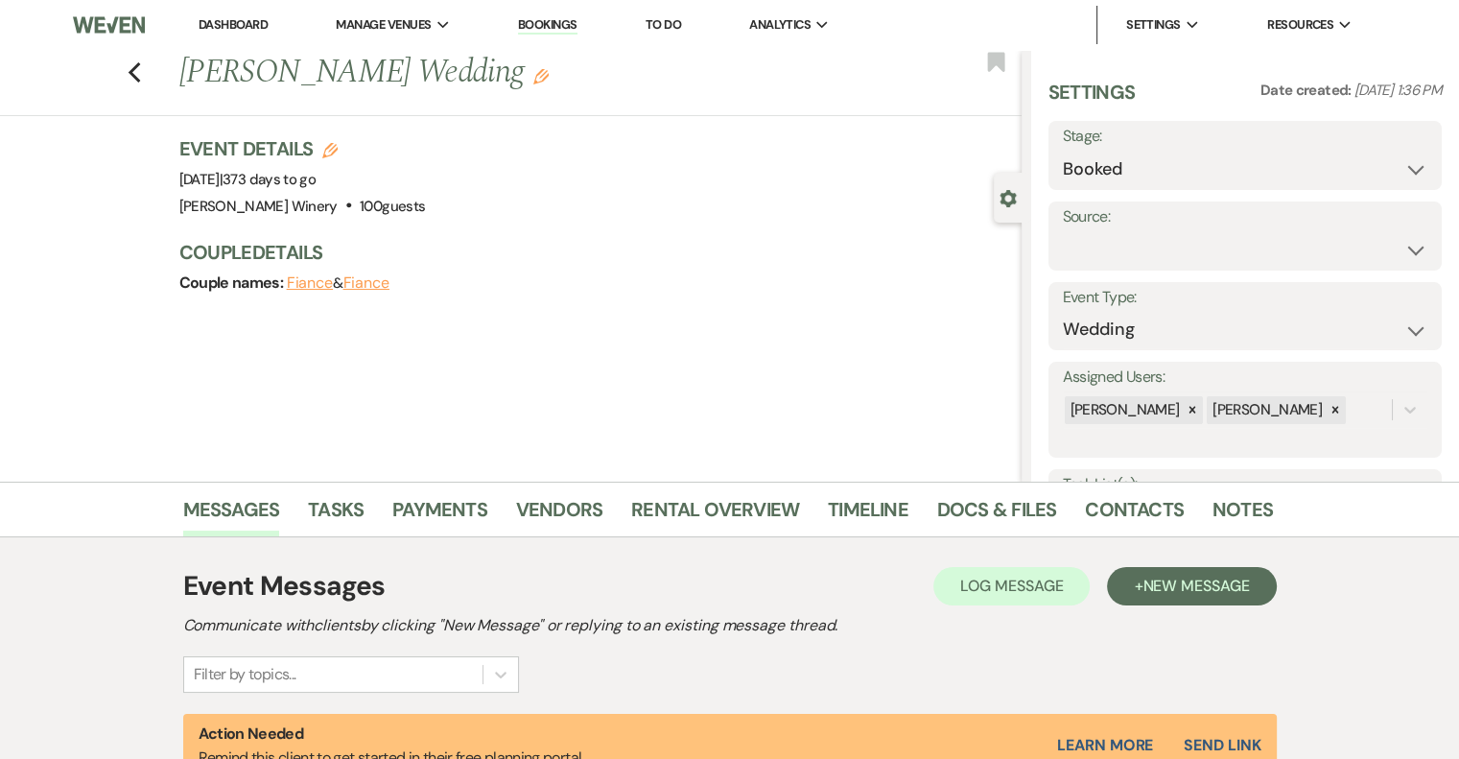
click at [246, 20] on link "Dashboard" at bounding box center [233, 24] width 69 height 16
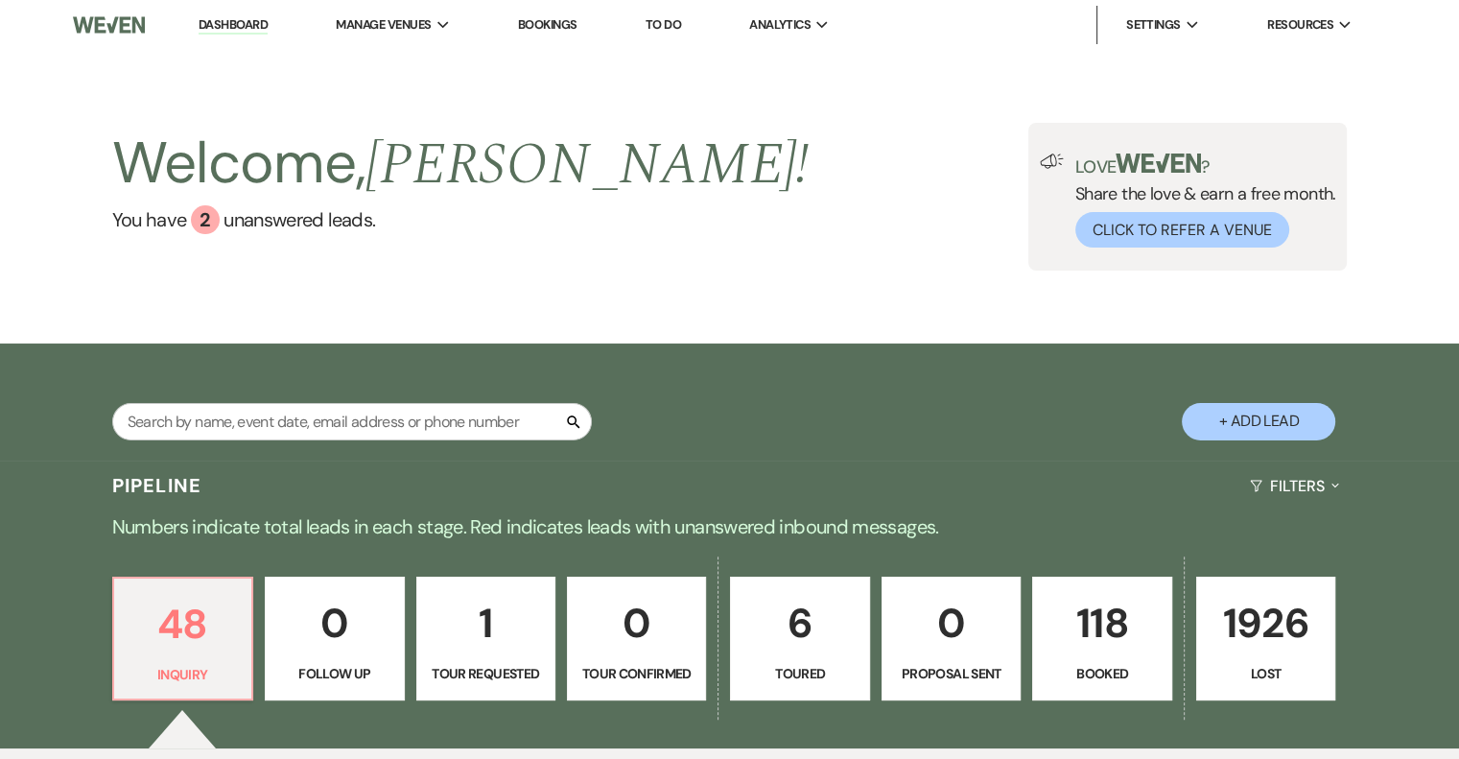
click at [1112, 615] on p "118" at bounding box center [1101, 623] width 114 height 64
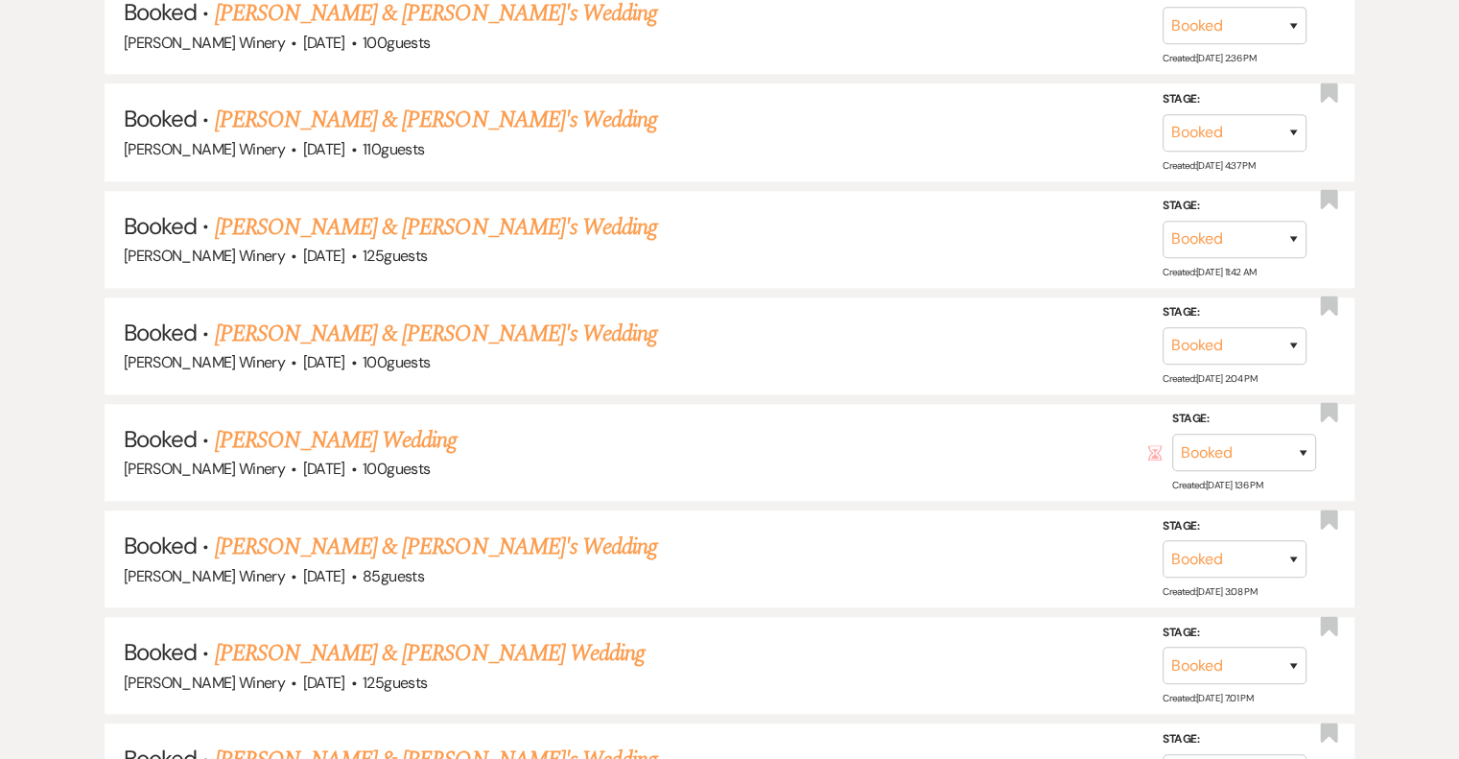
scroll to position [1630, 0]
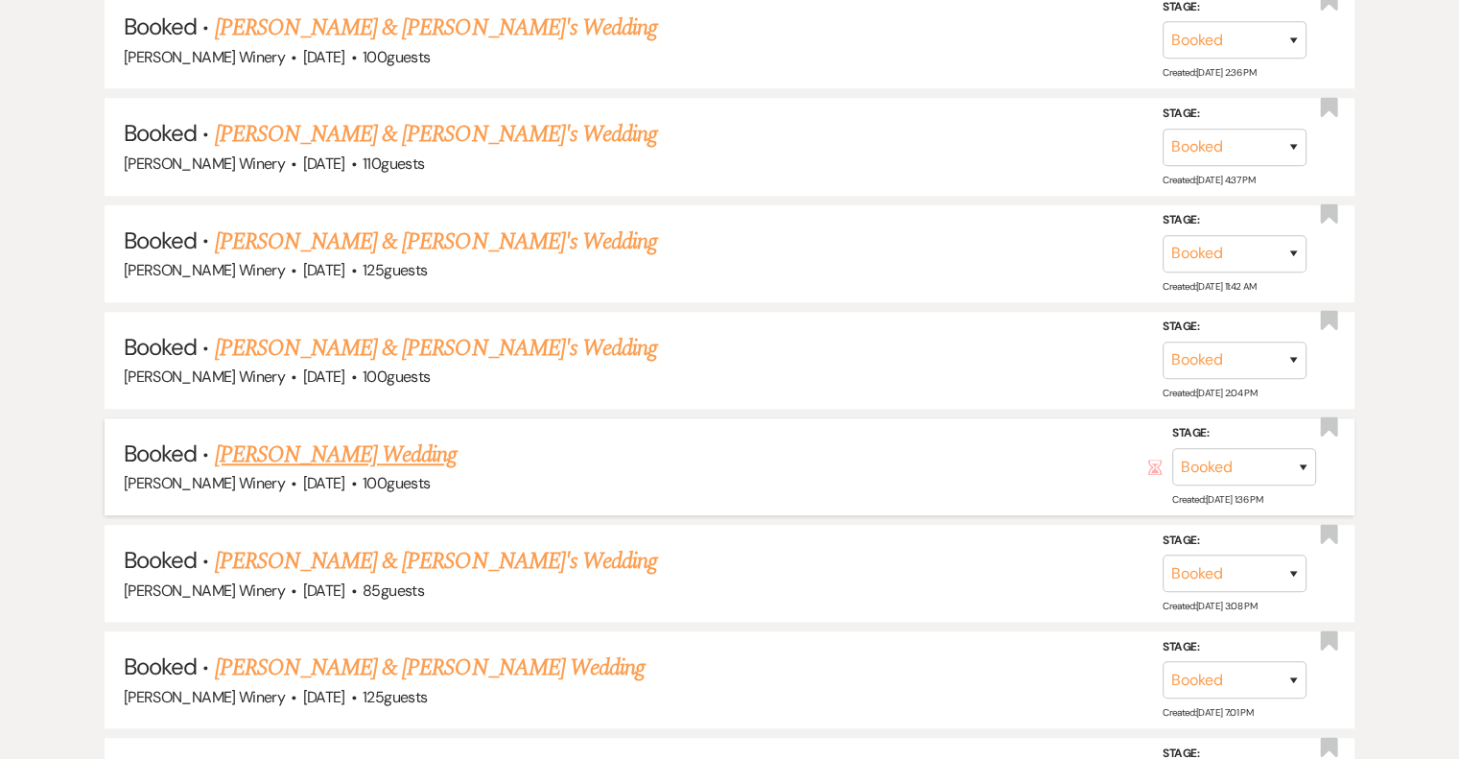
click at [373, 440] on link "[PERSON_NAME] Wedding" at bounding box center [336, 454] width 243 height 35
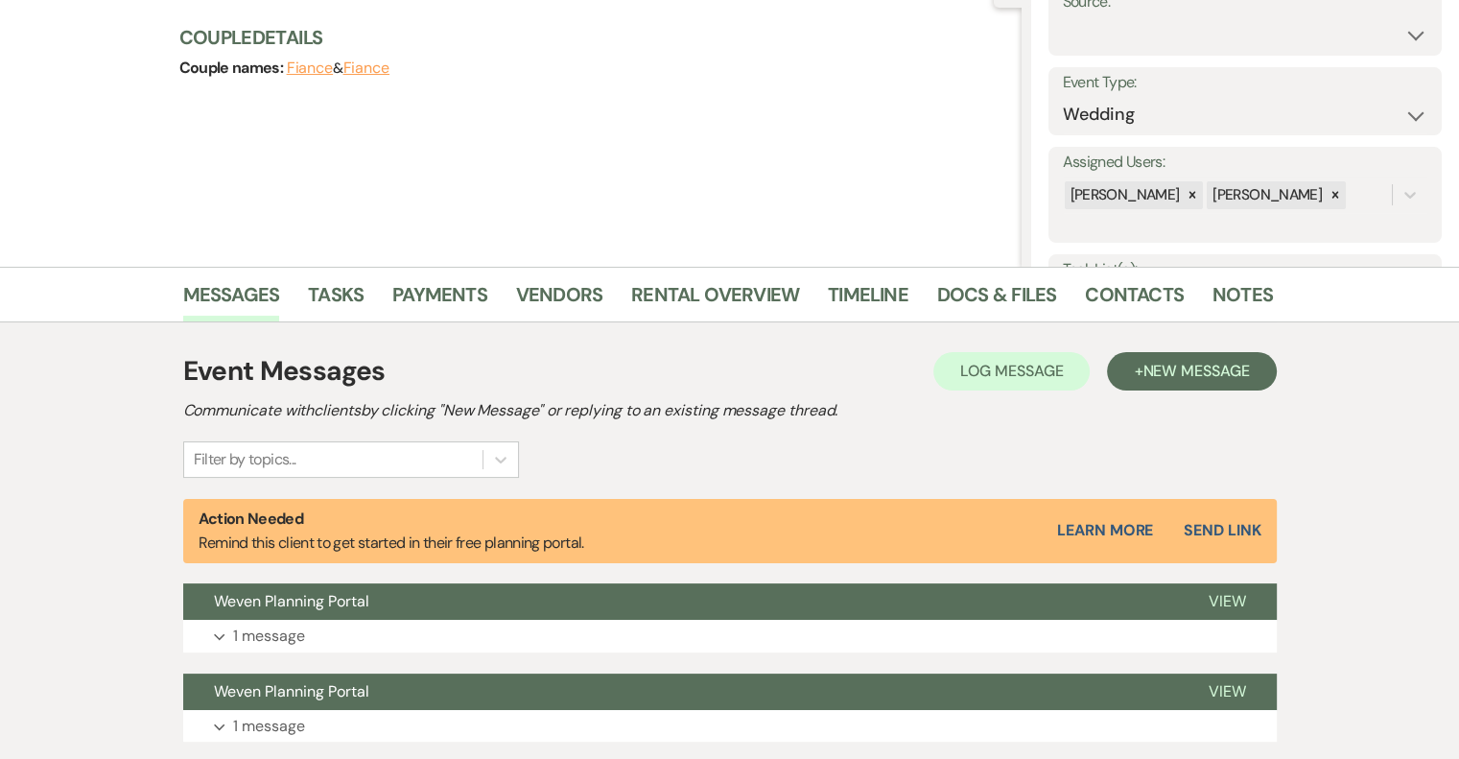
scroll to position [288, 0]
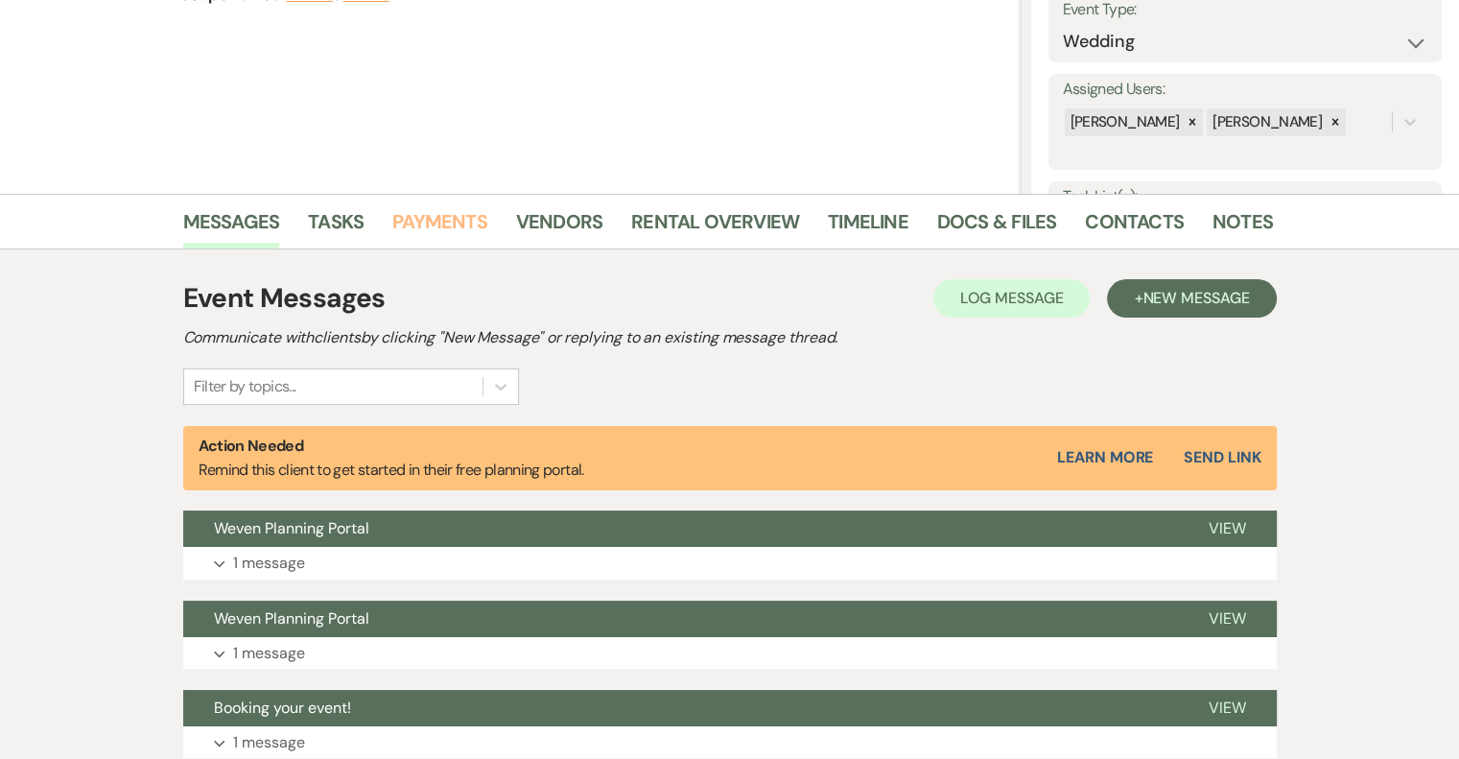
click at [440, 220] on link "Payments" at bounding box center [439, 227] width 95 height 42
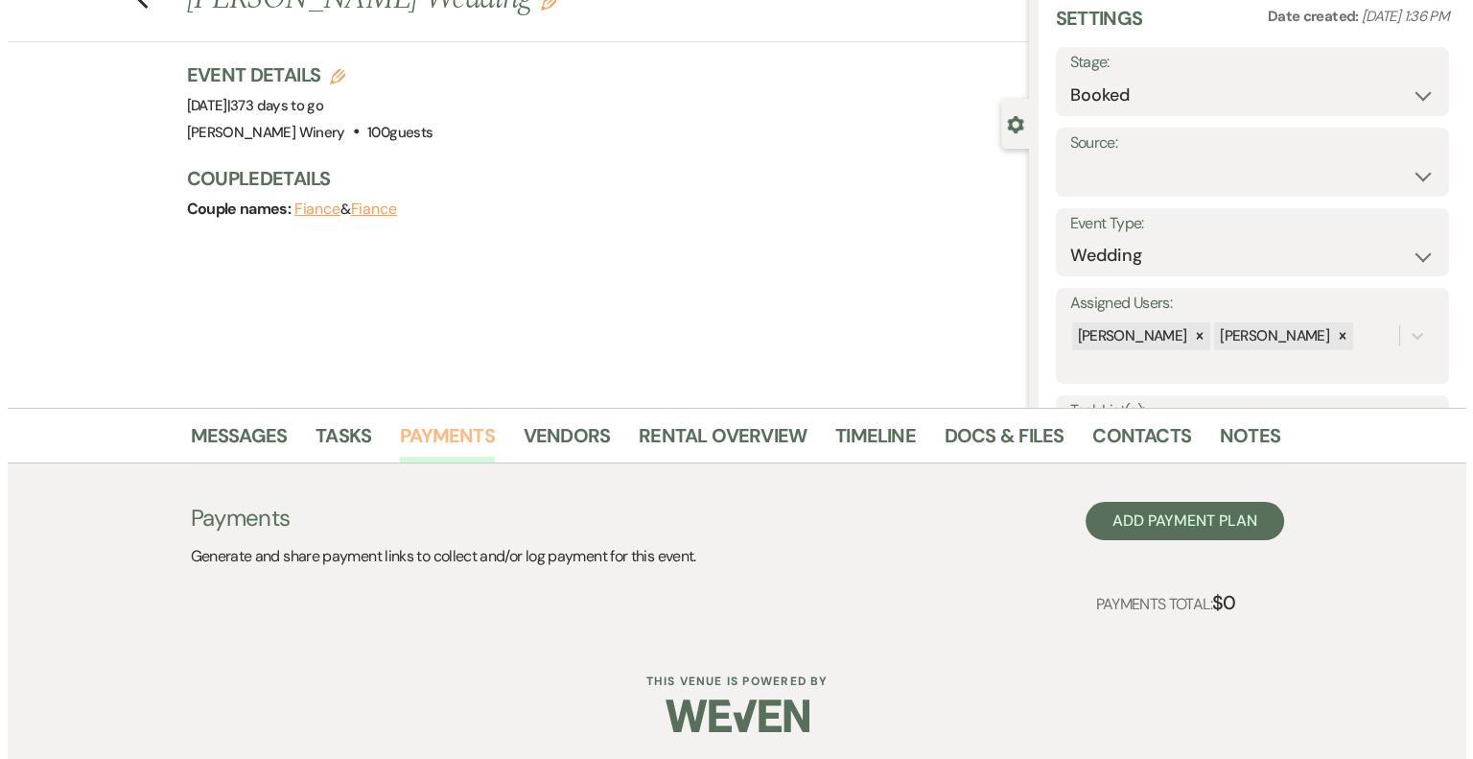
scroll to position [75, 0]
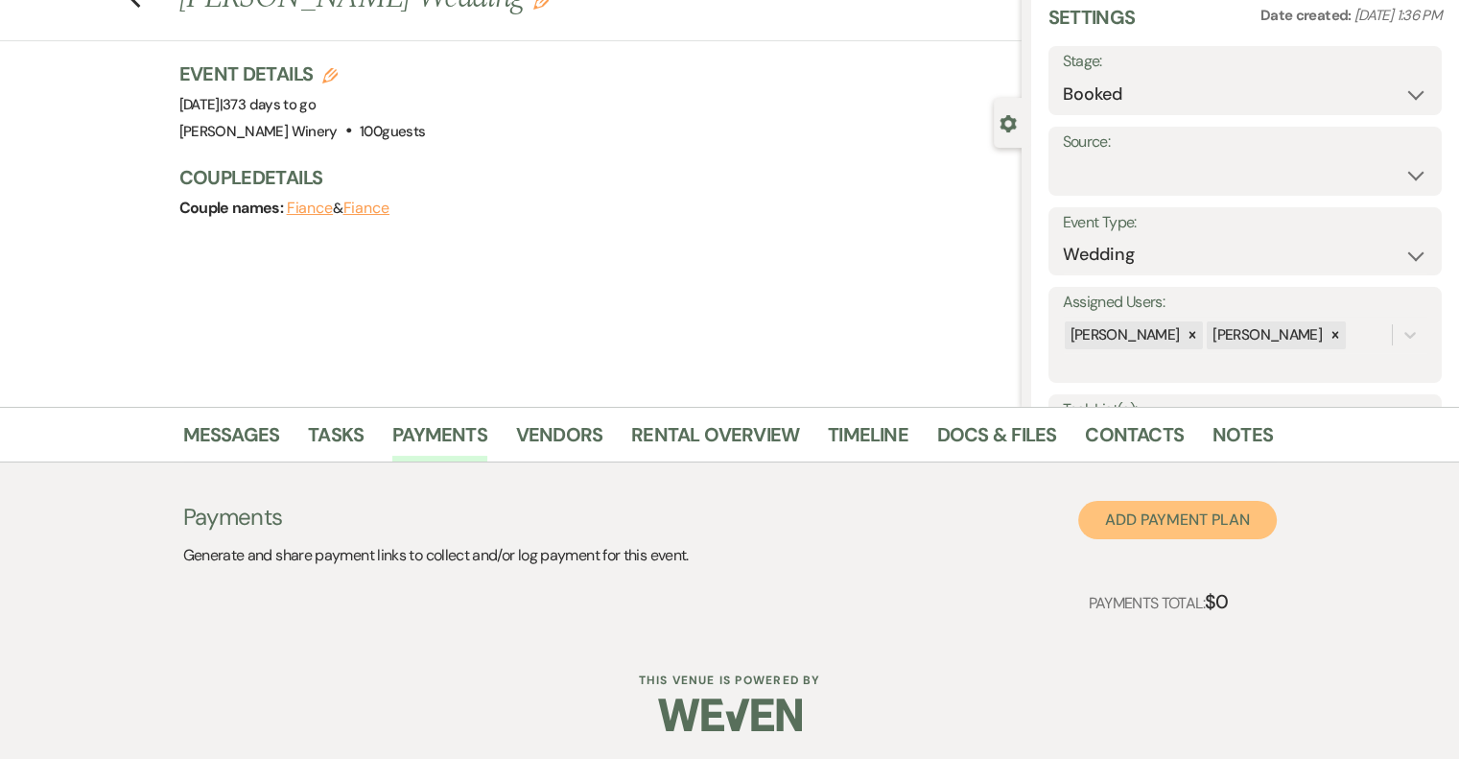
click at [1222, 520] on button "Add Payment Plan" at bounding box center [1177, 520] width 199 height 38
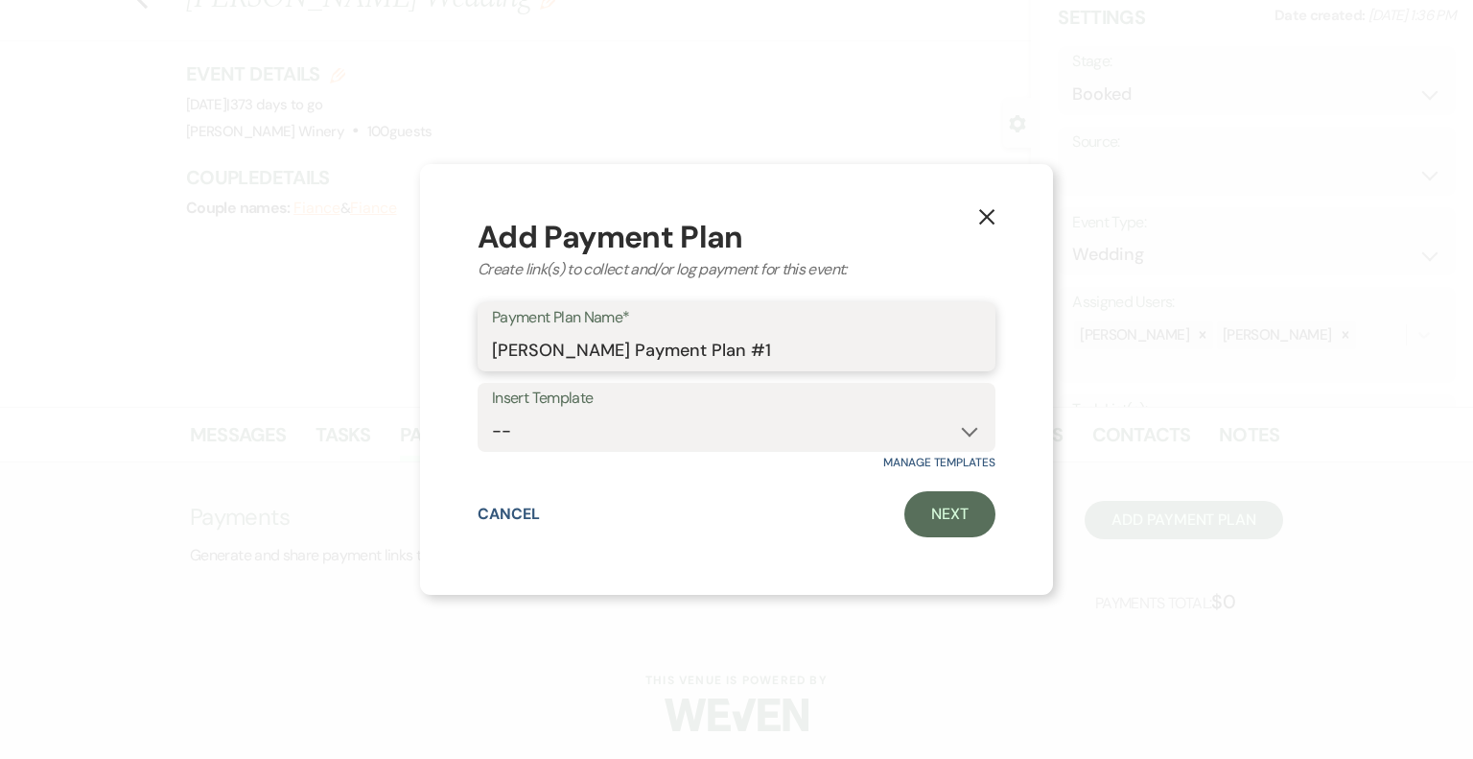
drag, startPoint x: 689, startPoint y: 348, endPoint x: 791, endPoint y: 345, distance: 102.6
click at [791, 345] on input "Kelly Gustine's Payment Plan #1" at bounding box center [736, 350] width 489 height 37
type input "Kelly Gustine's Payment Venue Deposit"
click at [978, 528] on link "Next" at bounding box center [949, 514] width 91 height 46
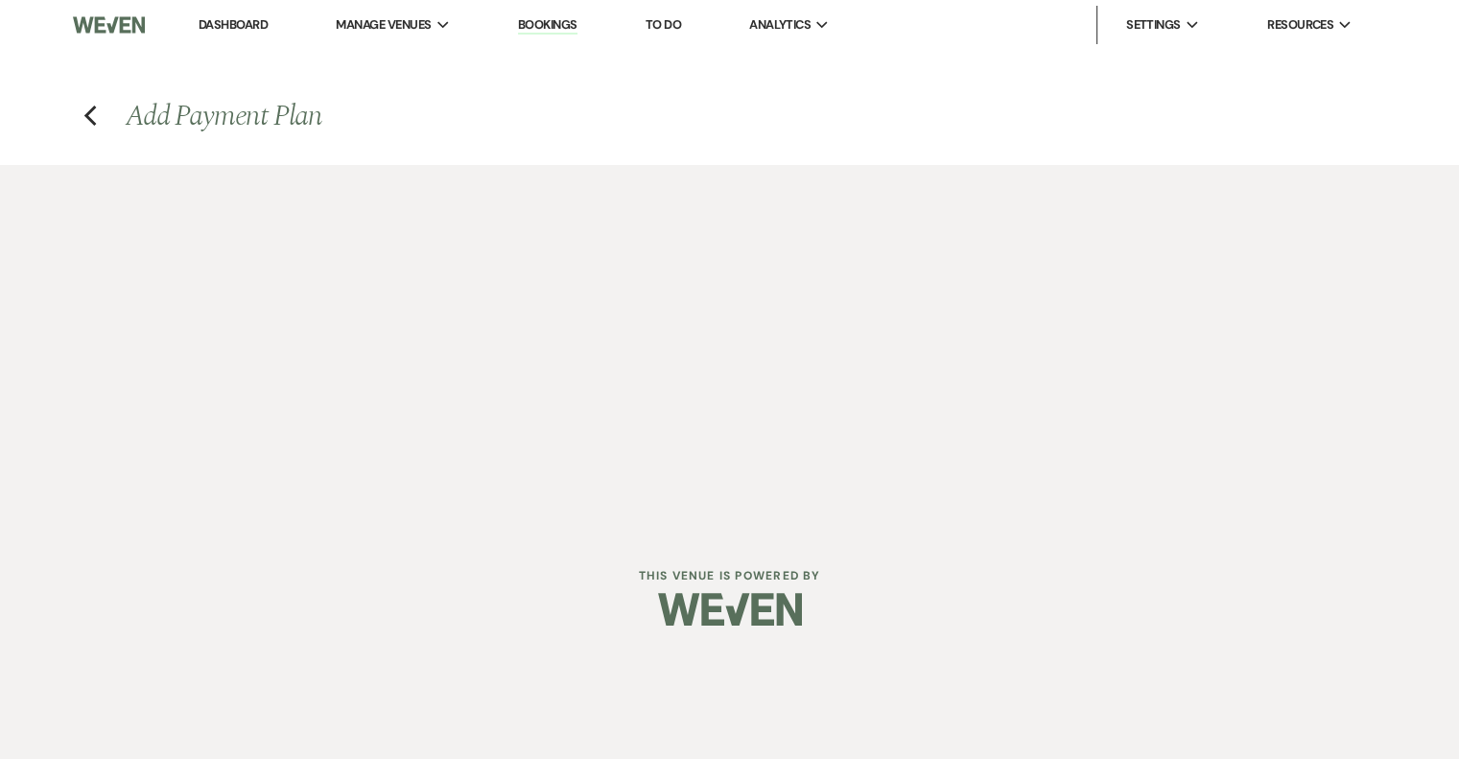
select select "2"
select select "percentage"
select select "true"
select select "client"
select select "weeks"
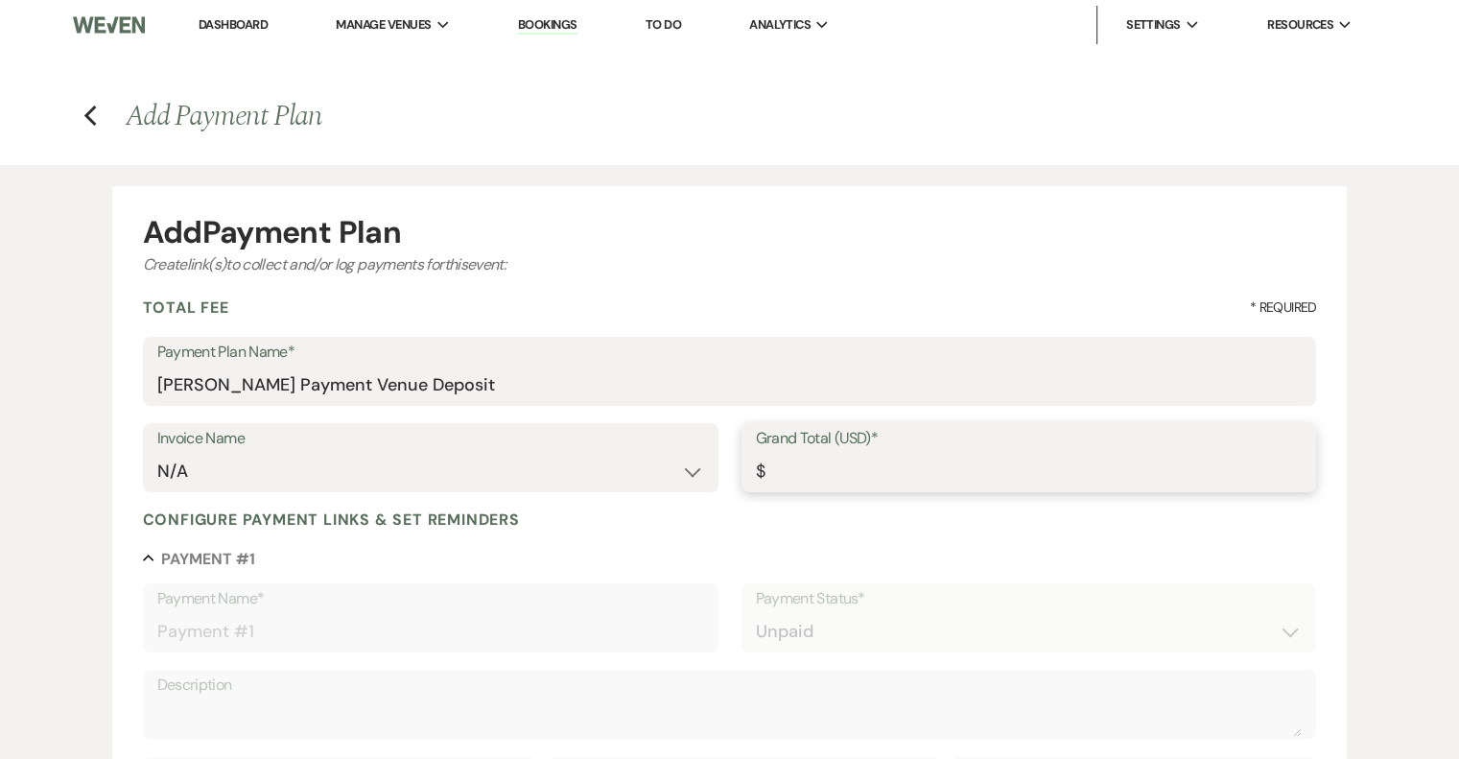
click at [869, 466] on input "Grand Total (USD)*" at bounding box center [1029, 471] width 547 height 37
type input "5"
type input "5.00"
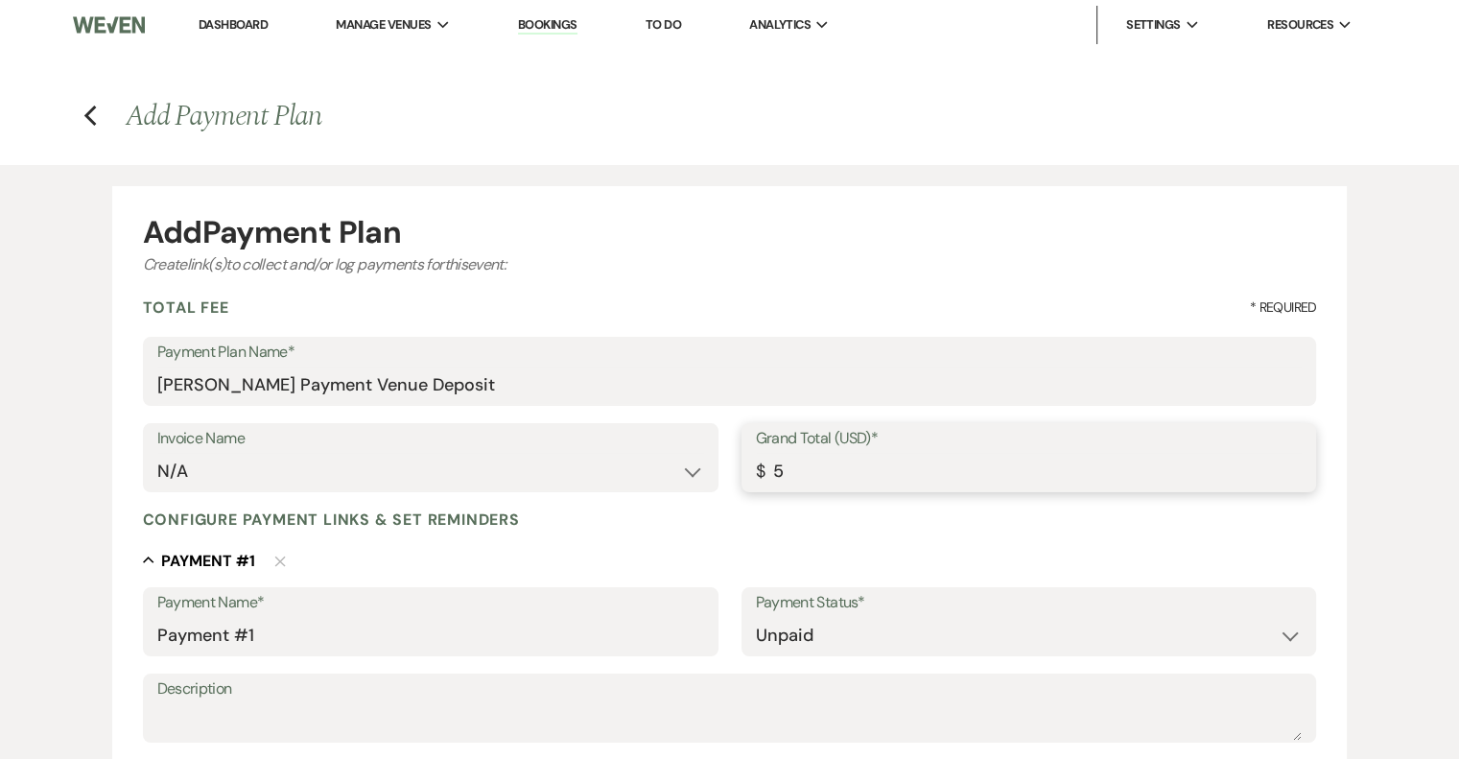
type input "50"
type input "50.00"
type input "500"
type input "500.00"
type input "5000"
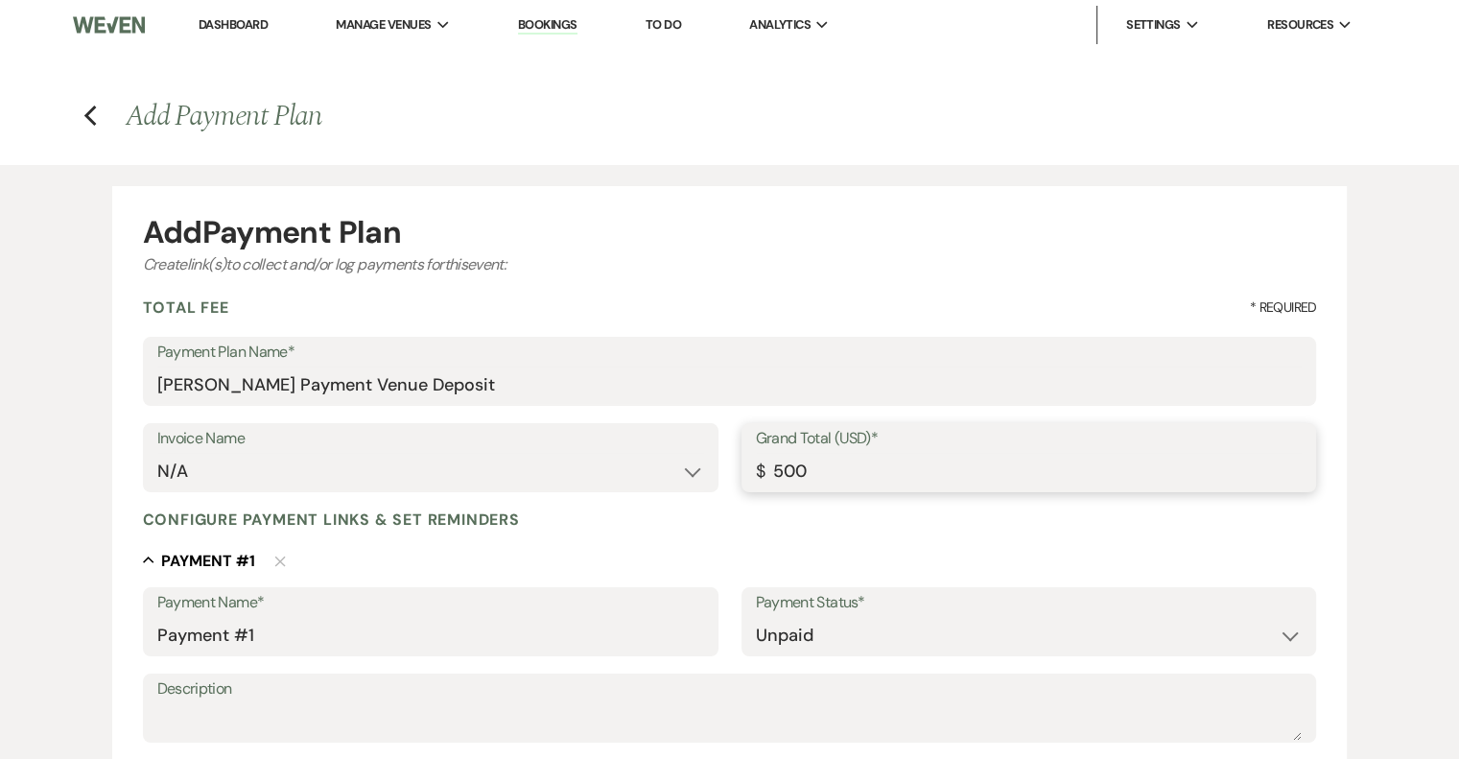
type input "5000.00"
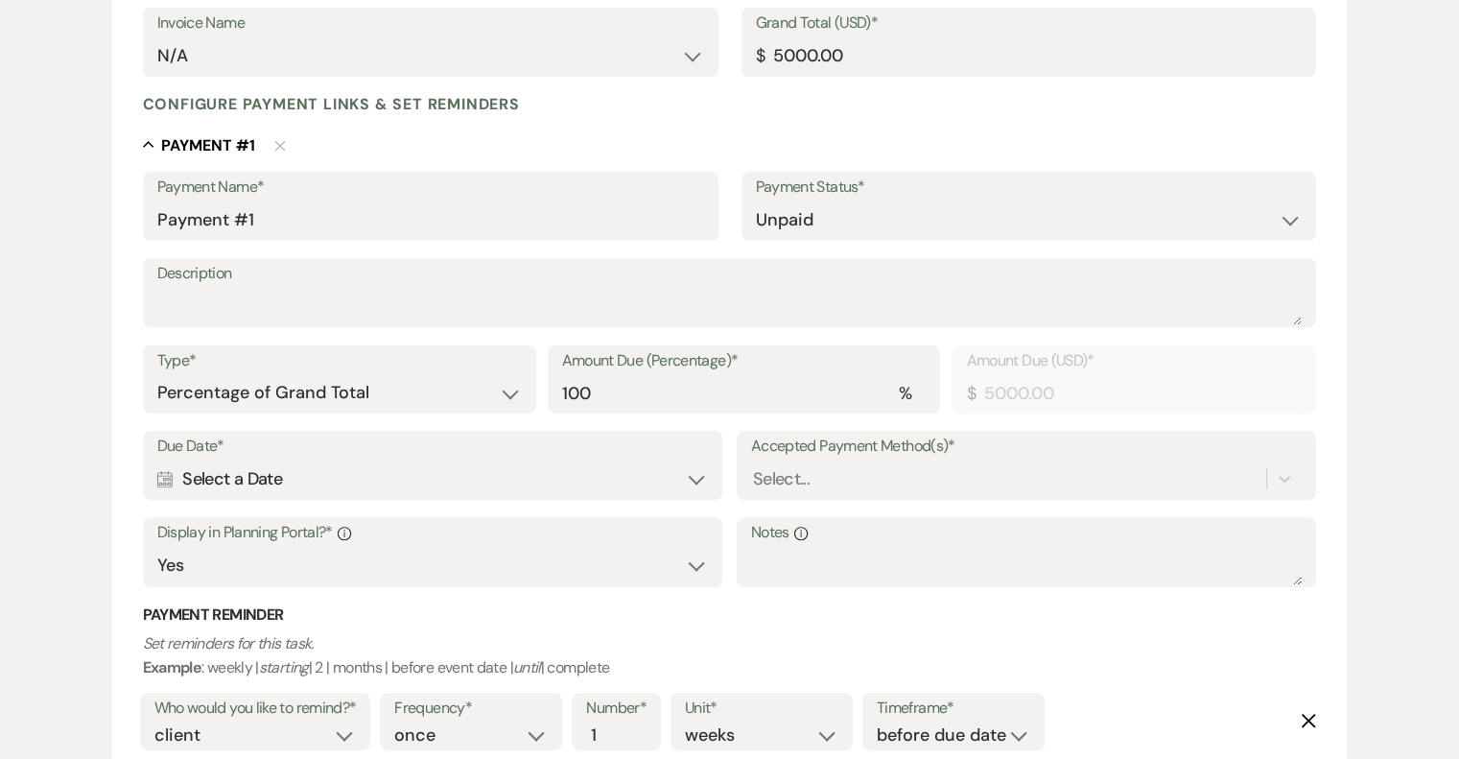
scroll to position [479, 0]
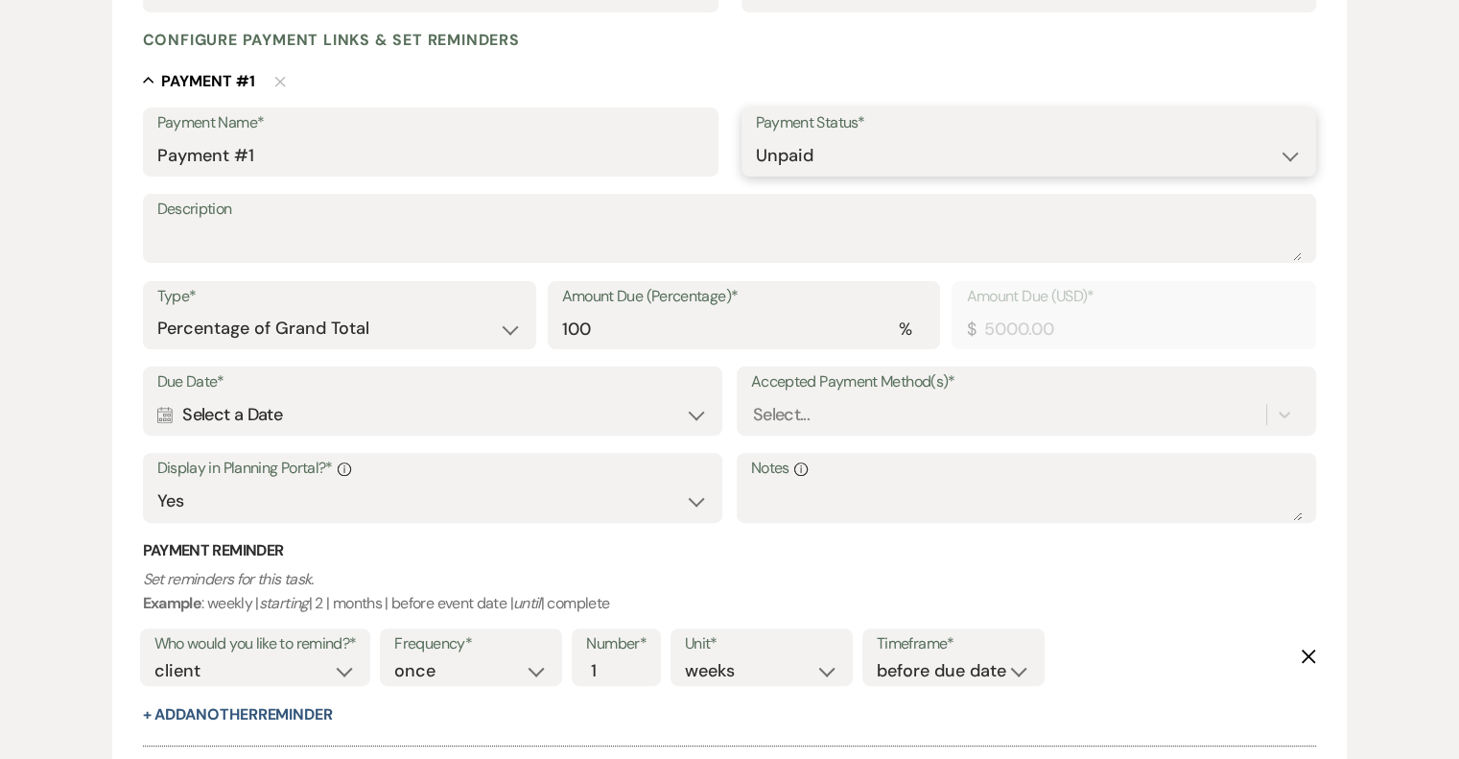
click at [829, 157] on select "Paid Unpaid" at bounding box center [1029, 155] width 547 height 37
select select "1"
click at [756, 137] on select "Paid Unpaid" at bounding box center [1029, 155] width 547 height 37
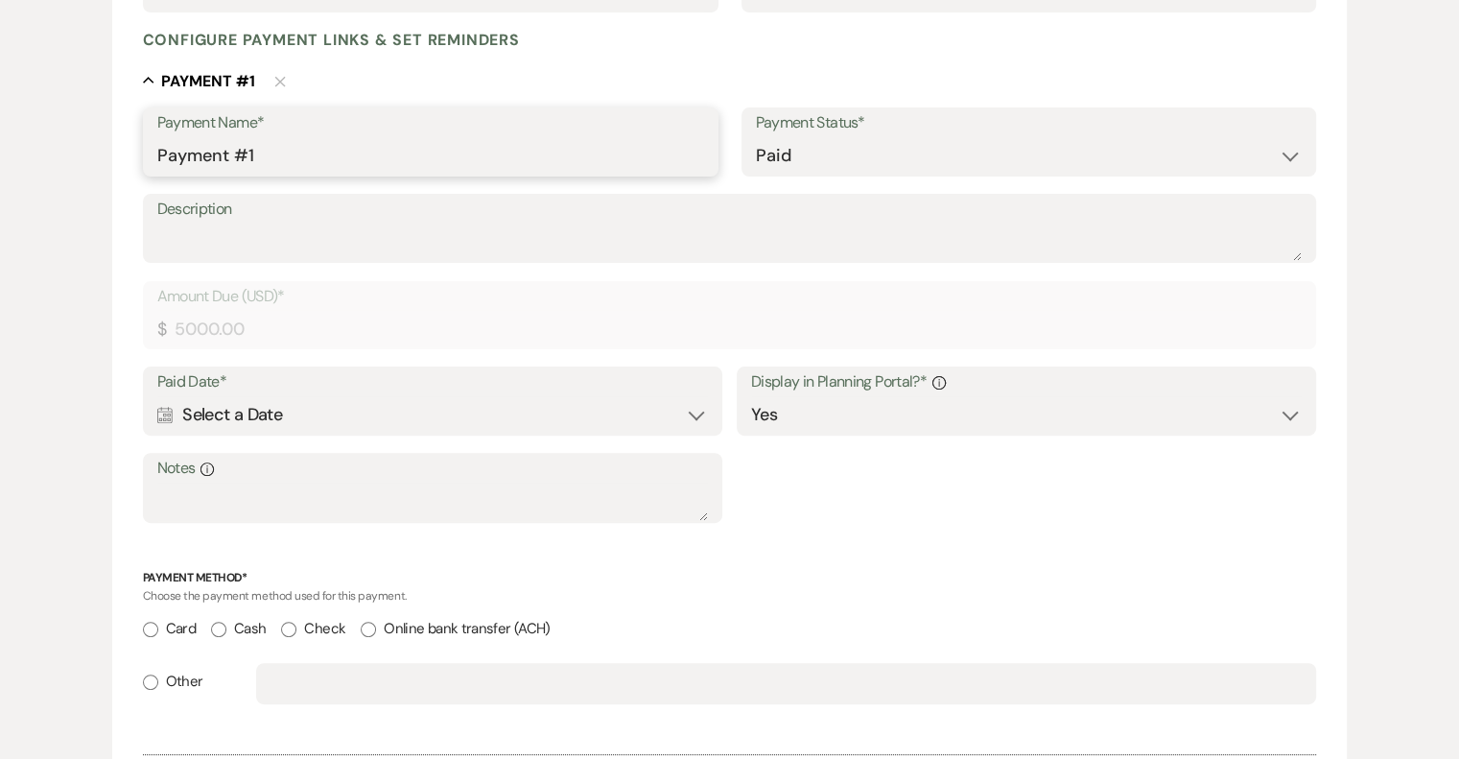
drag, startPoint x: 270, startPoint y: 156, endPoint x: 0, endPoint y: 103, distance: 275.7
click at [0, 103] on div "Add Payment Plan Create link(s) to collect and/or log payments for this event: …" at bounding box center [729, 274] width 1459 height 1179
type input "Venue Deposit"
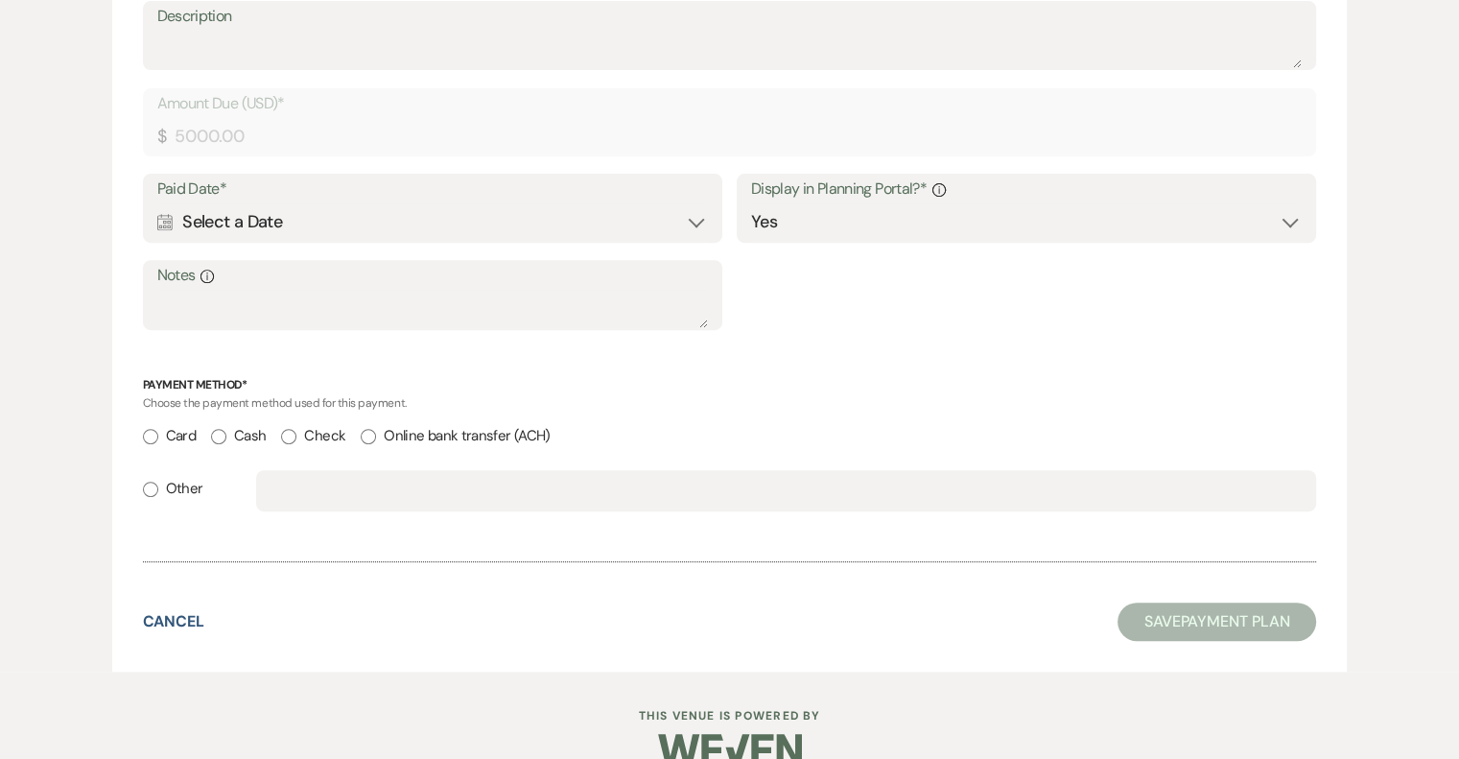
scroll to position [708, 0]
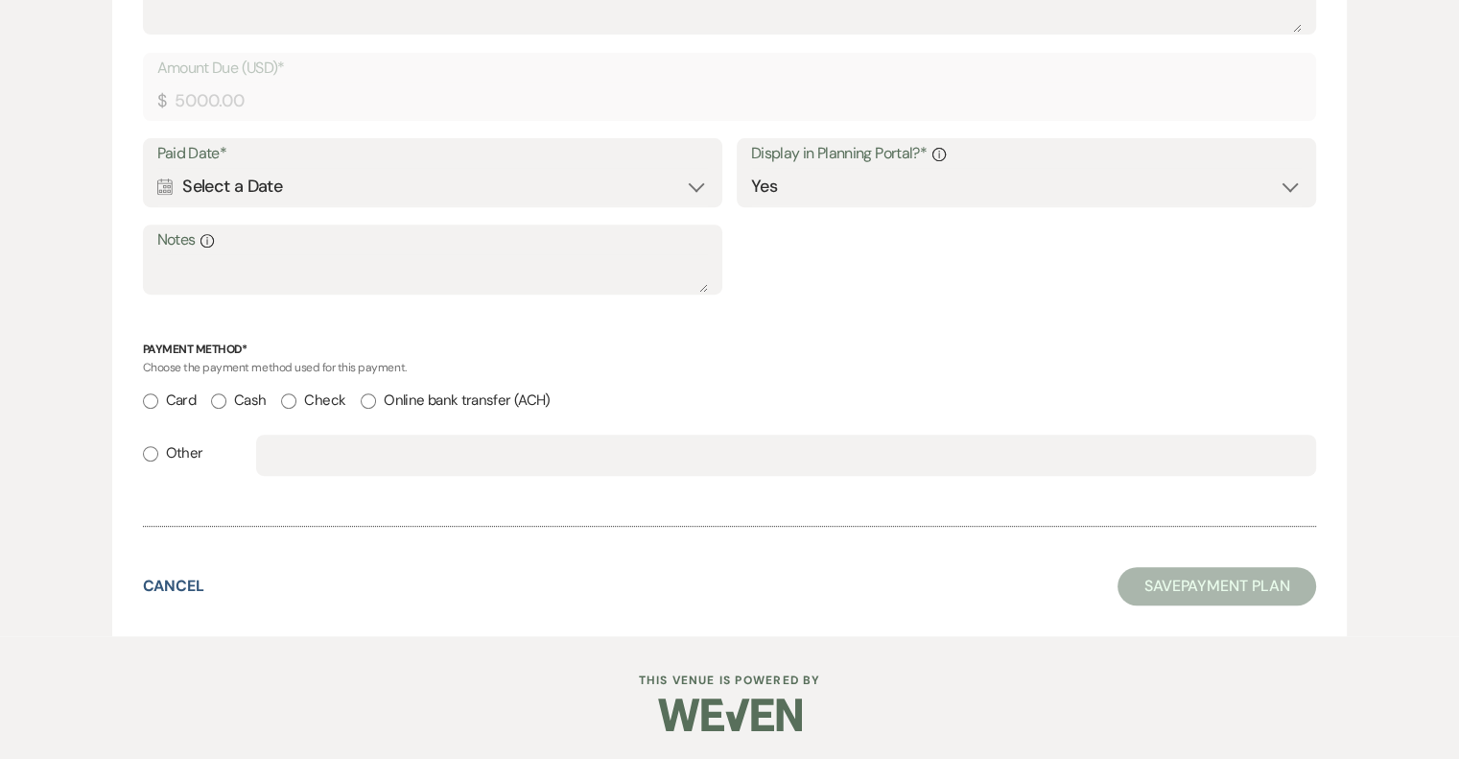
click at [152, 397] on input "Card" at bounding box center [150, 400] width 15 height 15
radio input "true"
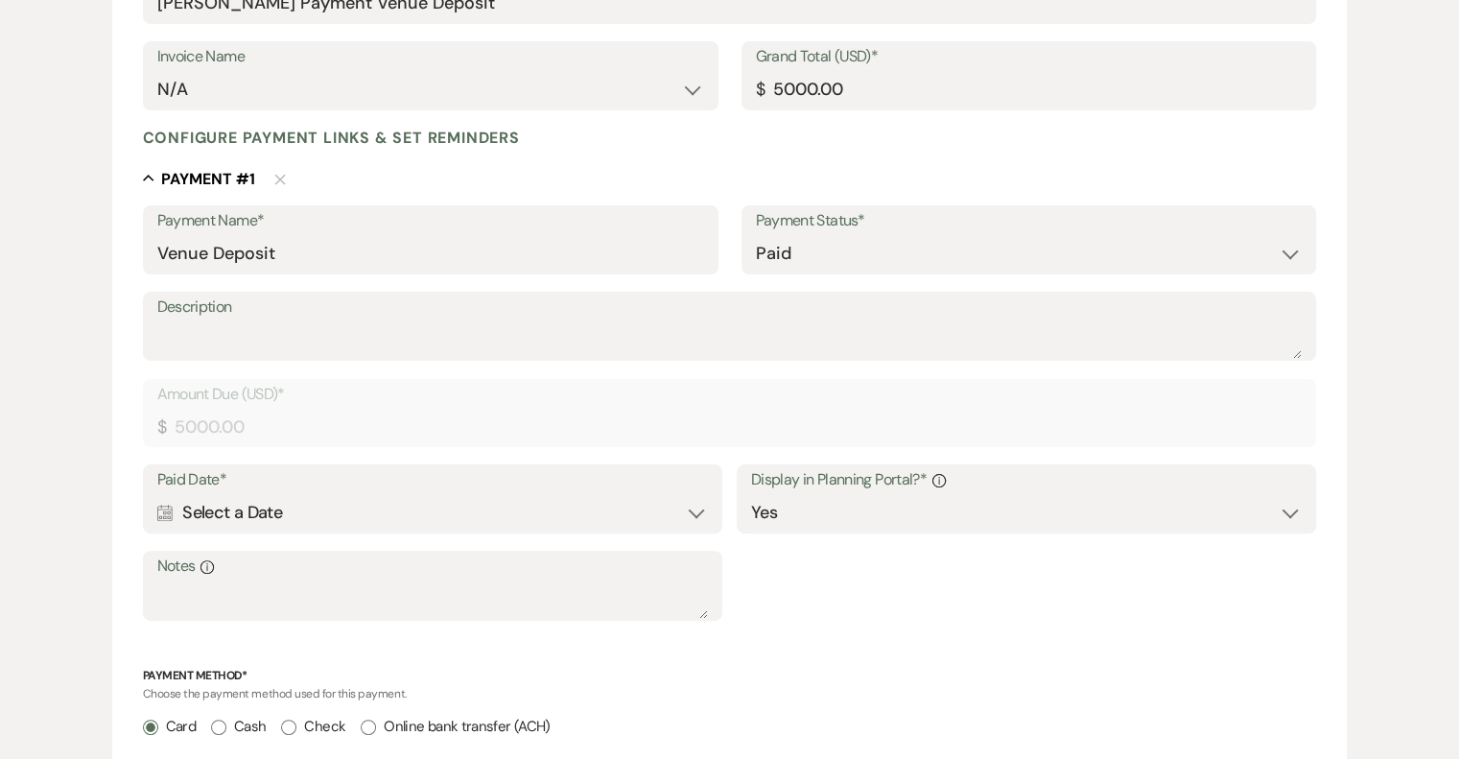
scroll to position [384, 0]
click at [341, 245] on input "Venue Deposit" at bounding box center [430, 251] width 547 height 37
click at [297, 262] on input "Venue Deposit" at bounding box center [430, 251] width 547 height 37
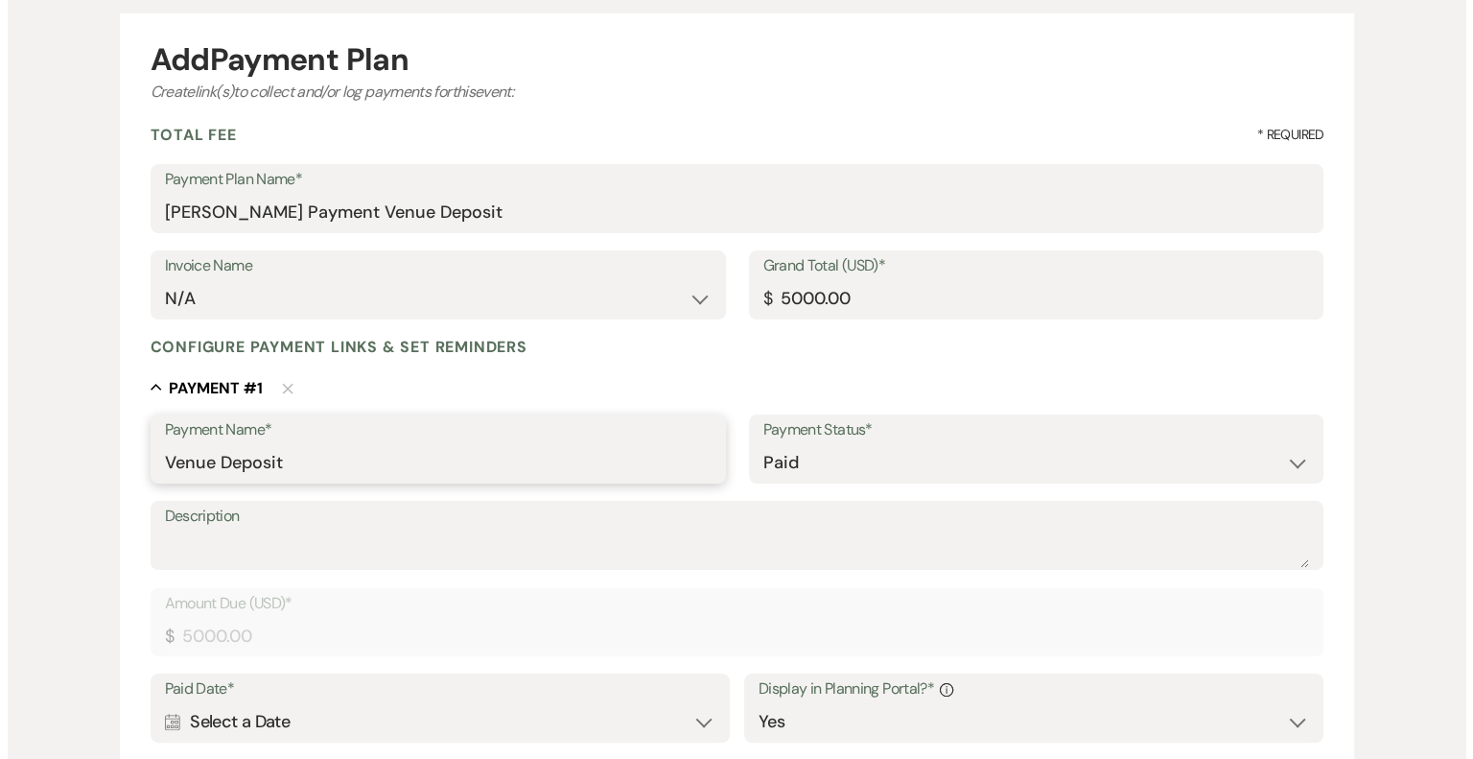
scroll to position [0, 0]
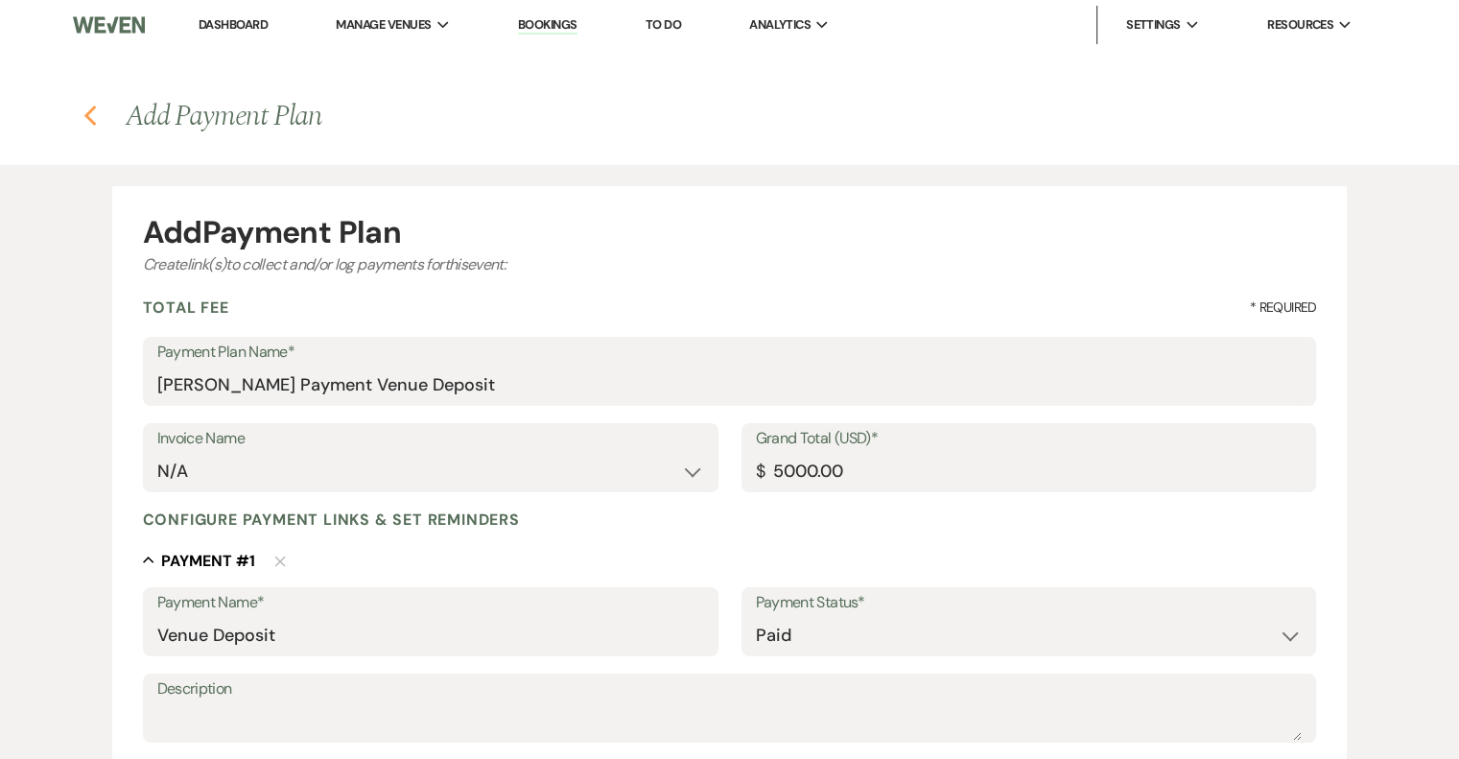
click at [89, 119] on use "button" at bounding box center [89, 115] width 12 height 21
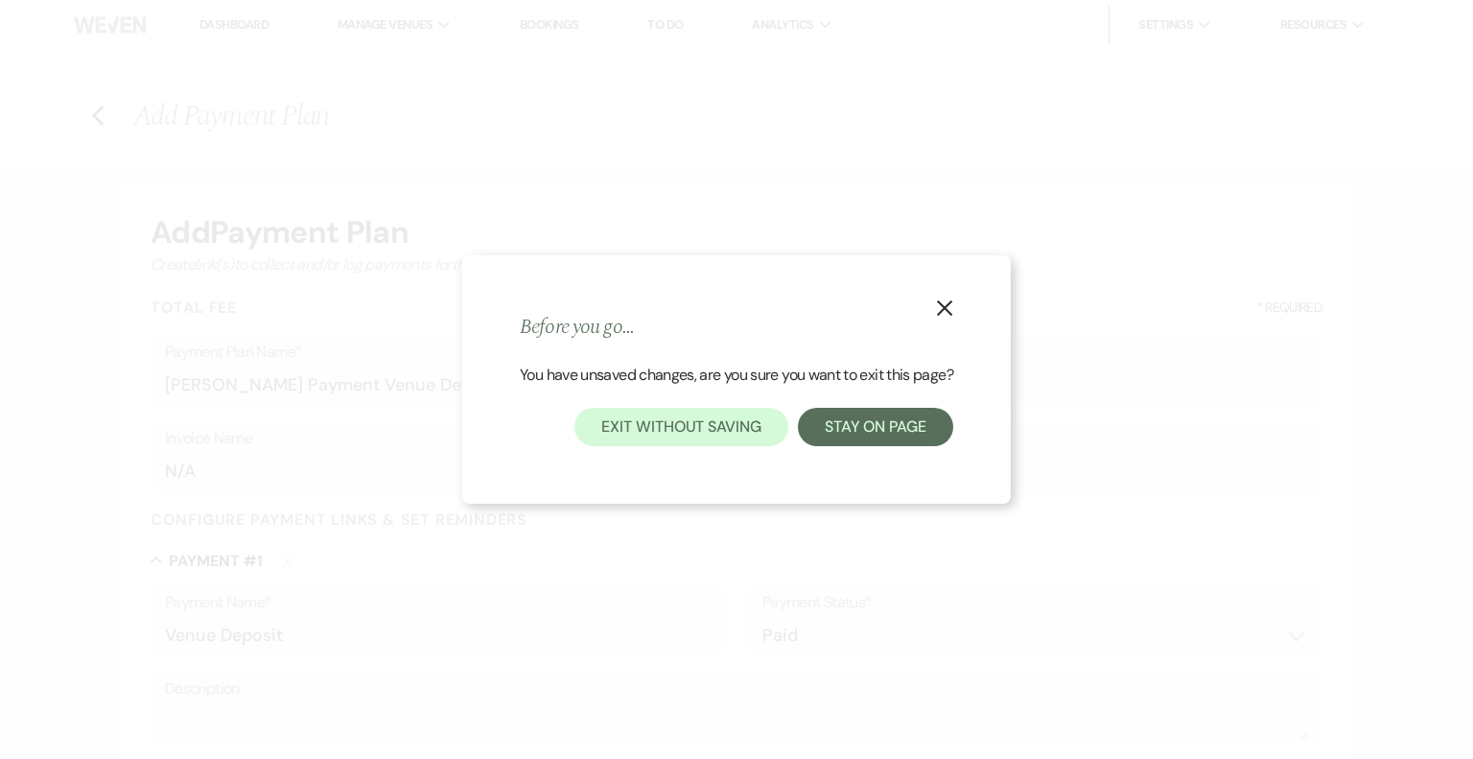
click at [574, 438] on div "Exit without saving Stay on page" at bounding box center [736, 427] width 433 height 38
click at [644, 425] on button "Exit without saving" at bounding box center [680, 427] width 213 height 38
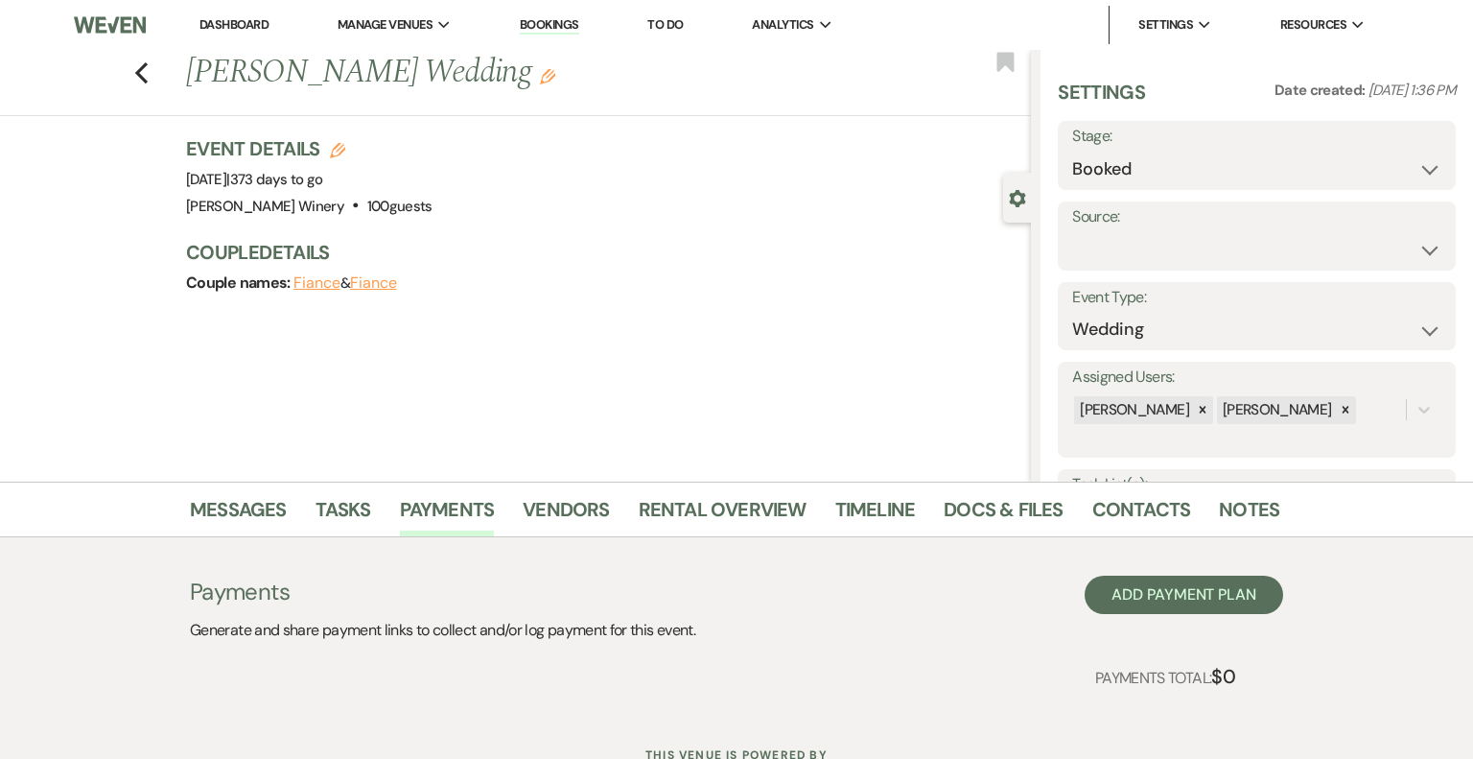
scroll to position [75, 0]
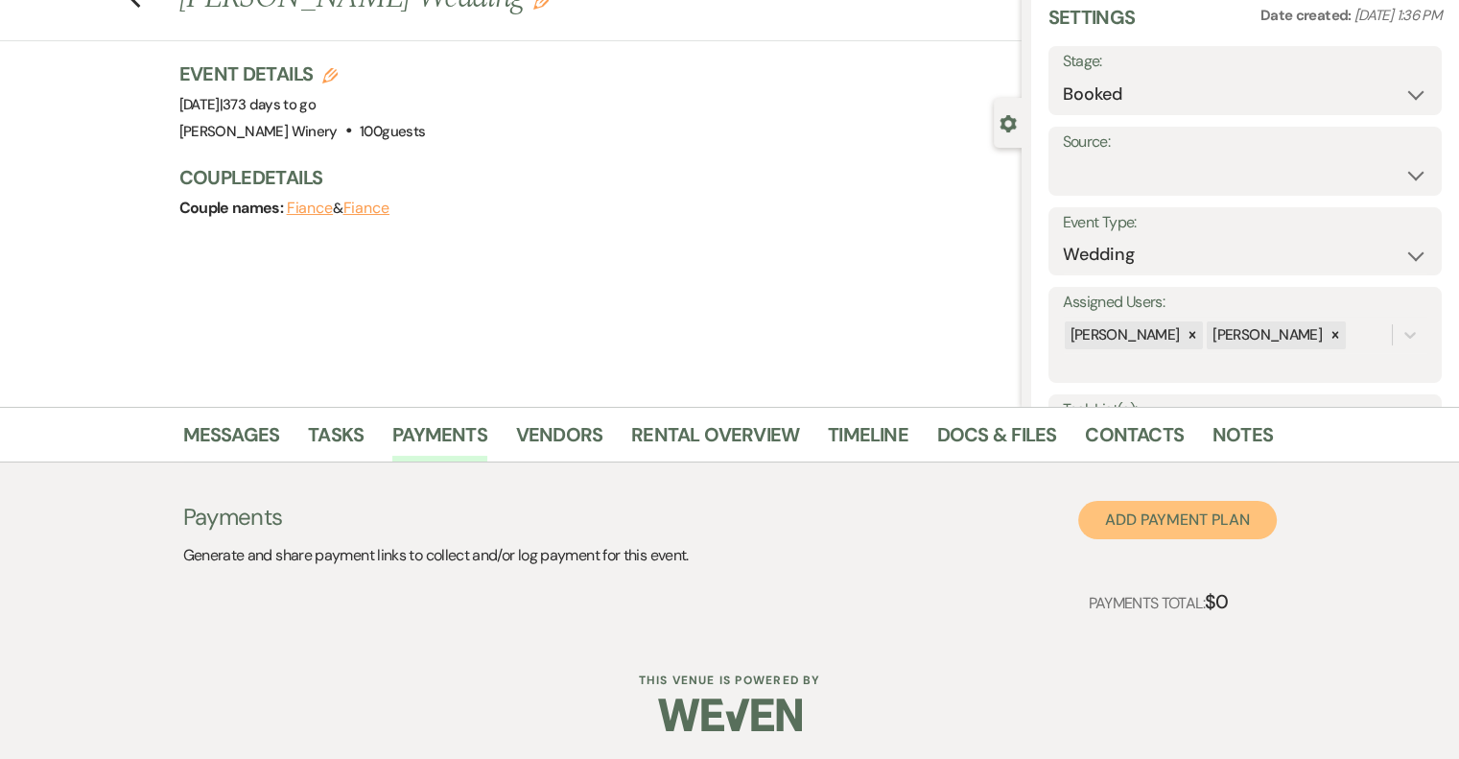
click at [1212, 521] on button "Add Payment Plan" at bounding box center [1177, 520] width 199 height 38
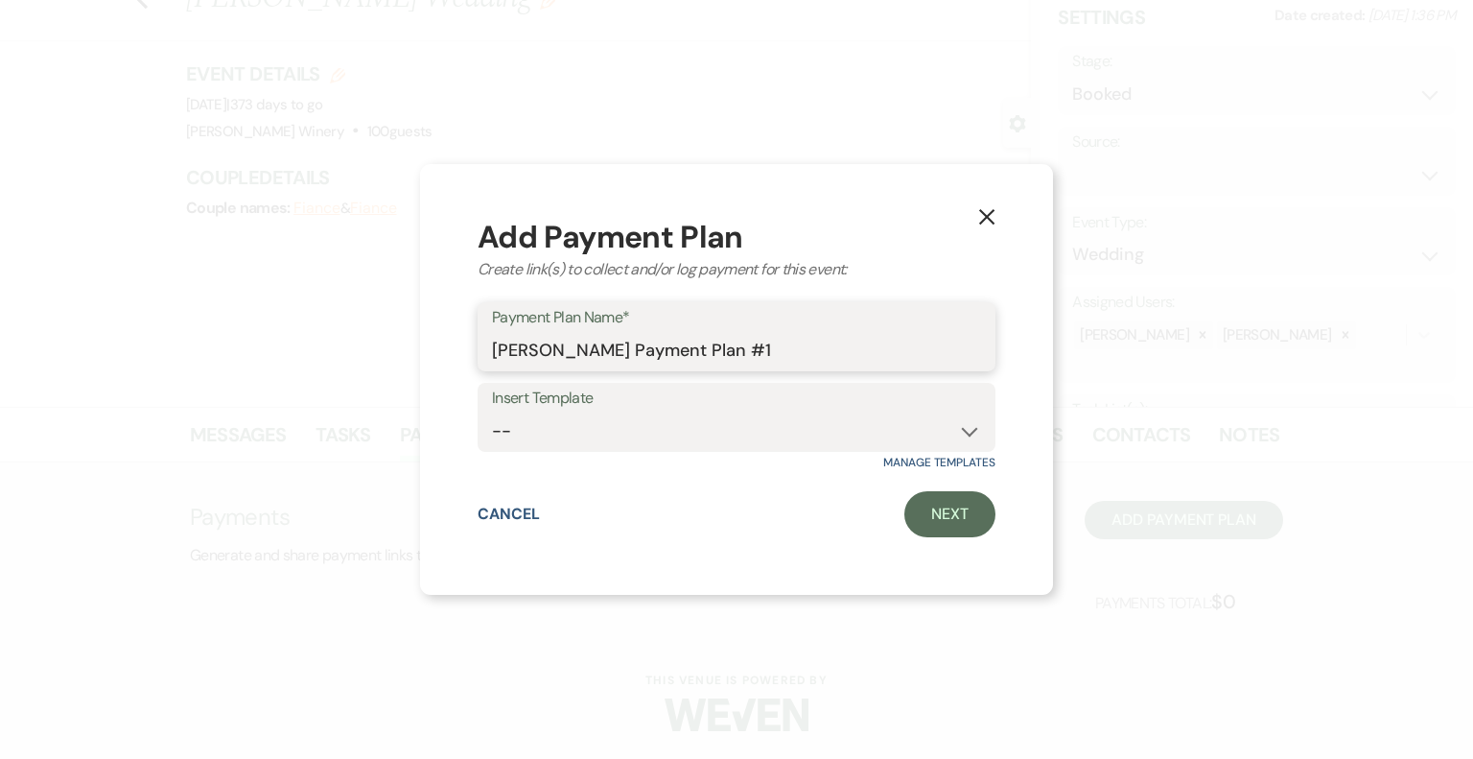
drag, startPoint x: 690, startPoint y: 350, endPoint x: 824, endPoint y: 356, distance: 133.4
click at [827, 356] on input "Kelly Gustine's Payment Plan #1" at bounding box center [736, 350] width 489 height 37
type input "Kelly Gustine's Payment Venue Deposit"
click at [961, 515] on link "Next" at bounding box center [949, 514] width 91 height 46
select select "2"
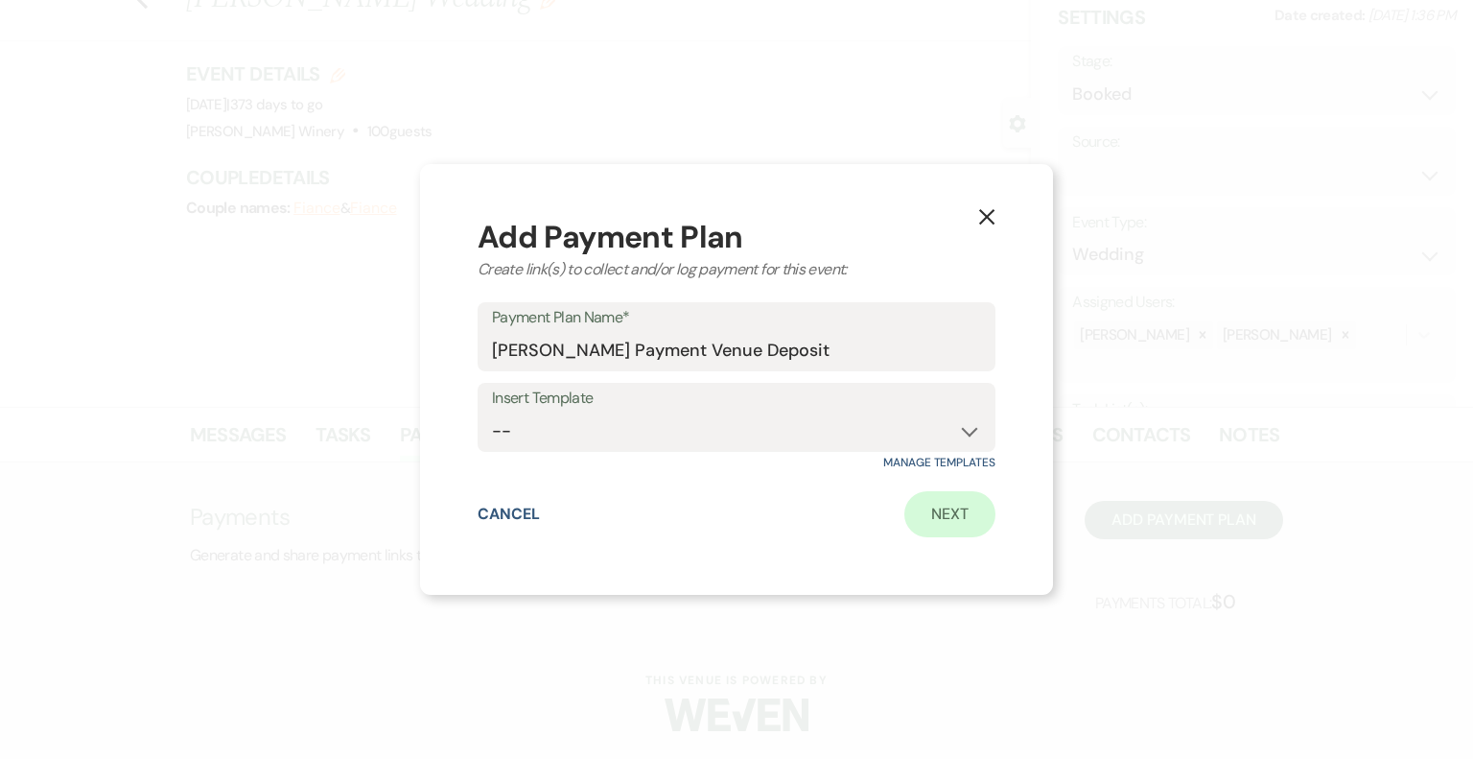
select select "percentage"
select select "true"
select select "client"
select select "weeks"
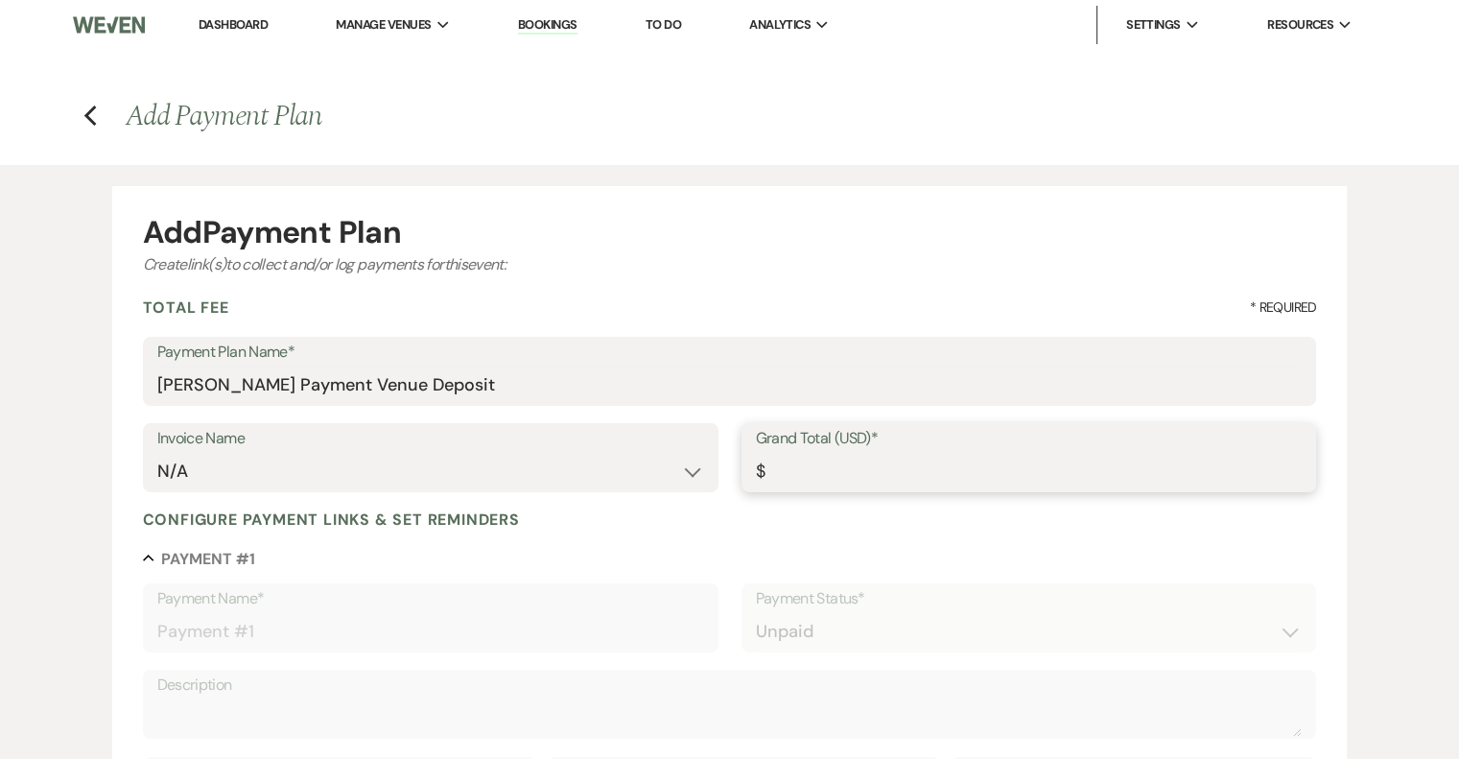
click at [813, 473] on input "Grand Total (USD)*" at bounding box center [1029, 471] width 547 height 37
type input "5"
type input "5.00"
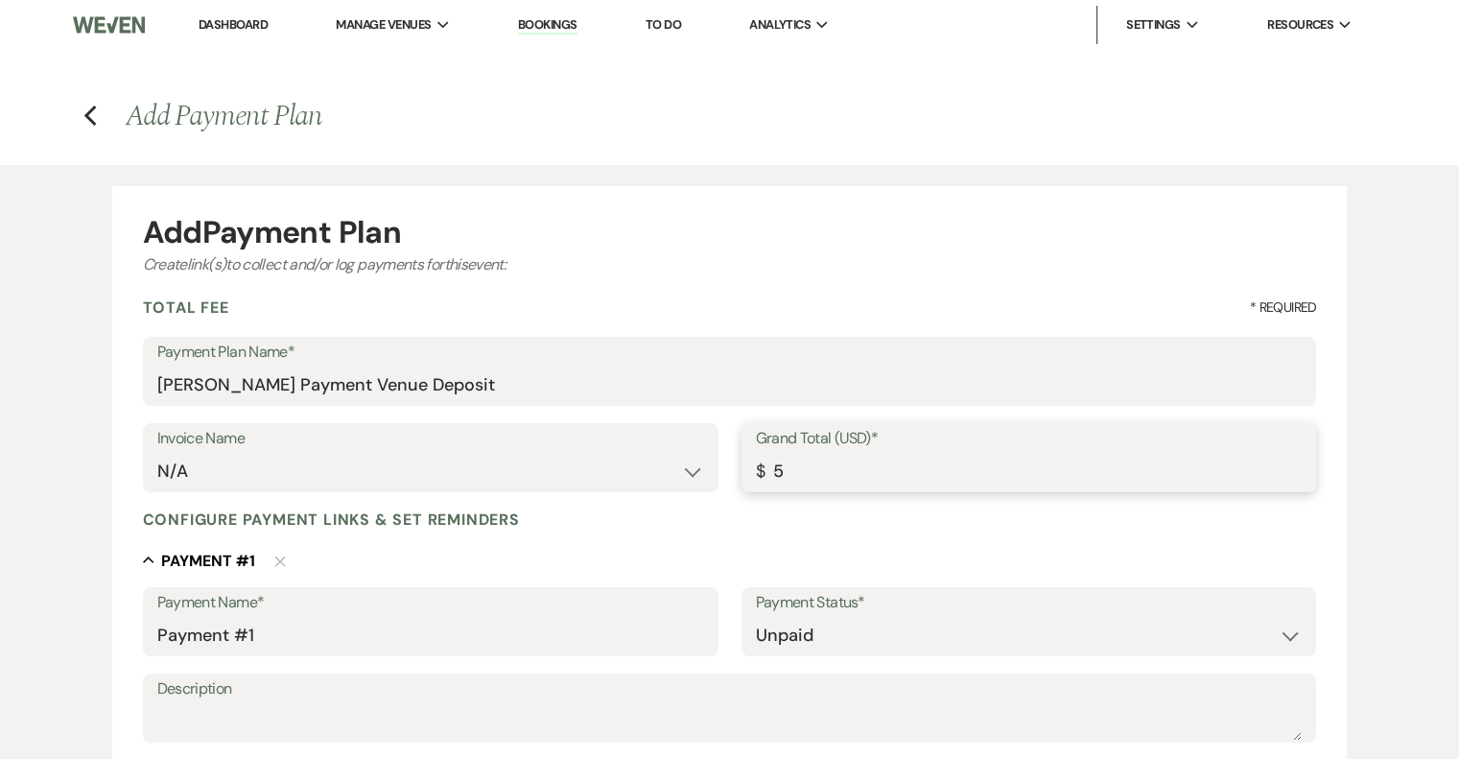
type input "50"
type input "50.00"
type input "500"
type input "500.00"
type input "5000"
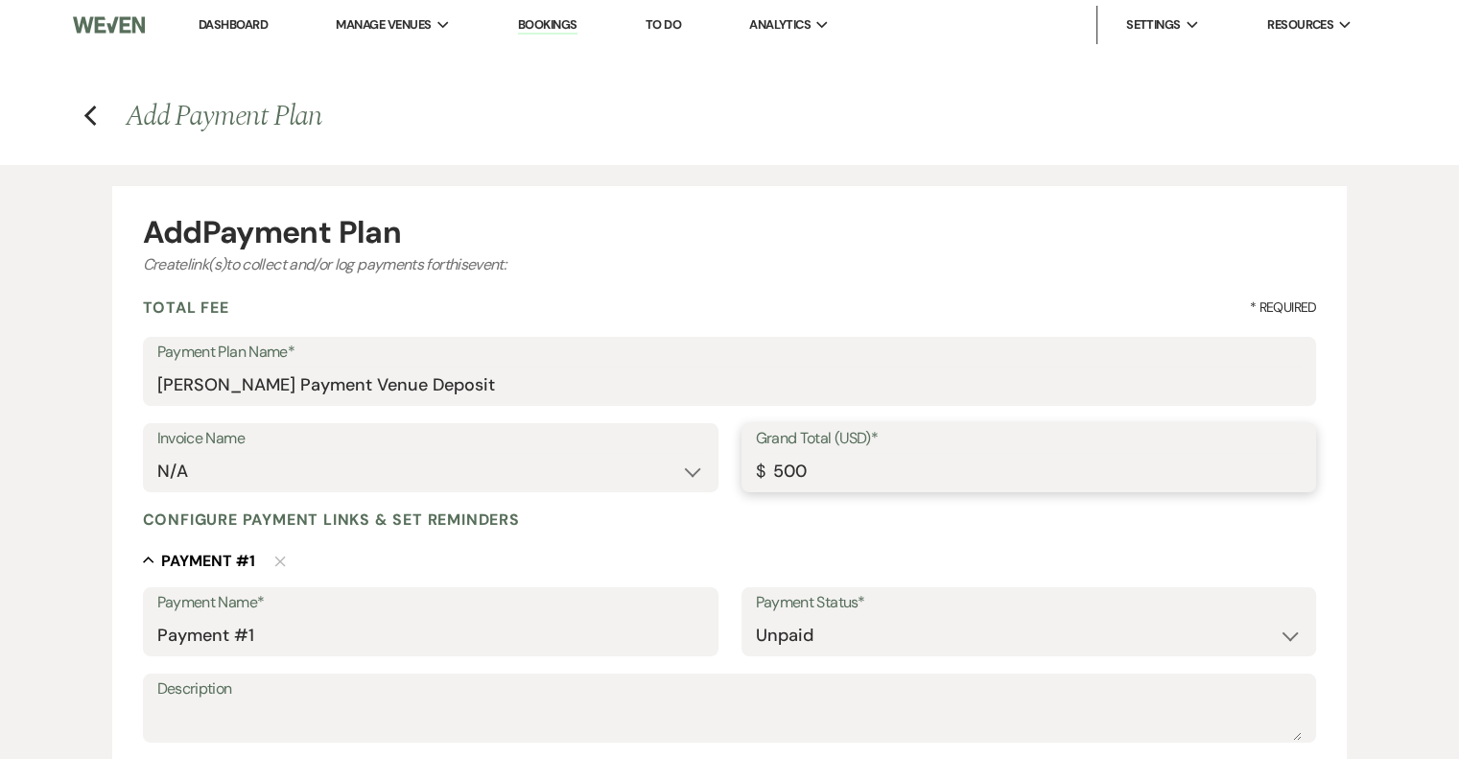
type input "5000.00"
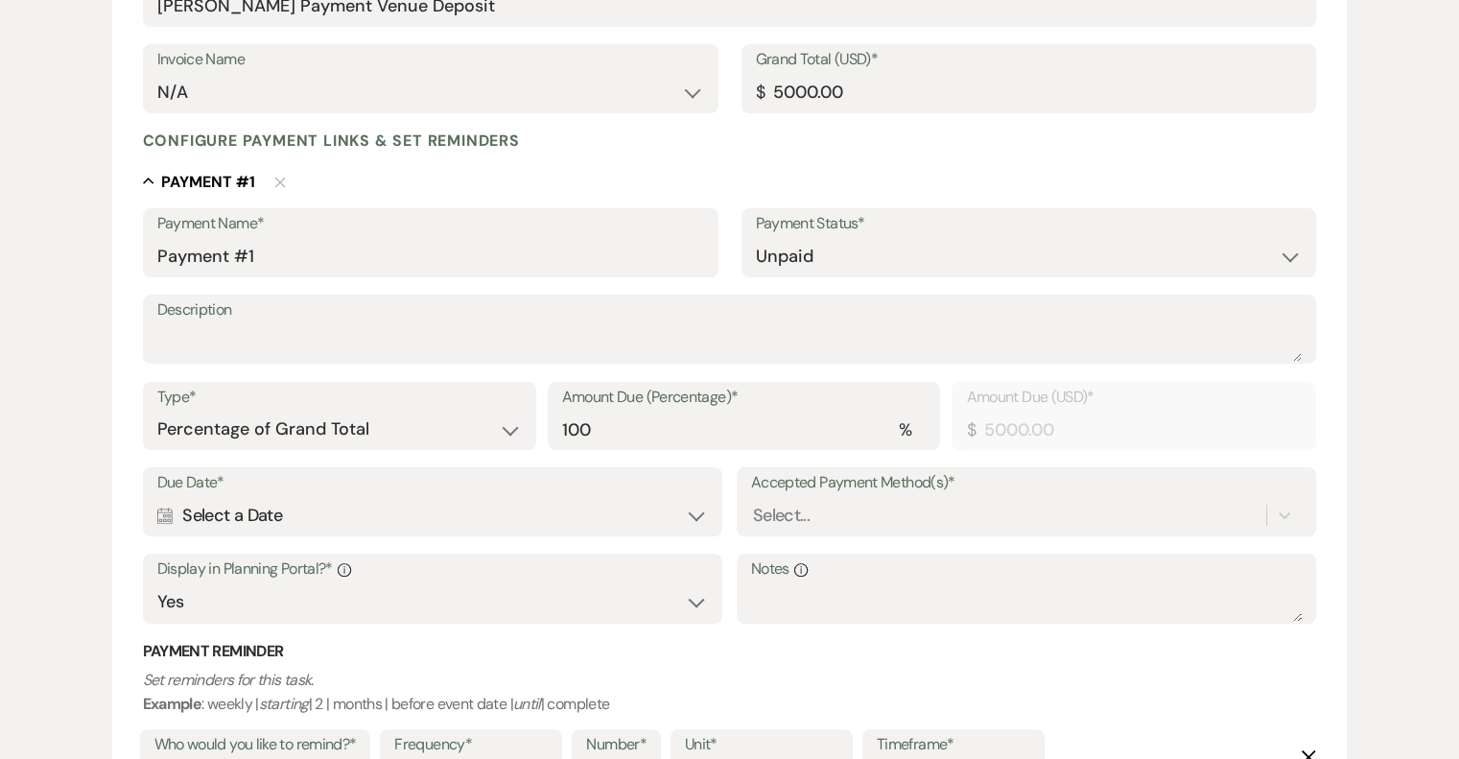
scroll to position [384, 0]
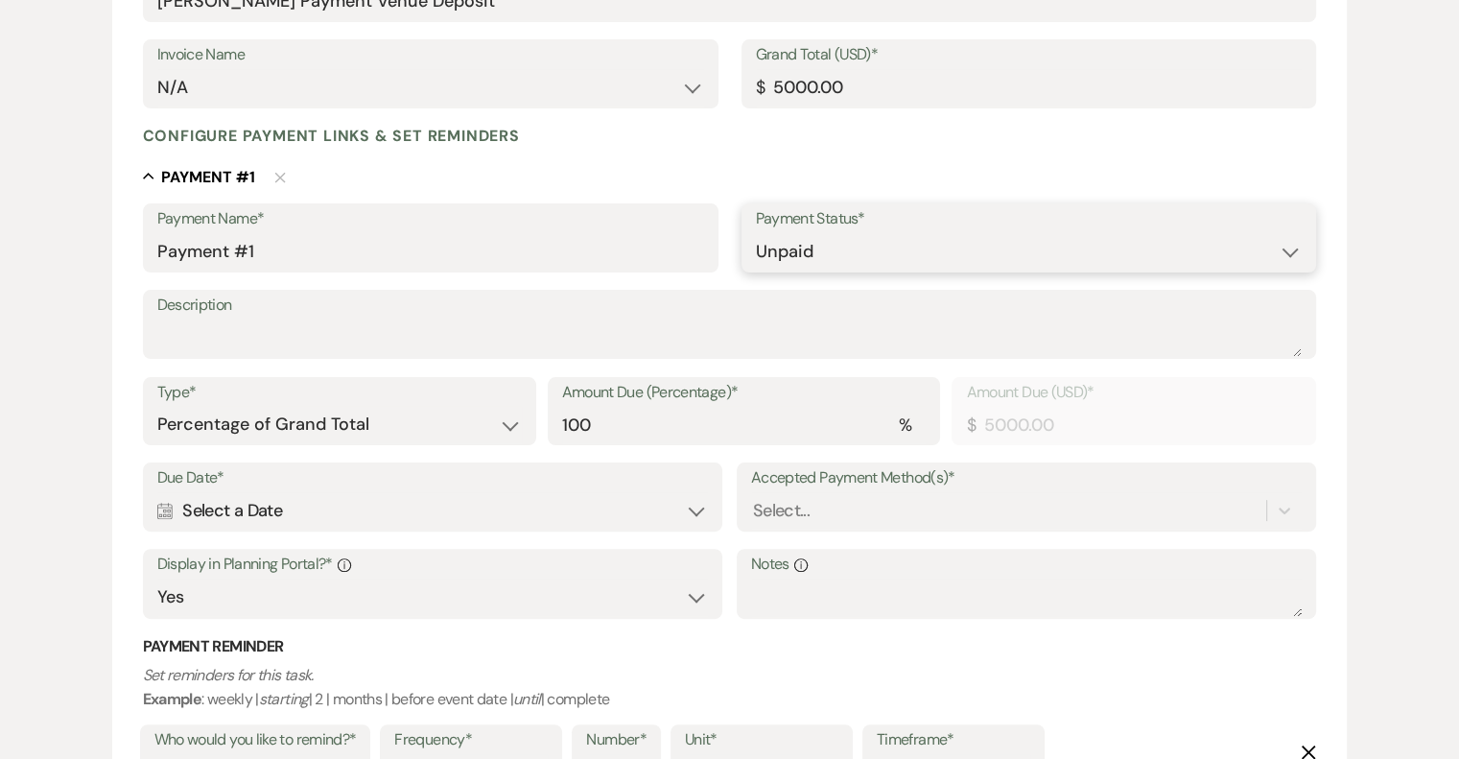
click at [944, 248] on select "Paid Unpaid" at bounding box center [1029, 251] width 547 height 37
select select "1"
click at [756, 233] on select "Paid Unpaid" at bounding box center [1029, 251] width 547 height 37
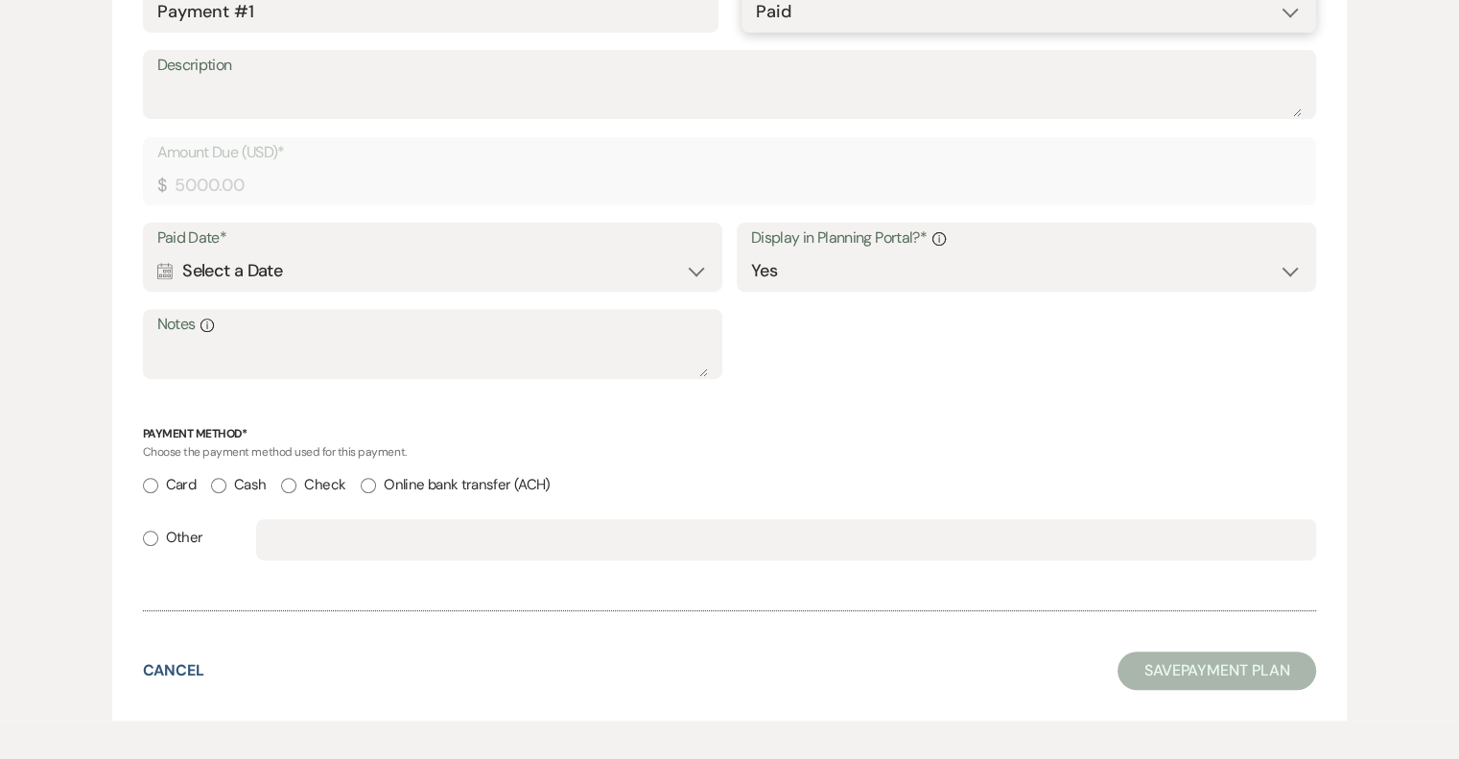
scroll to position [708, 0]
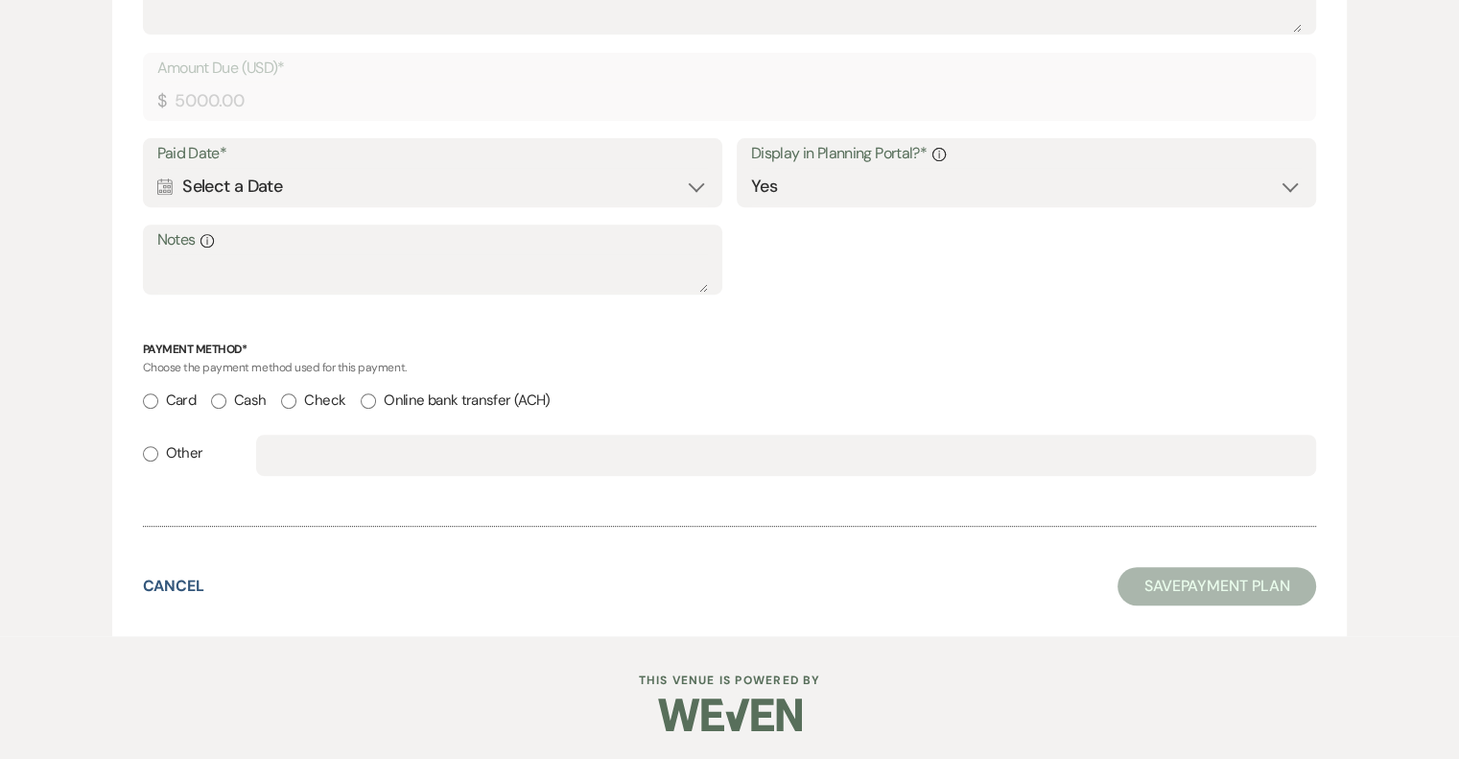
click at [261, 184] on div "Calendar Select a Date Expand" at bounding box center [432, 186] width 551 height 37
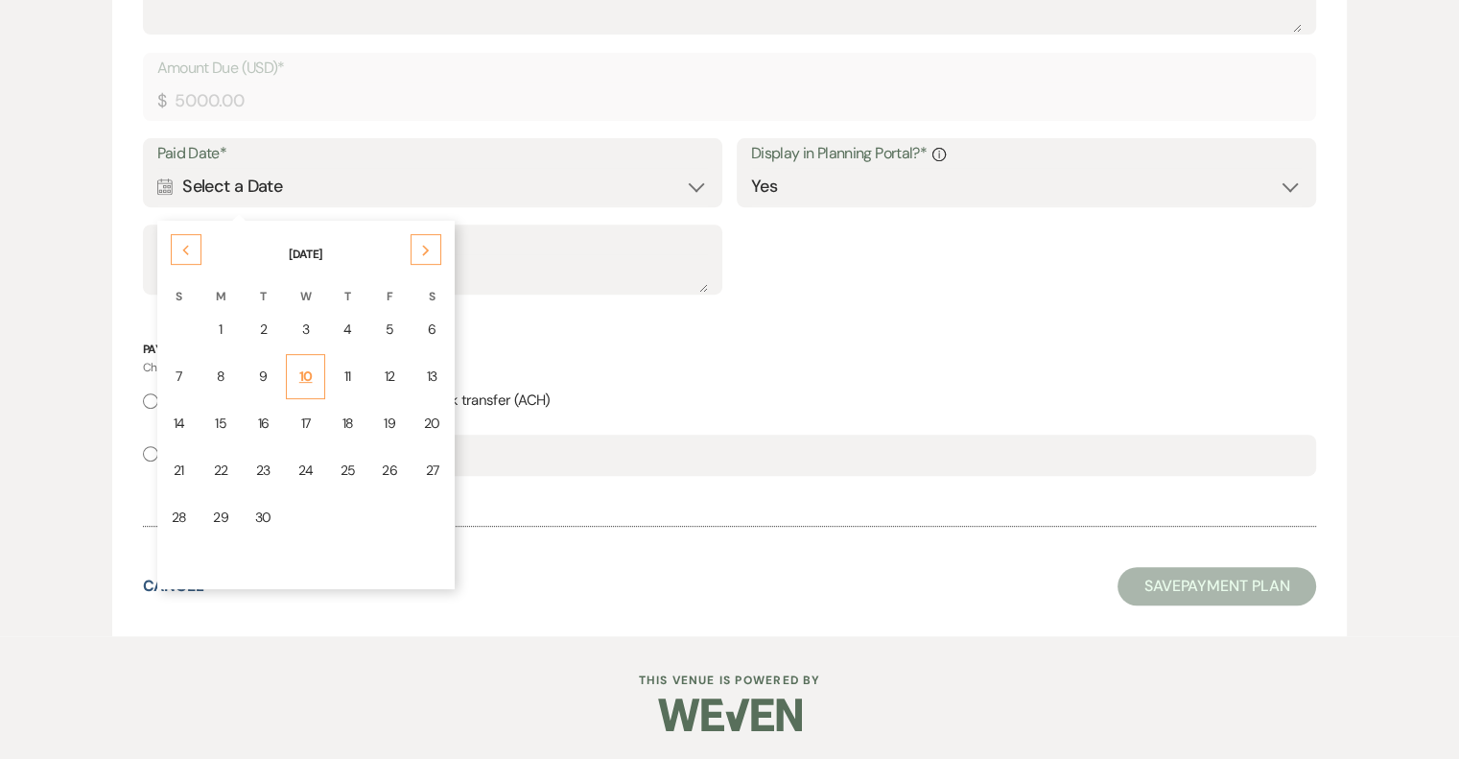
click at [300, 371] on div "10" at bounding box center [305, 376] width 15 height 20
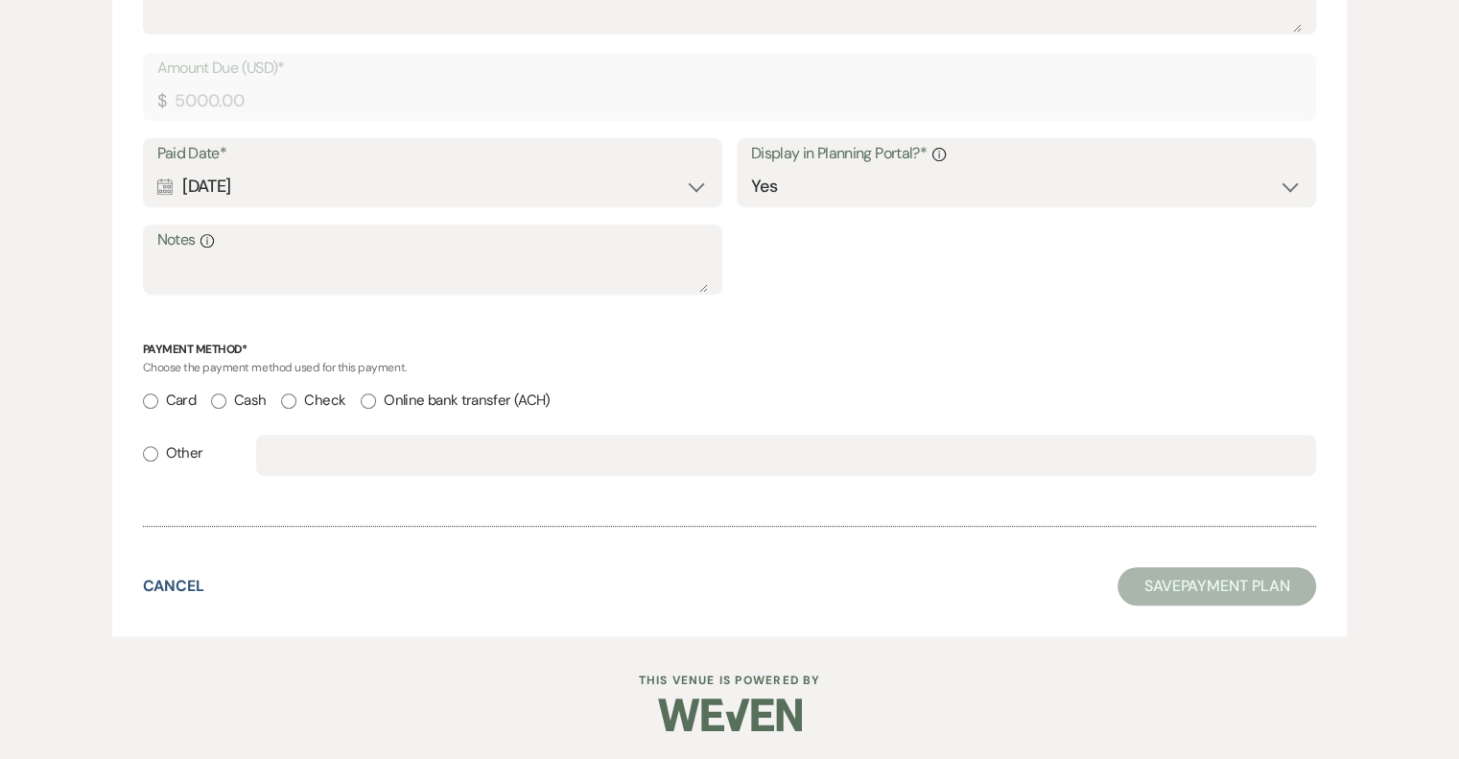
click at [152, 398] on input "Card" at bounding box center [150, 400] width 15 height 15
radio input "true"
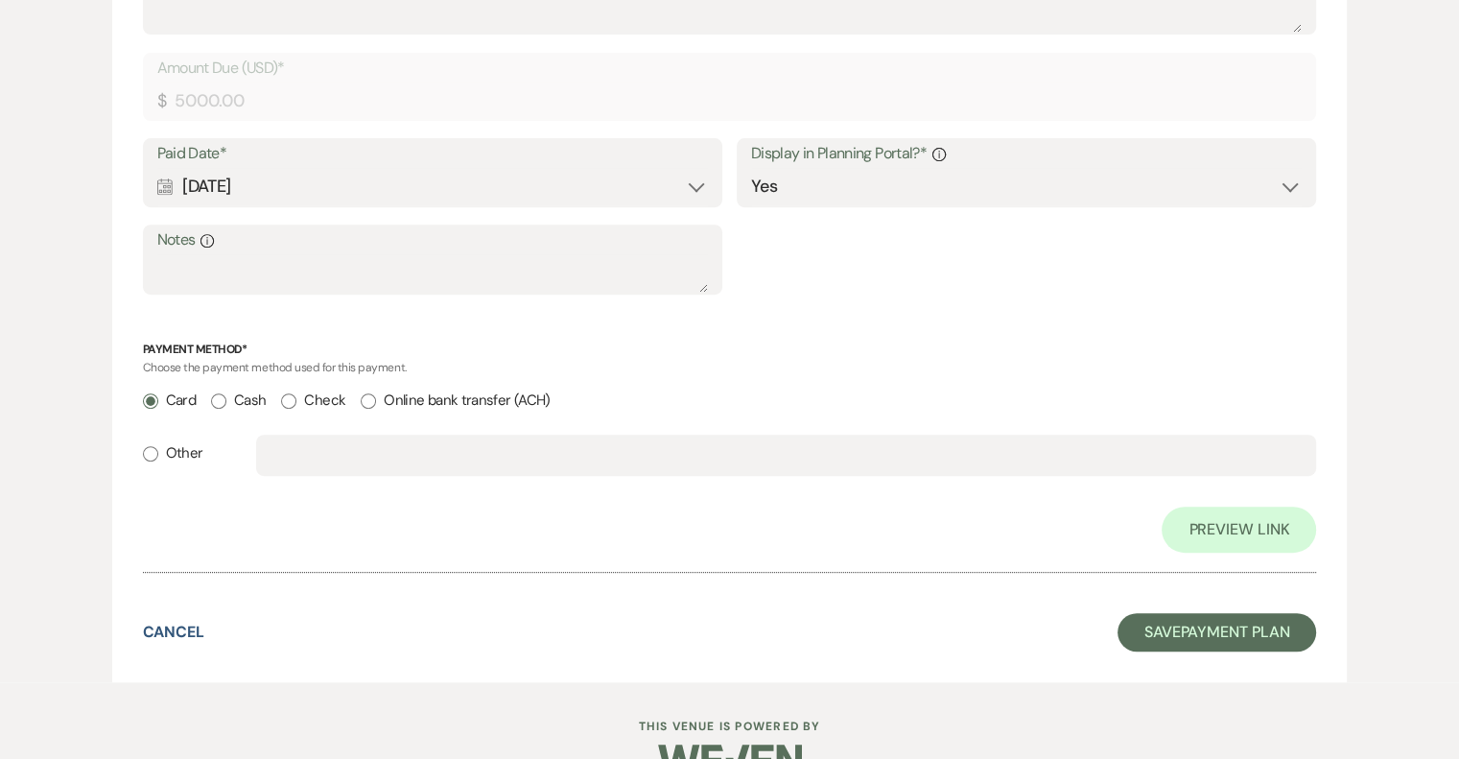
scroll to position [420, 0]
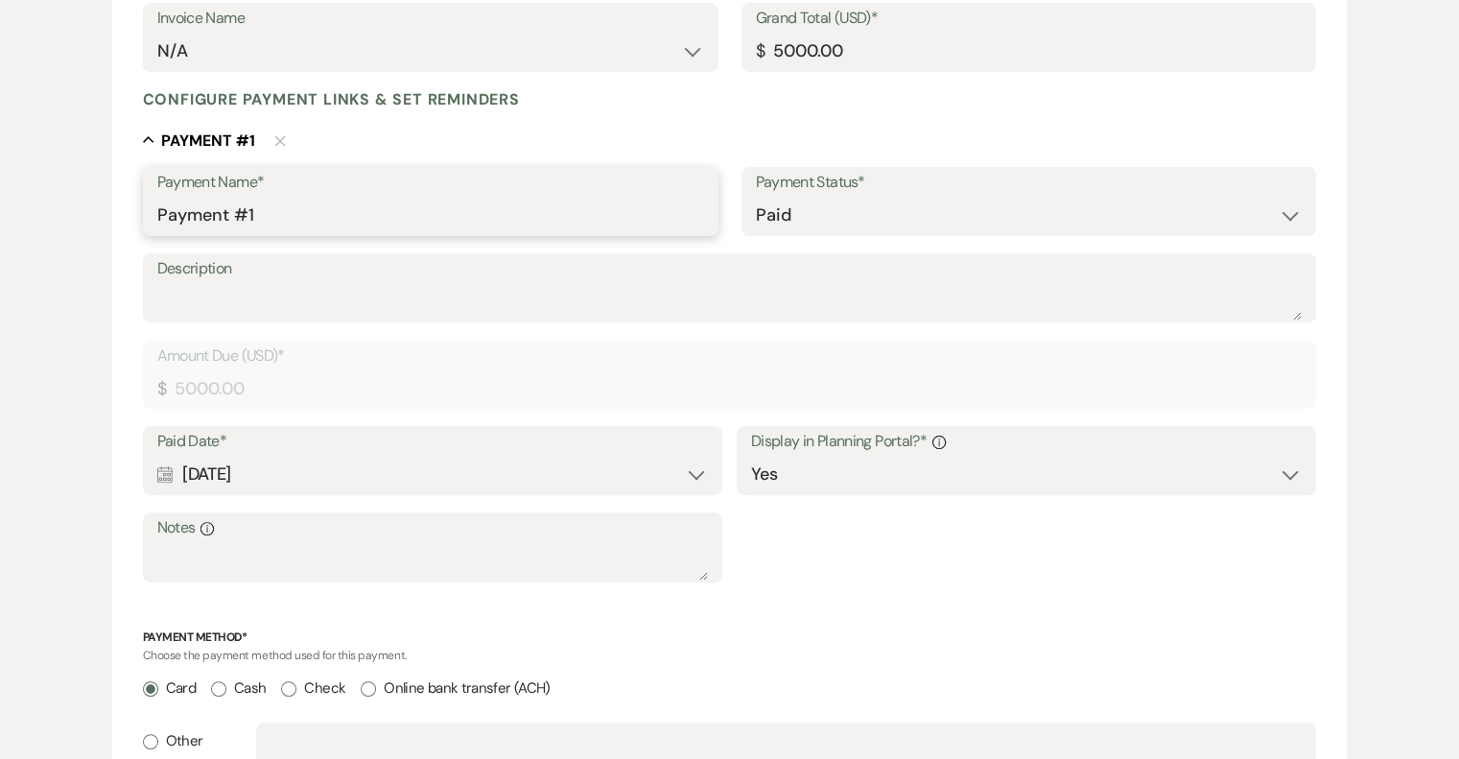
drag, startPoint x: 269, startPoint y: 212, endPoint x: 8, endPoint y: 195, distance: 262.4
click at [8, 195] on div "Add Payment Plan Create link(s) to collect and/or log payments for this event: …" at bounding box center [729, 357] width 1459 height 1225
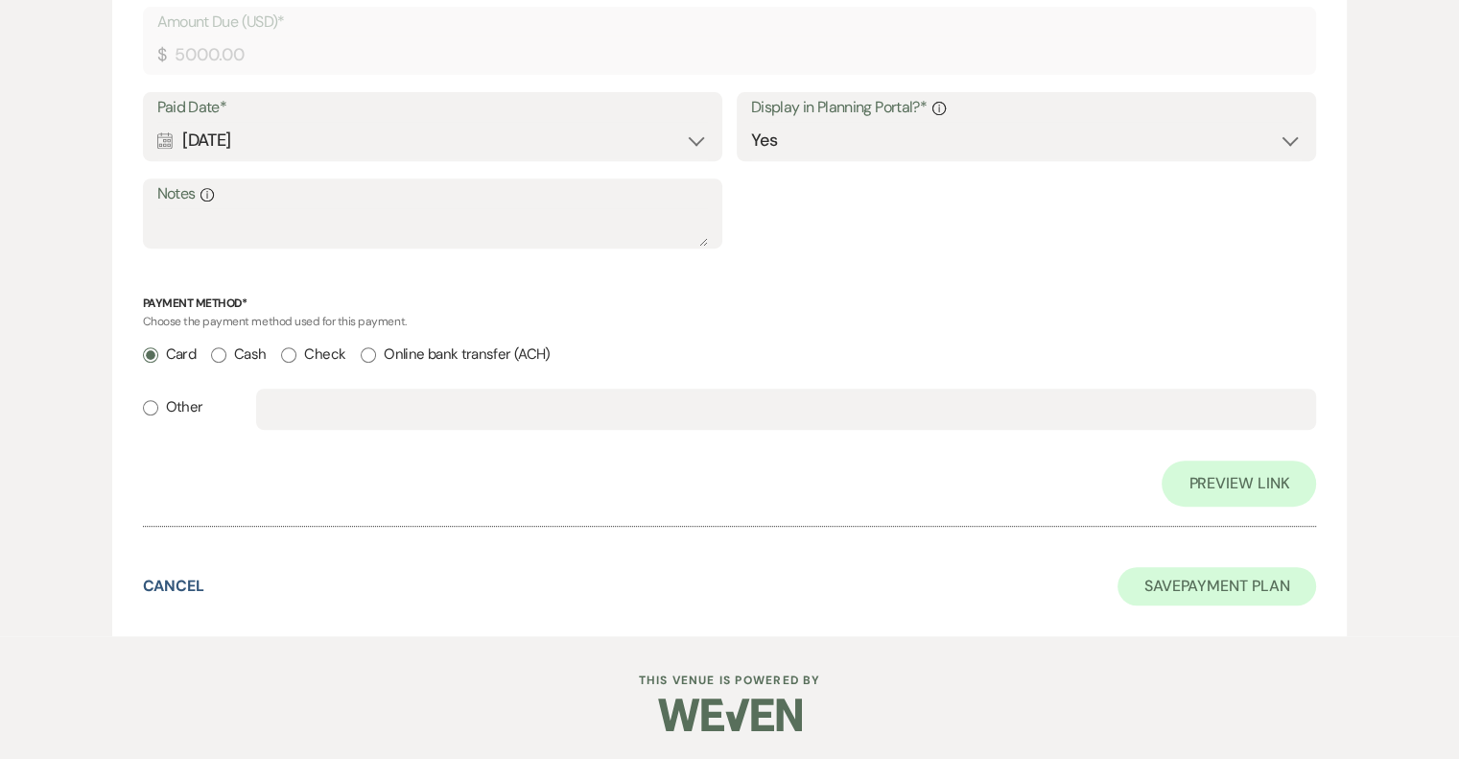
type input "Venue Deposit"
click at [1166, 581] on button "Save Payment Plan" at bounding box center [1216, 586] width 199 height 38
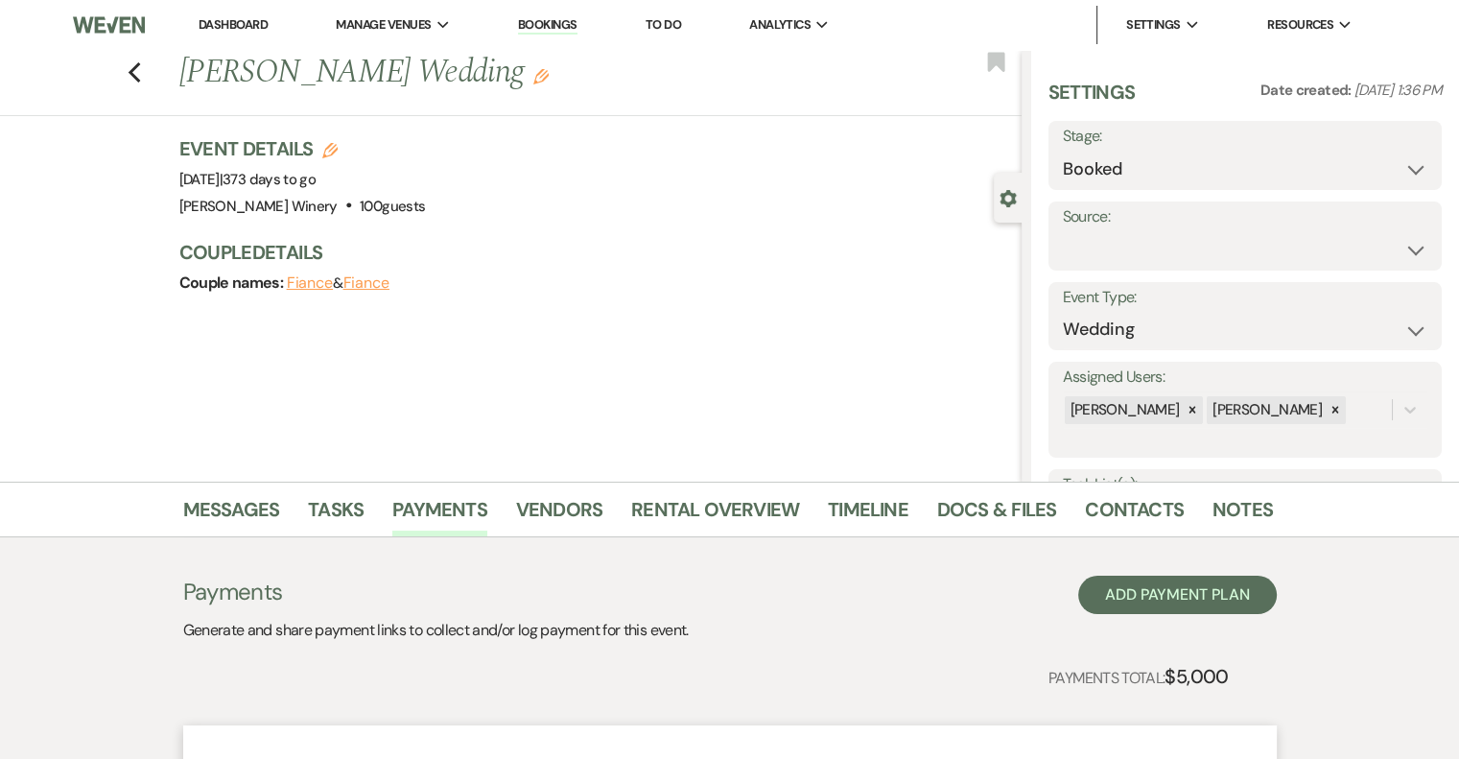
click at [266, 23] on link "Dashboard" at bounding box center [233, 24] width 69 height 16
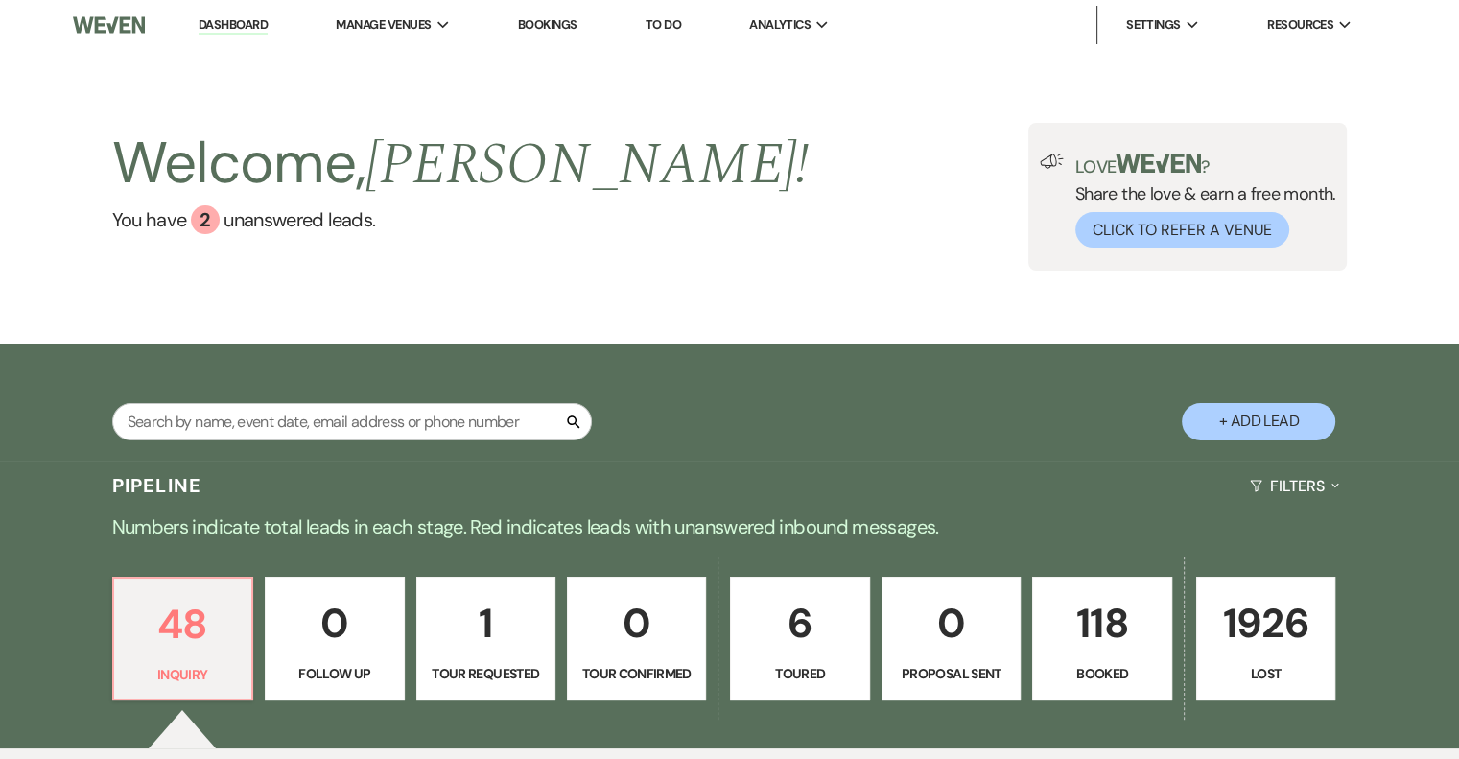
click at [621, 230] on div "Welcome, Susan ! You have 2 unanswered lead s . Love ? Share the love & earn a …" at bounding box center [729, 197] width 1381 height 148
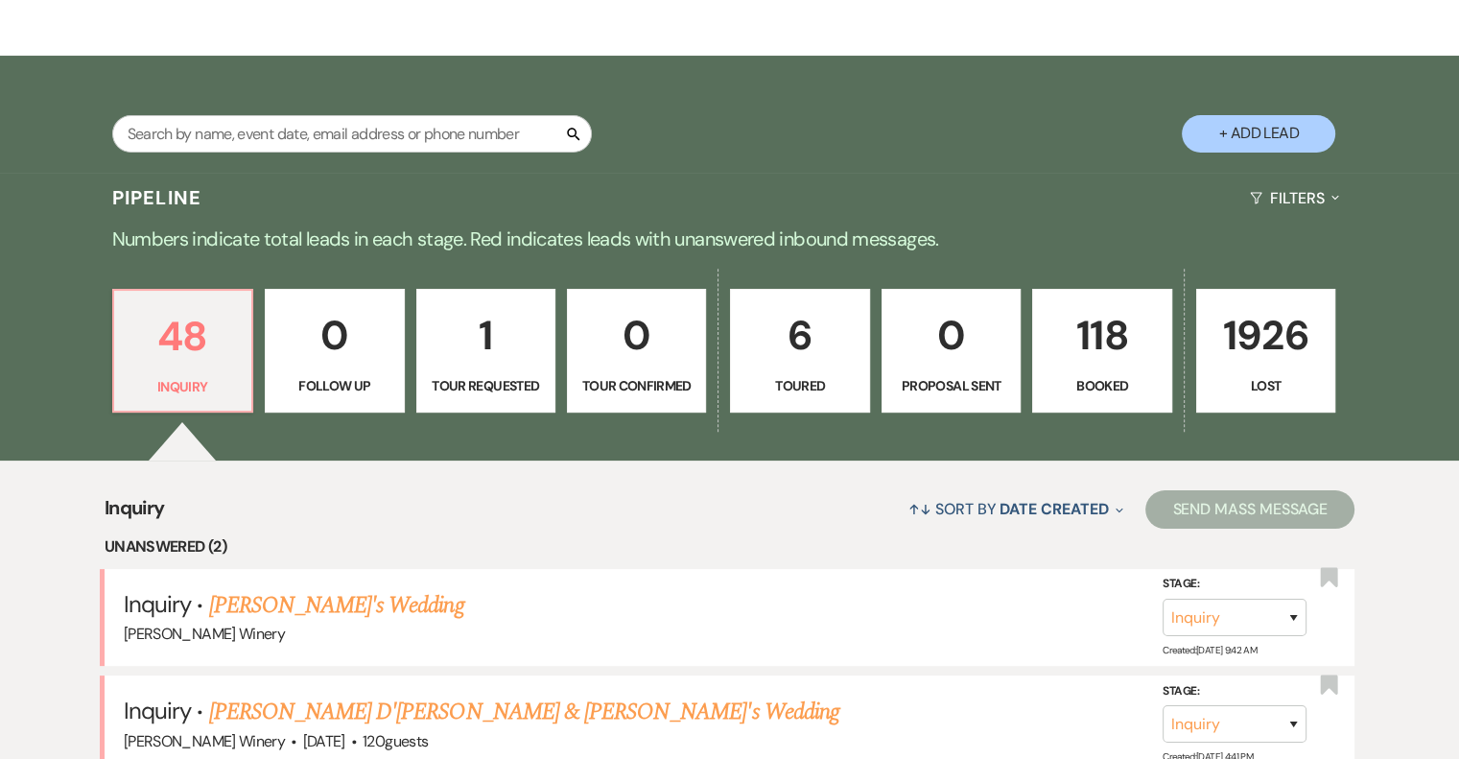
scroll to position [671, 0]
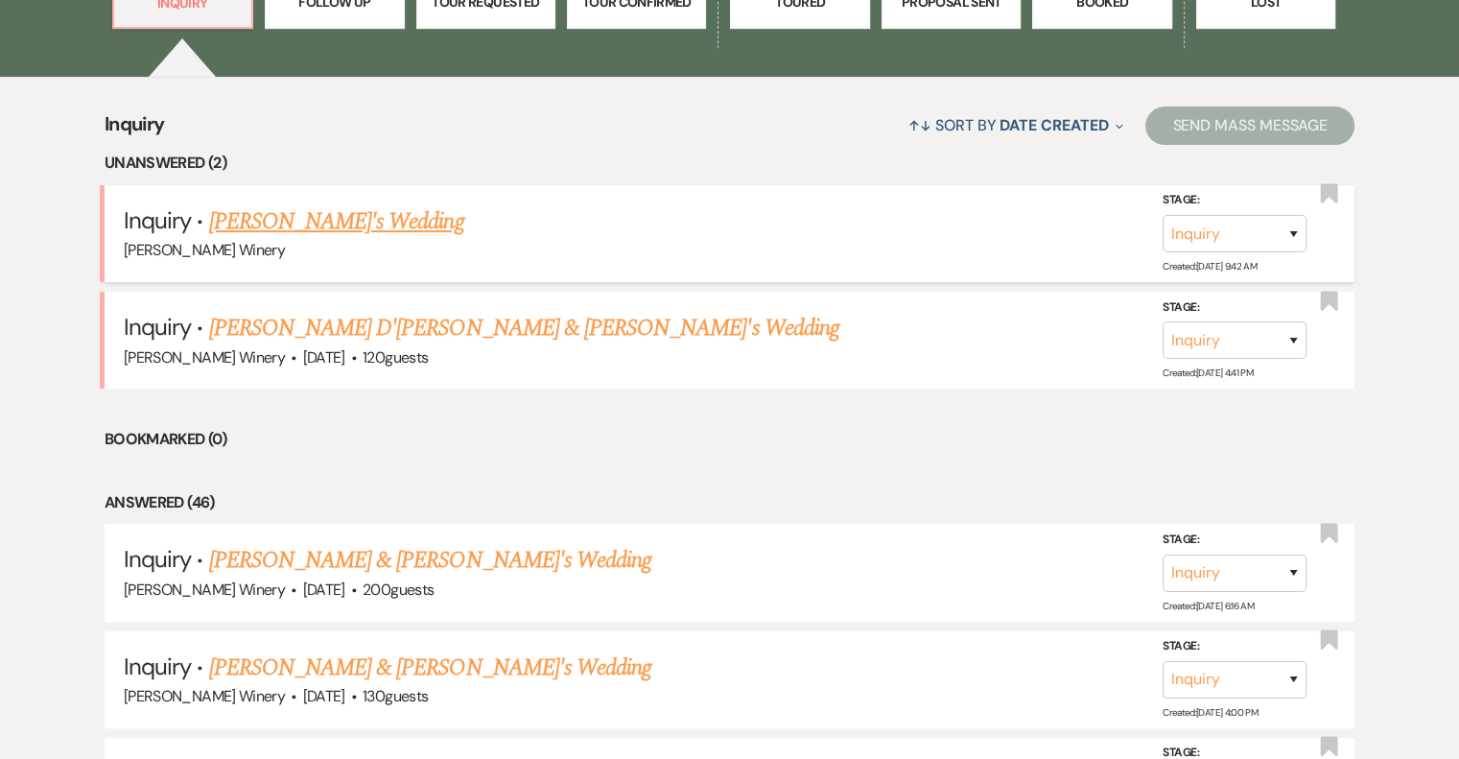
click at [222, 218] on link "Nicole's Wedding" at bounding box center [336, 221] width 255 height 35
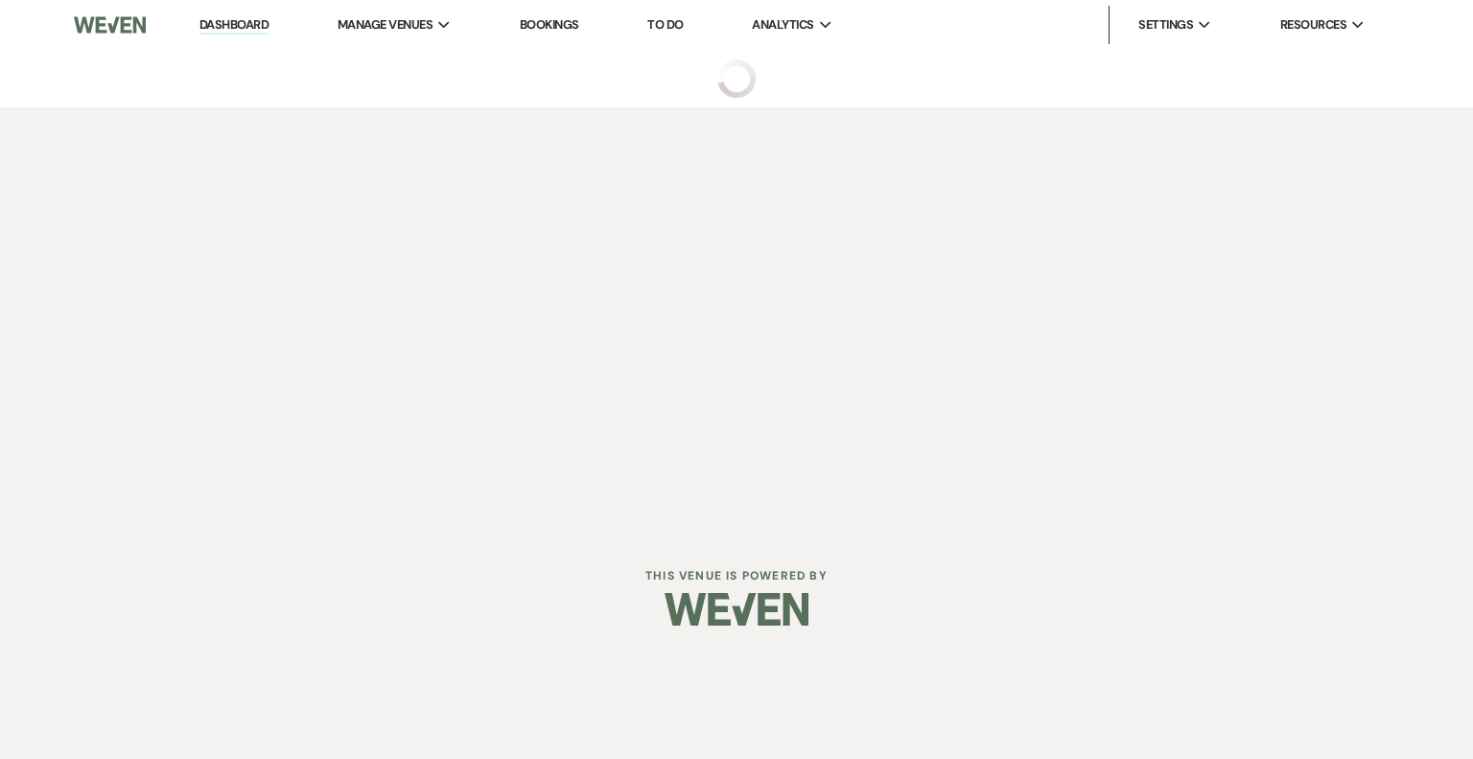
click at [774, 313] on div "Dashboard Manage Venues Expand Jonathan Edwards Winery Bookings To Do Analytics…" at bounding box center [736, 265] width 1473 height 531
click at [596, 363] on div "Dashboard Manage Venues Expand Jonathan Edwards Winery Bookings To Do Analytics…" at bounding box center [736, 265] width 1473 height 531
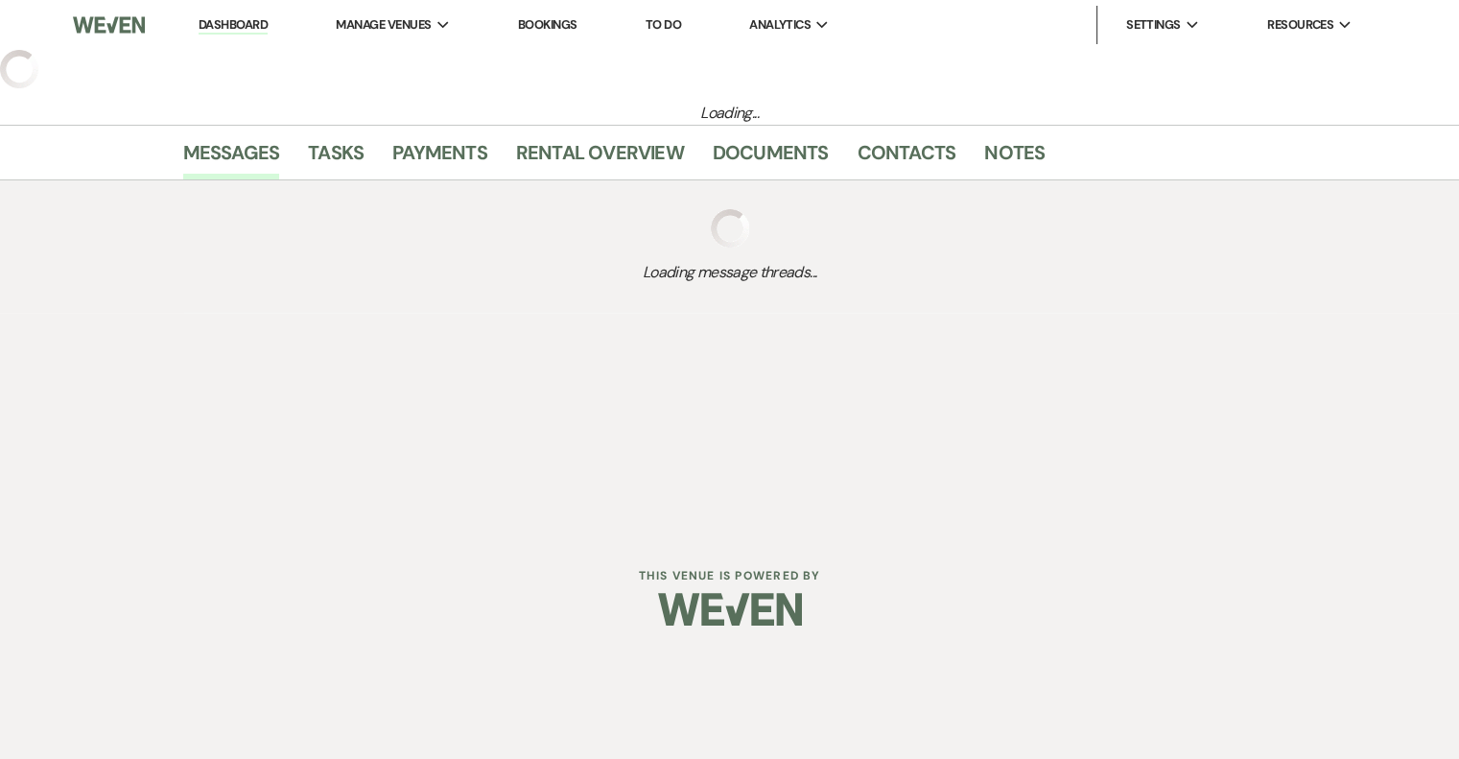
select select "5"
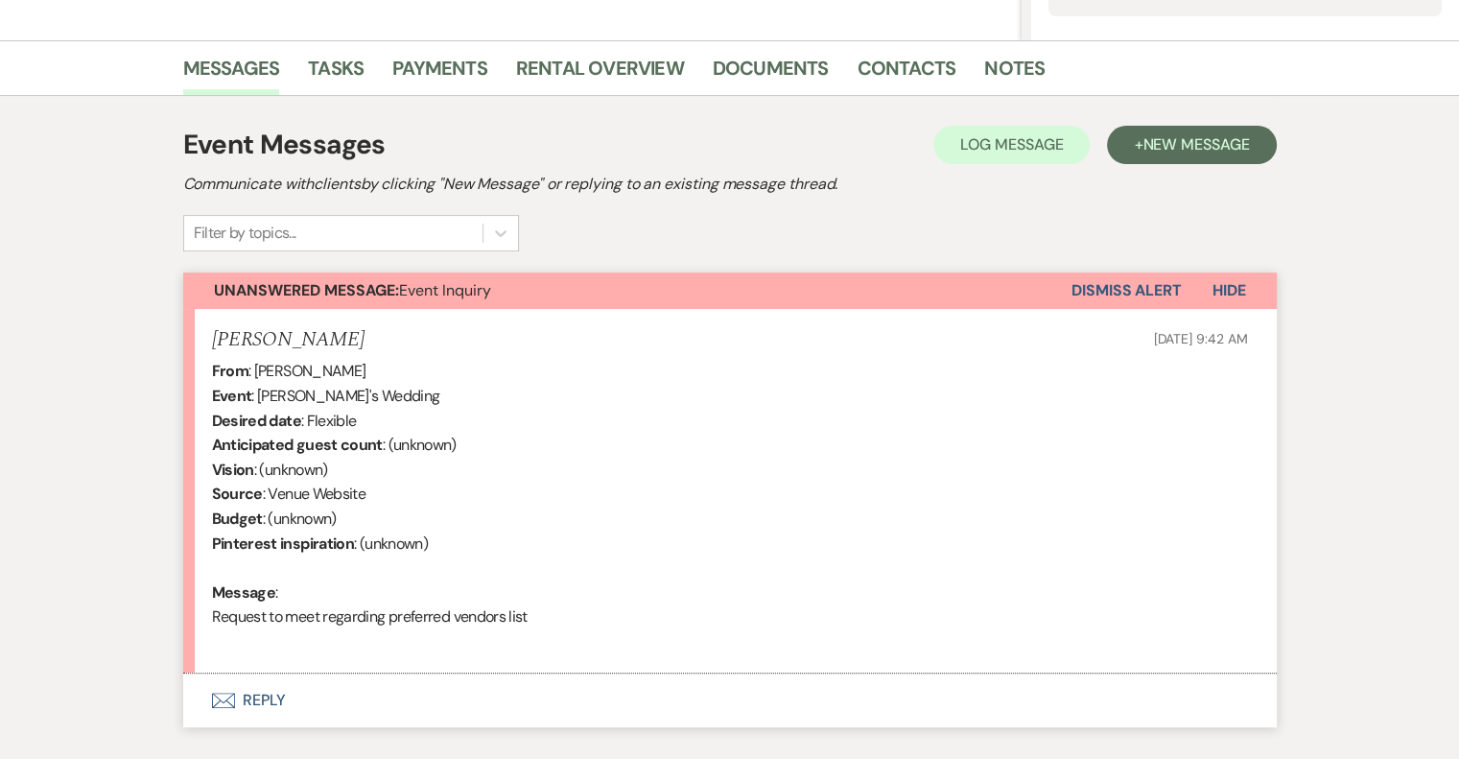
scroll to position [560, 0]
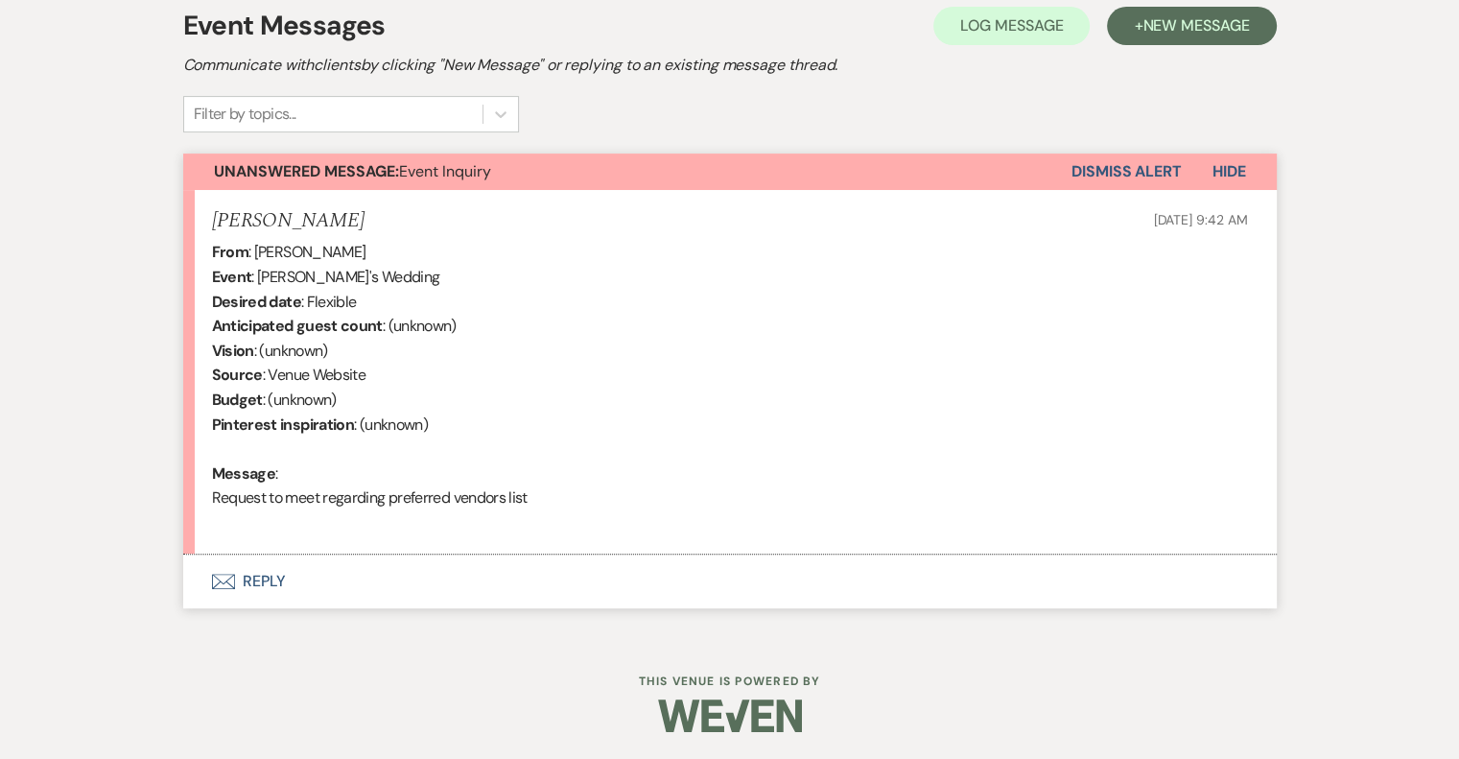
click at [1102, 173] on button "Dismiss Alert" at bounding box center [1126, 171] width 110 height 36
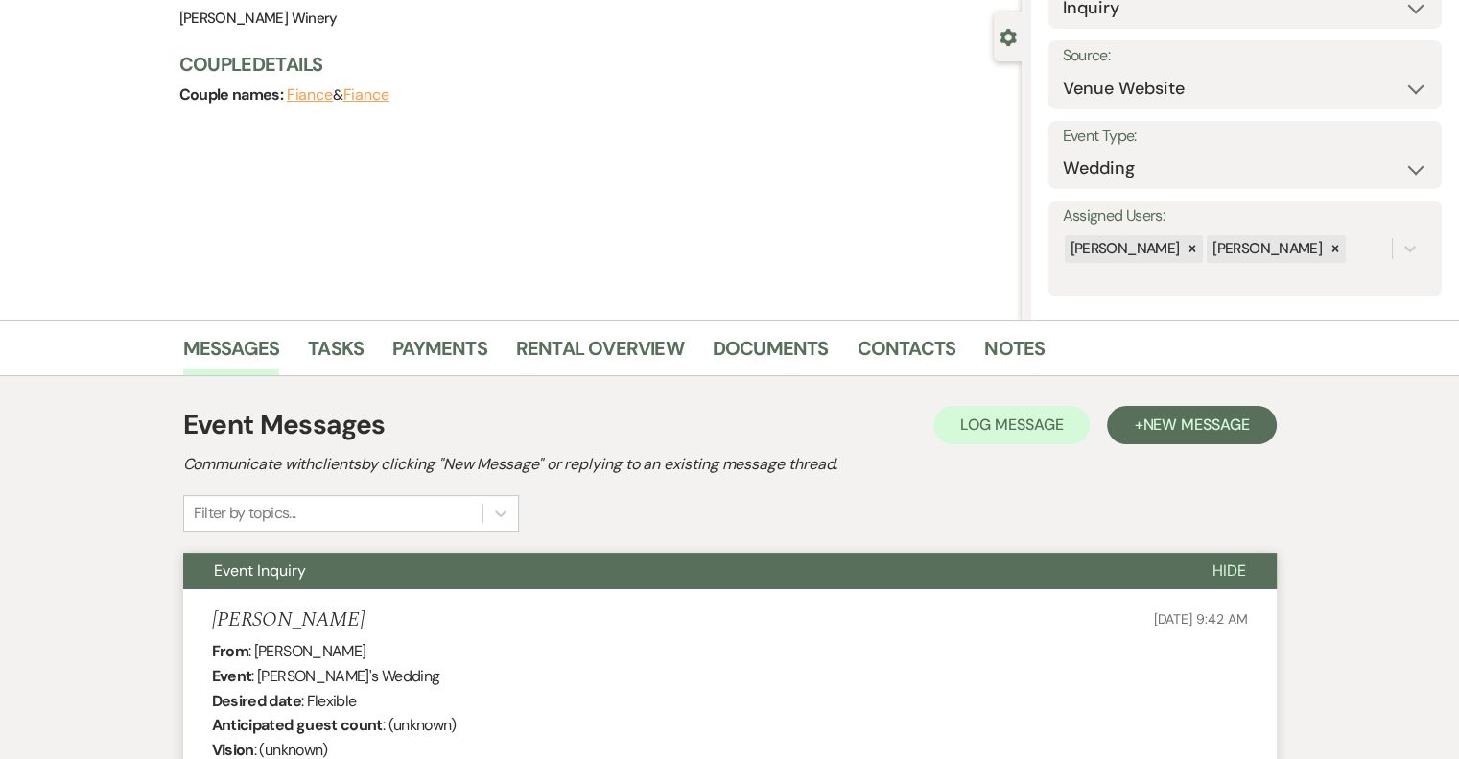
scroll to position [0, 0]
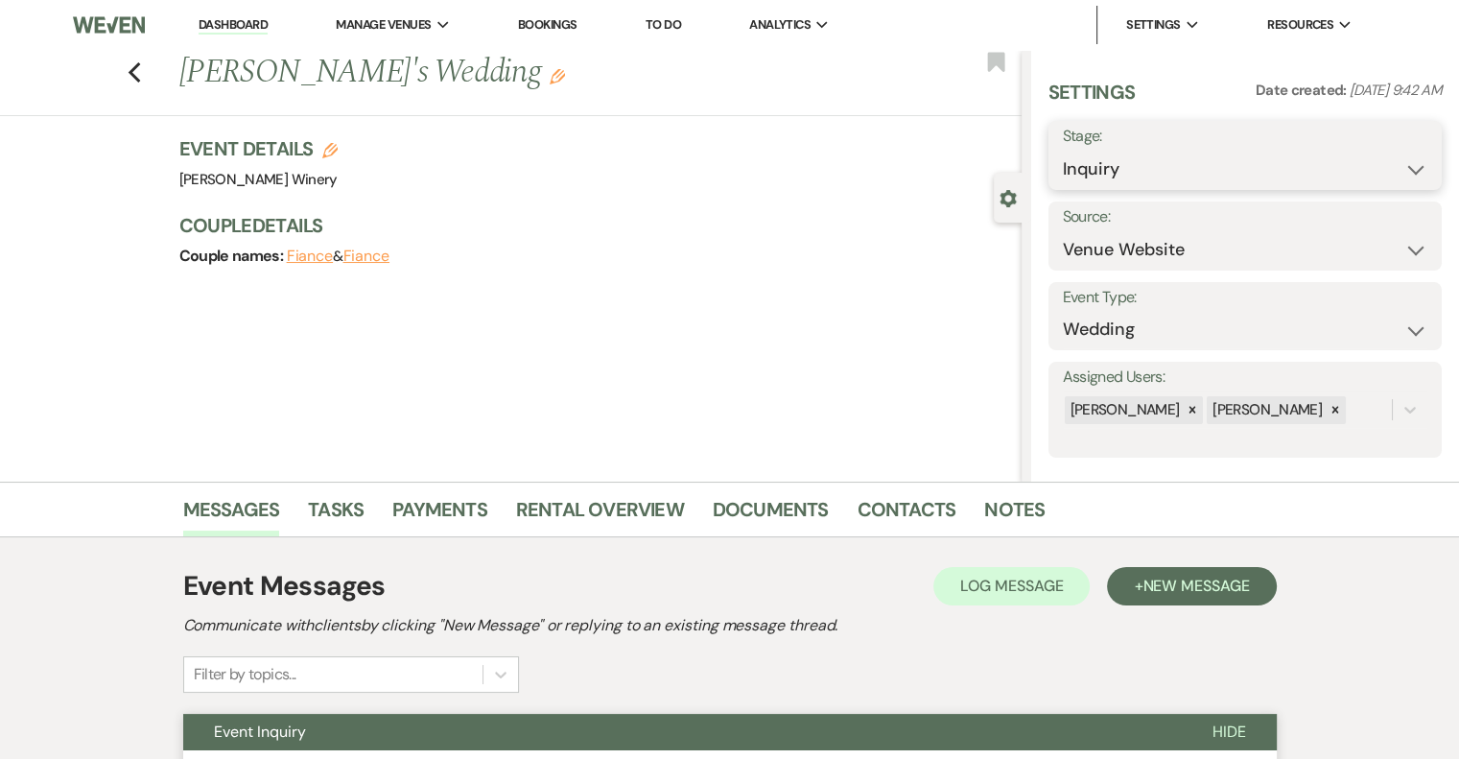
click at [1234, 174] on select "Inquiry Follow Up Tour Requested Tour Confirmed Toured Proposal Sent Booked Lost" at bounding box center [1245, 169] width 364 height 37
select select "8"
click at [1063, 151] on select "Inquiry Follow Up Tour Requested Tour Confirmed Toured Proposal Sent Booked Lost" at bounding box center [1245, 169] width 364 height 37
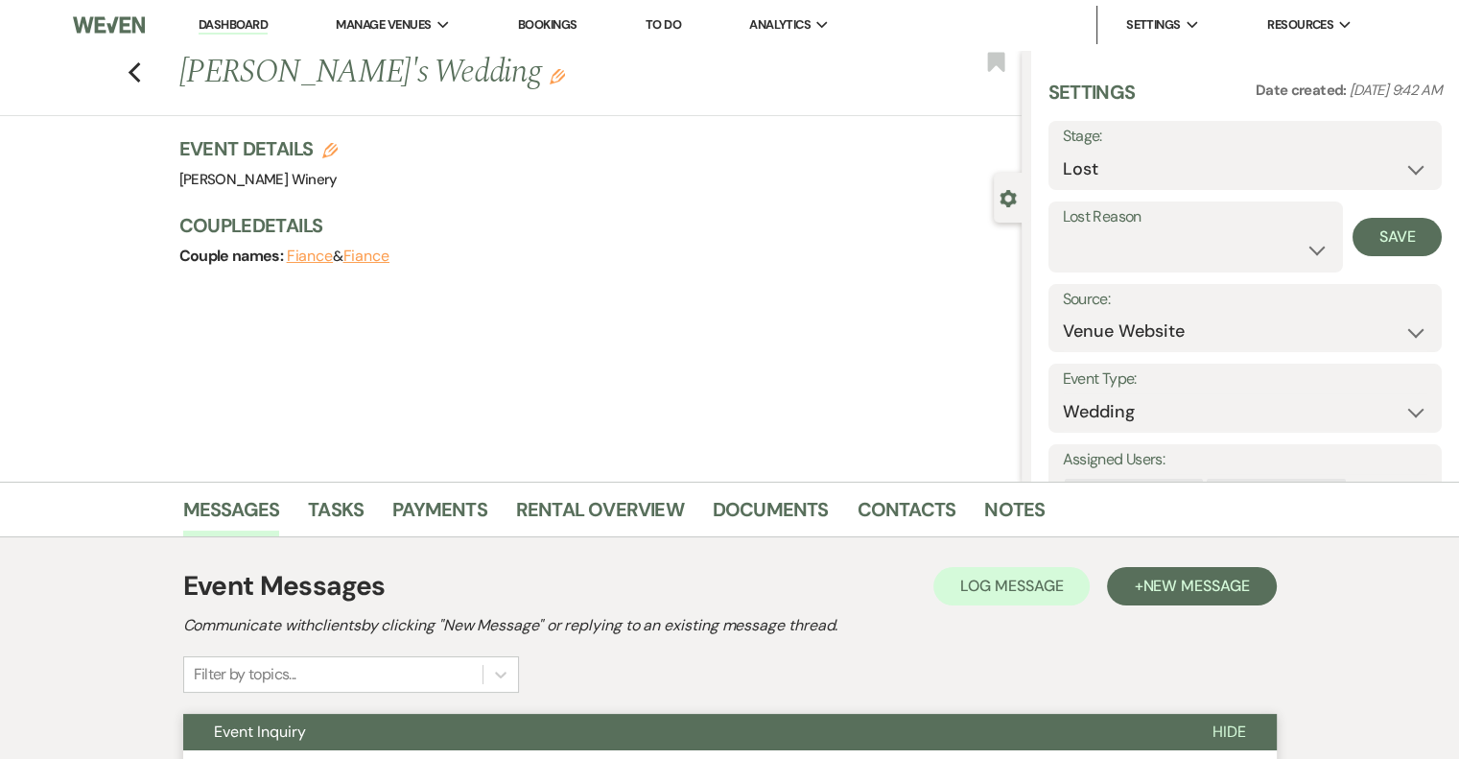
click at [549, 76] on icon "Edit" at bounding box center [556, 76] width 15 height 15
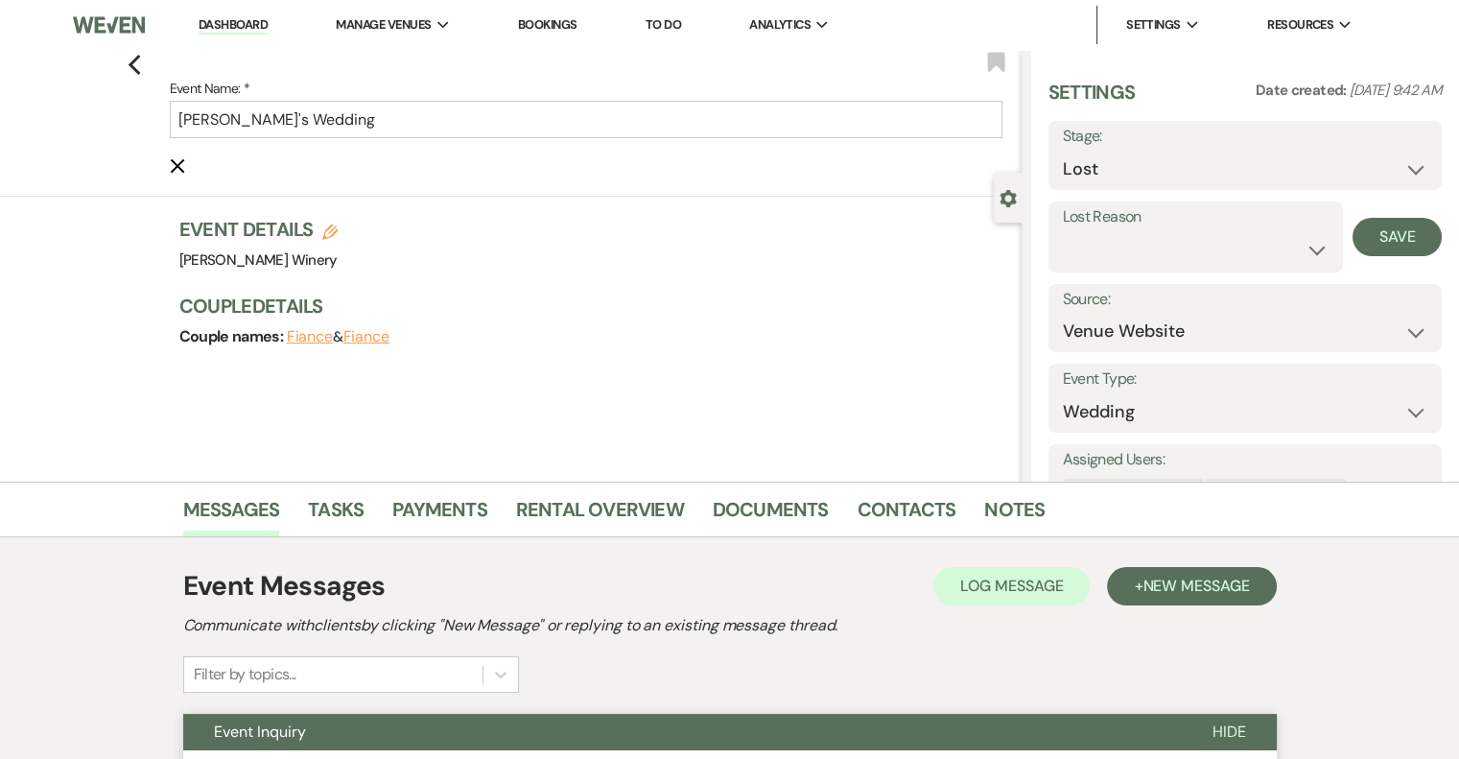
click at [184, 167] on use "button" at bounding box center [177, 166] width 14 height 14
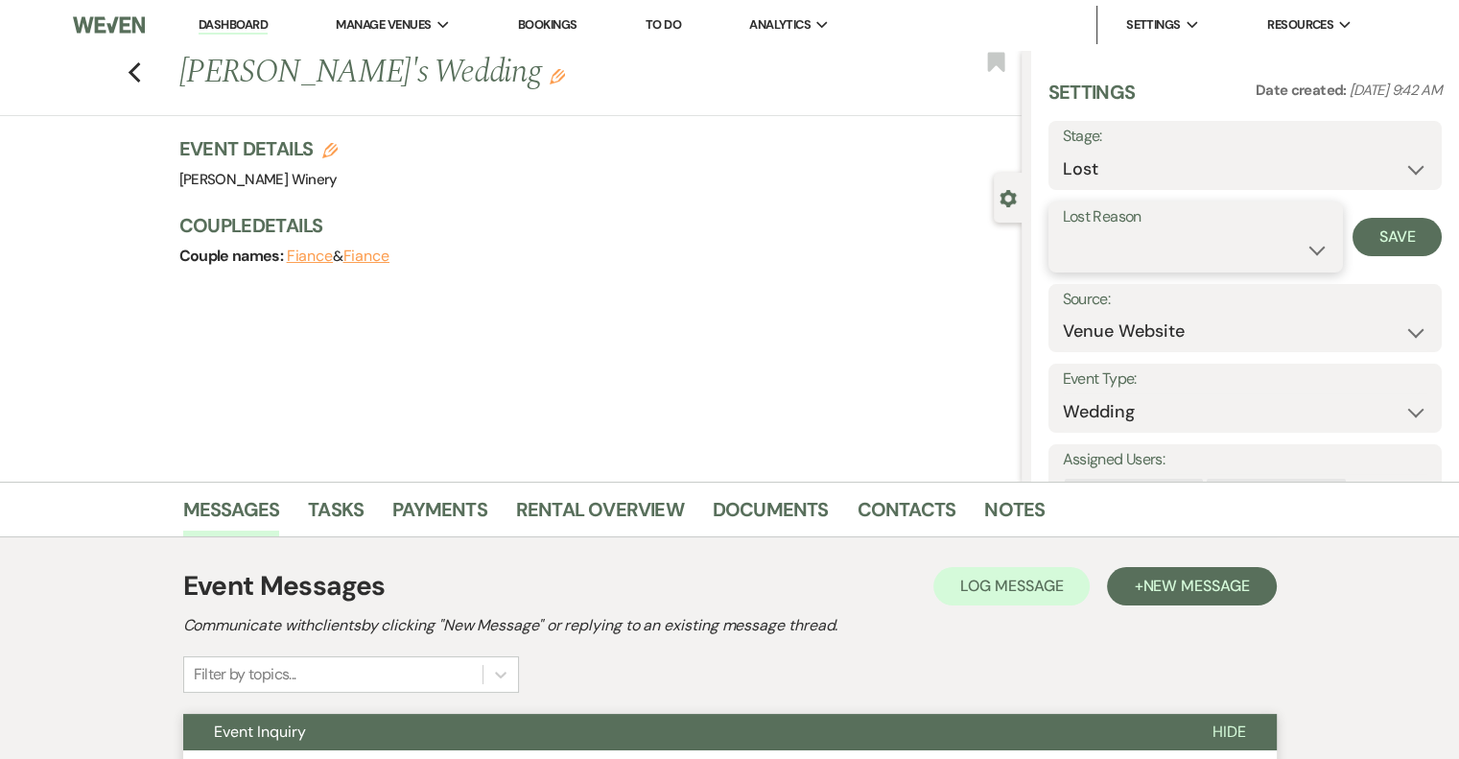
click at [1245, 241] on select "Booked Elsewhere Budget Date Unavailable No Response Not a Good Match Capacity …" at bounding box center [1196, 249] width 266 height 37
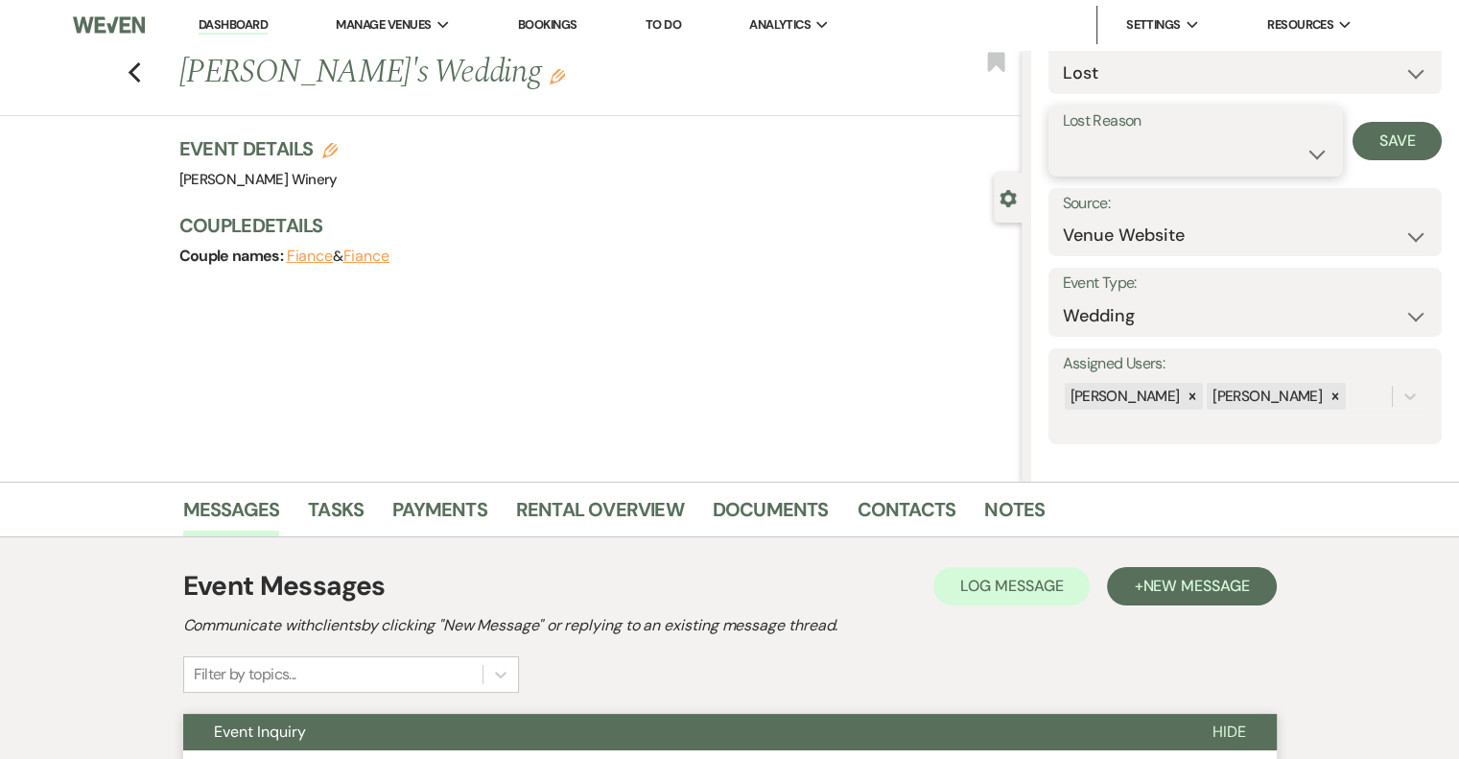
scroll to position [98, 0]
click at [1171, 131] on label "Lost Reason" at bounding box center [1196, 119] width 266 height 28
click at [1144, 133] on select "Booked Elsewhere Budget Date Unavailable No Response Not a Good Match Capacity …" at bounding box center [1196, 151] width 266 height 37
select select "3"
click at [1063, 133] on select "Booked Elsewhere Budget Date Unavailable No Response Not a Good Match Capacity …" at bounding box center [1196, 151] width 266 height 37
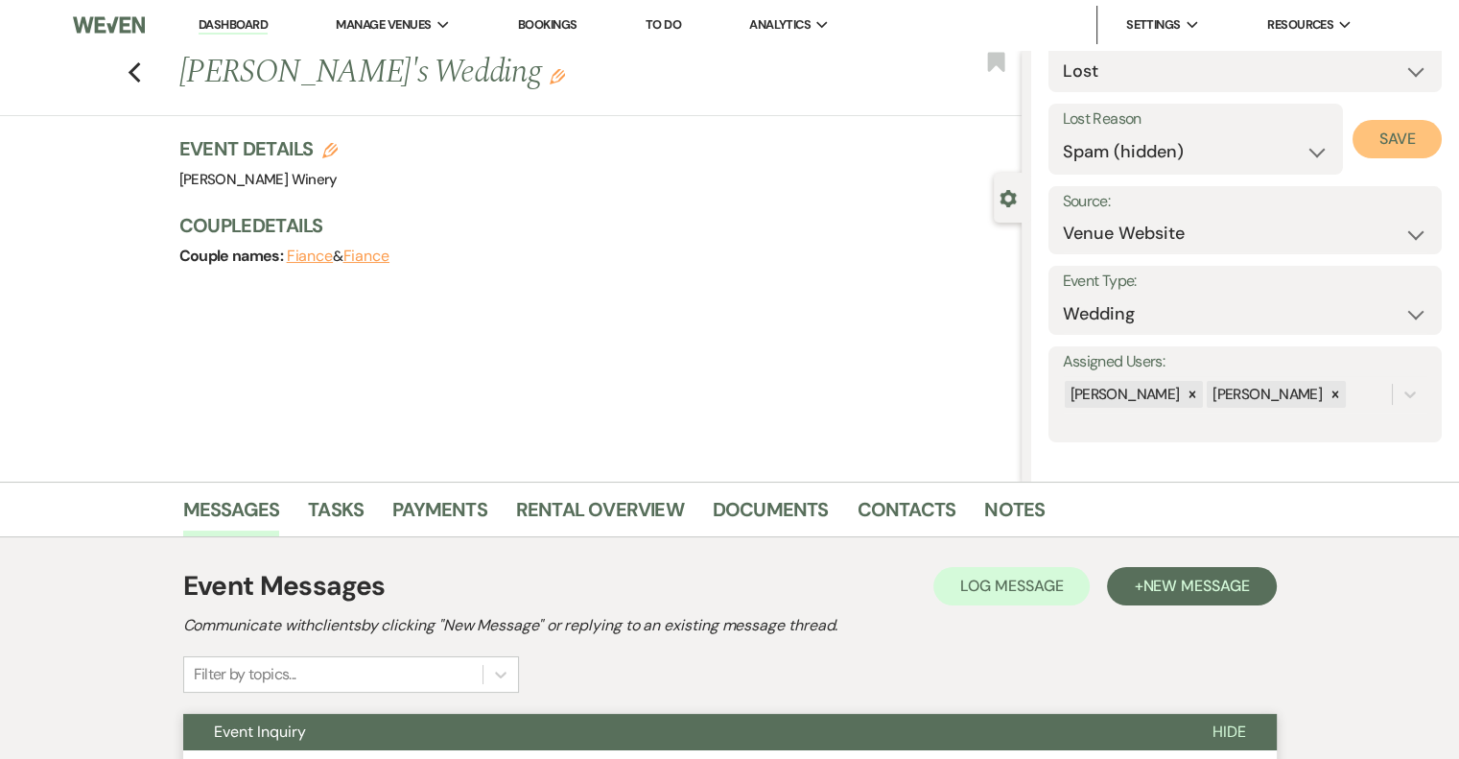
click at [1364, 137] on button "Save" at bounding box center [1396, 139] width 89 height 38
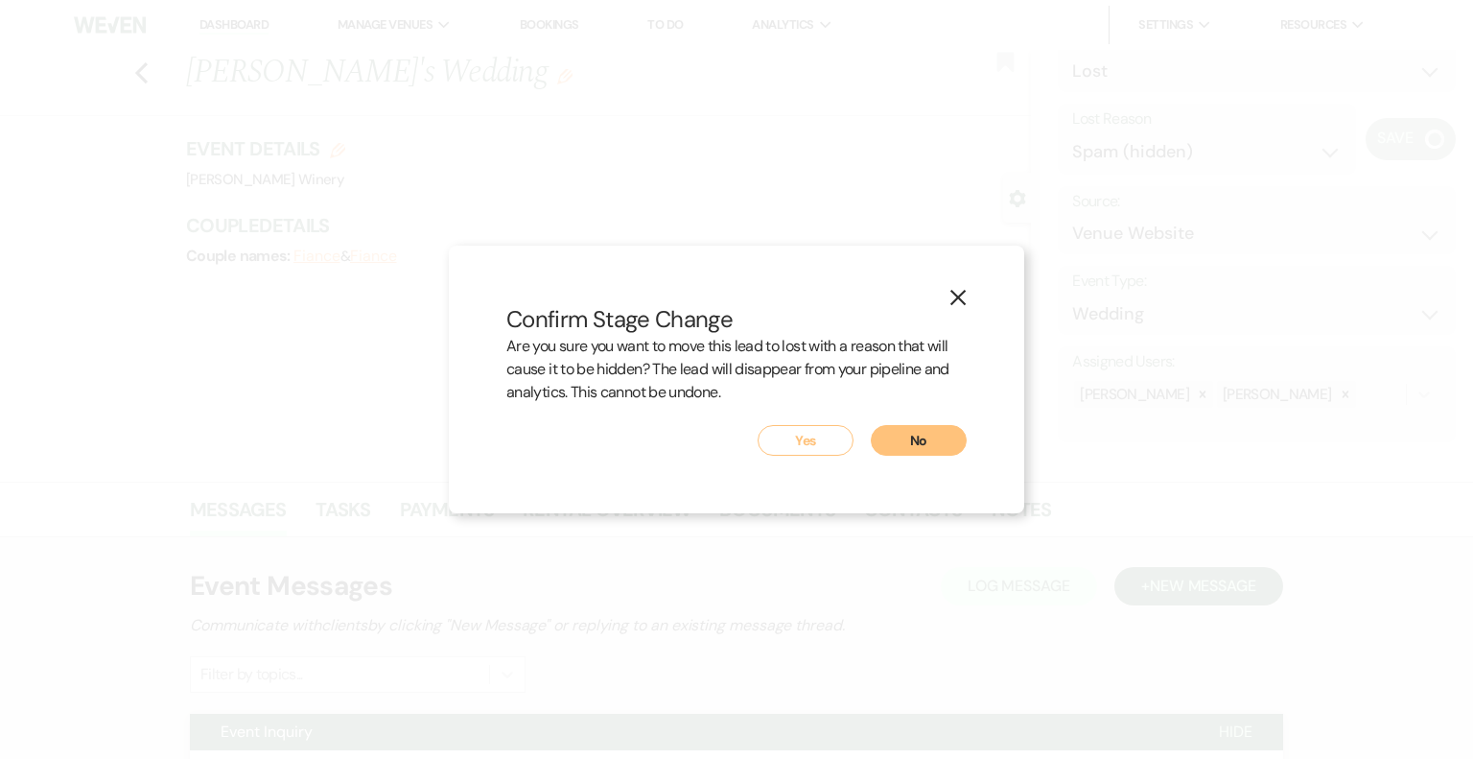
click at [813, 440] on button "Yes" at bounding box center [806, 440] width 96 height 31
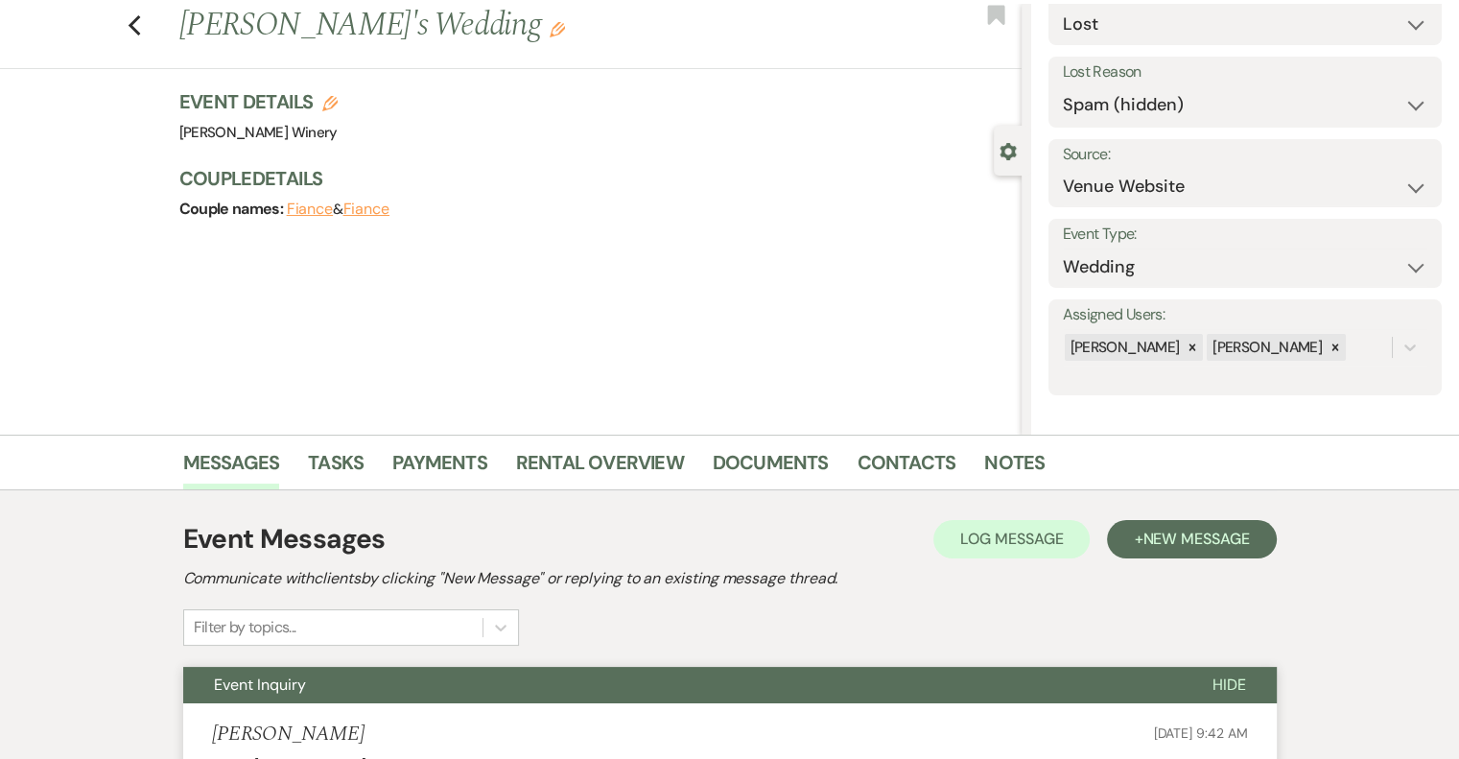
scroll to position [0, 0]
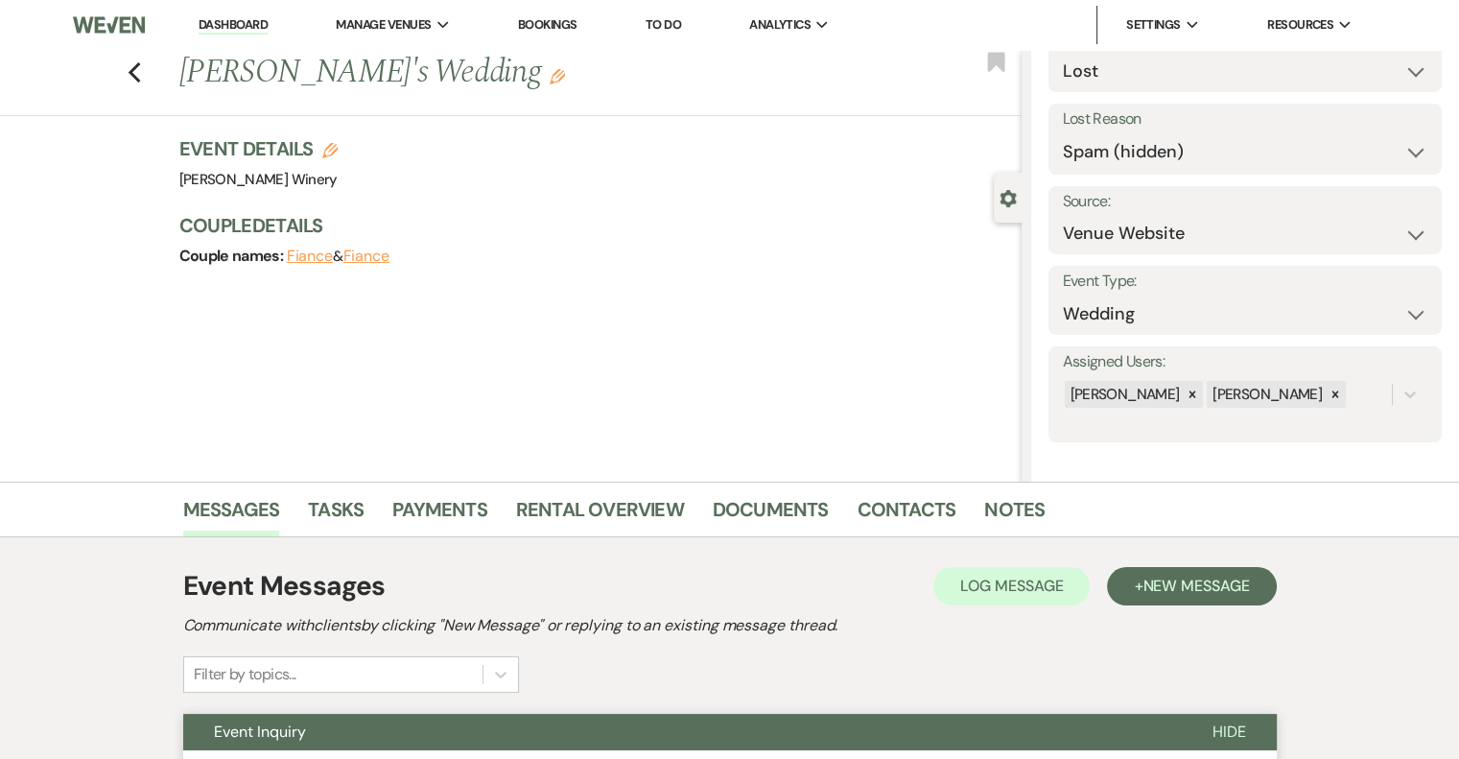
click at [247, 26] on link "Dashboard" at bounding box center [233, 25] width 69 height 18
select select "8"
select select "3"
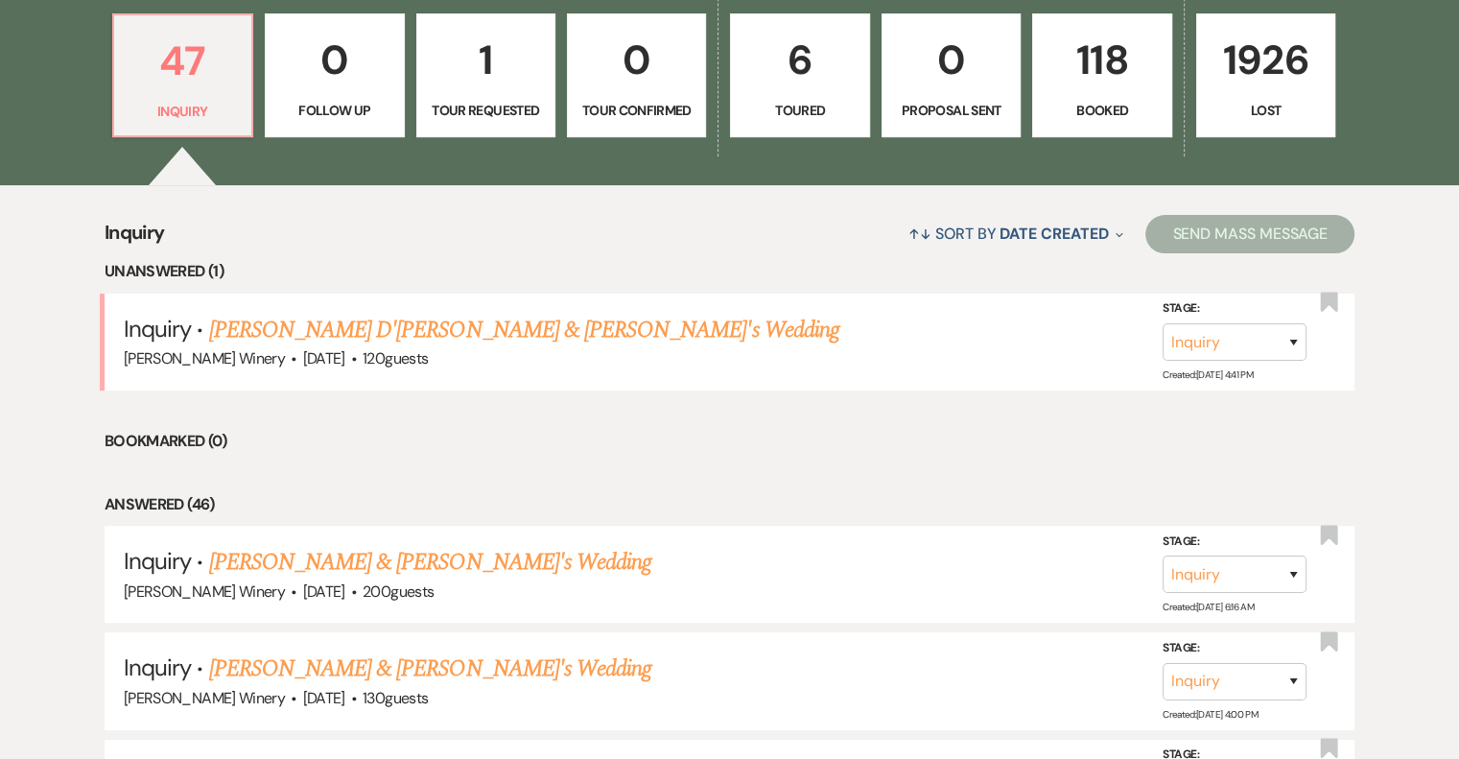
scroll to position [575, 0]
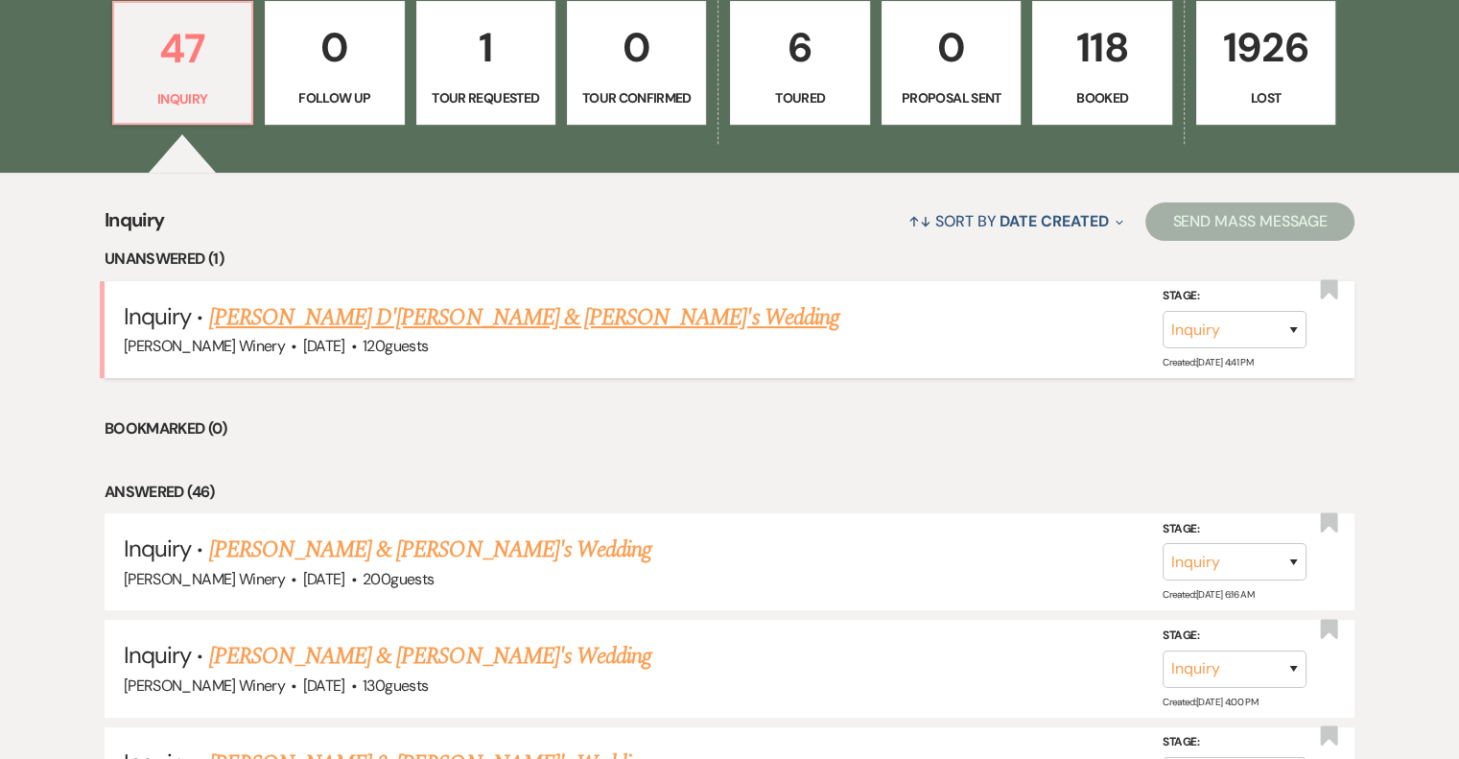
click at [476, 323] on link "[PERSON_NAME] D'[PERSON_NAME] & [PERSON_NAME]'s Wedding" at bounding box center [524, 317] width 630 height 35
select select "5"
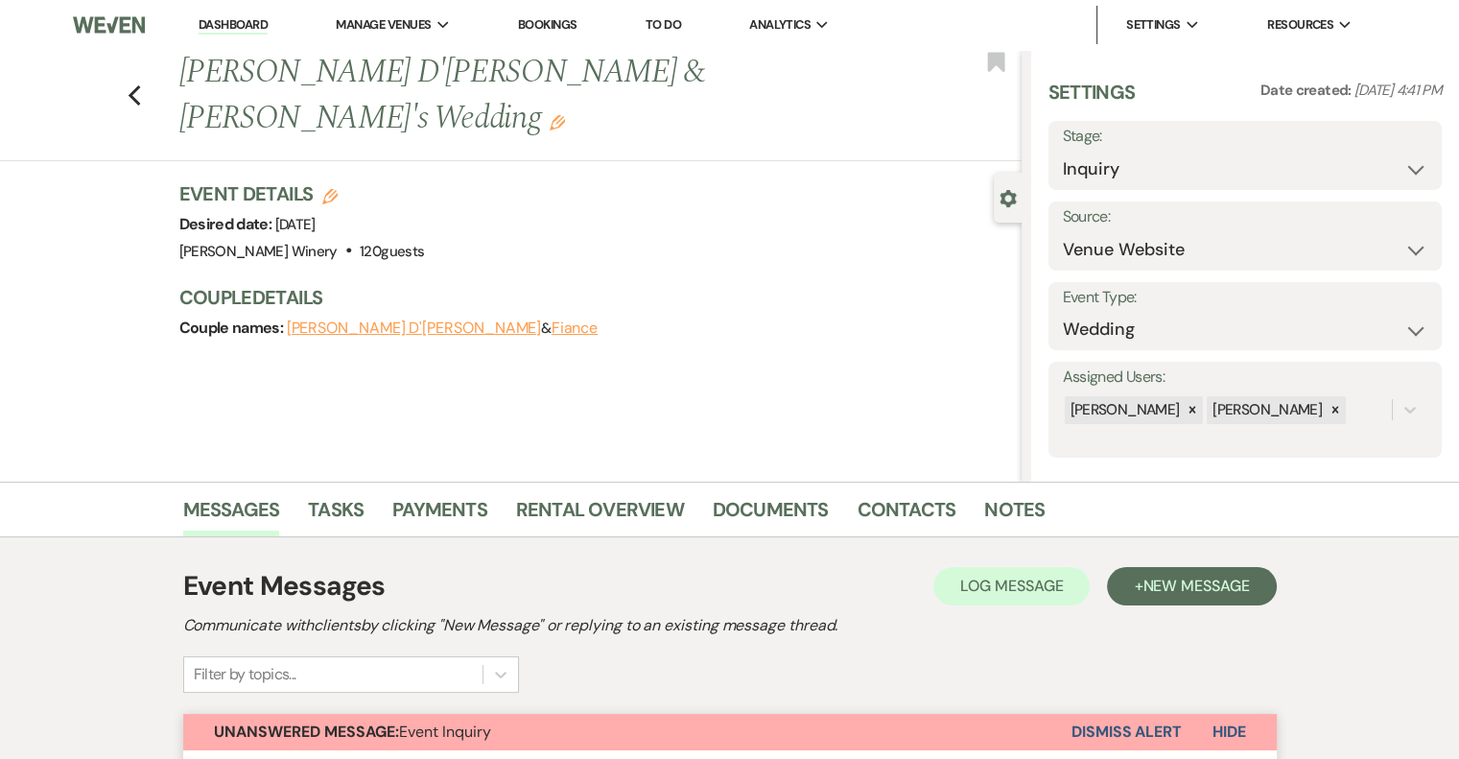
click at [241, 12] on li "Dashboard" at bounding box center [233, 25] width 88 height 38
click at [240, 21] on link "Dashboard" at bounding box center [233, 25] width 69 height 18
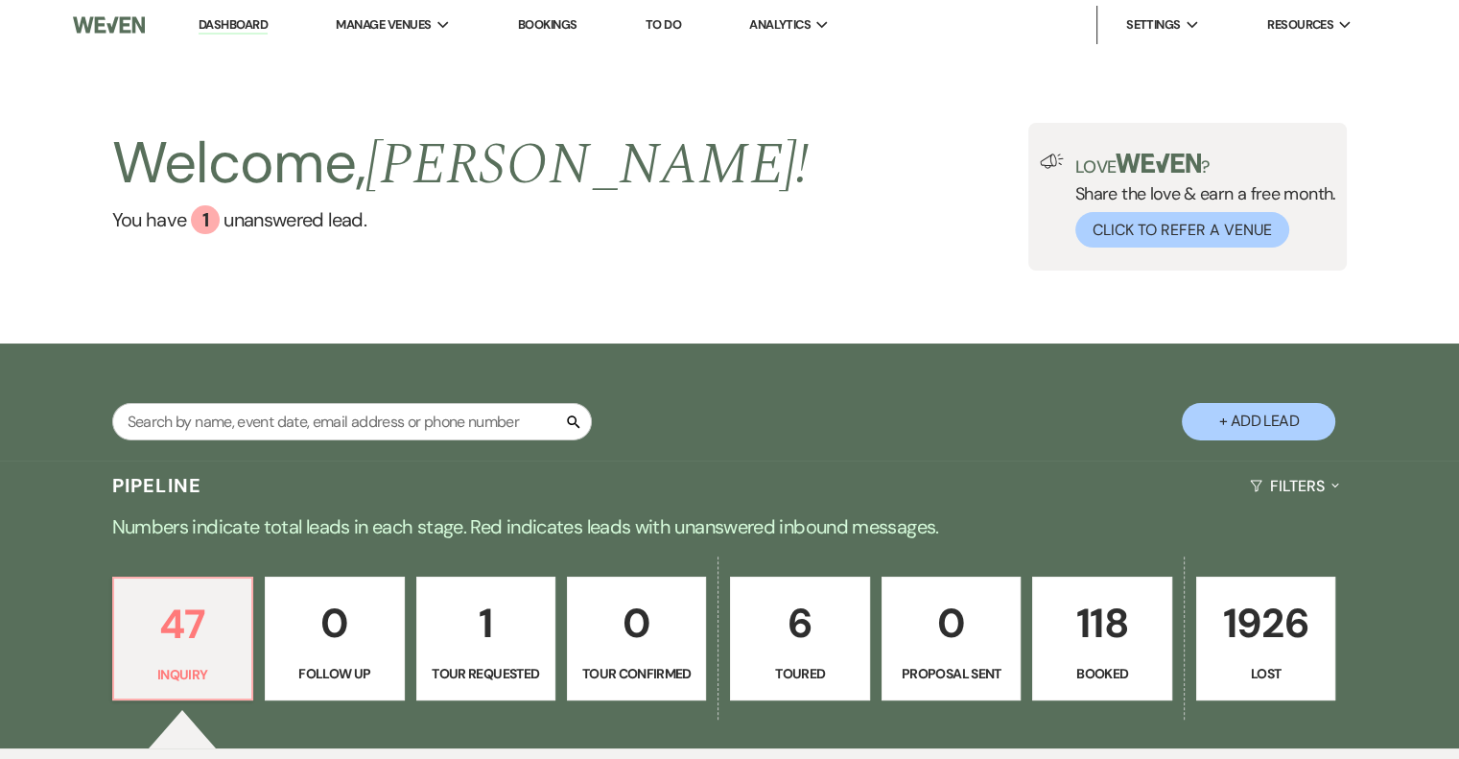
click at [1089, 640] on p "118" at bounding box center [1101, 623] width 114 height 64
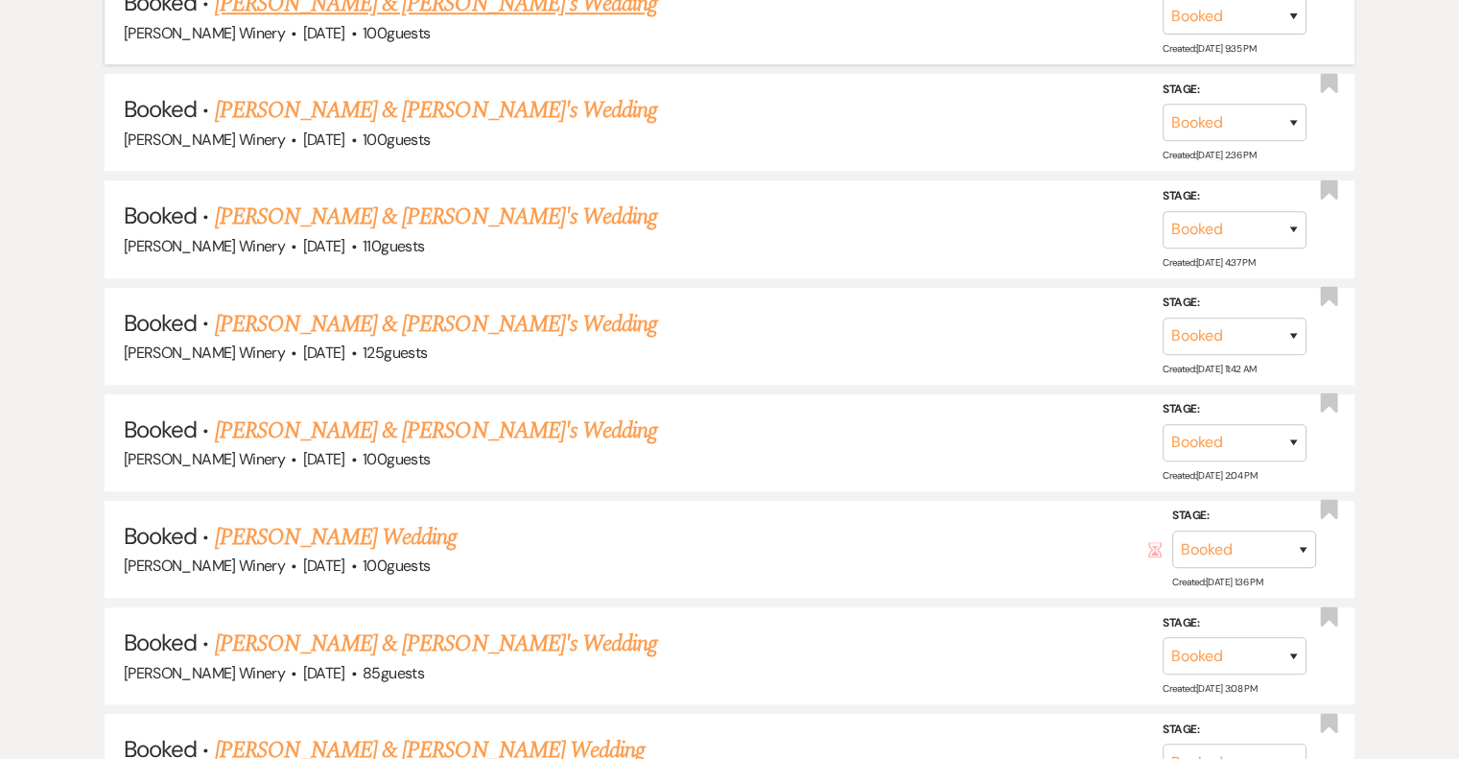
scroll to position [1630, 0]
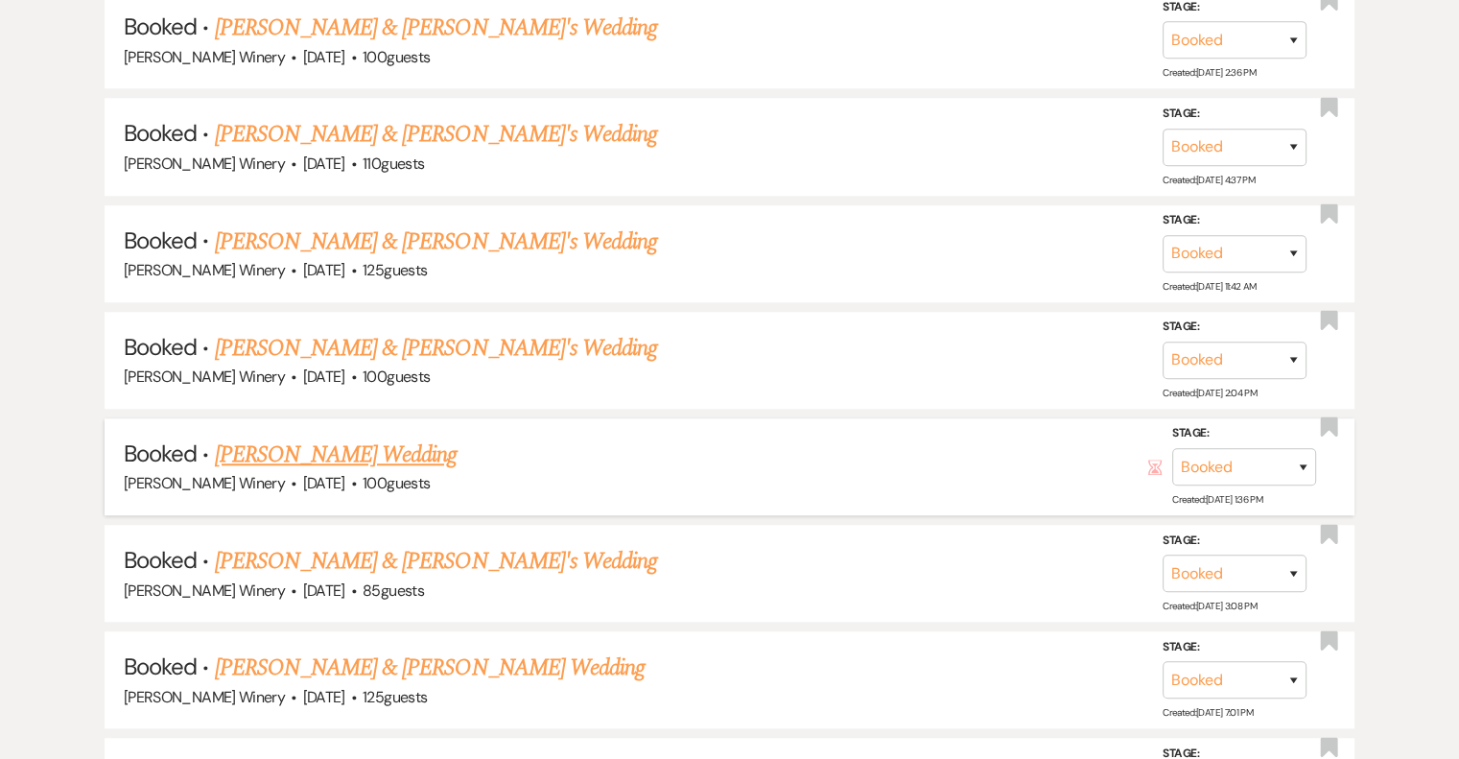
click at [361, 444] on link "[PERSON_NAME] Wedding" at bounding box center [336, 454] width 243 height 35
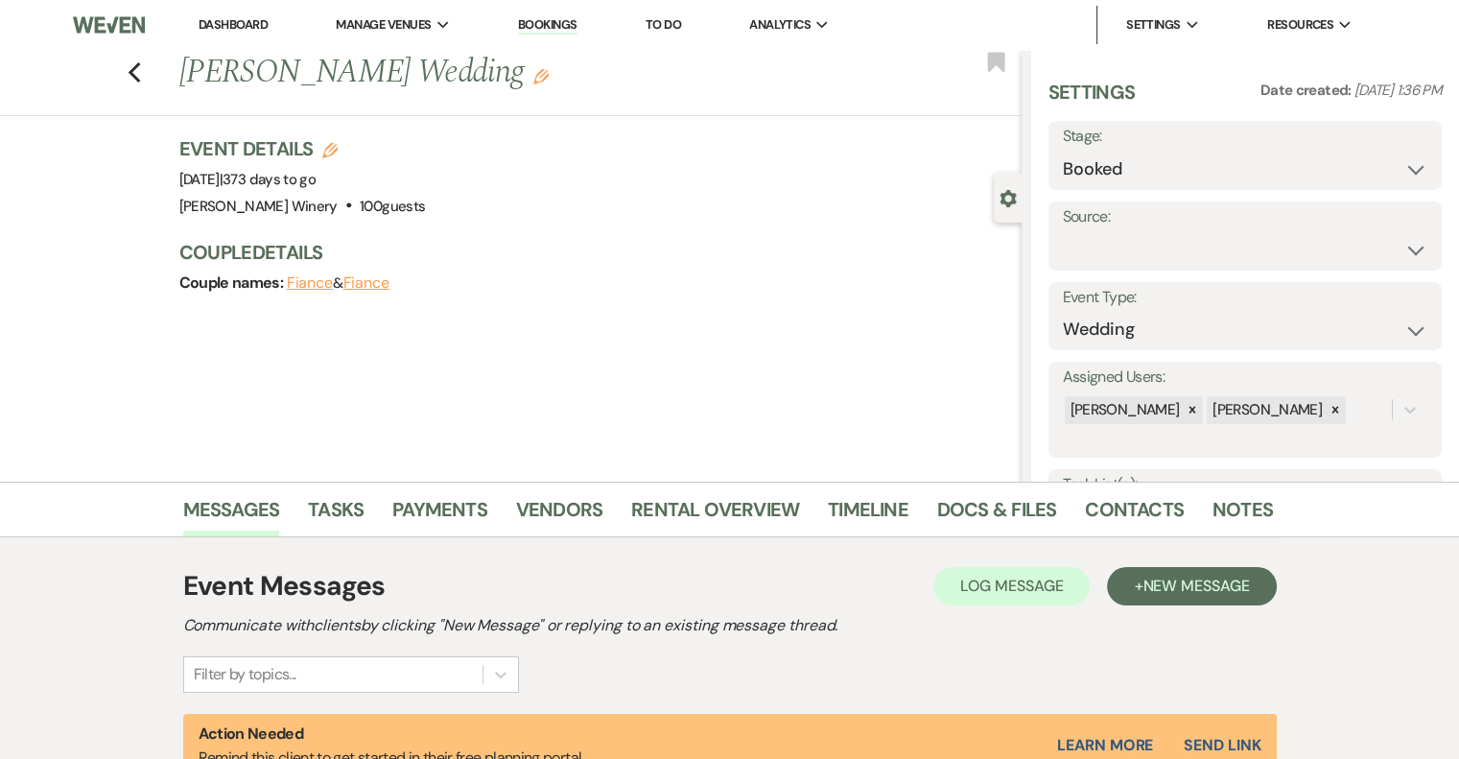
scroll to position [527, 0]
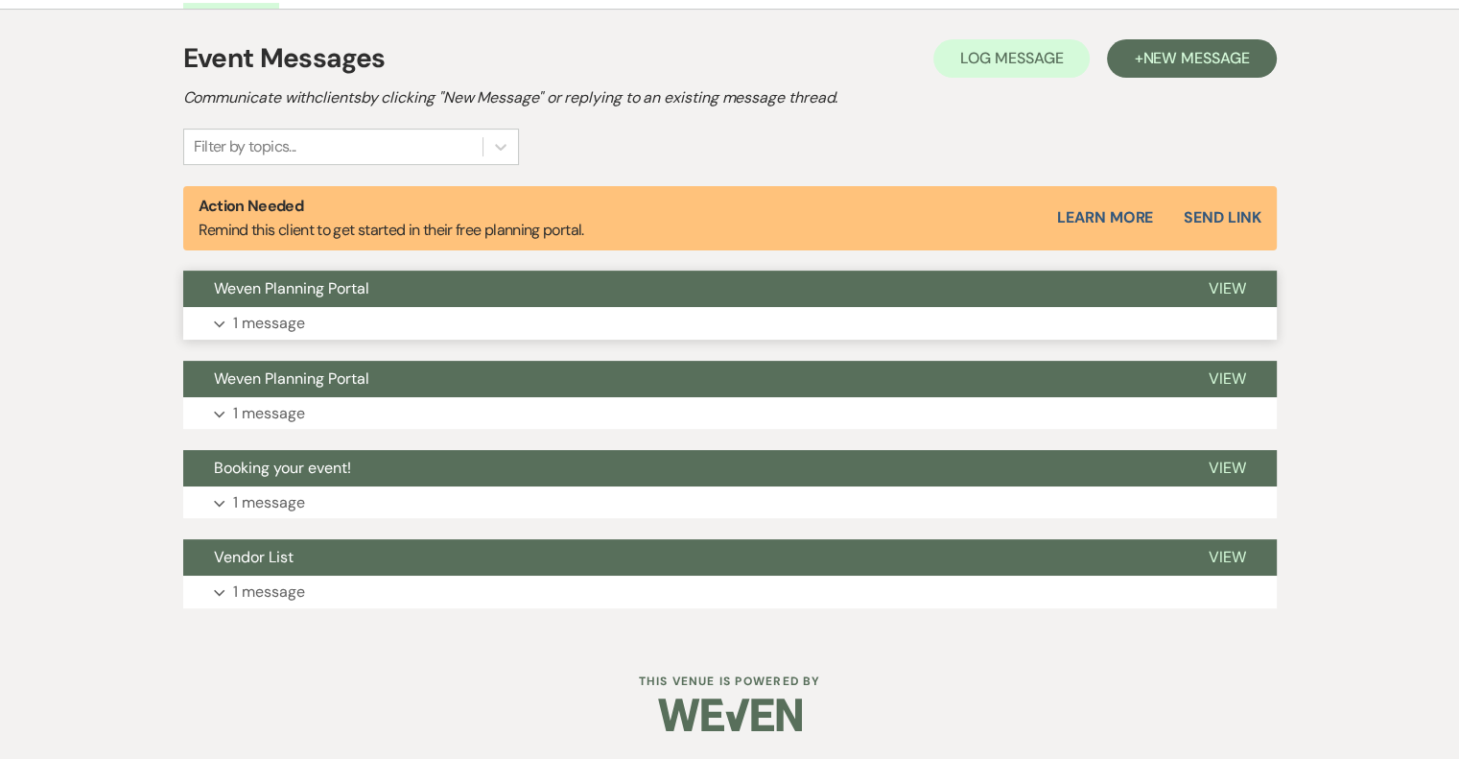
click at [314, 322] on button "Expand 1 message" at bounding box center [729, 323] width 1093 height 33
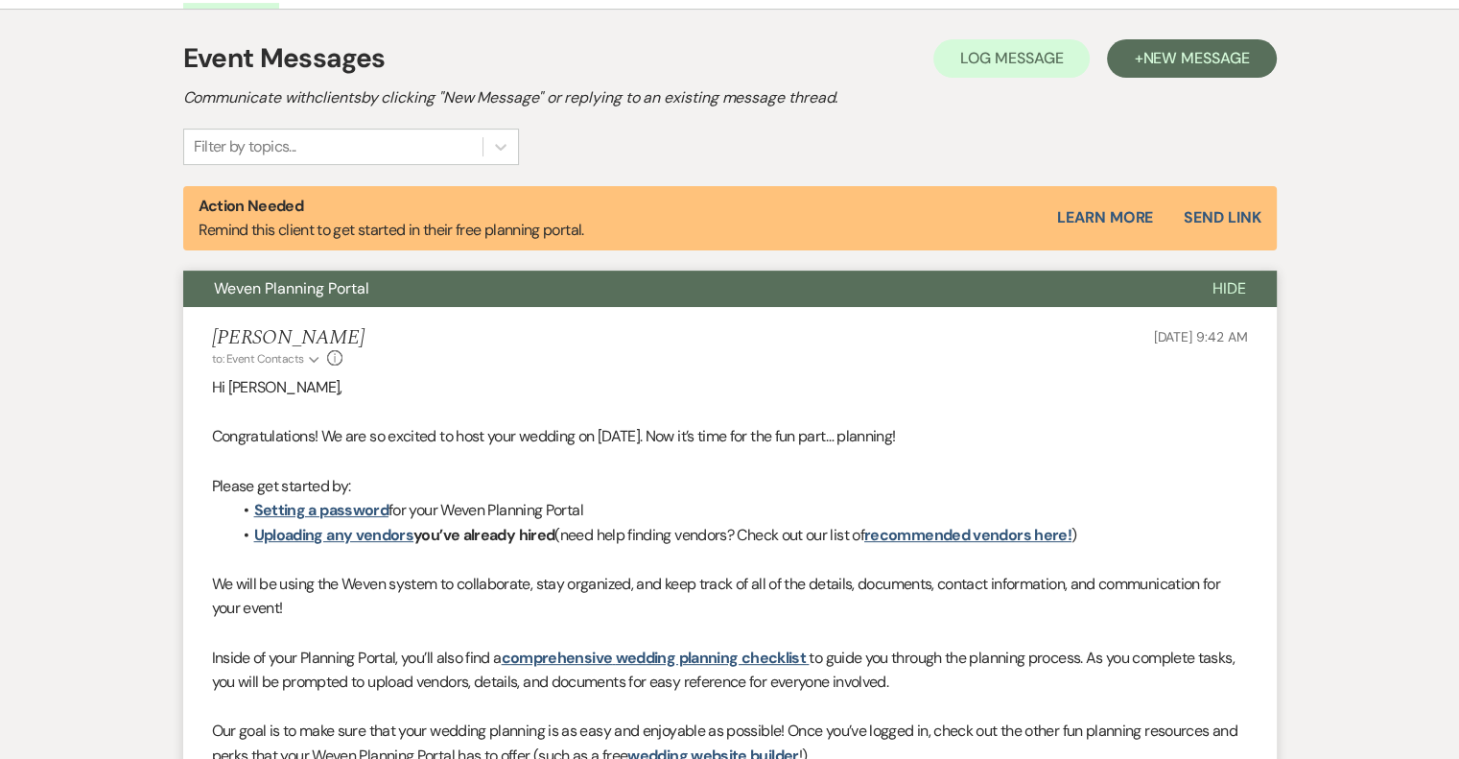
click at [1218, 283] on span "Hide" at bounding box center [1229, 288] width 34 height 20
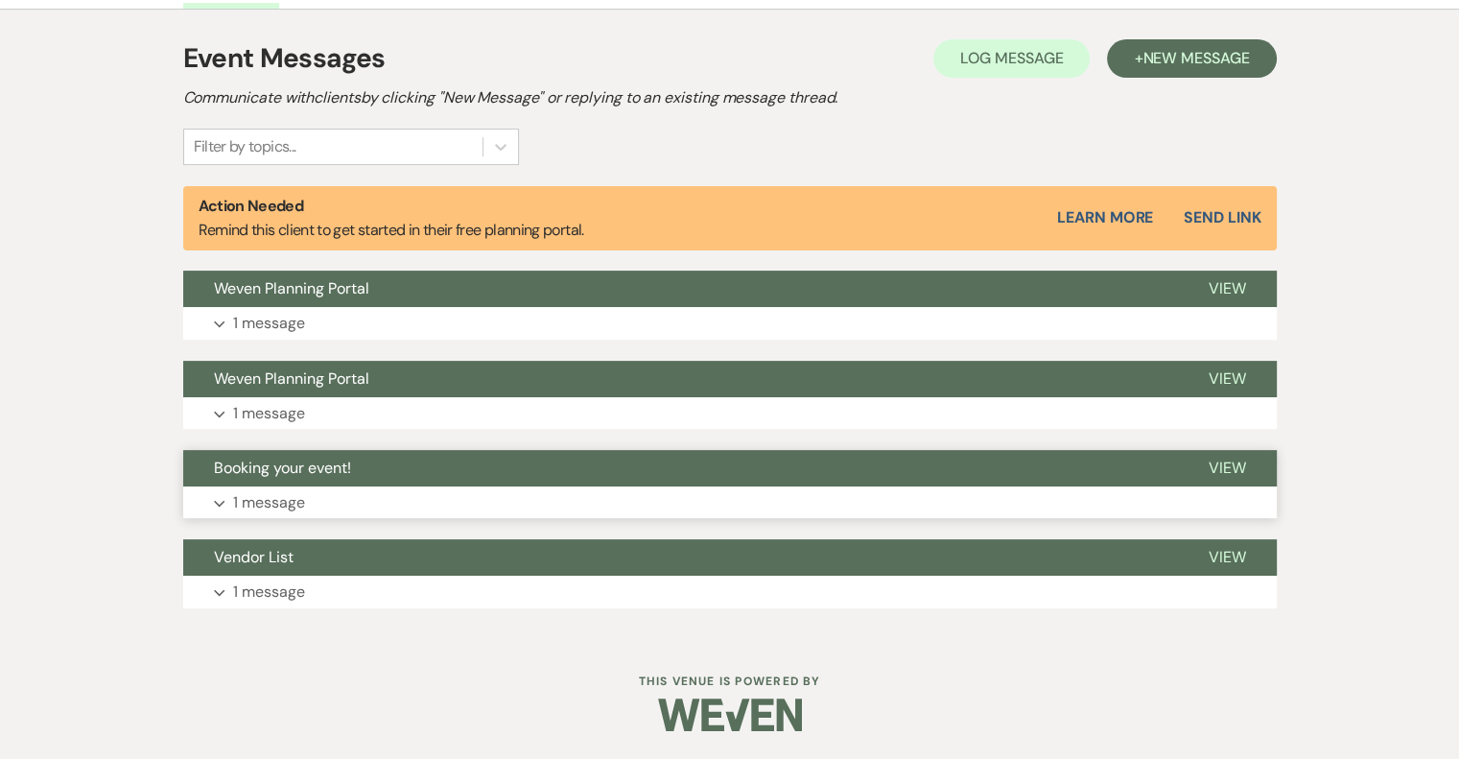
click at [255, 494] on p "1 message" at bounding box center [269, 502] width 72 height 25
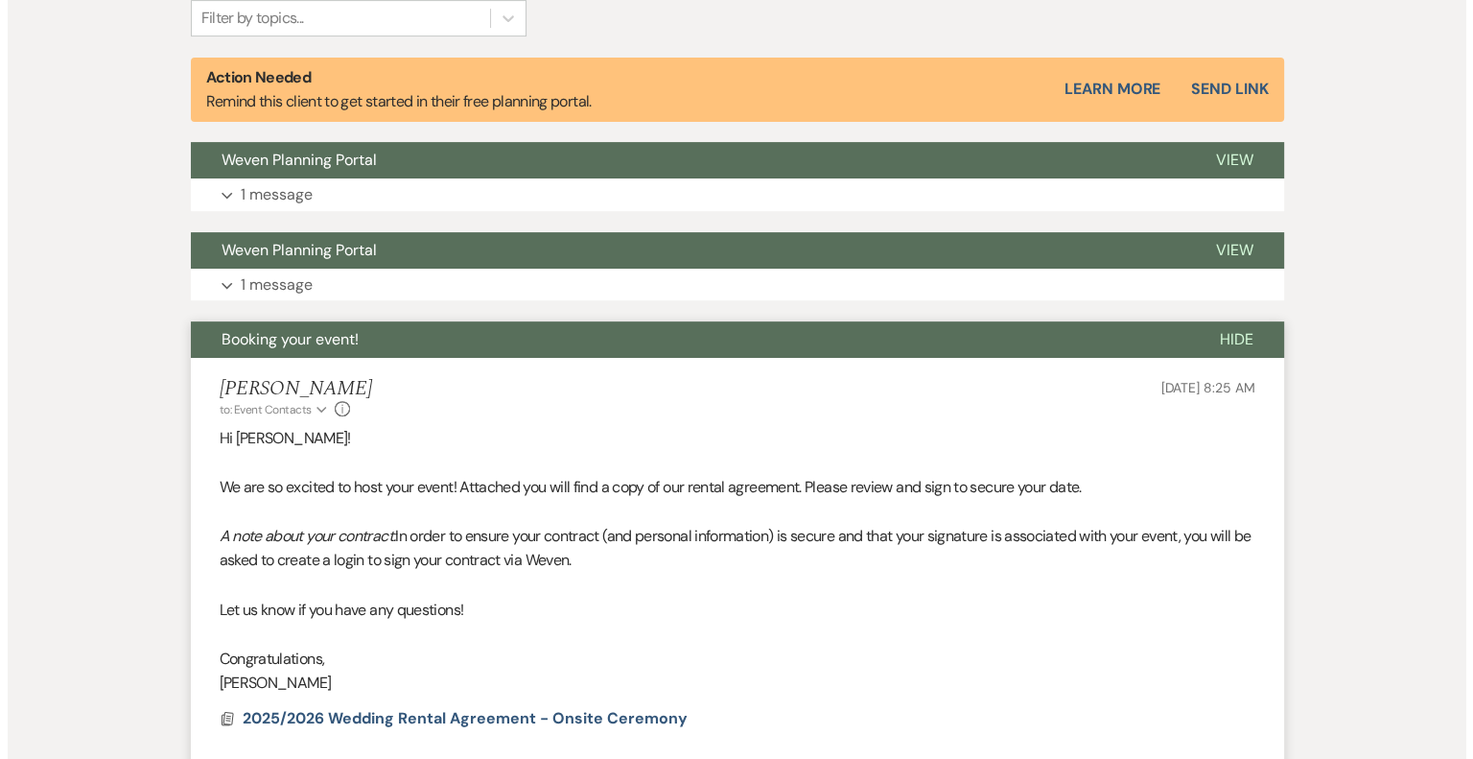
scroll to position [911, 0]
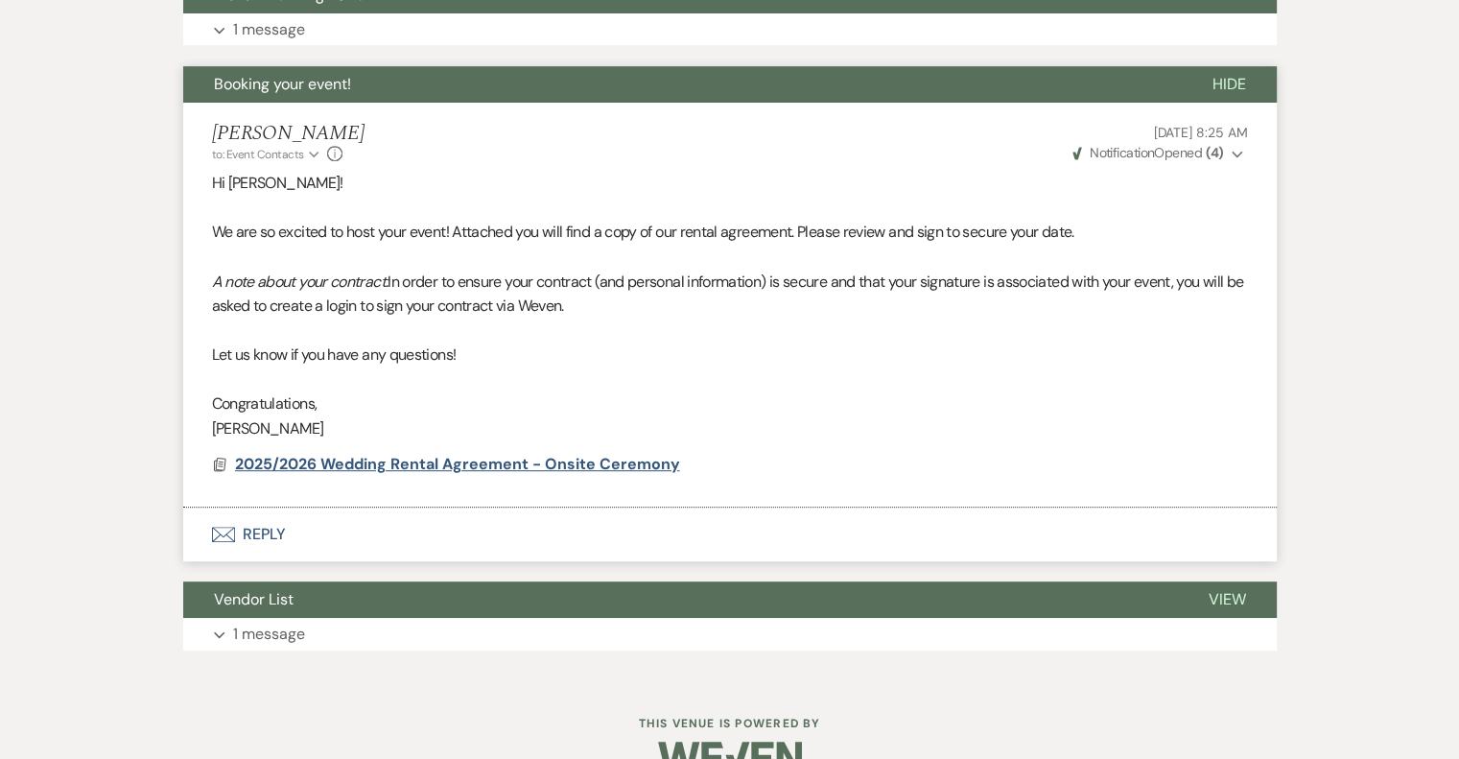
click at [303, 456] on span "2025/2026 Wedding Rental Agreement - Onsite Ceremony" at bounding box center [457, 464] width 445 height 20
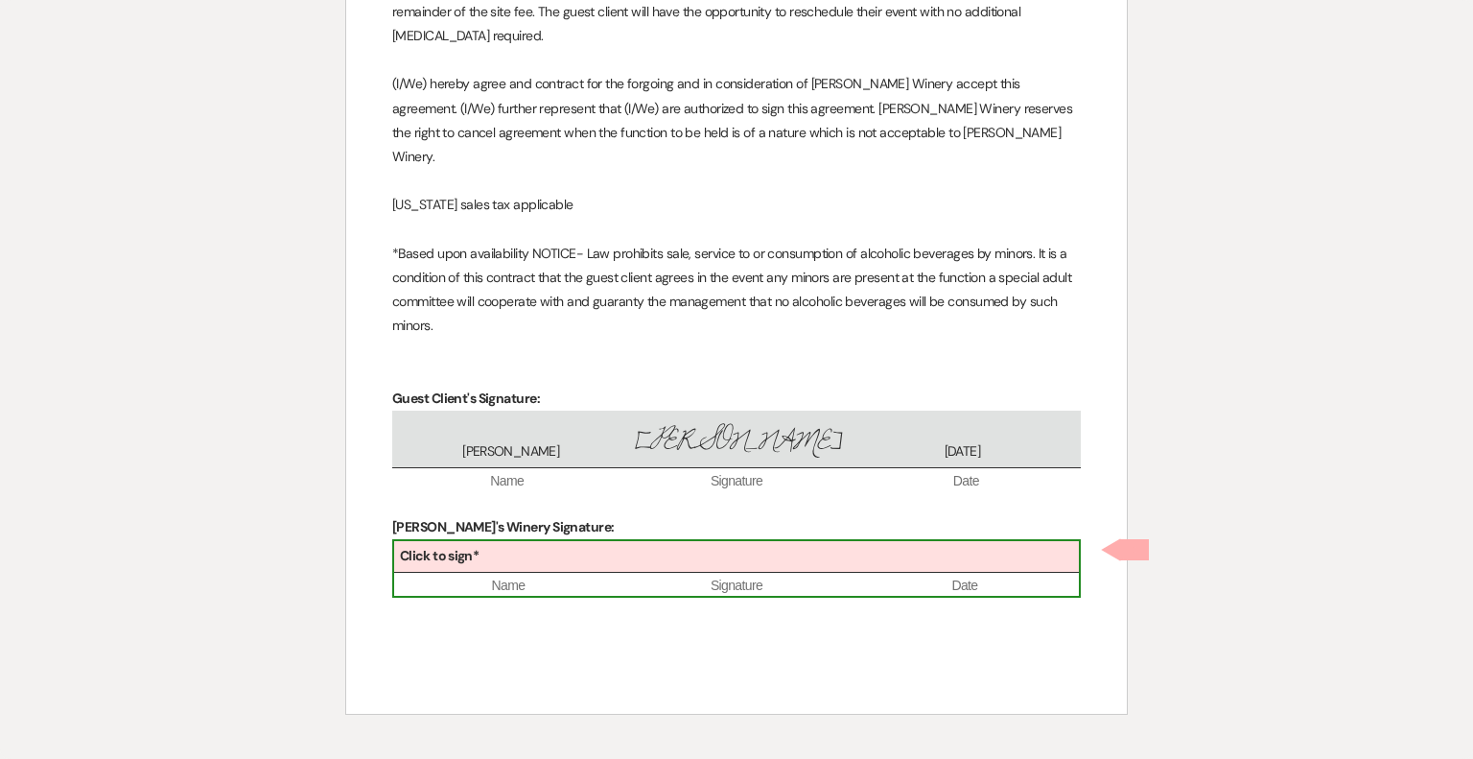
scroll to position [2280, 0]
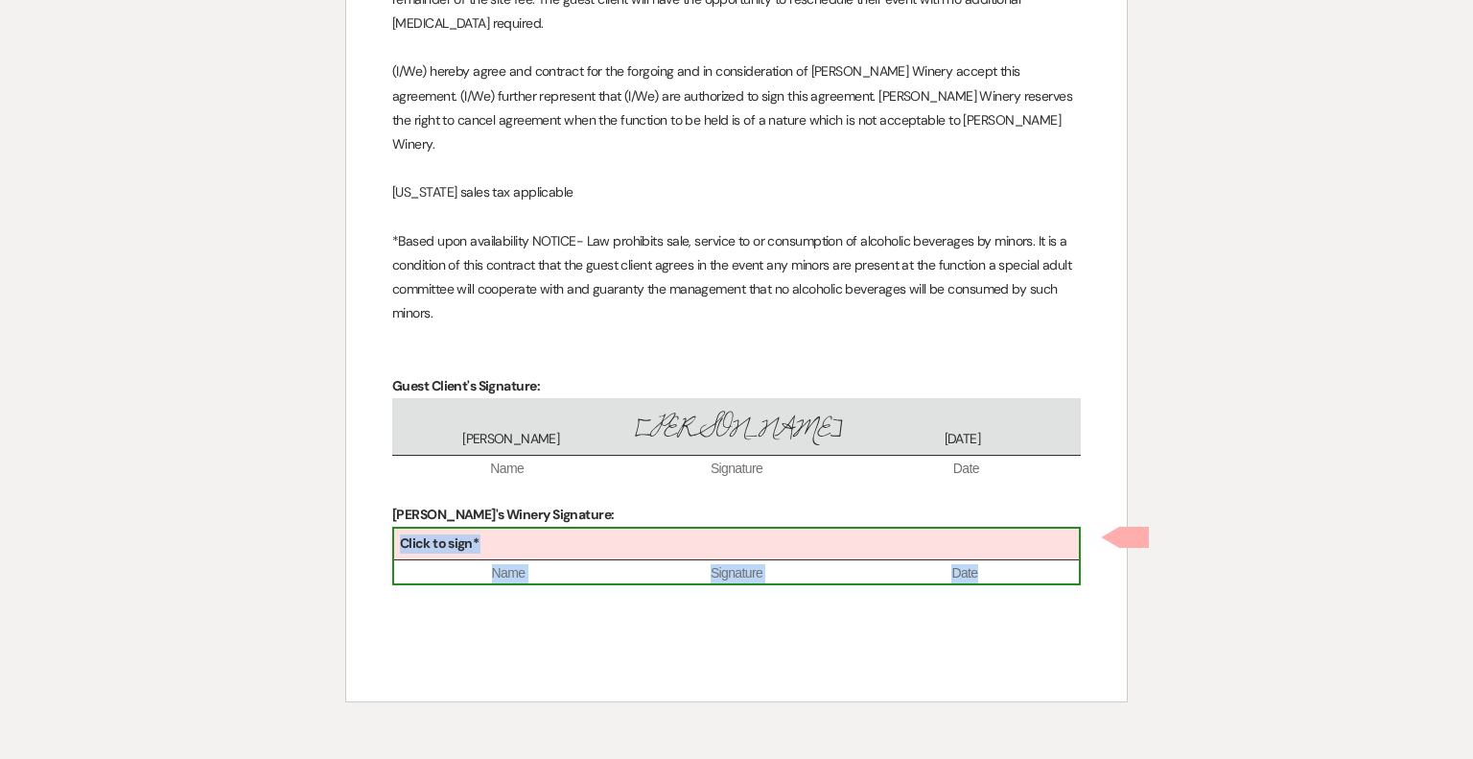
click at [554, 545] on div "Click to sign*" at bounding box center [736, 544] width 685 height 32
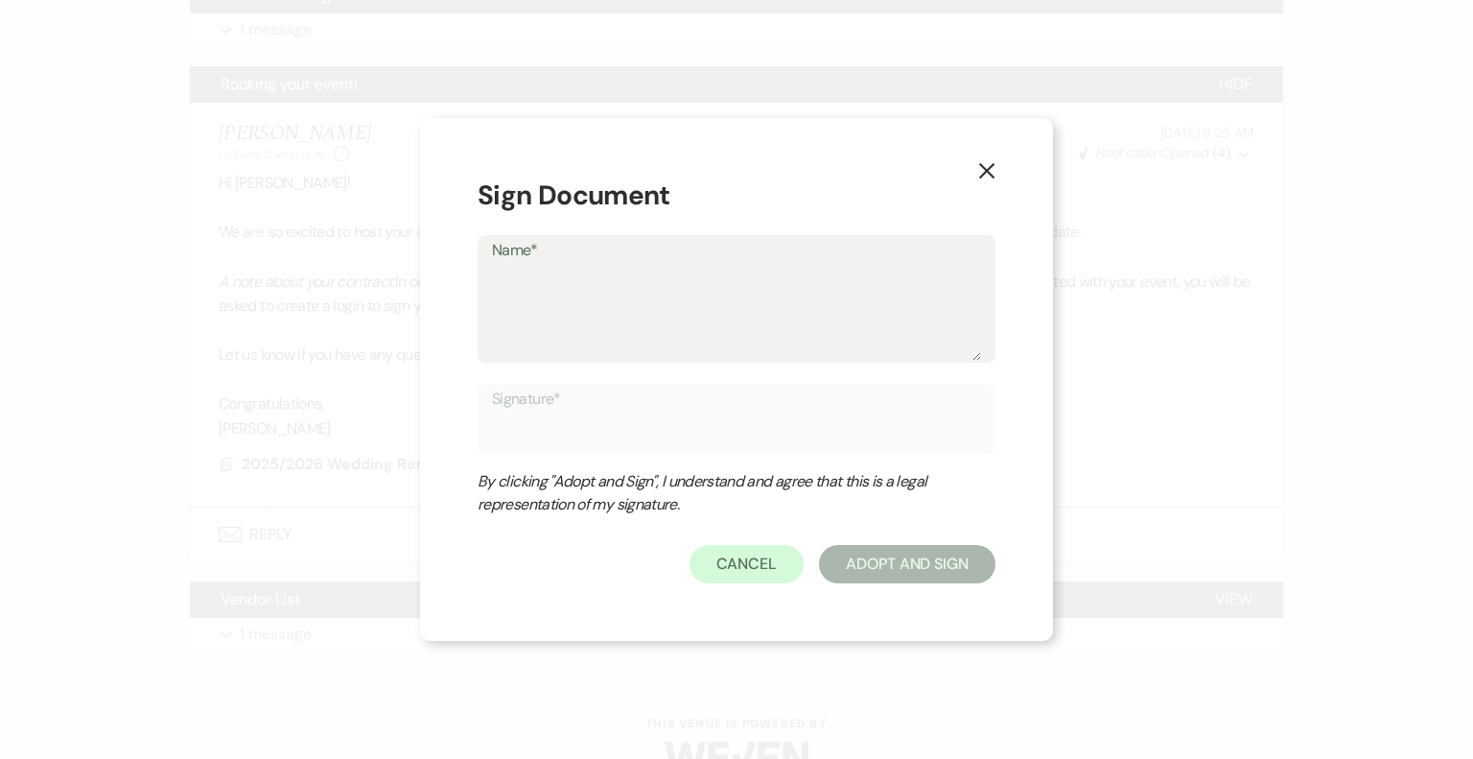
type textarea "S"
type input "S"
type textarea "Su"
type input "Su"
type textarea "Sus"
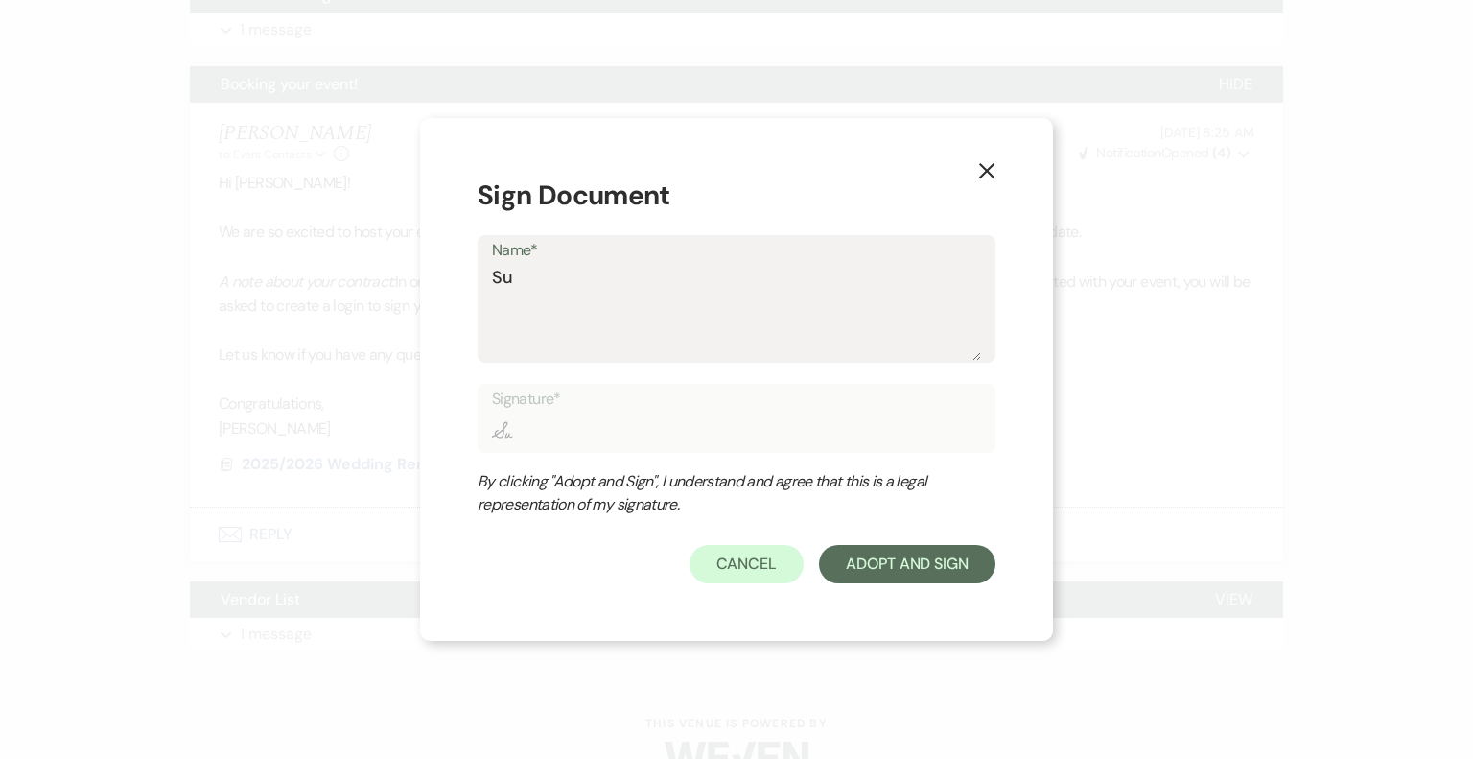
type input "Sus"
type textarea "Susa"
type input "Susa"
type textarea "[PERSON_NAME]"
type input "[PERSON_NAME]"
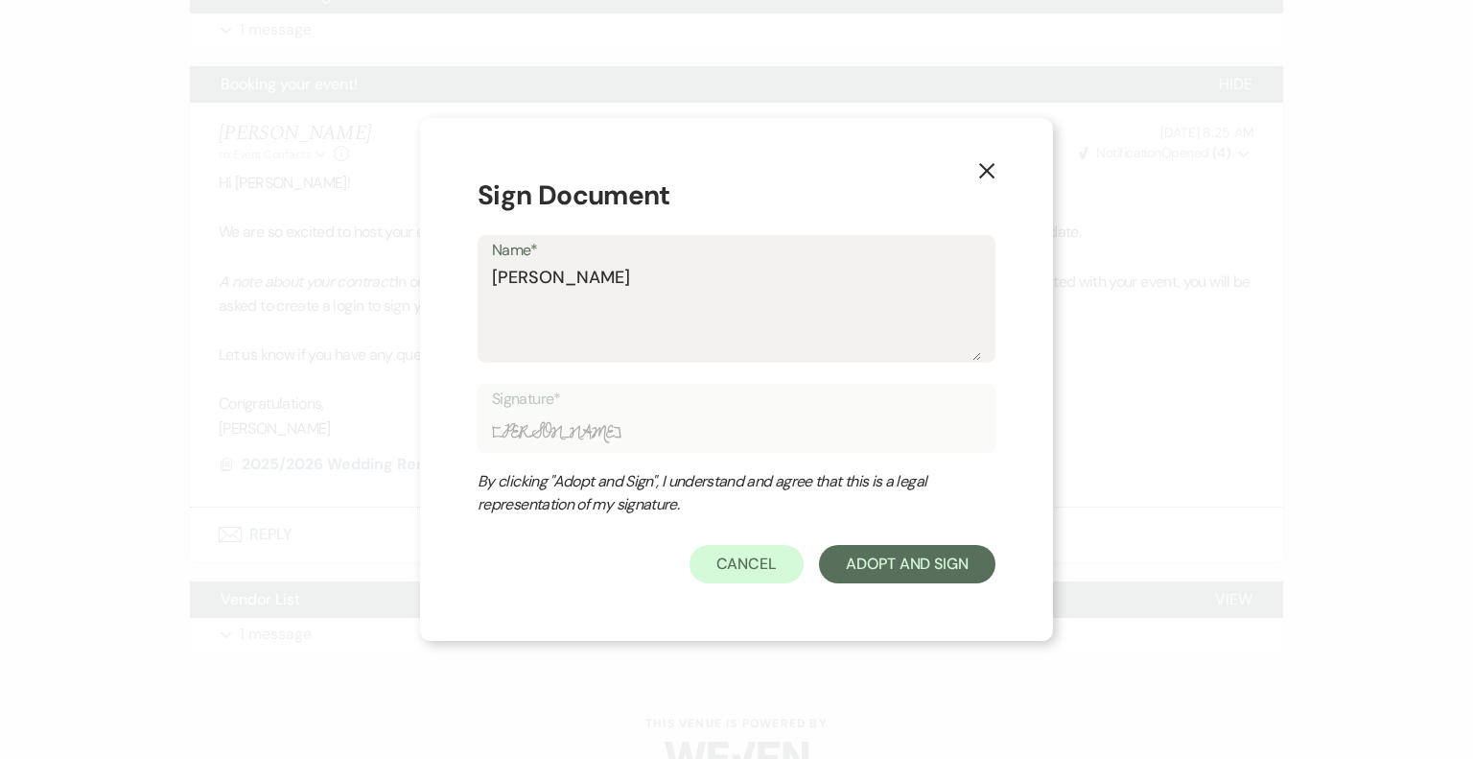
type textarea "[PERSON_NAME]"
type input "[PERSON_NAME]"
type textarea "Susan S"
type input "Susan S"
type textarea "Susan So"
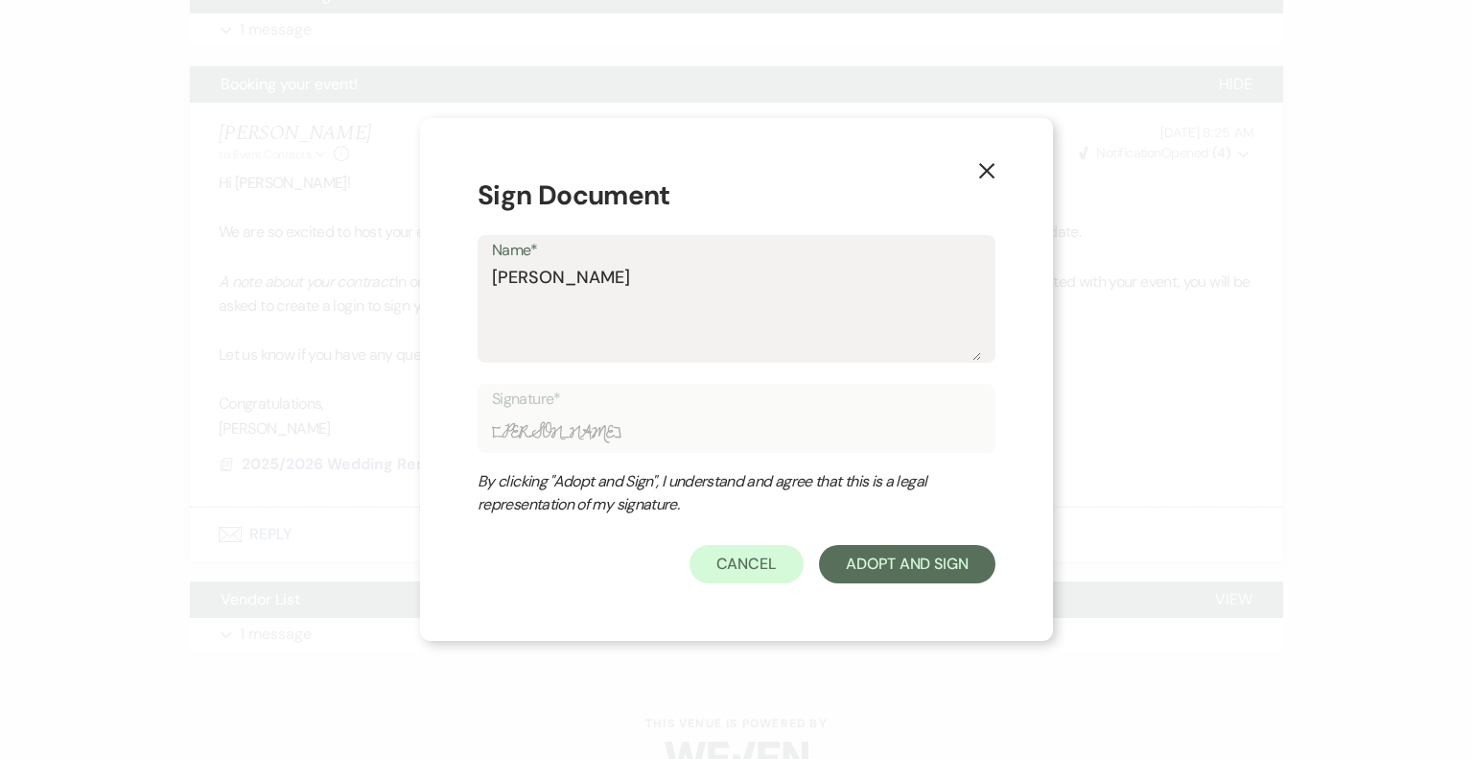
type input "Susan So"
type textarea "Susan Sol"
type input "Susan Sol"
type textarea "Susan Sole"
type input "Susan Sole"
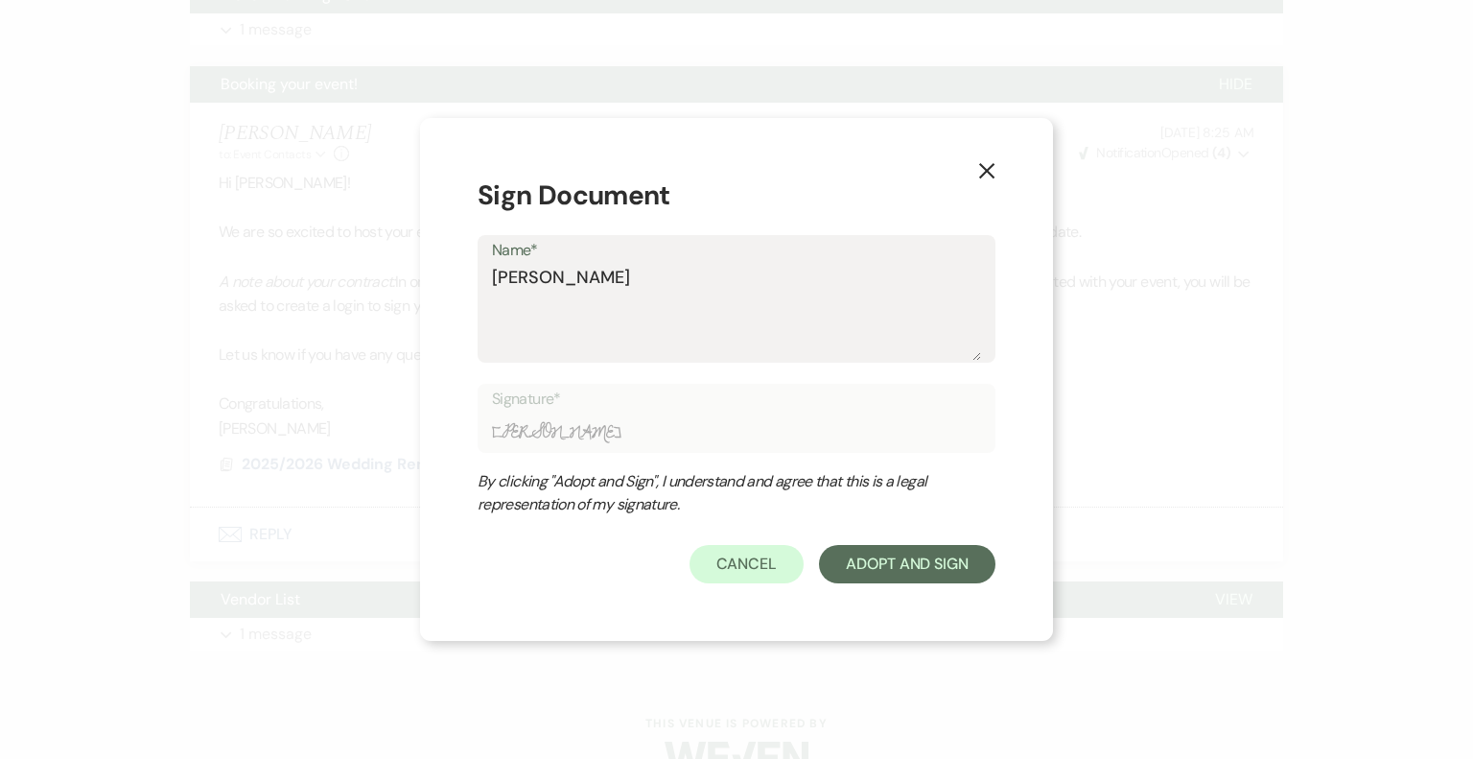
type textarea "Susan Solec"
type input "Susan Solec"
type textarea "Susan Soleck"
type input "Susan Soleck"
type textarea "[PERSON_NAME]"
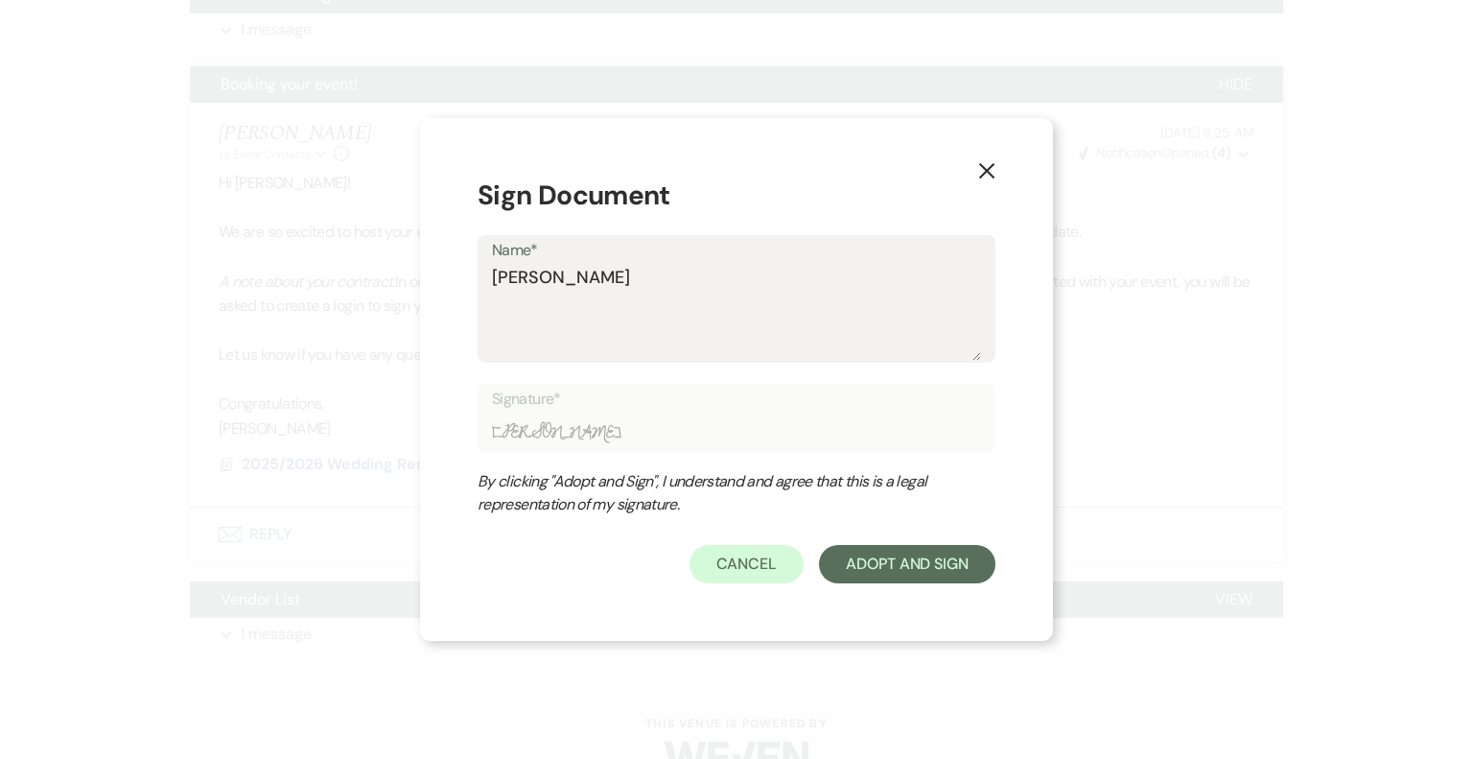
type input "[PERSON_NAME]"
type textarea "[PERSON_NAME]"
click at [922, 563] on button "Adopt And Sign" at bounding box center [907, 564] width 176 height 38
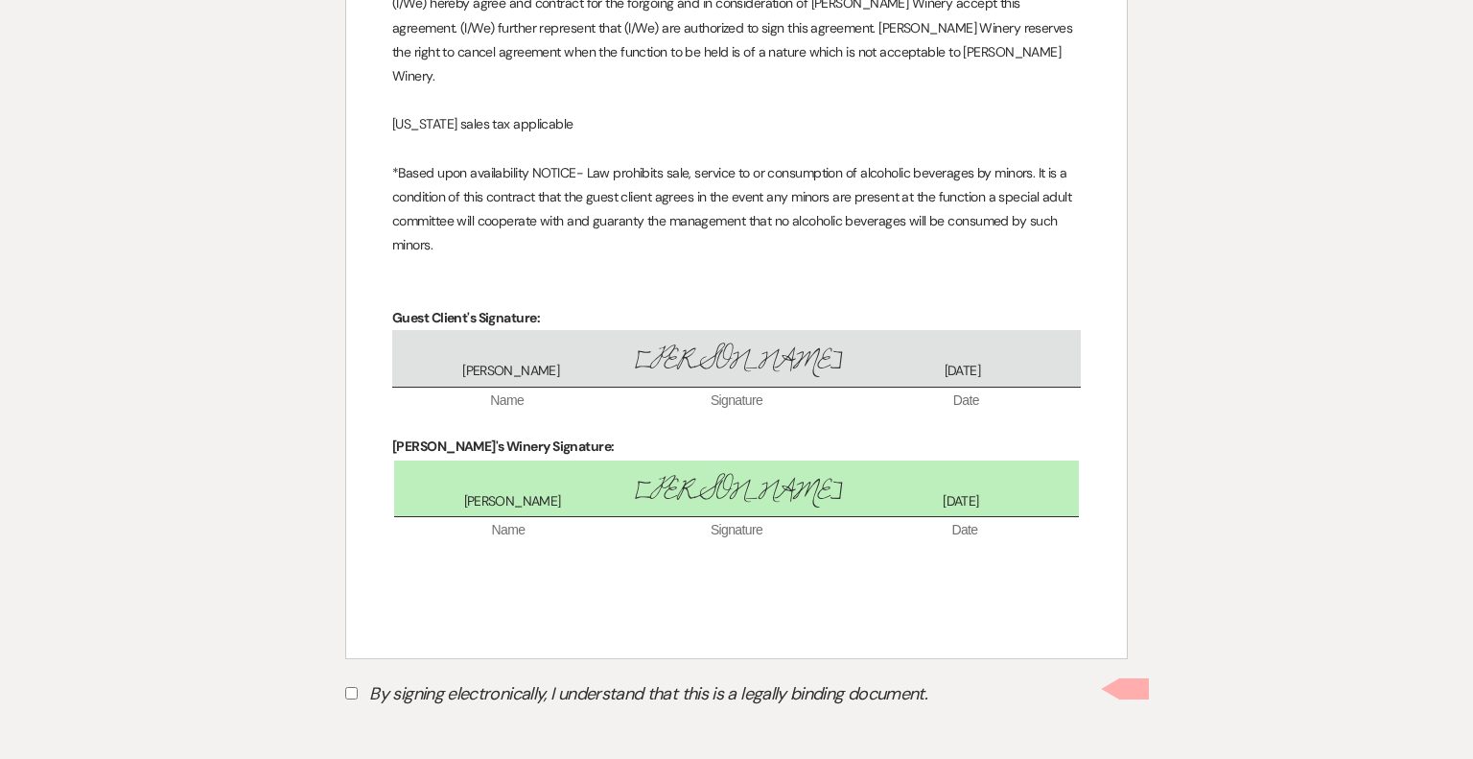
scroll to position [2361, 0]
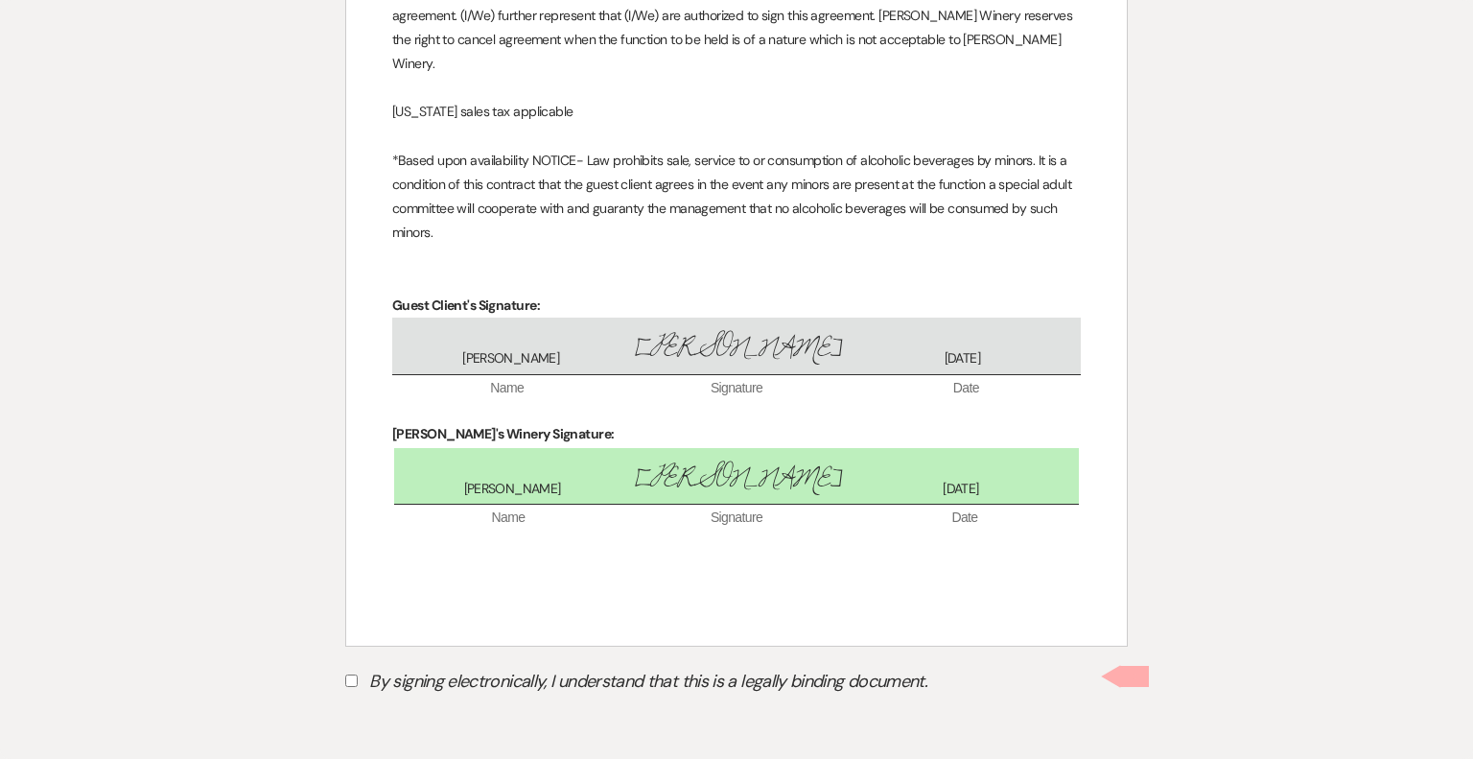
click at [351, 682] on input "By signing electronically, I understand that this is a legally binding document." at bounding box center [351, 680] width 12 height 12
checkbox input "true"
click at [407, 733] on button "Submit" at bounding box center [412, 729] width 134 height 35
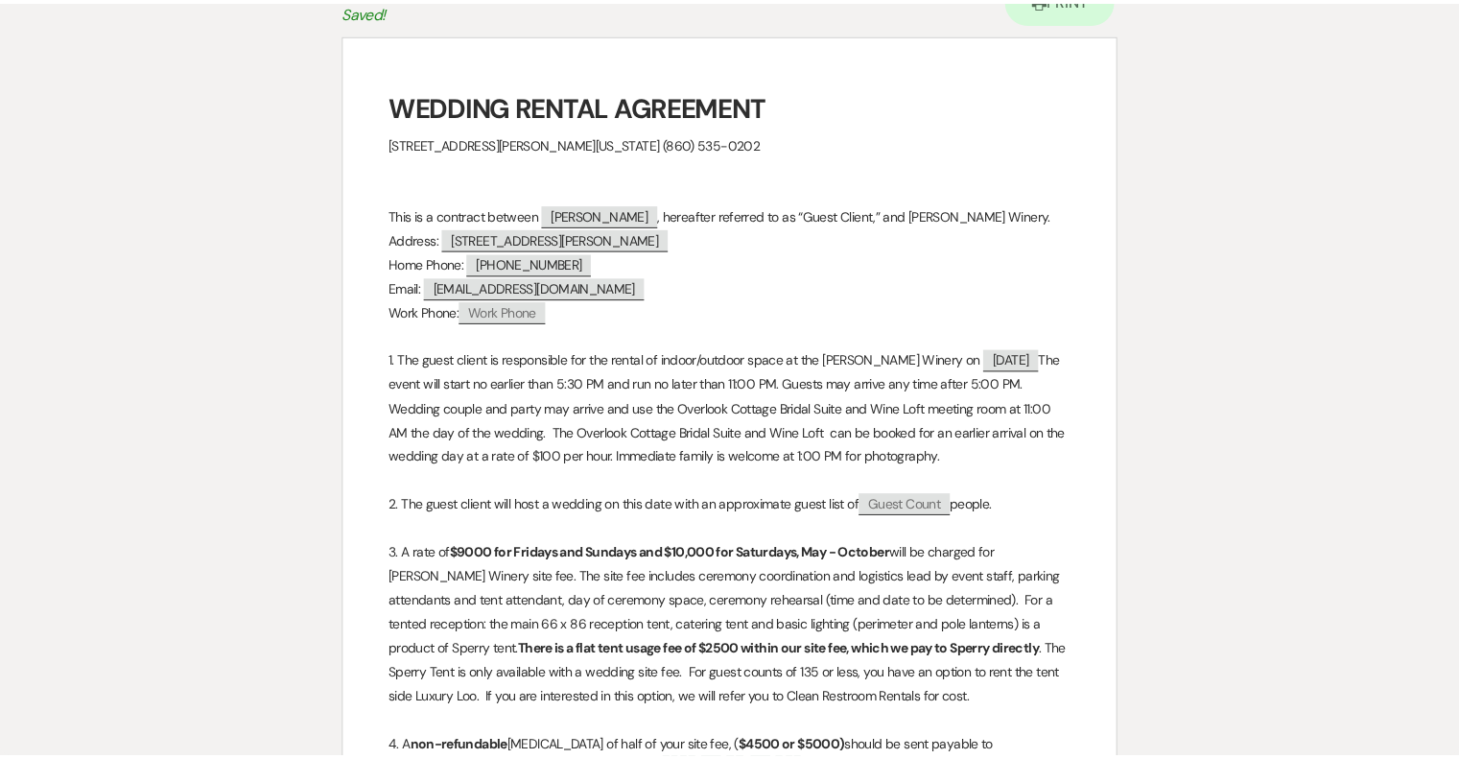
scroll to position [0, 0]
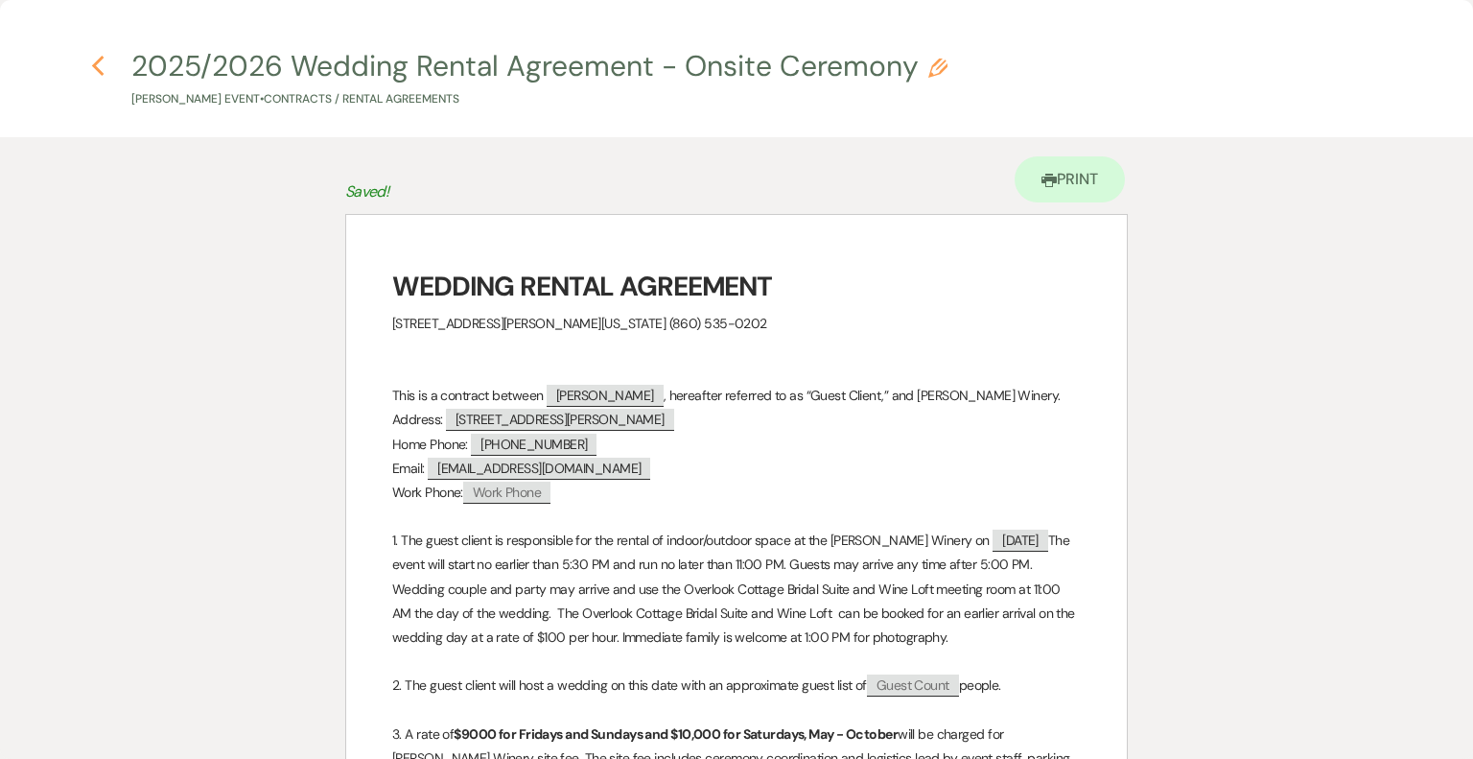
click at [93, 60] on icon "Previous" at bounding box center [98, 66] width 14 height 23
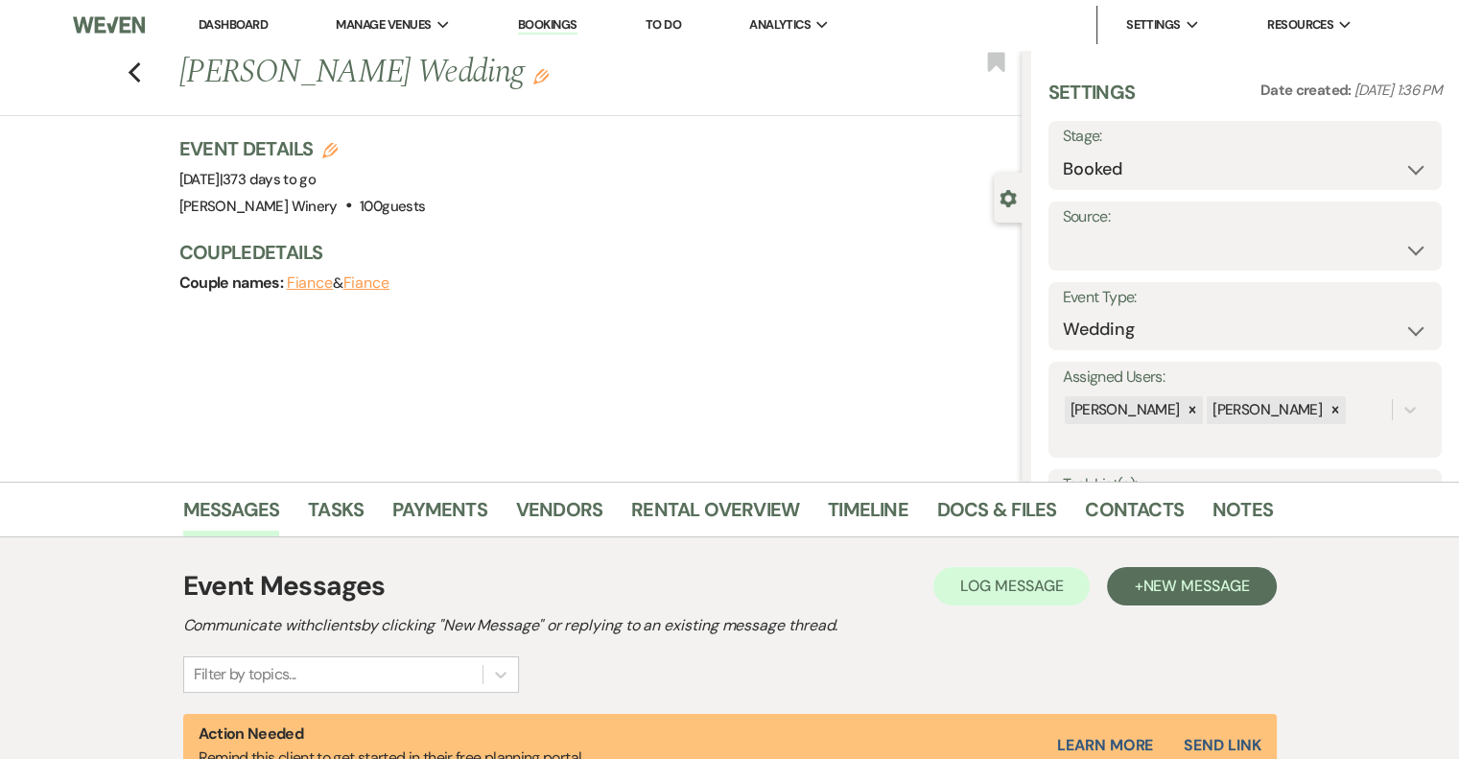
drag, startPoint x: 241, startPoint y: 23, endPoint x: 243, endPoint y: 1, distance: 22.1
click at [239, 22] on link "Dashboard" at bounding box center [233, 24] width 69 height 16
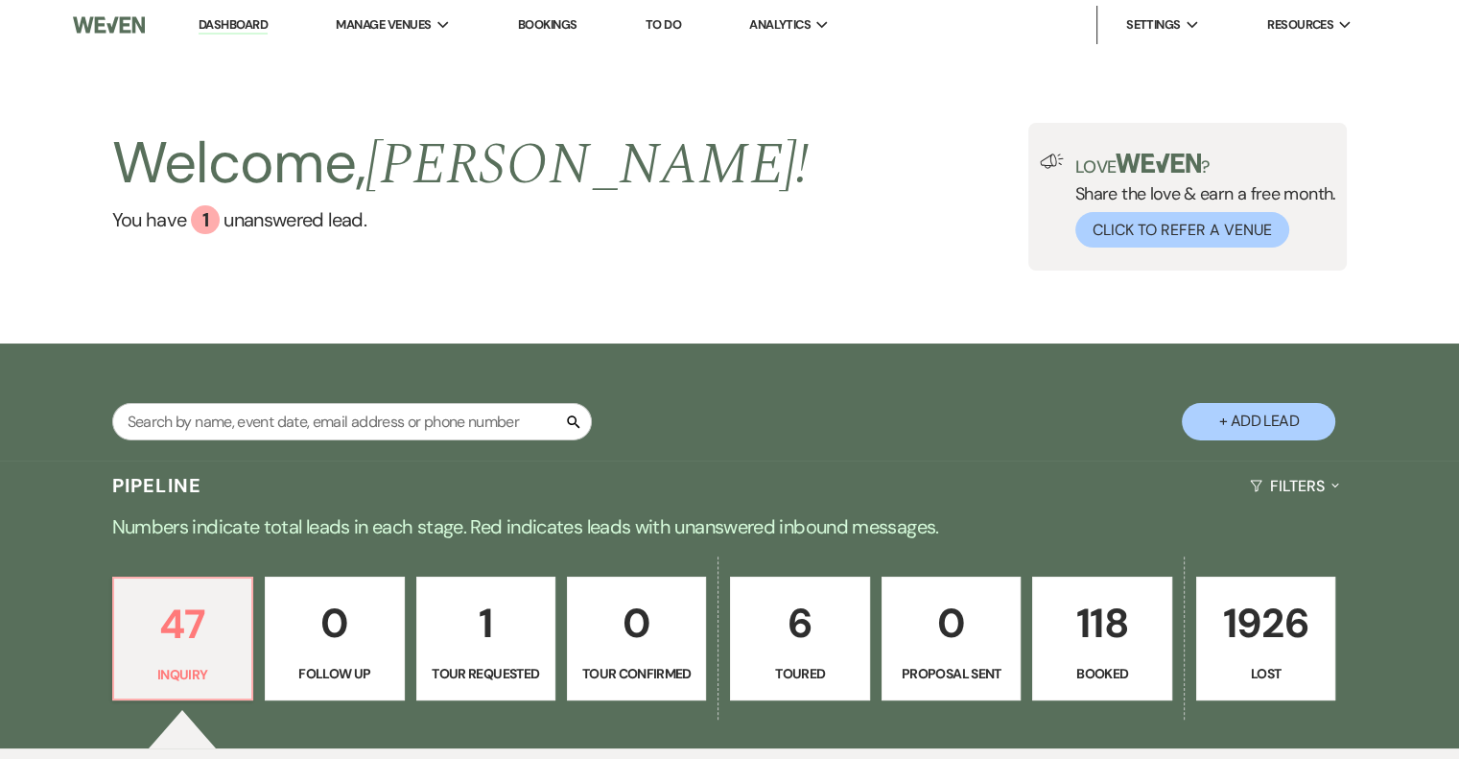
drag, startPoint x: 1096, startPoint y: 636, endPoint x: 729, endPoint y: 390, distance: 441.8
click at [1096, 636] on p "118" at bounding box center [1101, 623] width 114 height 64
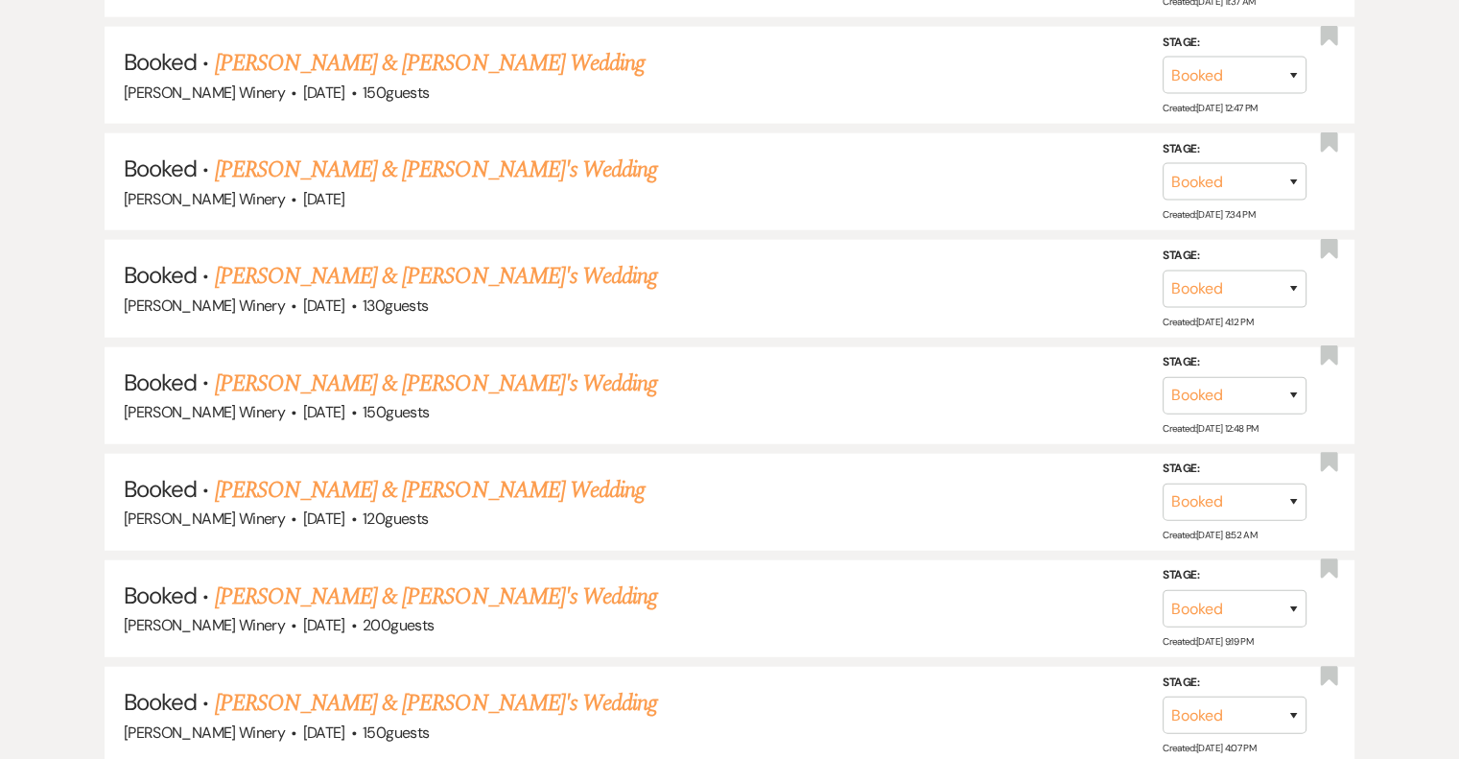
scroll to position [5871, 0]
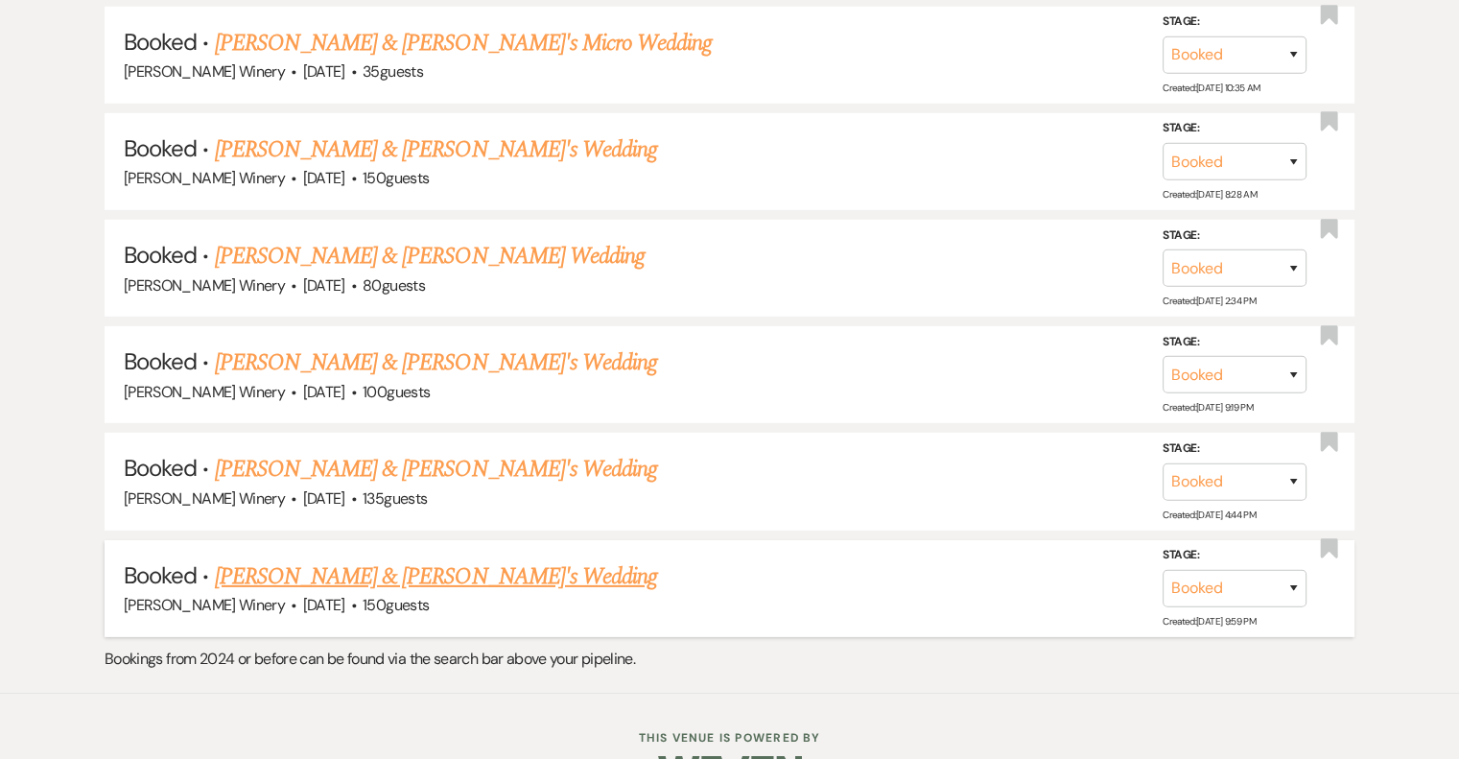
click at [301, 559] on link "Eric Gerarde & Fiance's Wedding" at bounding box center [436, 576] width 443 height 35
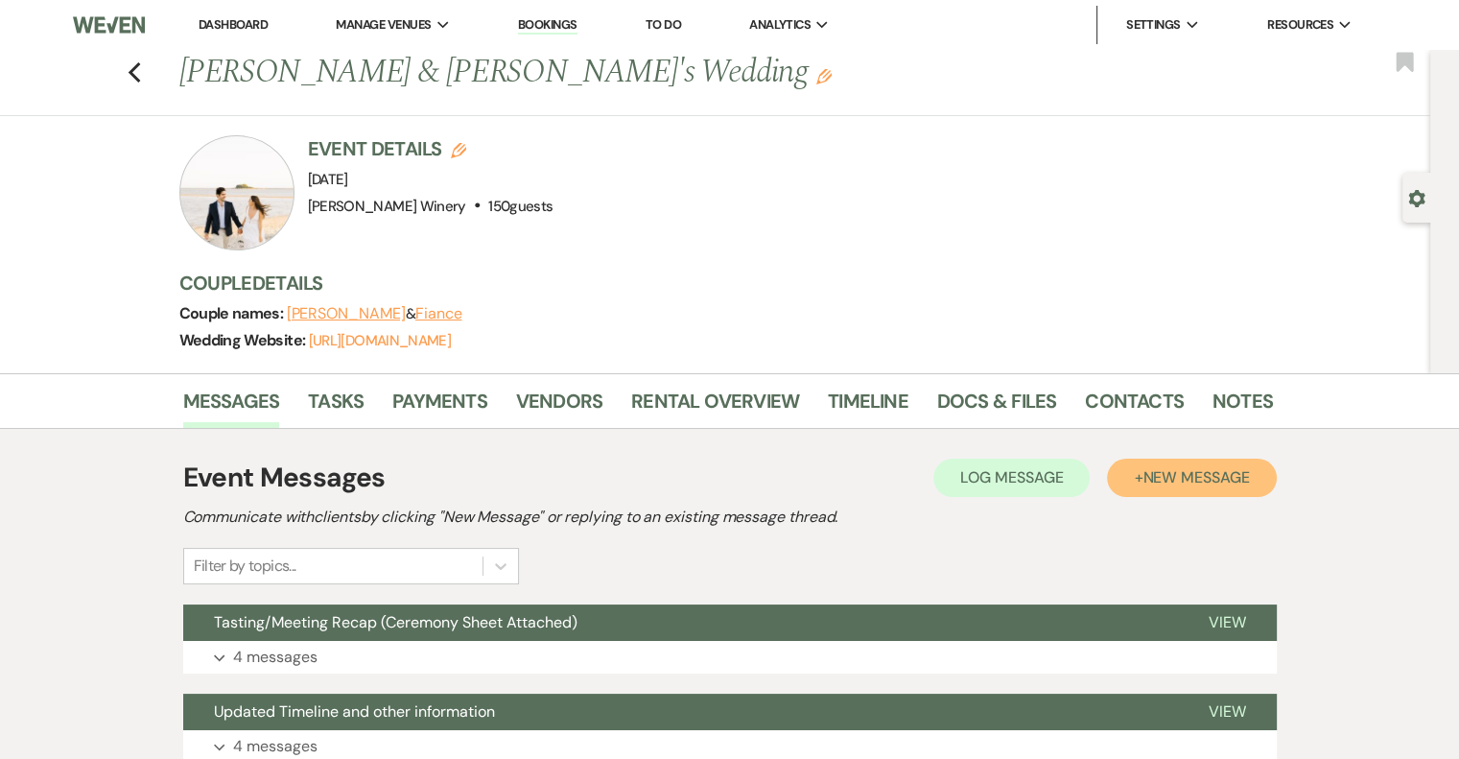
click at [1204, 476] on span "New Message" at bounding box center [1195, 477] width 106 height 20
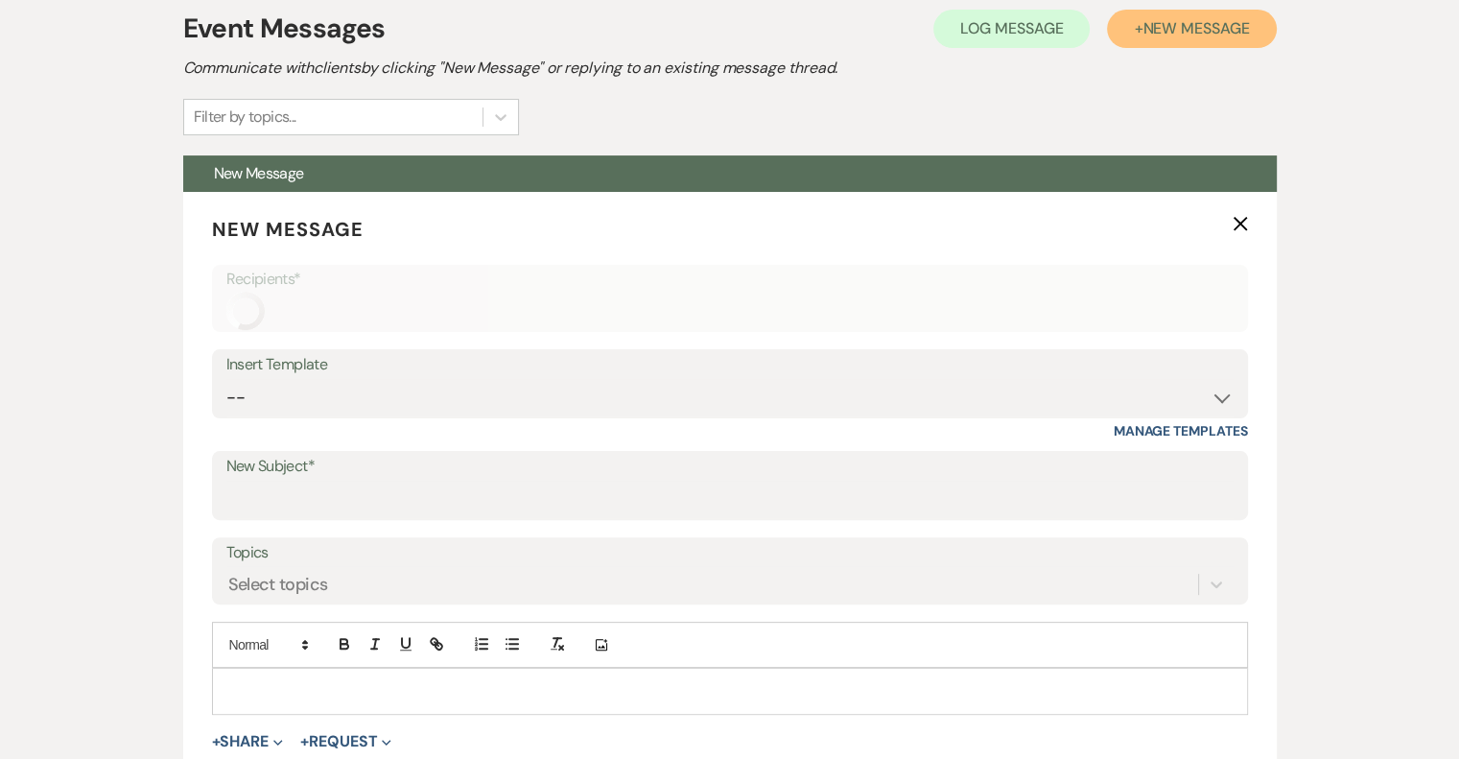
scroll to position [479, 0]
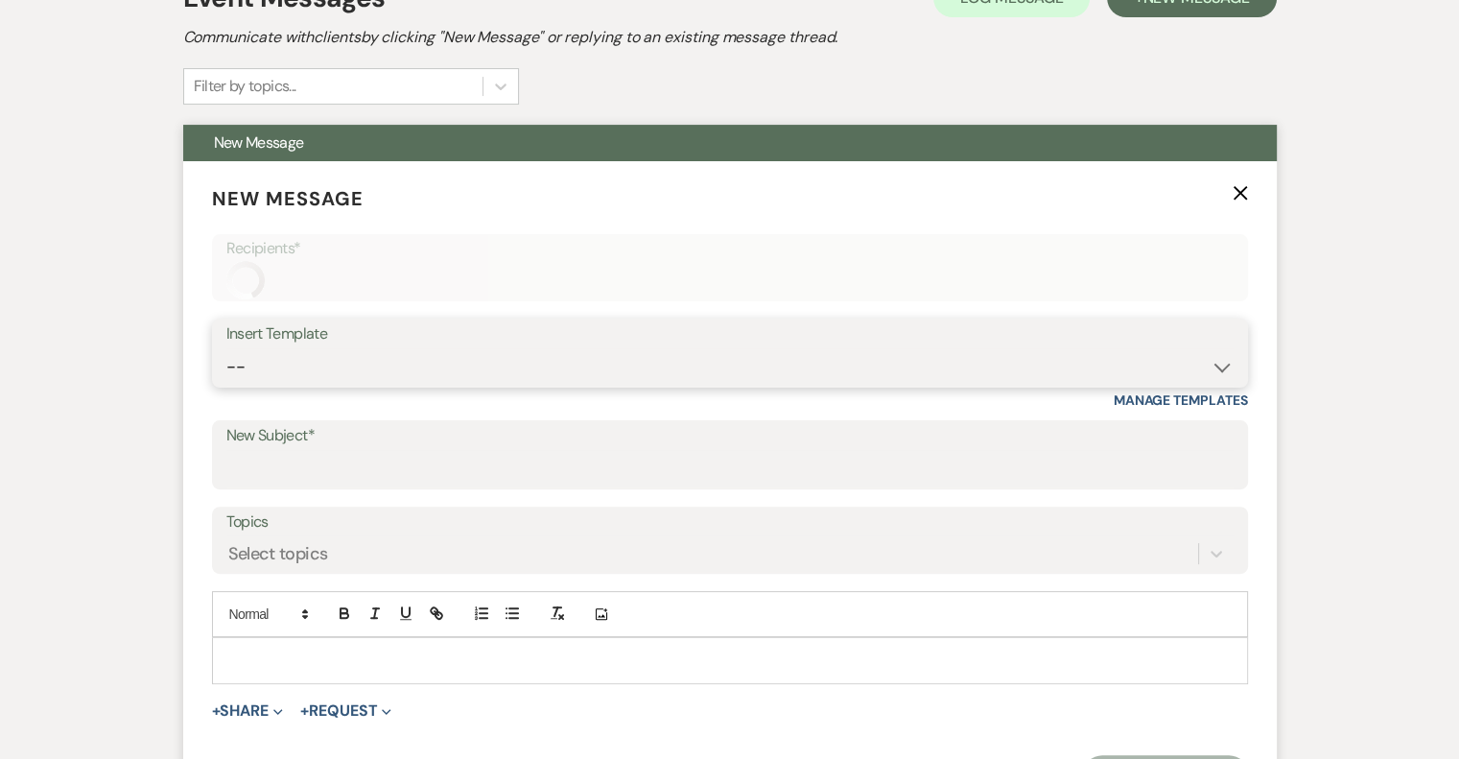
click at [281, 365] on select "-- Weven Planning Portal Introduction (Booked Events) Tour Request Response Fol…" at bounding box center [729, 366] width 1007 height 37
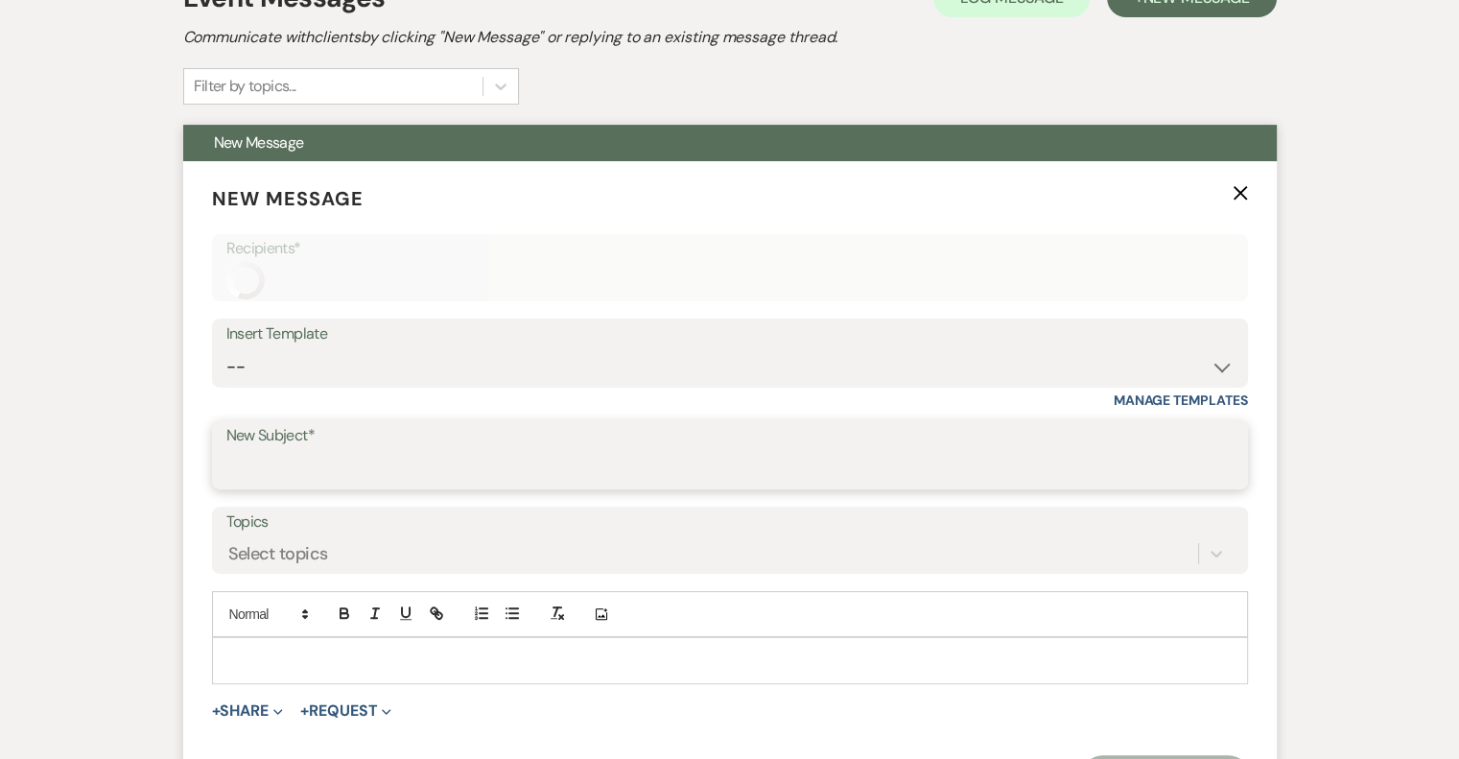
click at [264, 467] on input "New Subject*" at bounding box center [729, 468] width 1007 height 37
type input "Wine Consumption"
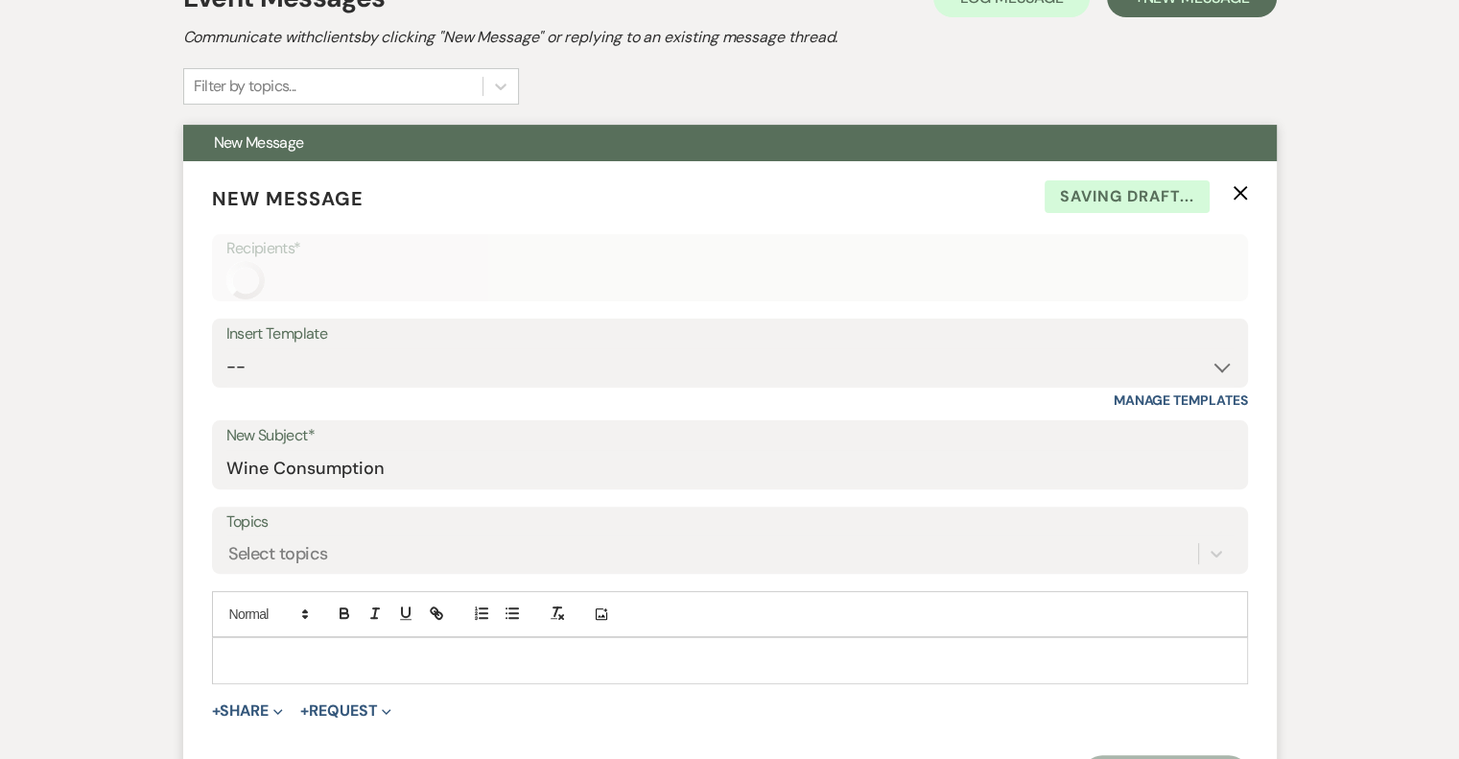
click at [239, 644] on div at bounding box center [730, 660] width 1034 height 44
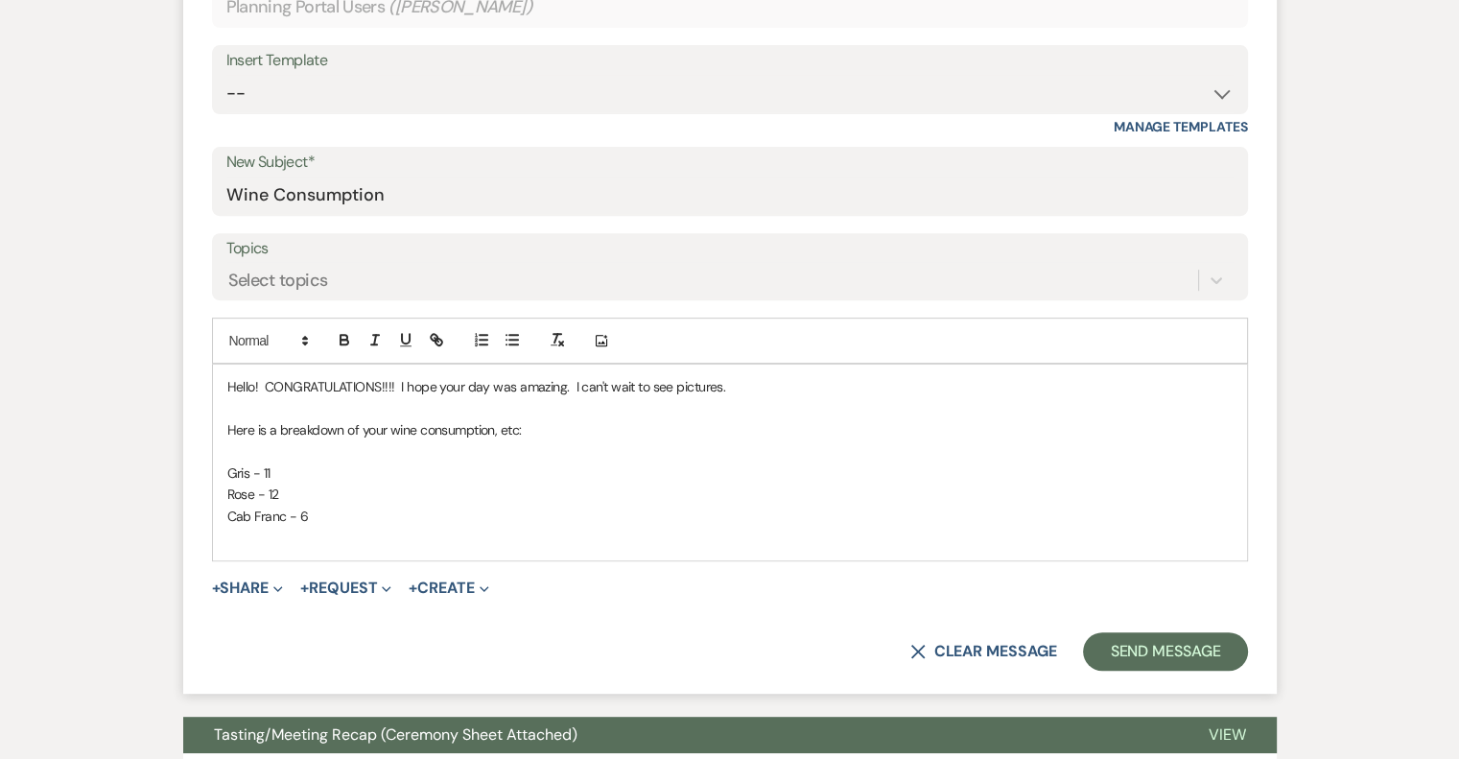
scroll to position [803, 0]
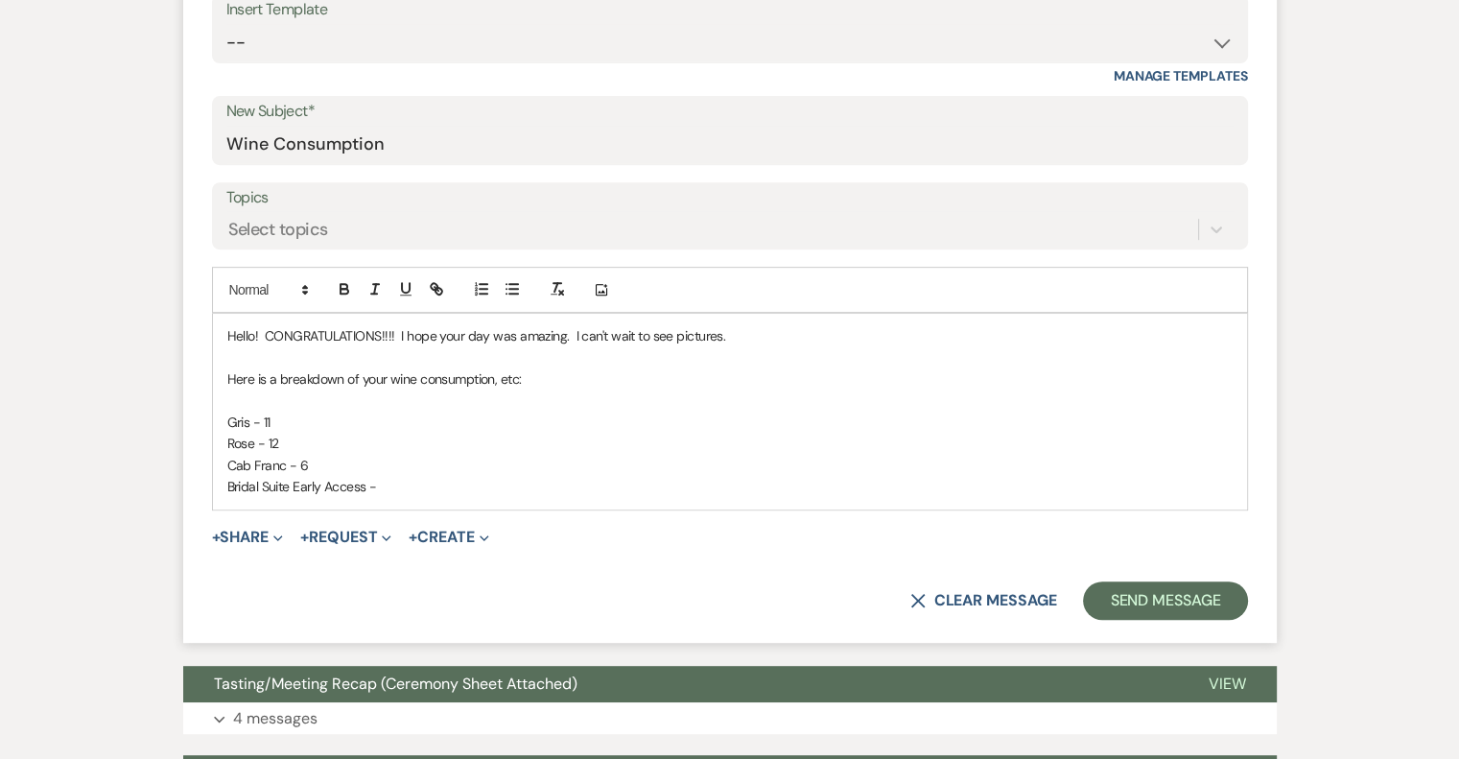
click at [403, 476] on p "Bridal Suite Early Access -" at bounding box center [729, 486] width 1005 height 21
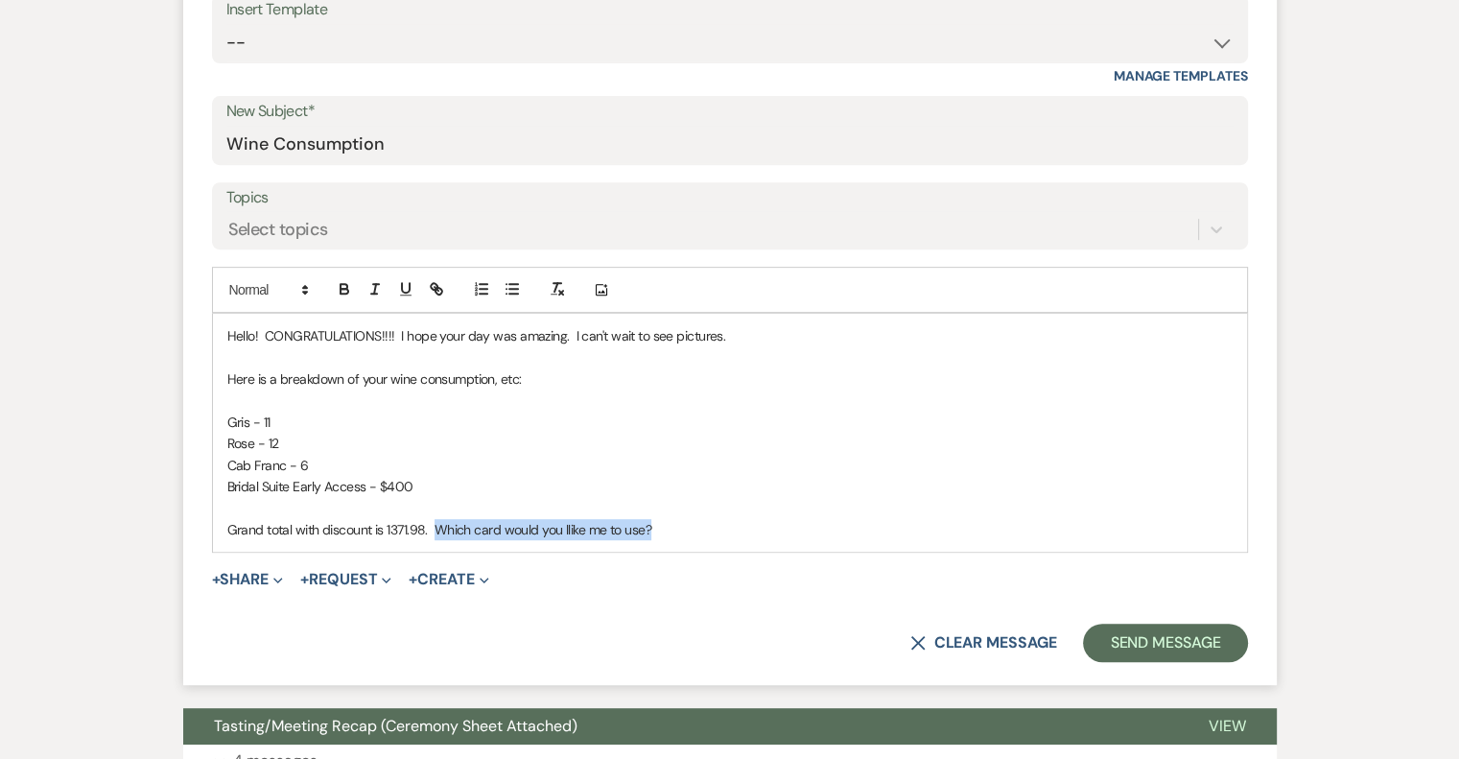
drag, startPoint x: 434, startPoint y: 525, endPoint x: 726, endPoint y: 526, distance: 291.5
click at [726, 526] on p "Grand total with discount is 1371.98. Which card would you llike me to use?" at bounding box center [729, 529] width 1005 height 21
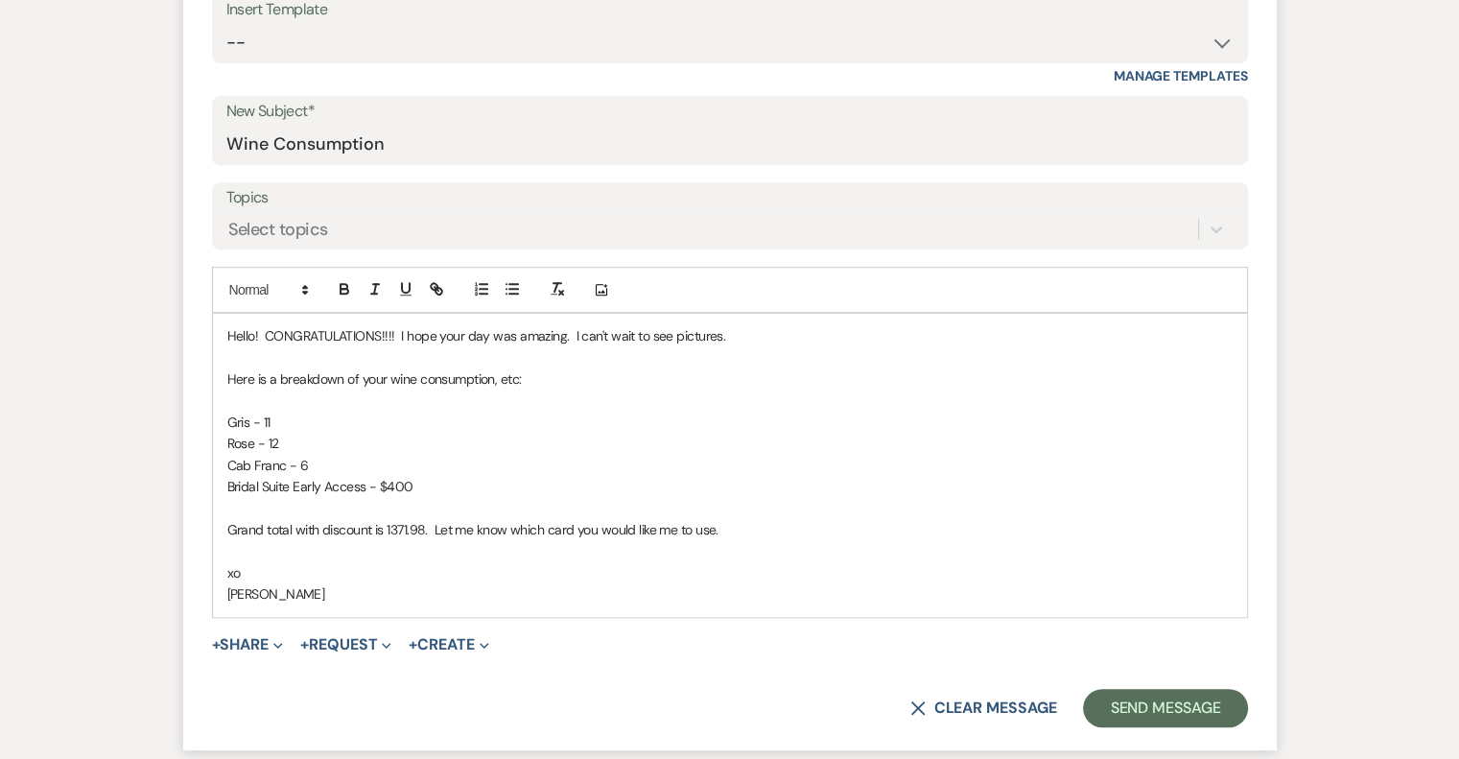
click at [387, 524] on p "Grand total with discount is 1371.98. Let me know which card you would like me …" at bounding box center [729, 529] width 1005 height 21
click at [1178, 702] on button "Send Message" at bounding box center [1165, 708] width 164 height 38
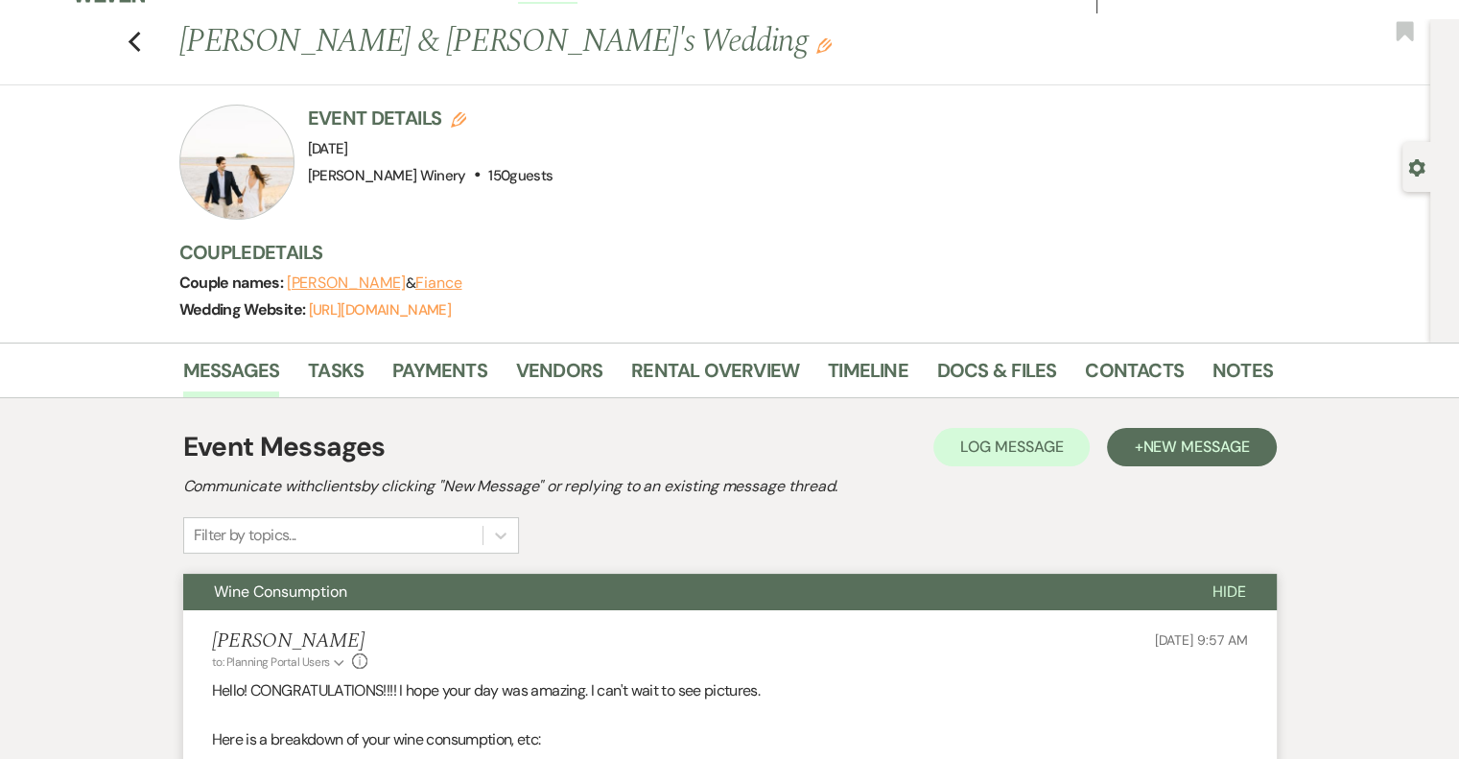
scroll to position [0, 0]
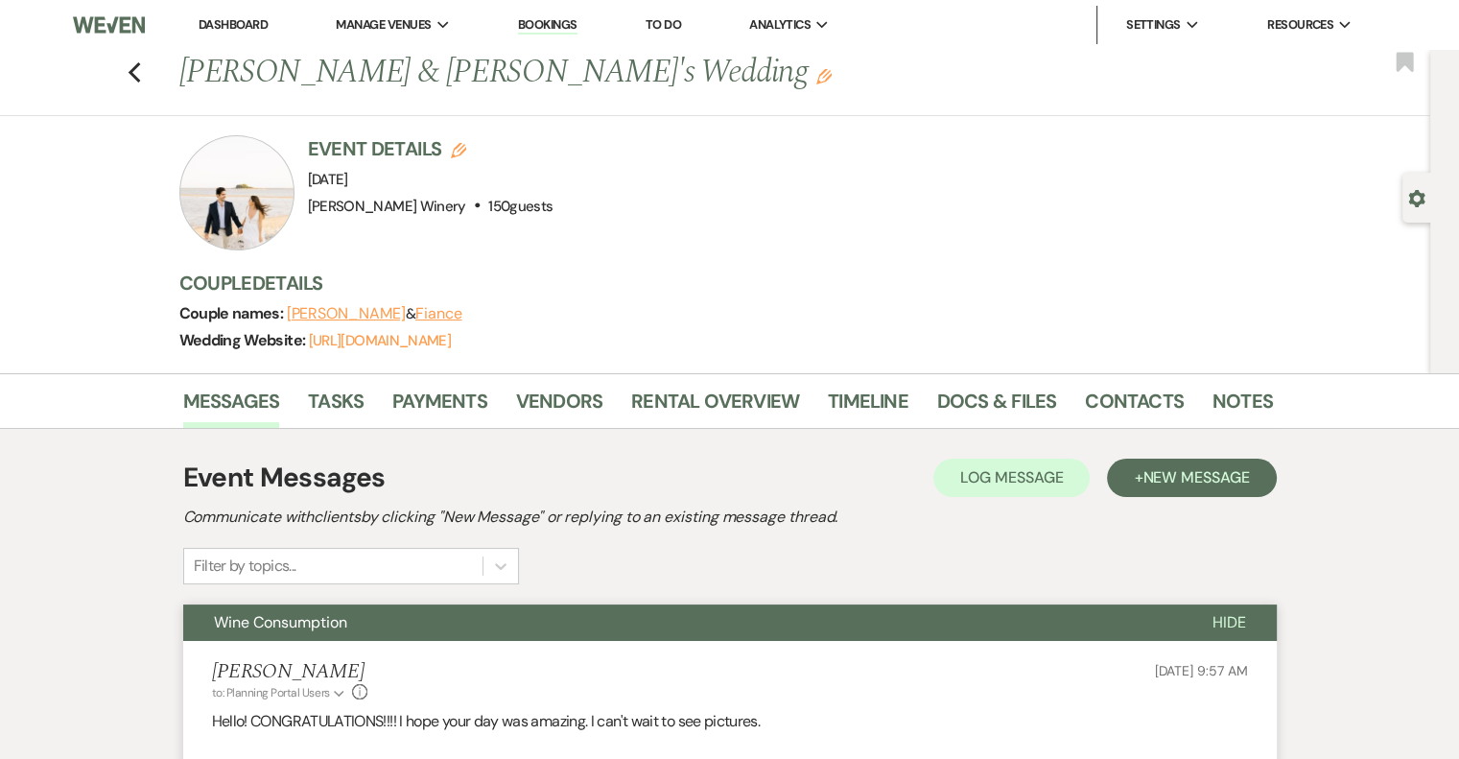
drag, startPoint x: 242, startPoint y: 22, endPoint x: 236, endPoint y: 2, distance: 20.9
click at [242, 22] on link "Dashboard" at bounding box center [233, 24] width 69 height 16
